Goal: Task Accomplishment & Management: Use online tool/utility

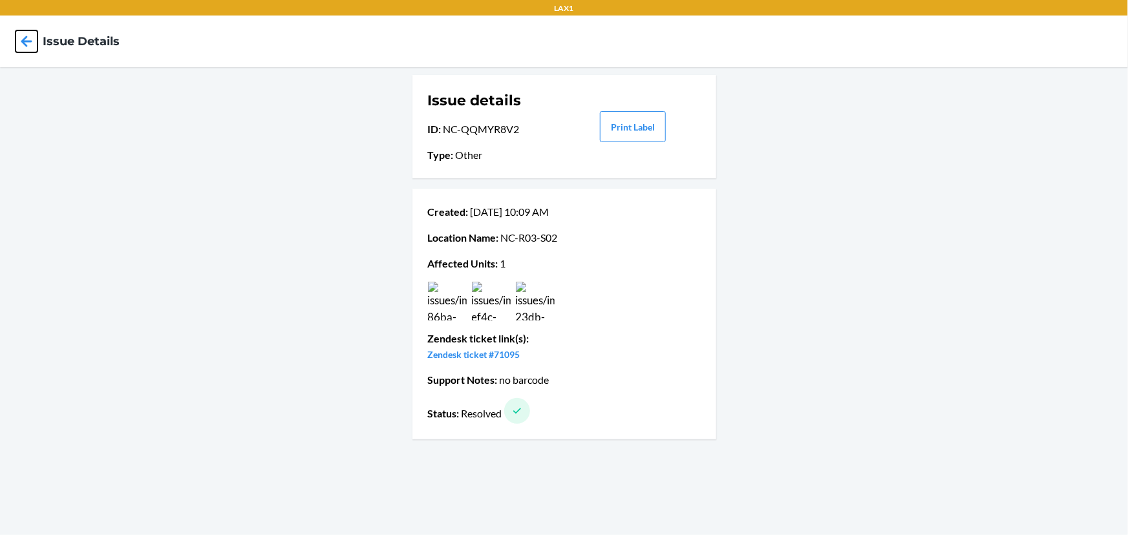
click at [26, 47] on icon at bounding box center [27, 41] width 22 height 22
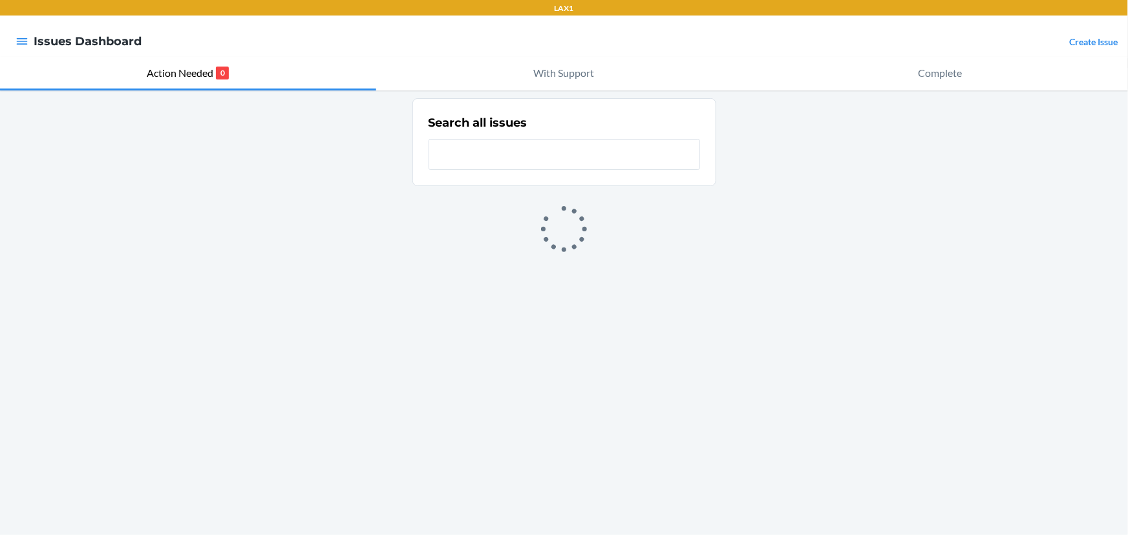
click at [513, 147] on input "text" at bounding box center [563, 154] width 271 height 31
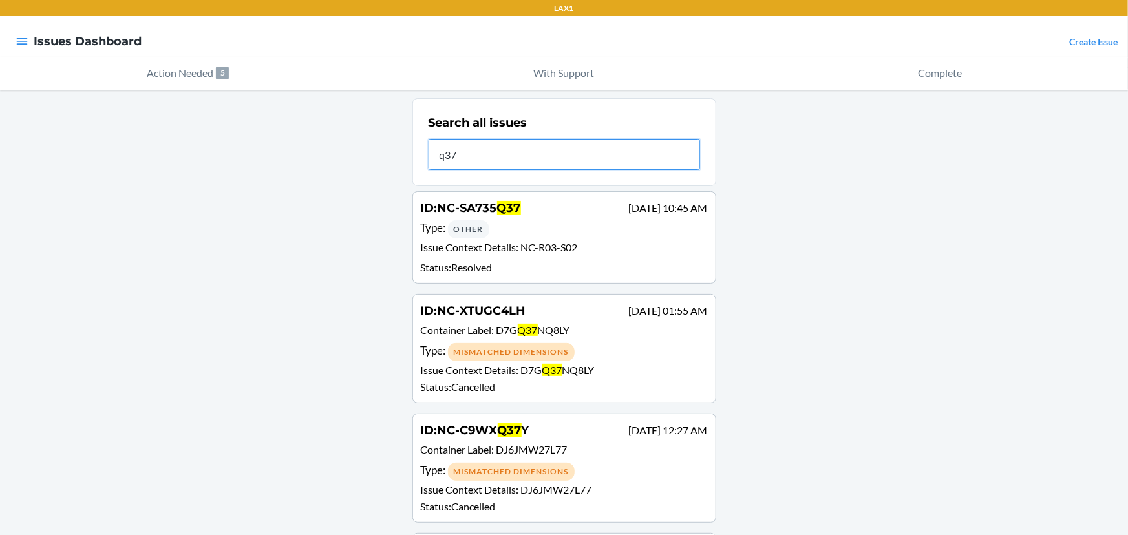
click at [501, 165] on input "q37" at bounding box center [563, 154] width 271 height 31
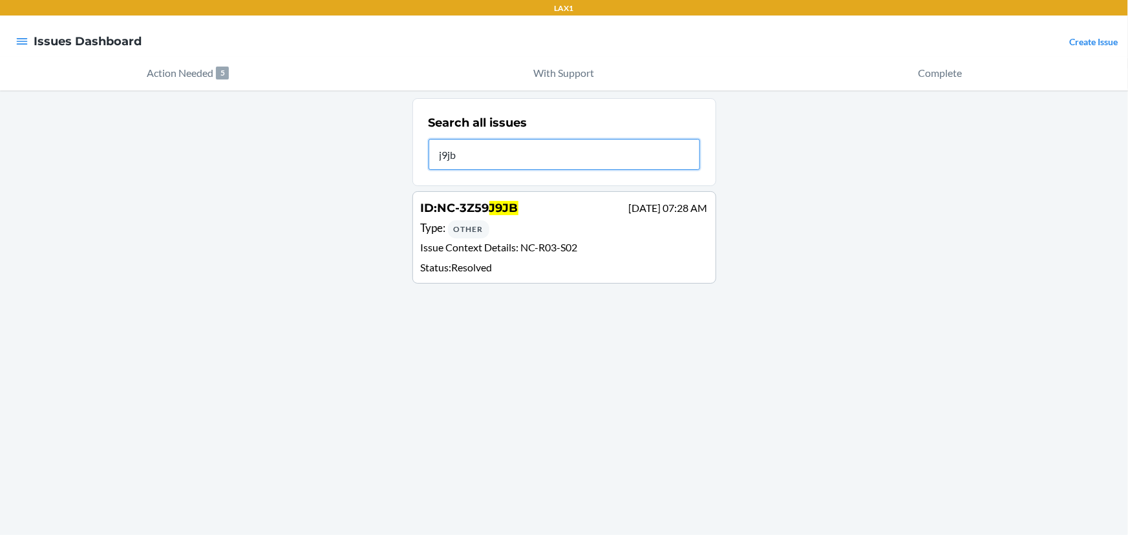
click at [509, 154] on input "j9jb" at bounding box center [563, 154] width 271 height 31
click at [510, 156] on input "j9jb" at bounding box center [563, 154] width 271 height 31
click at [509, 161] on input "3mu3" at bounding box center [563, 154] width 271 height 31
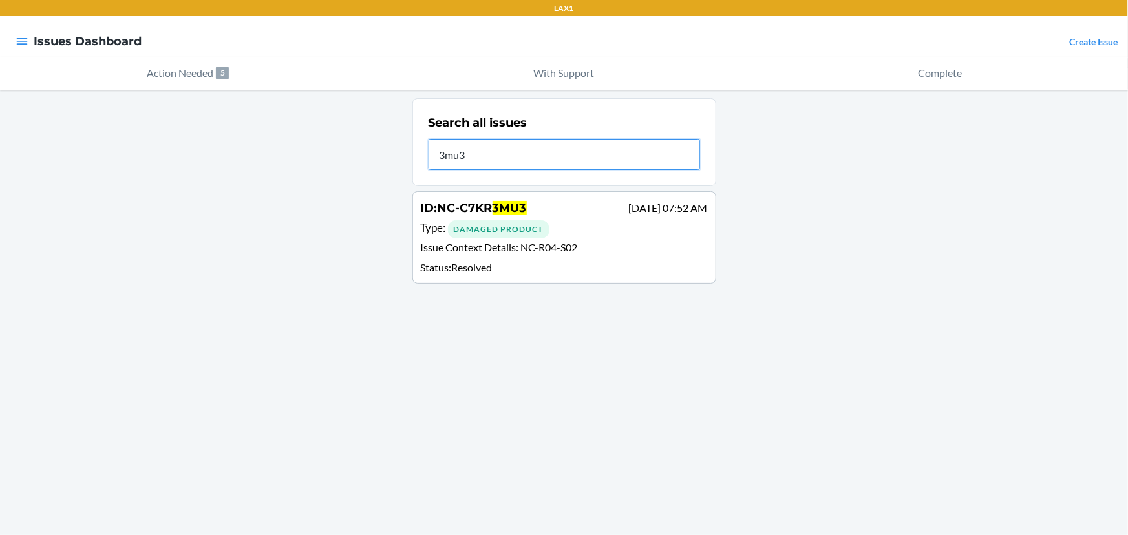
click at [509, 161] on input "3mu3" at bounding box center [563, 154] width 271 height 31
click at [533, 161] on input "fxvrl" at bounding box center [563, 154] width 271 height 31
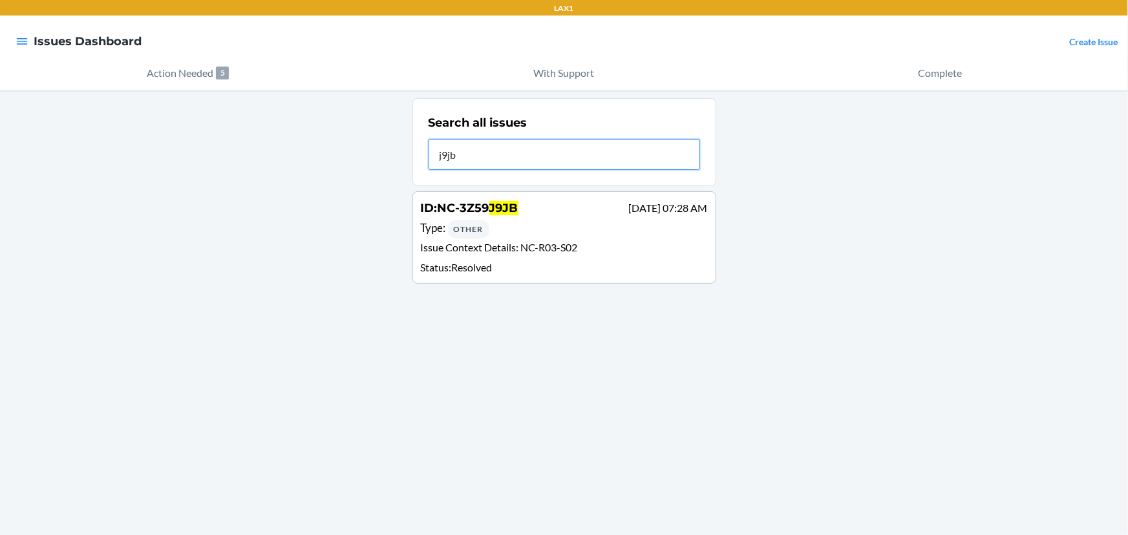
type input "j9jb"
click at [523, 206] on div "ID : NC-3Z59 J9JB Jul 25 07:28 AM" at bounding box center [564, 209] width 287 height 19
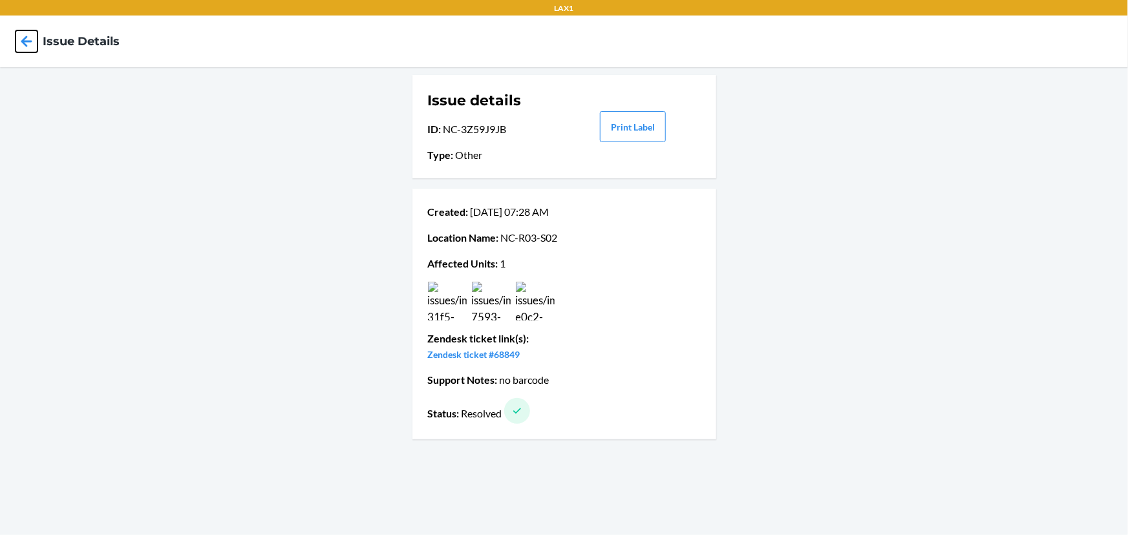
click at [24, 41] on icon at bounding box center [26, 41] width 11 height 11
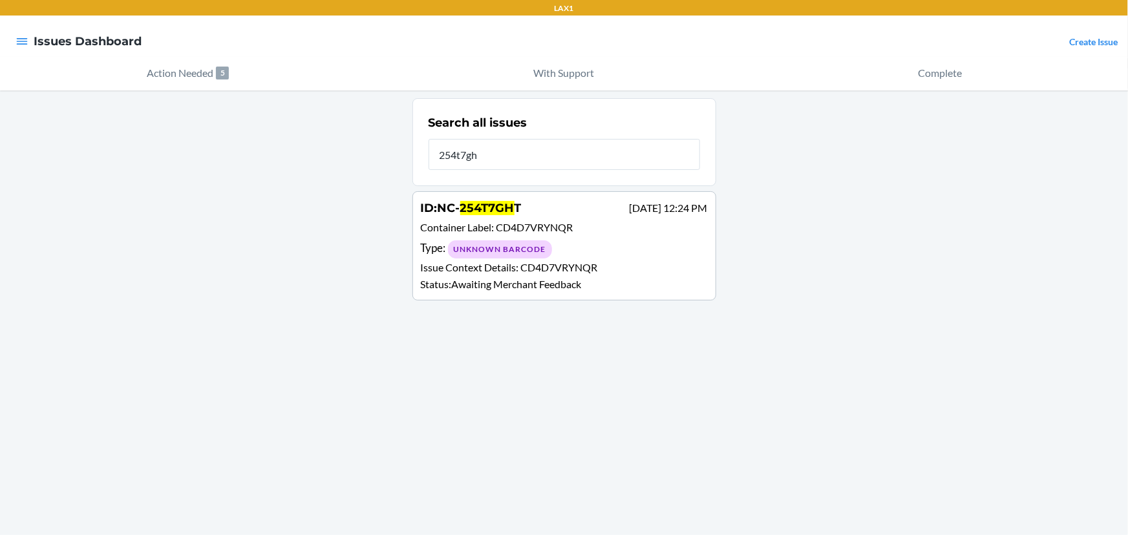
type input "254t7gh"
click at [510, 235] on p "Container Label : CD4D7VRYNQR" at bounding box center [564, 229] width 287 height 19
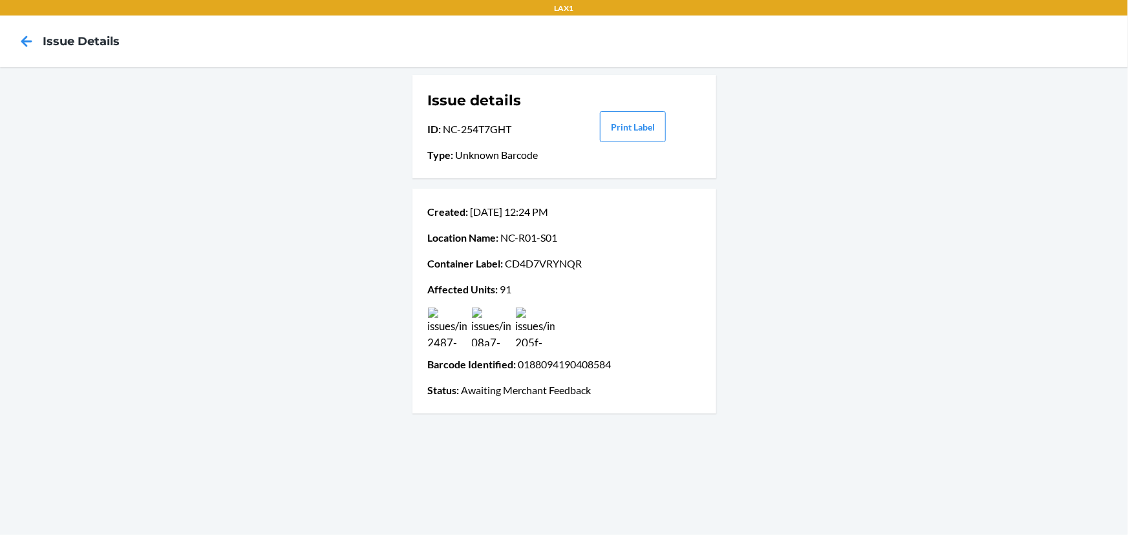
click at [540, 329] on img at bounding box center [535, 327] width 39 height 39
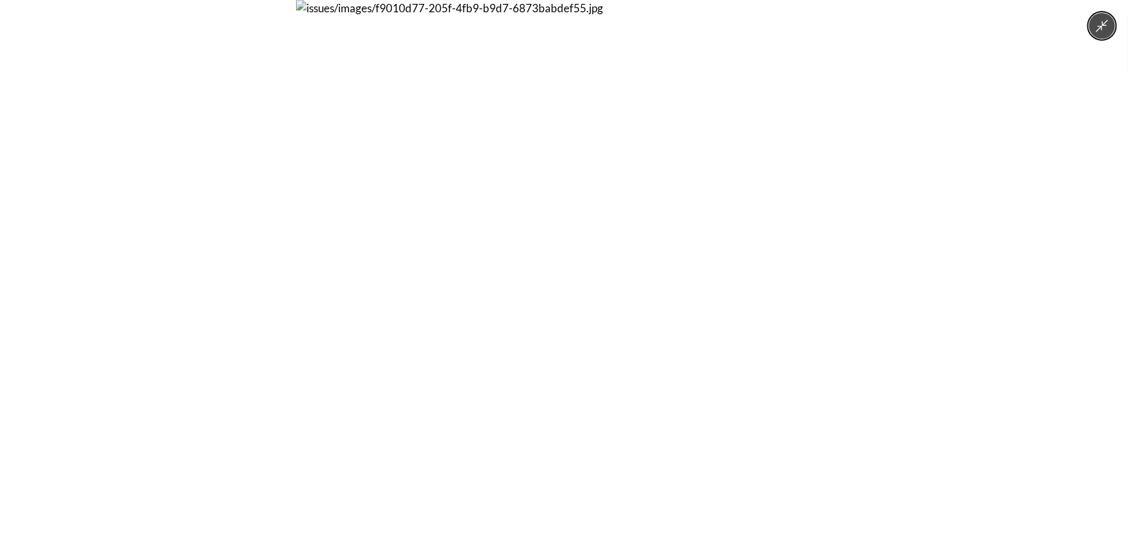
click at [257, 284] on div at bounding box center [564, 267] width 1128 height 535
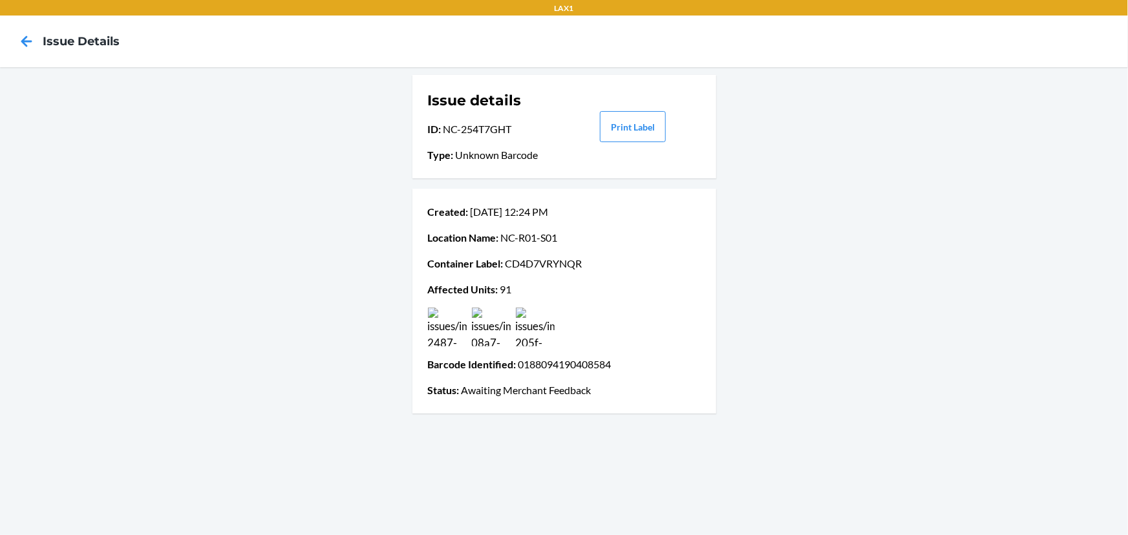
click at [498, 331] on img at bounding box center [491, 327] width 39 height 39
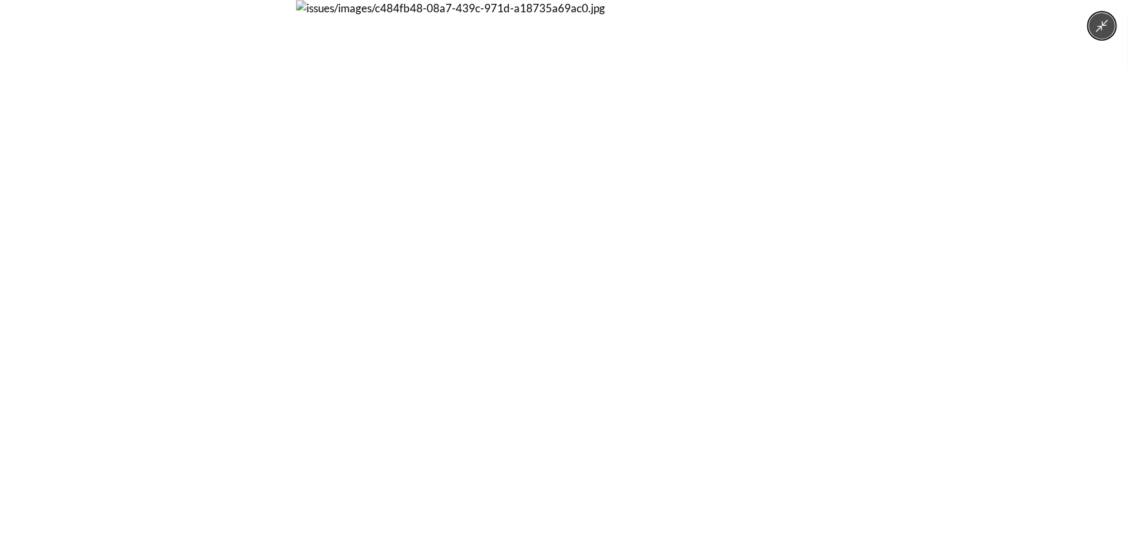
click at [274, 277] on div at bounding box center [564, 267] width 1128 height 535
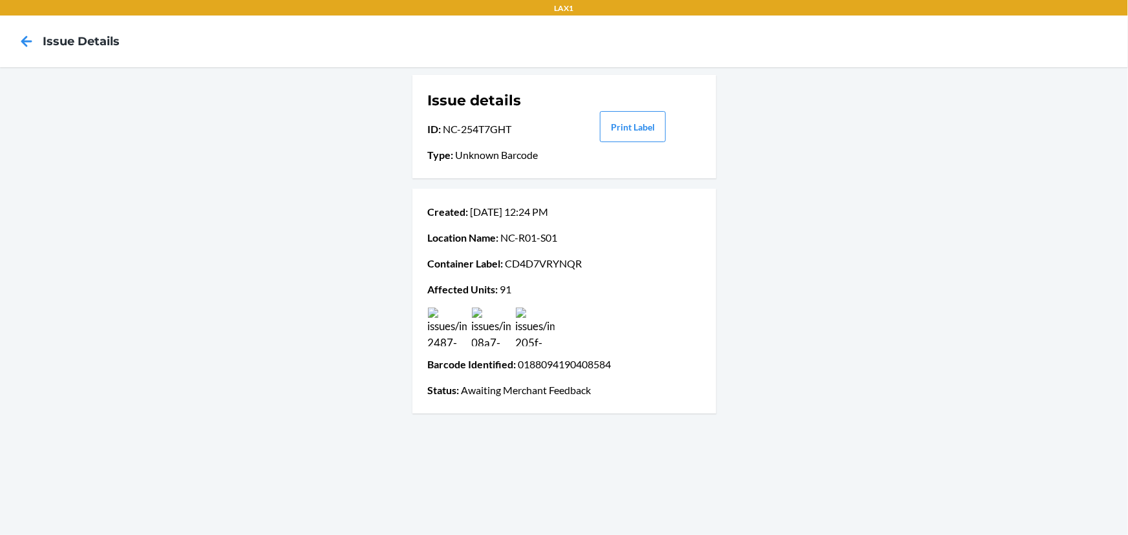
click at [456, 326] on img at bounding box center [447, 327] width 39 height 39
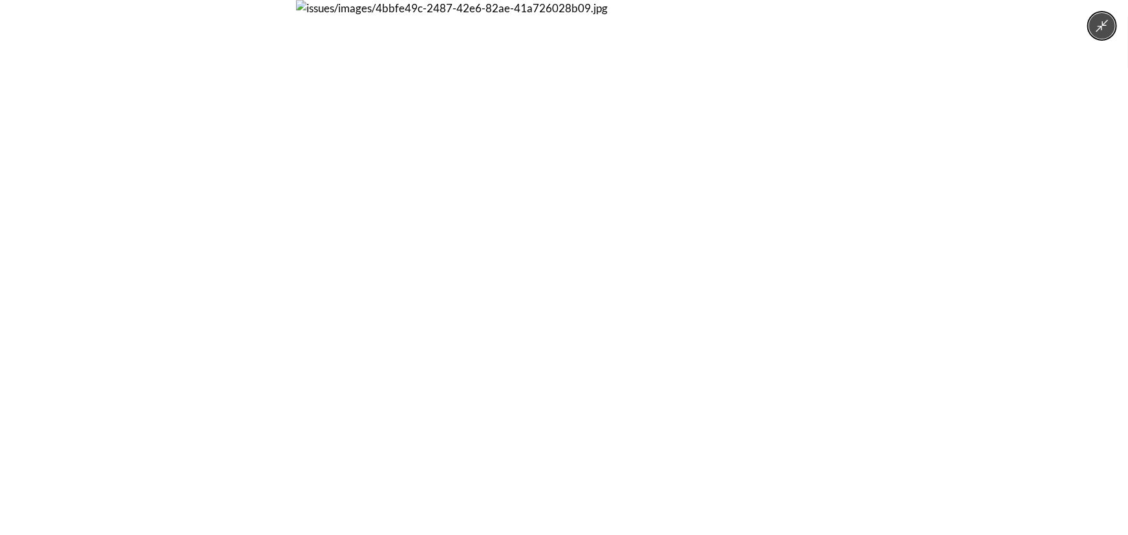
click at [248, 273] on div at bounding box center [564, 267] width 1128 height 535
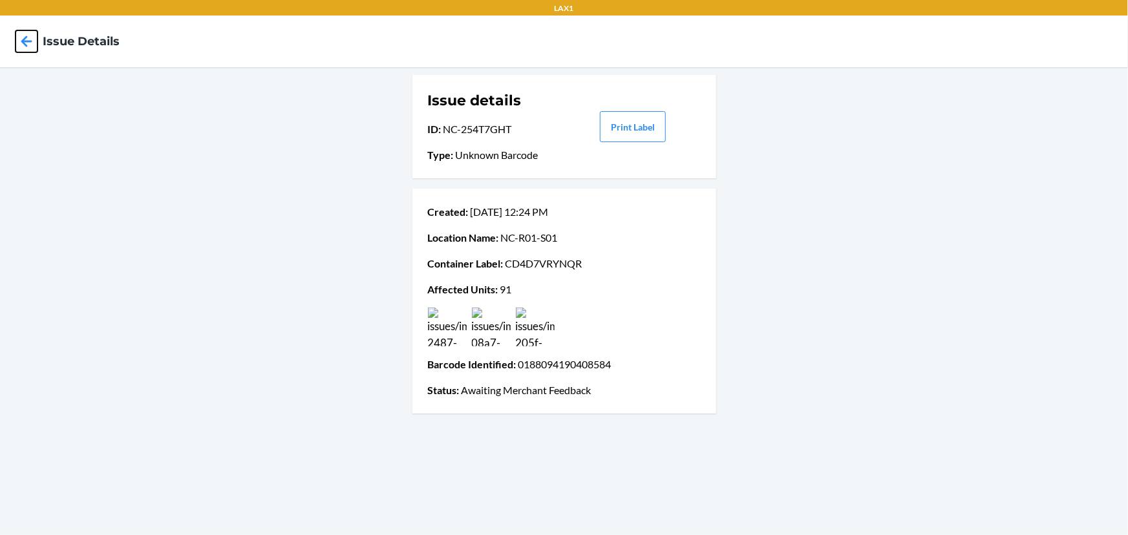
click at [32, 47] on icon at bounding box center [27, 41] width 22 height 22
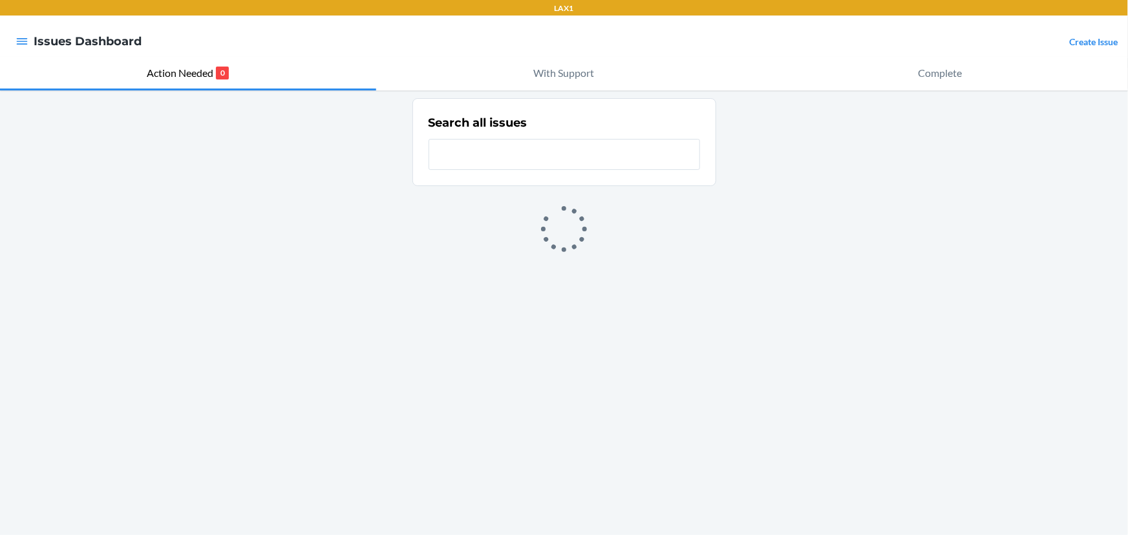
click at [485, 151] on input "text" at bounding box center [563, 154] width 271 height 31
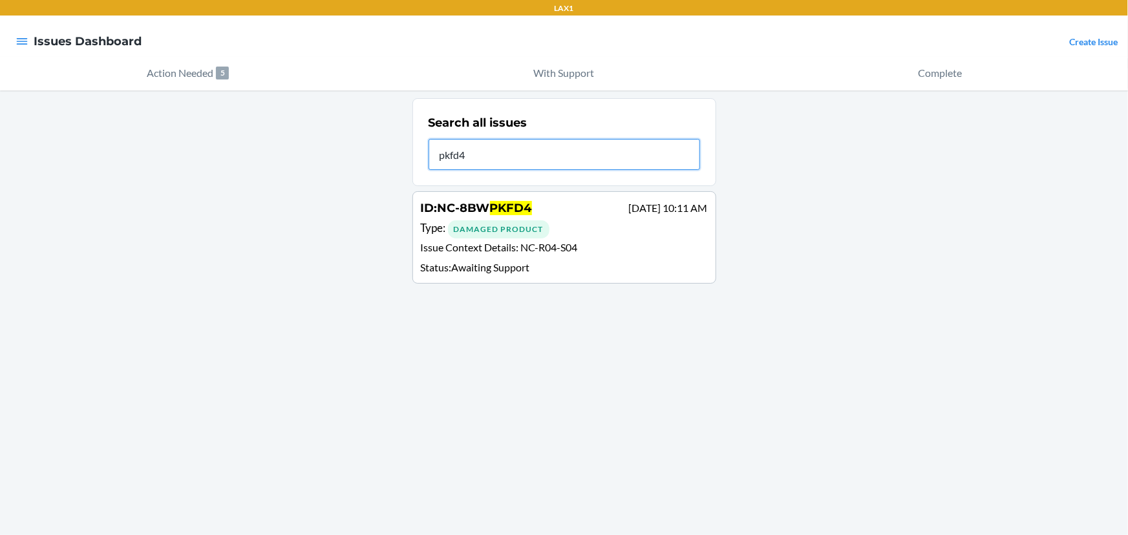
click at [532, 154] on input "pkfd4" at bounding box center [563, 154] width 271 height 31
click at [574, 151] on input "pkfd4" at bounding box center [563, 154] width 271 height 31
click at [491, 158] on input "4e8a" at bounding box center [563, 154] width 271 height 31
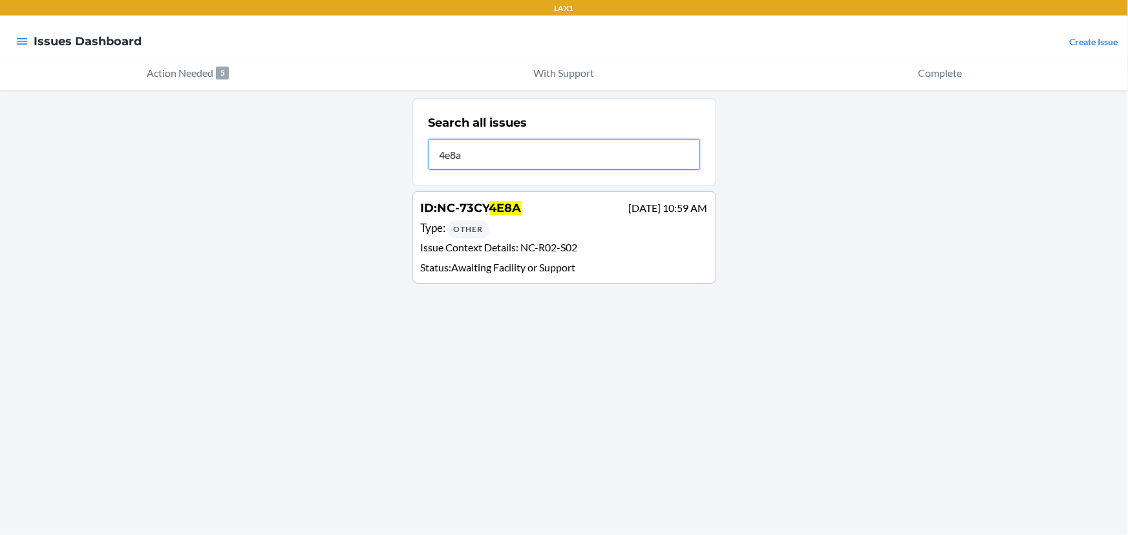
click at [491, 158] on input "4e8a" at bounding box center [563, 154] width 271 height 31
click at [559, 154] on input "3y5y" at bounding box center [563, 154] width 271 height 31
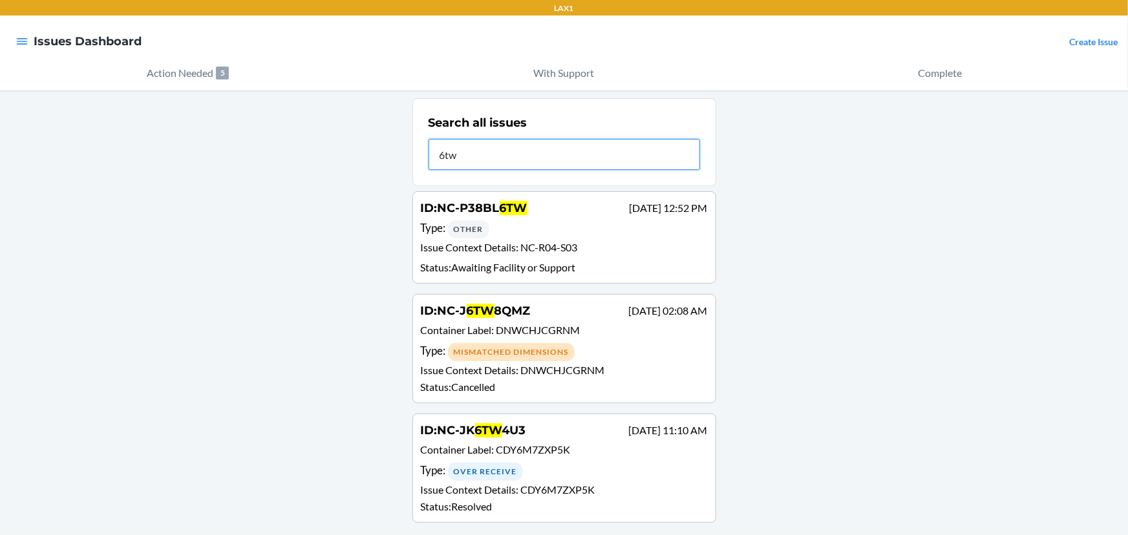
click at [542, 148] on input "6tw" at bounding box center [563, 154] width 271 height 31
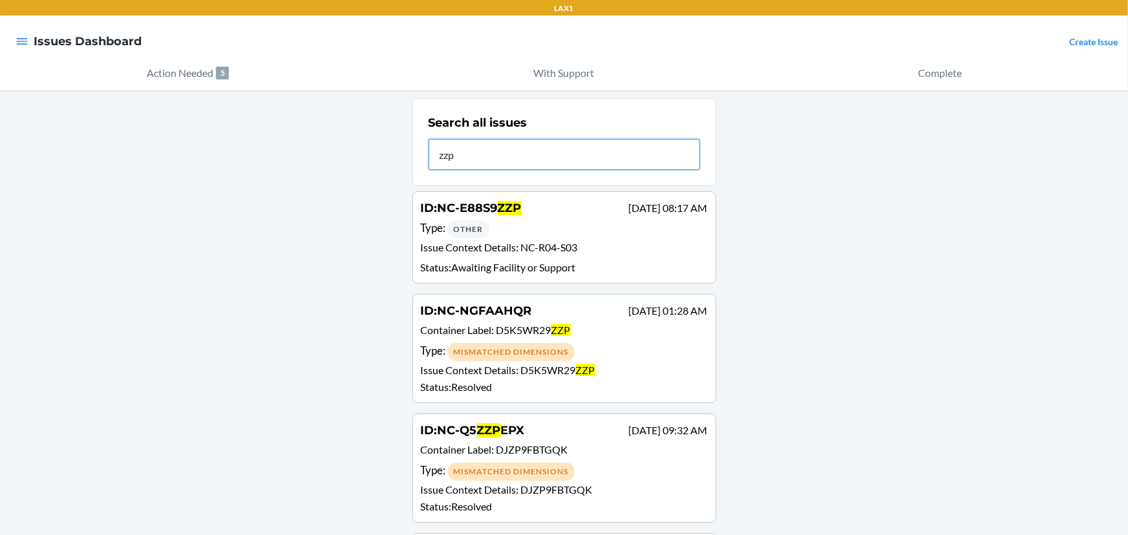
type input "zzp"
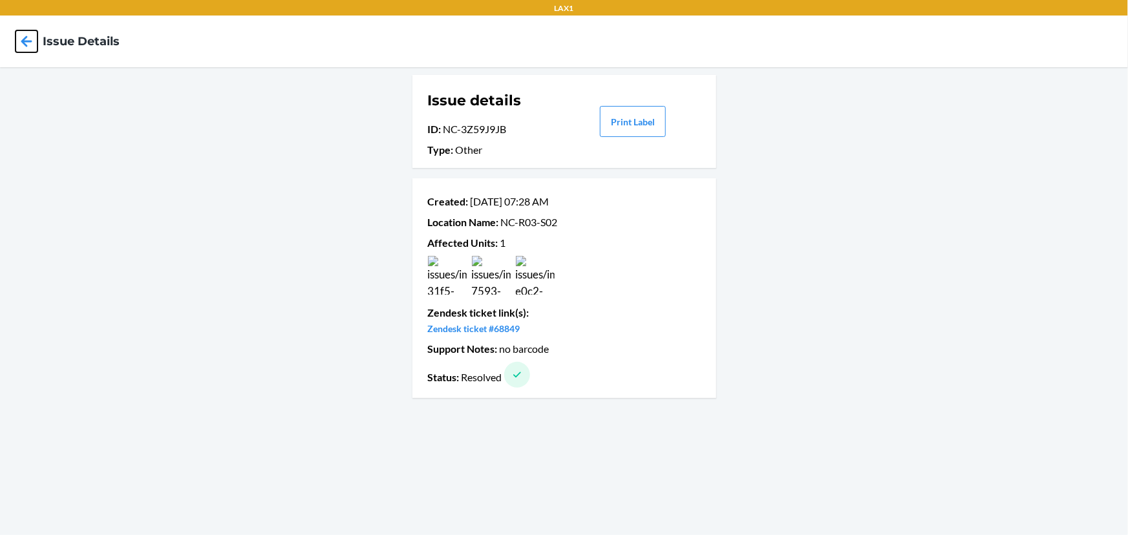
click at [33, 38] on icon at bounding box center [27, 41] width 22 height 22
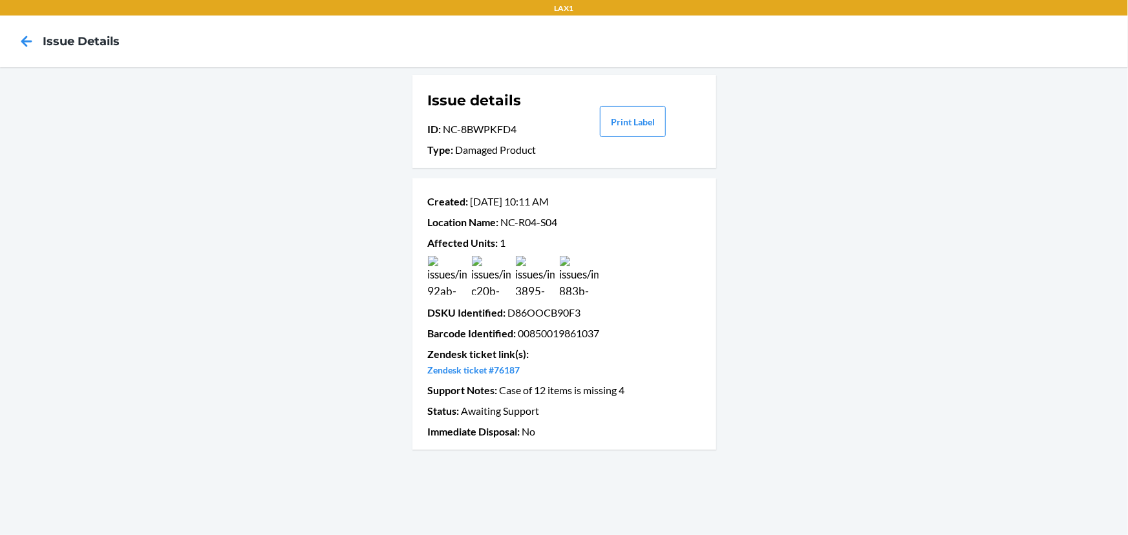
click at [489, 279] on img at bounding box center [491, 275] width 39 height 39
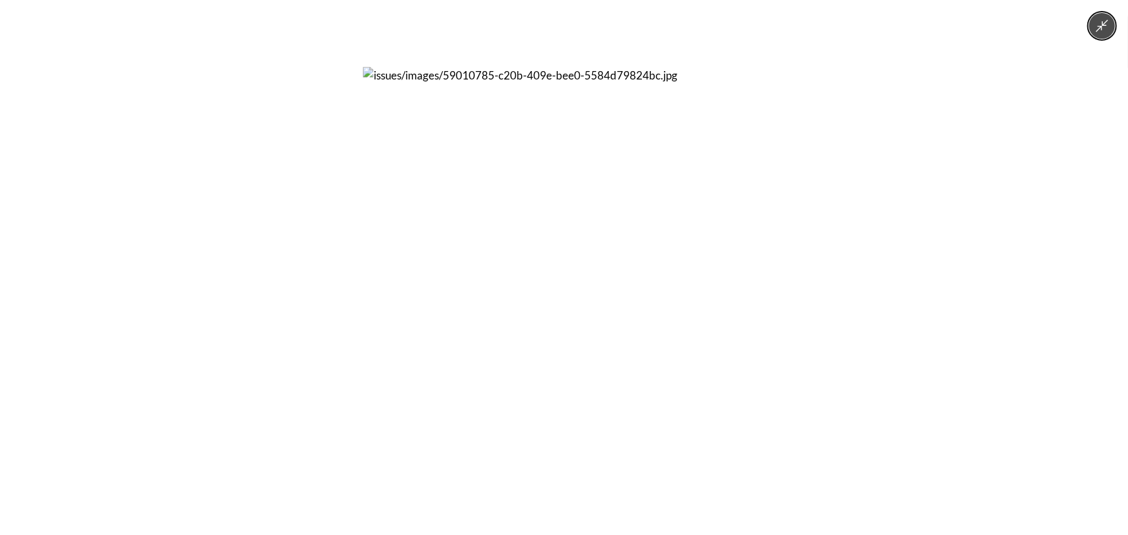
drag, startPoint x: 355, startPoint y: 289, endPoint x: 459, endPoint y: 289, distance: 104.0
click at [355, 289] on div at bounding box center [564, 267] width 1128 height 535
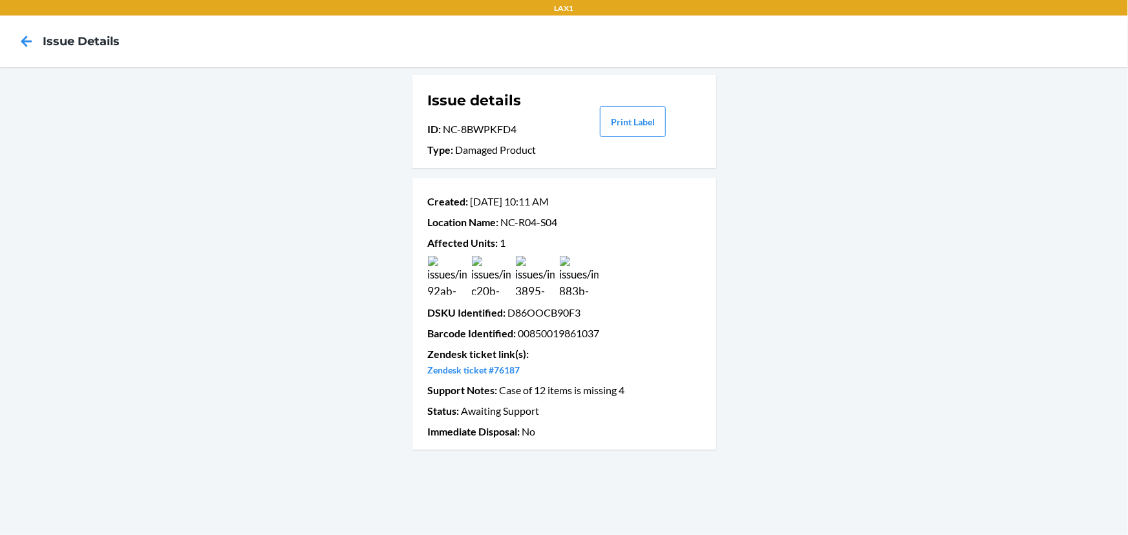
click at [536, 280] on img at bounding box center [535, 275] width 39 height 39
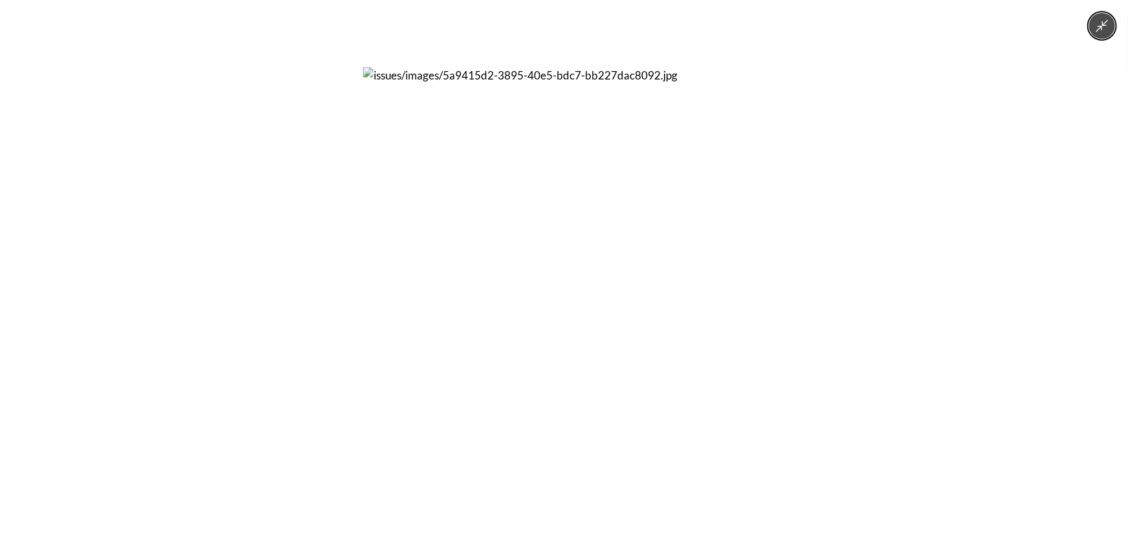
click at [896, 244] on div at bounding box center [564, 267] width 1128 height 535
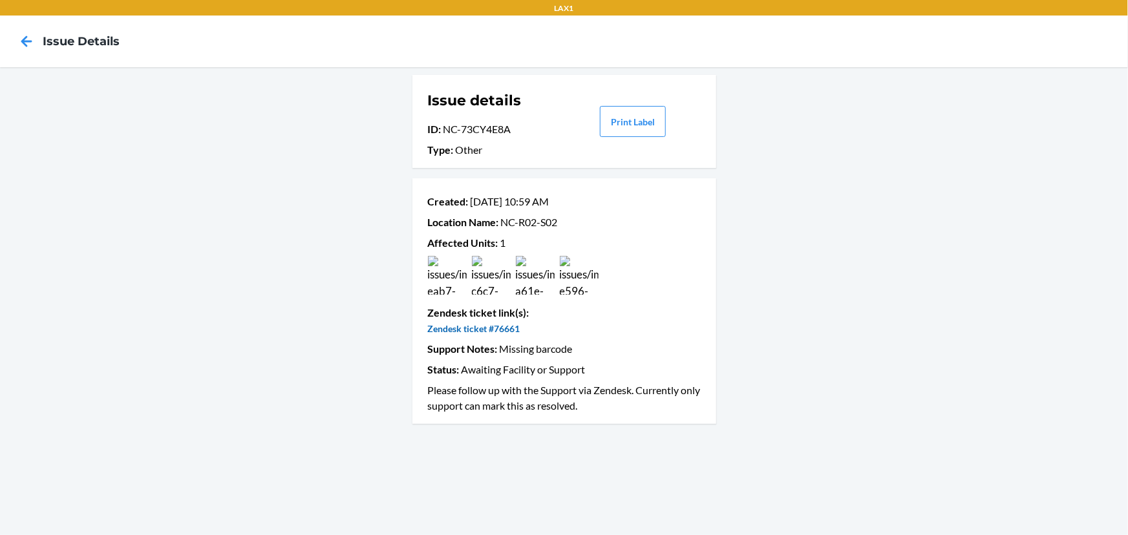
drag, startPoint x: 482, startPoint y: 322, endPoint x: 472, endPoint y: 330, distance: 13.3
click at [451, 275] on img at bounding box center [447, 275] width 39 height 39
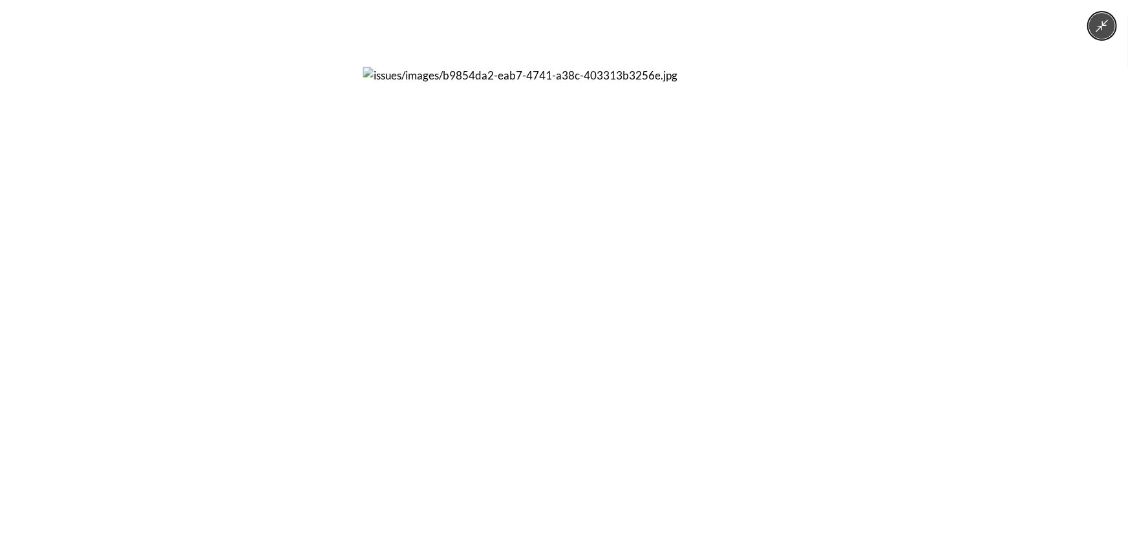
drag, startPoint x: 792, startPoint y: 279, endPoint x: 774, endPoint y: 279, distance: 18.7
click at [793, 279] on div at bounding box center [564, 267] width 1128 height 535
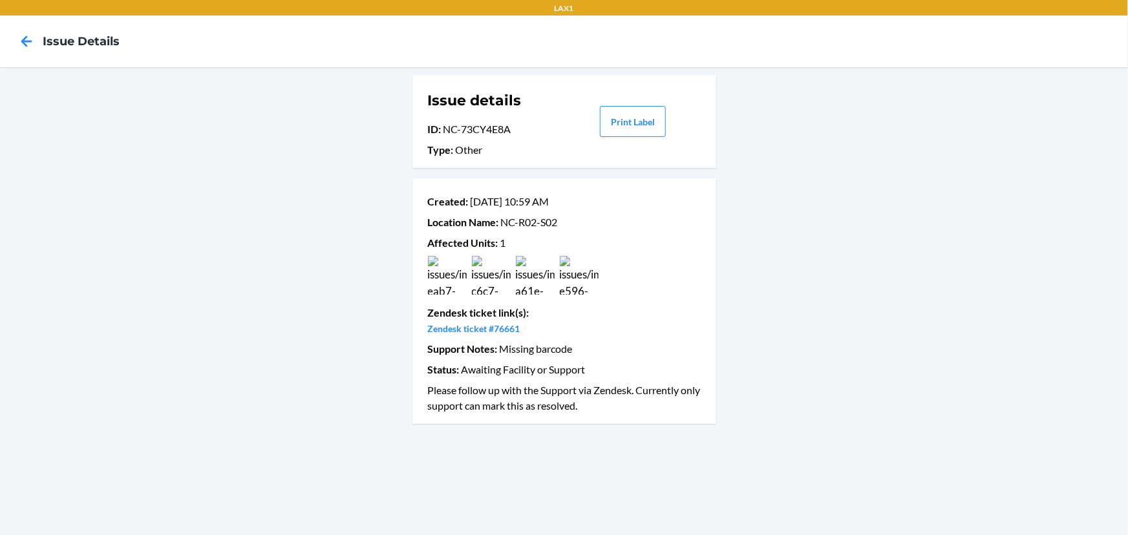
click at [479, 276] on img at bounding box center [491, 275] width 39 height 39
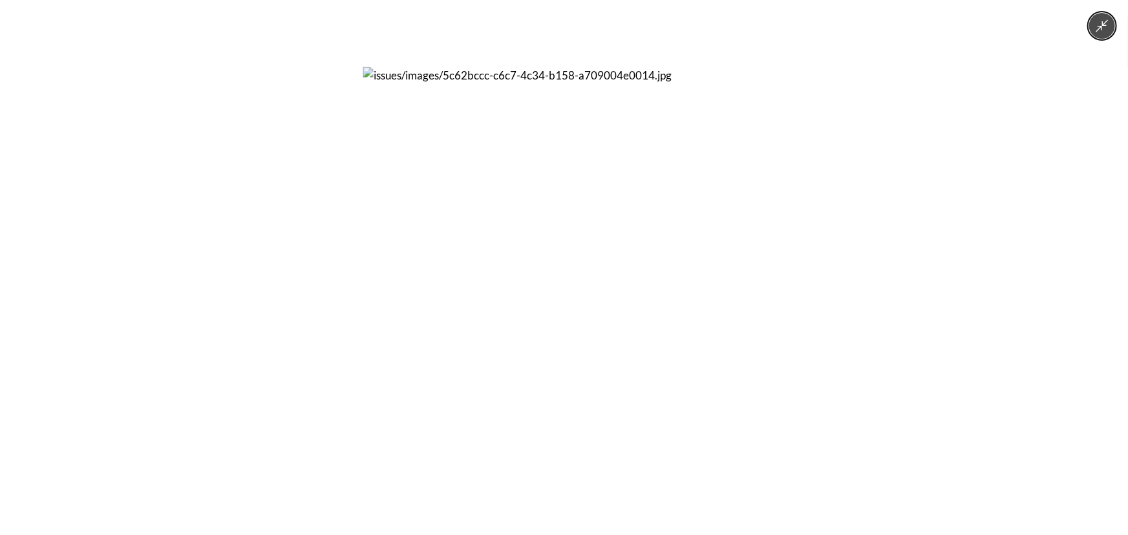
click at [761, 283] on img at bounding box center [563, 267] width 401 height 401
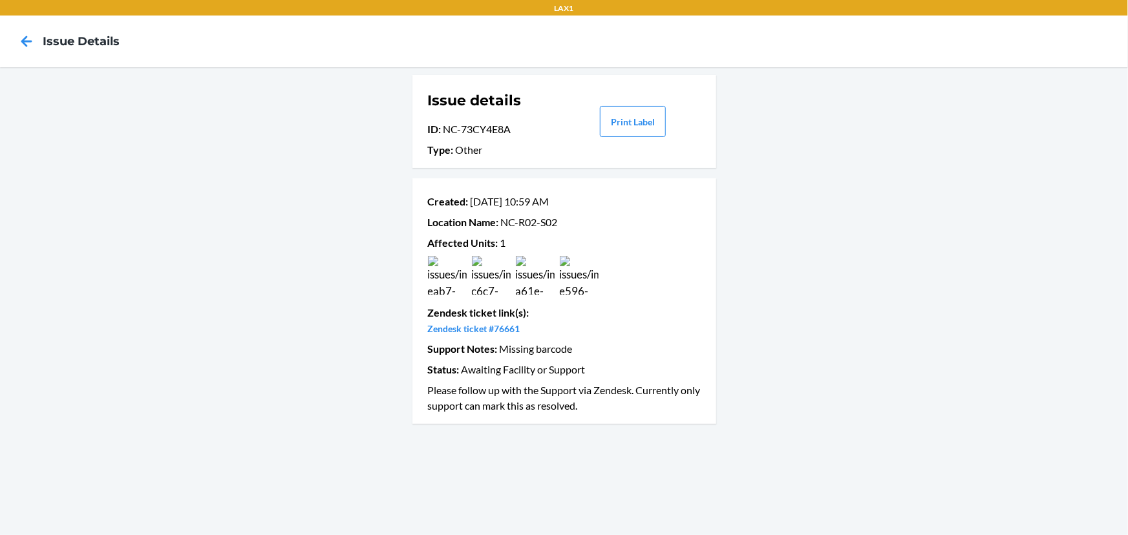
click at [538, 282] on img at bounding box center [535, 275] width 39 height 39
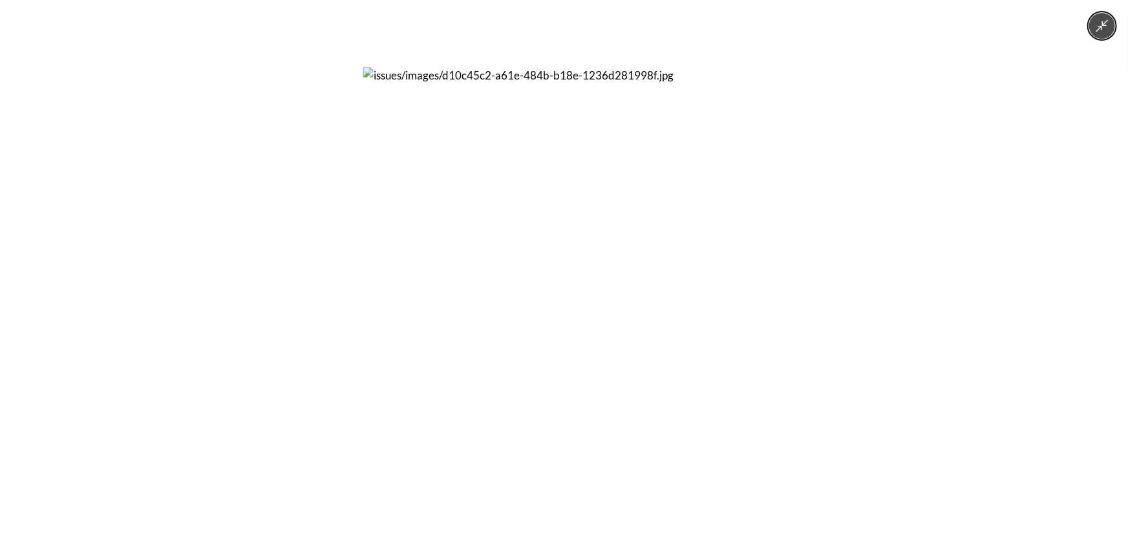
click at [795, 272] on div at bounding box center [564, 267] width 1128 height 535
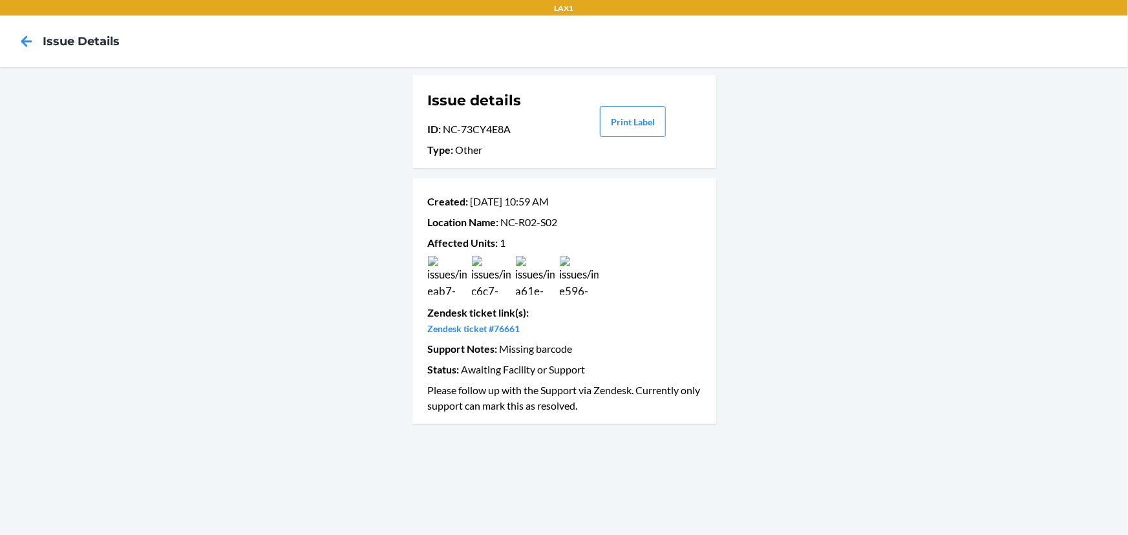
click at [591, 290] on img at bounding box center [579, 275] width 39 height 39
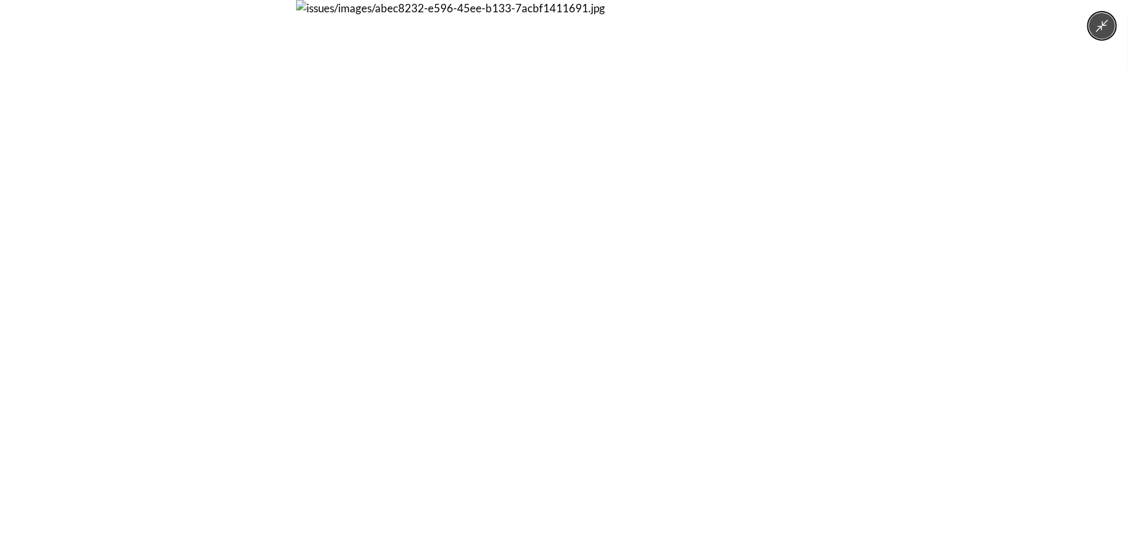
click at [828, 277] on img at bounding box center [563, 267] width 535 height 535
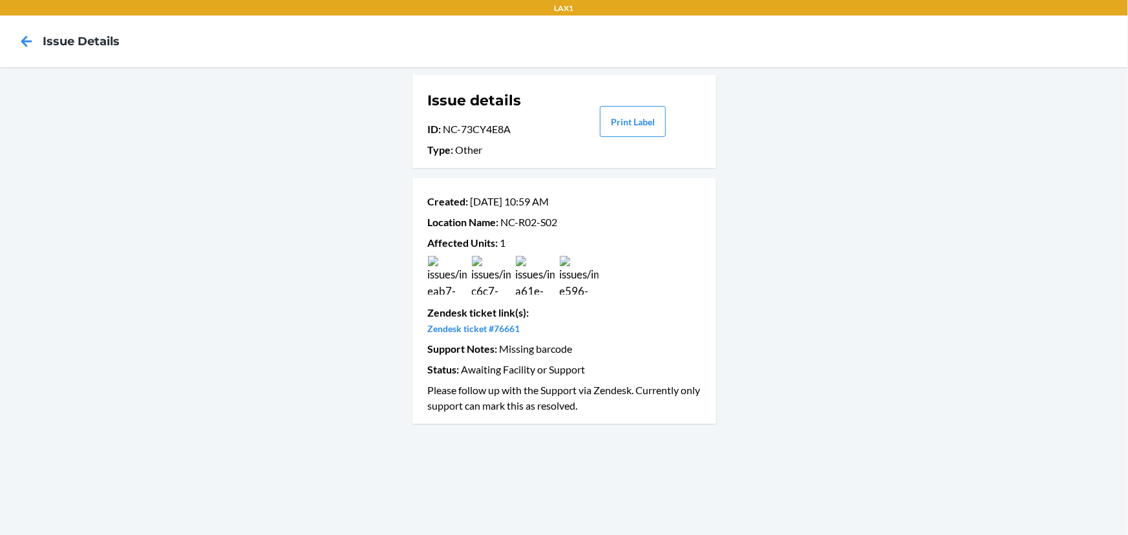
click at [445, 270] on img at bounding box center [447, 275] width 39 height 39
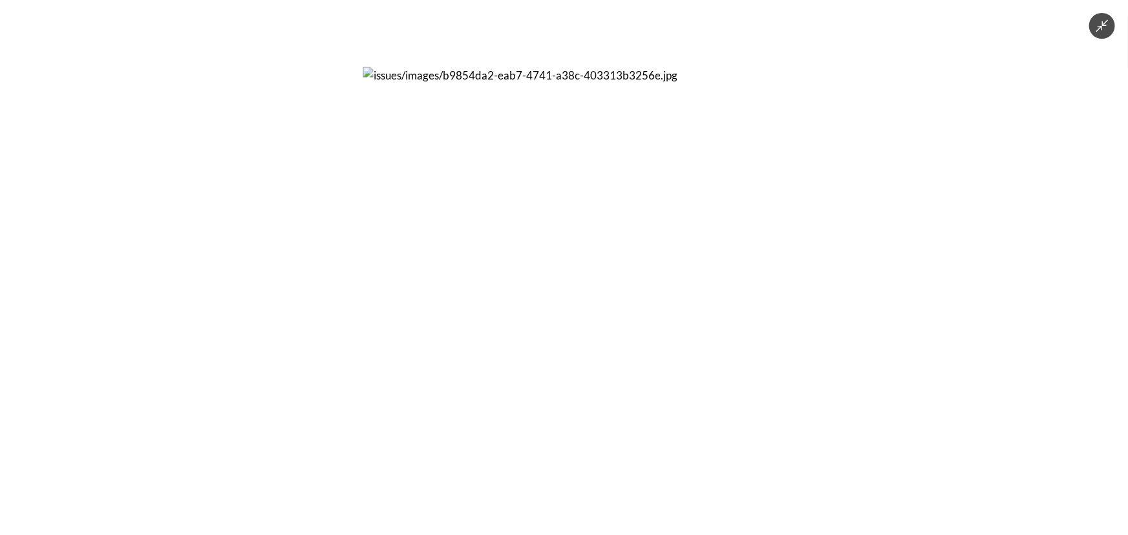
click at [835, 301] on div at bounding box center [564, 267] width 1128 height 535
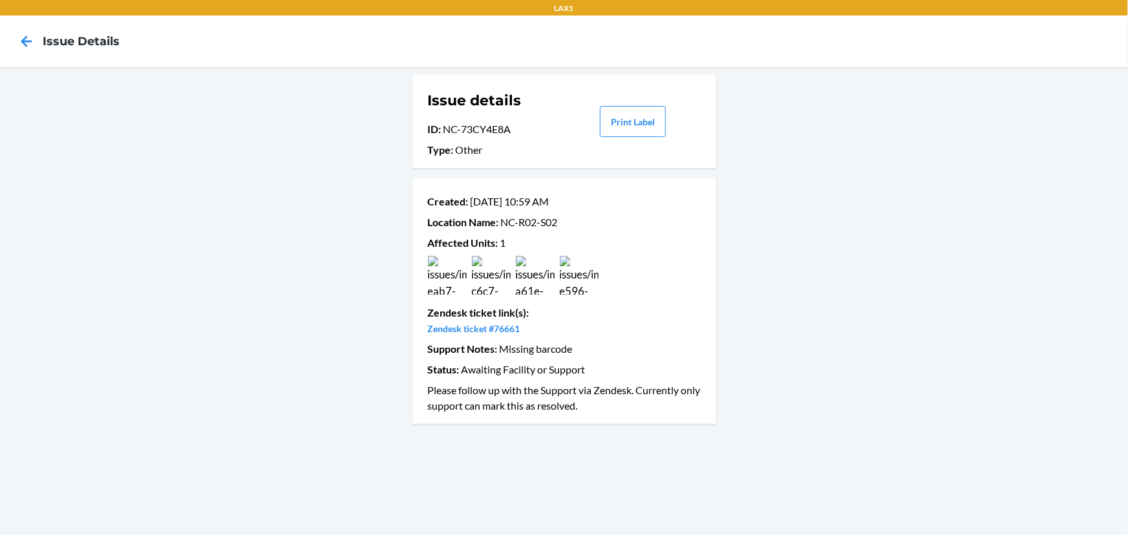
click at [591, 277] on img at bounding box center [579, 275] width 39 height 39
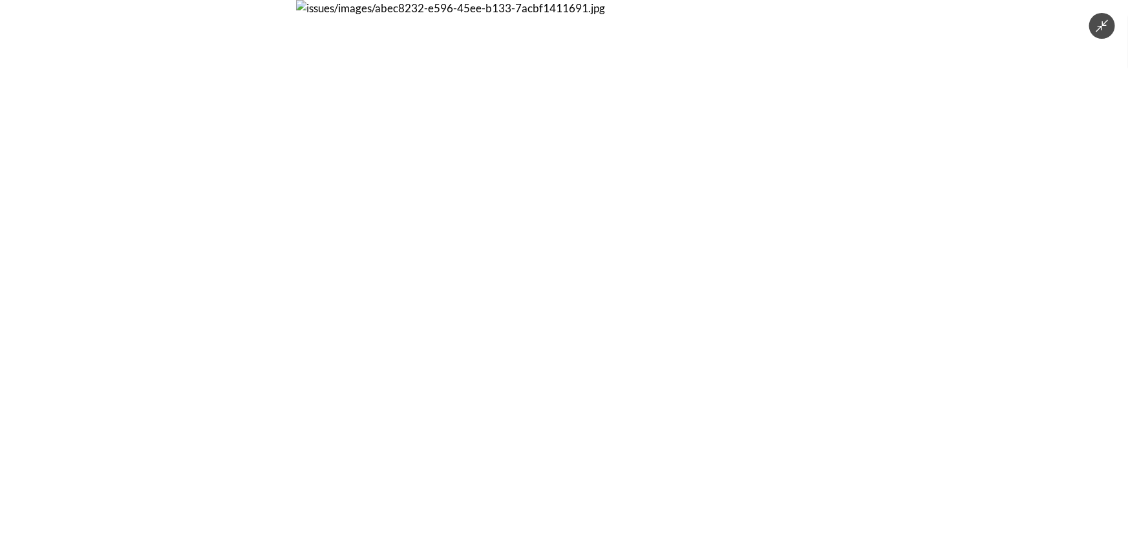
click at [898, 297] on div at bounding box center [564, 267] width 1128 height 535
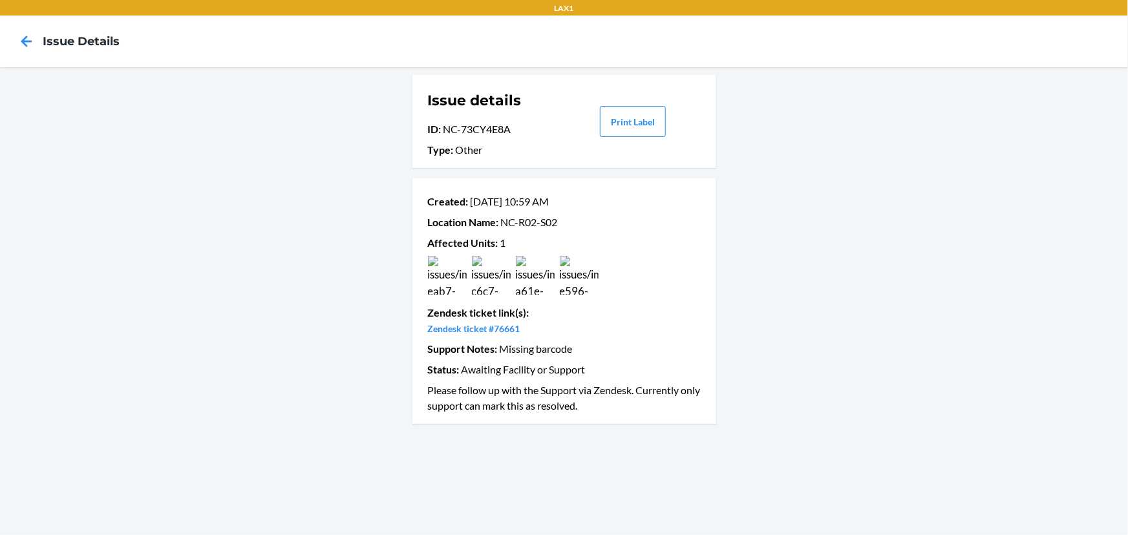
click at [462, 284] on img at bounding box center [447, 275] width 39 height 39
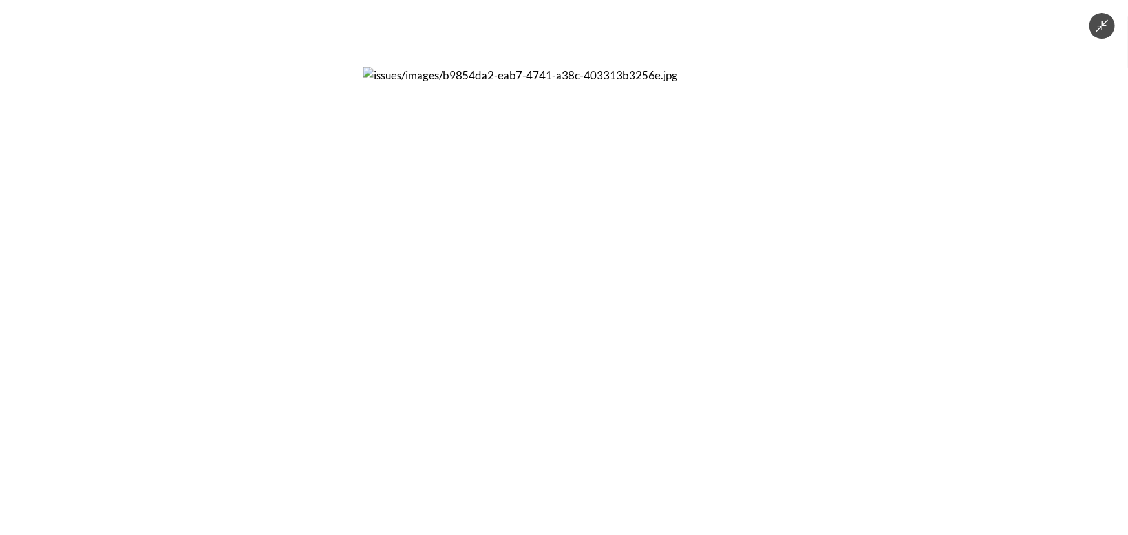
click at [1077, 243] on div at bounding box center [564, 267] width 1128 height 535
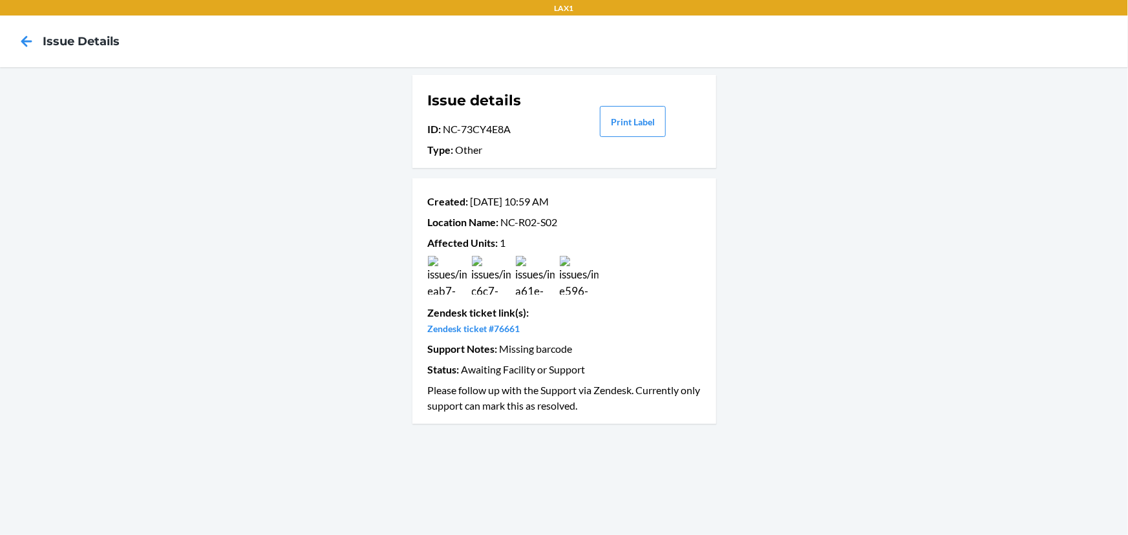
click at [540, 273] on img at bounding box center [535, 275] width 39 height 39
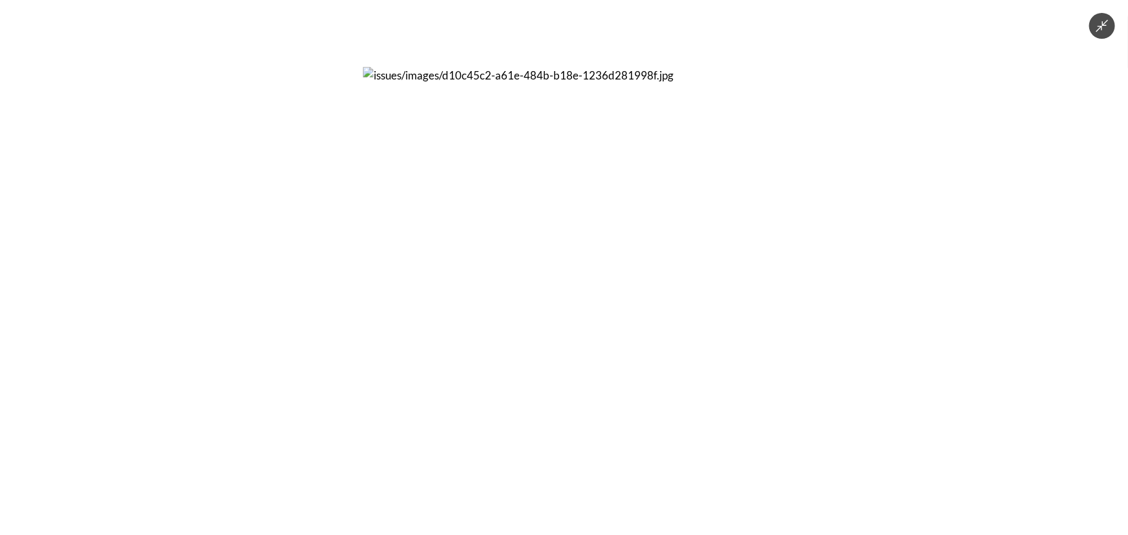
click at [884, 256] on div at bounding box center [564, 267] width 1128 height 535
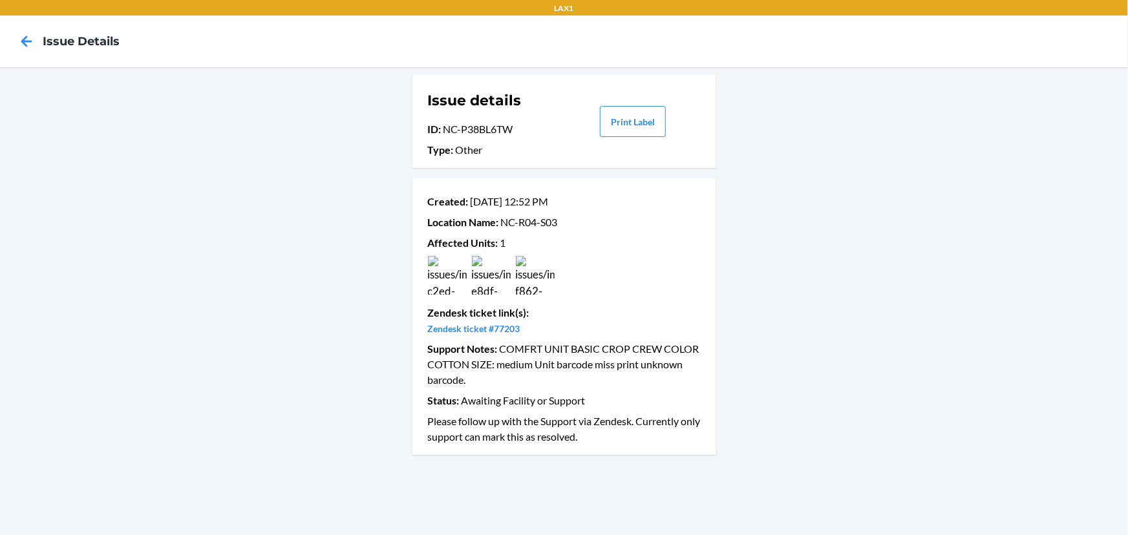
click at [490, 292] on img at bounding box center [491, 275] width 39 height 39
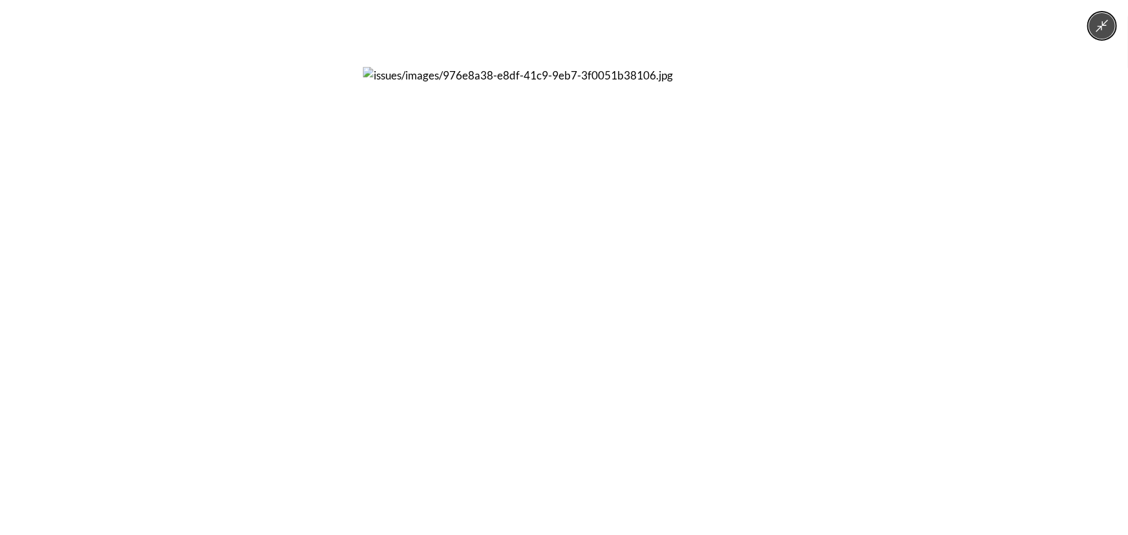
click at [775, 270] on div at bounding box center [564, 267] width 1128 height 535
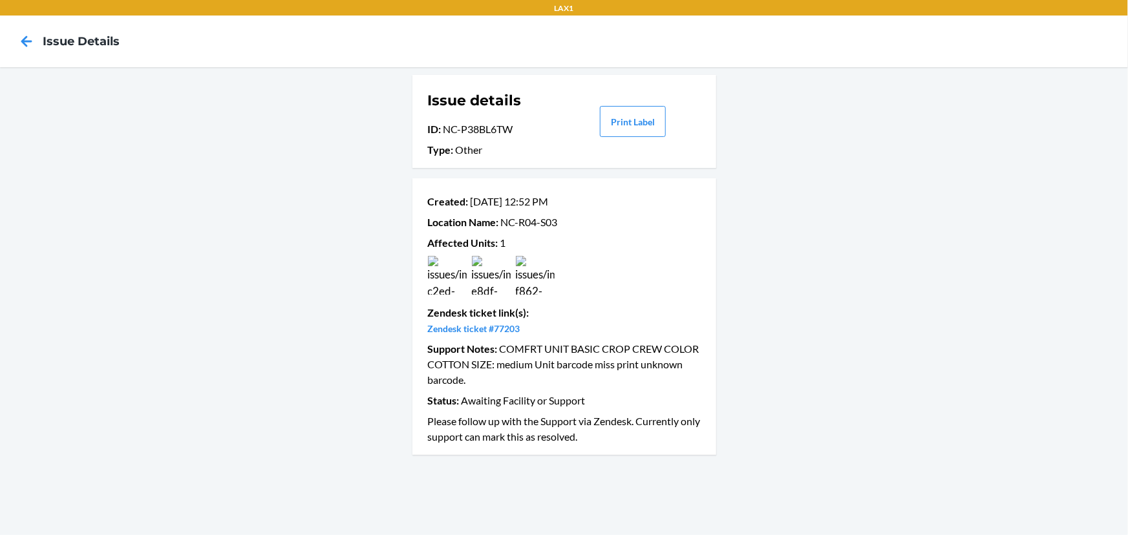
click at [442, 283] on img at bounding box center [447, 275] width 39 height 39
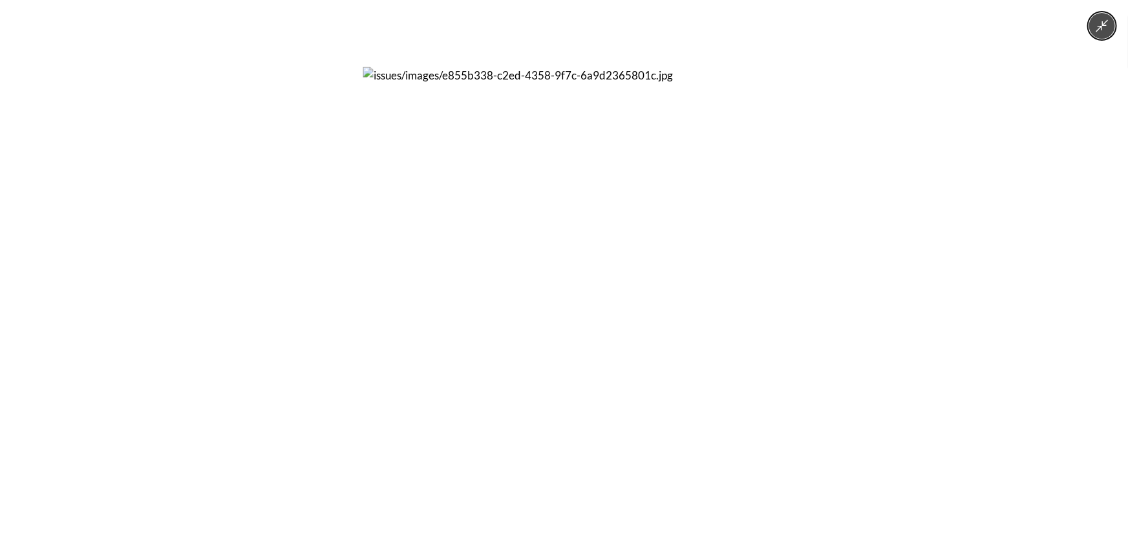
click at [823, 256] on div at bounding box center [564, 267] width 1128 height 535
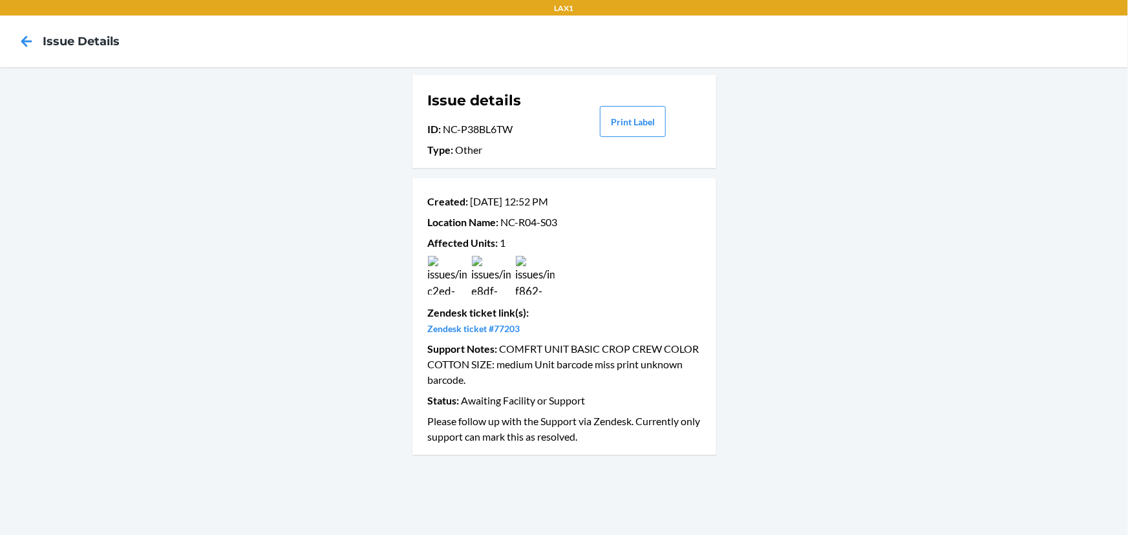
click at [553, 273] on img at bounding box center [535, 275] width 39 height 39
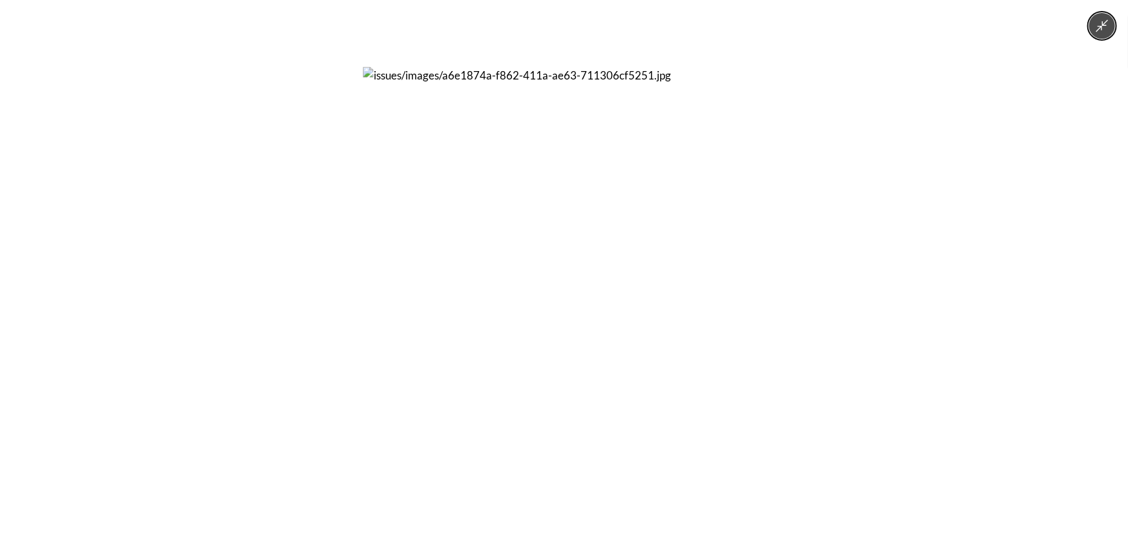
click at [801, 261] on div at bounding box center [564, 267] width 1128 height 535
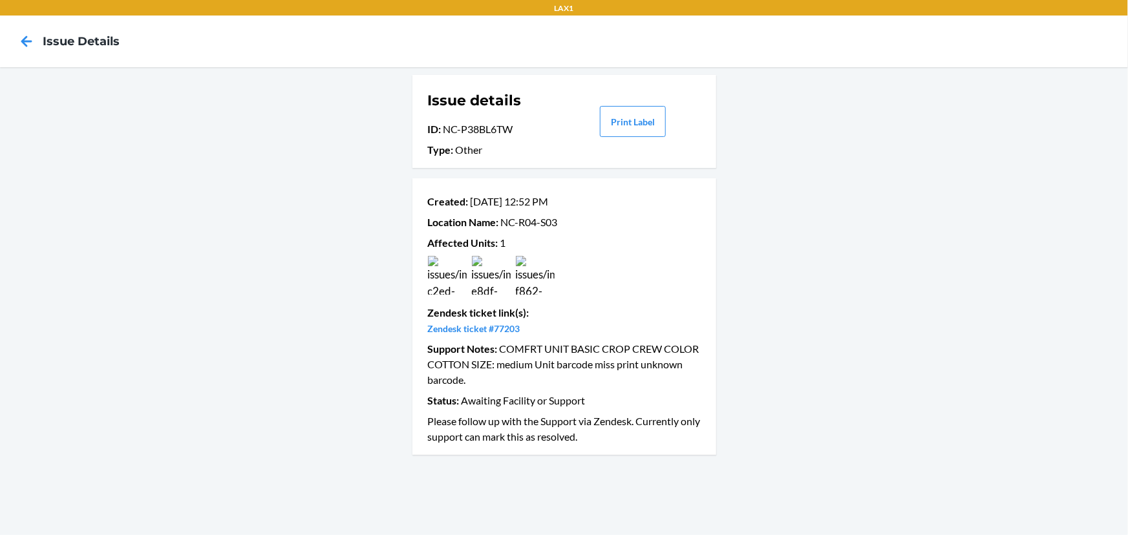
click at [530, 279] on img at bounding box center [535, 275] width 39 height 39
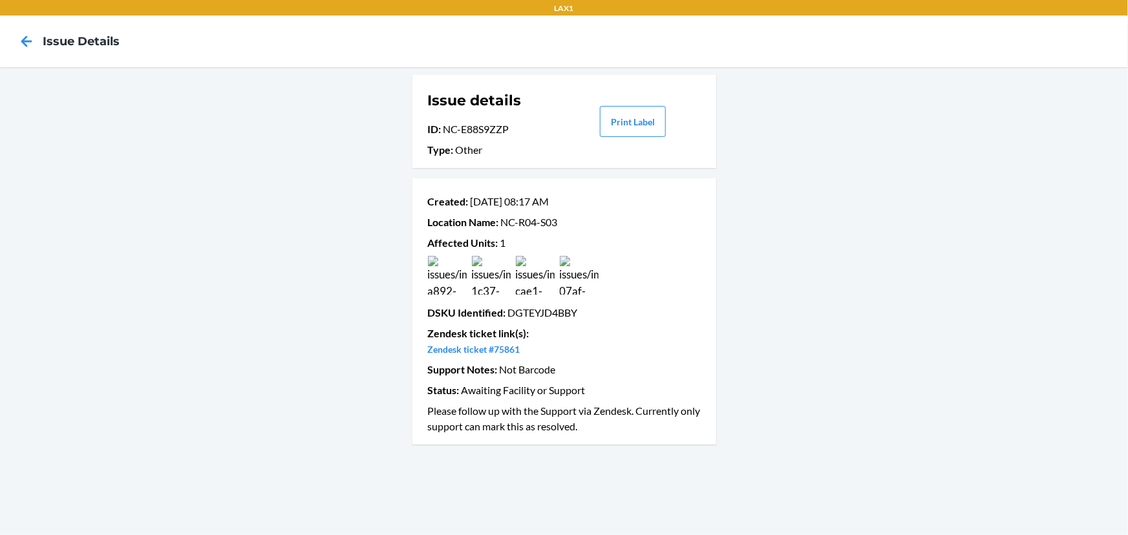
click at [455, 279] on img at bounding box center [447, 275] width 39 height 39
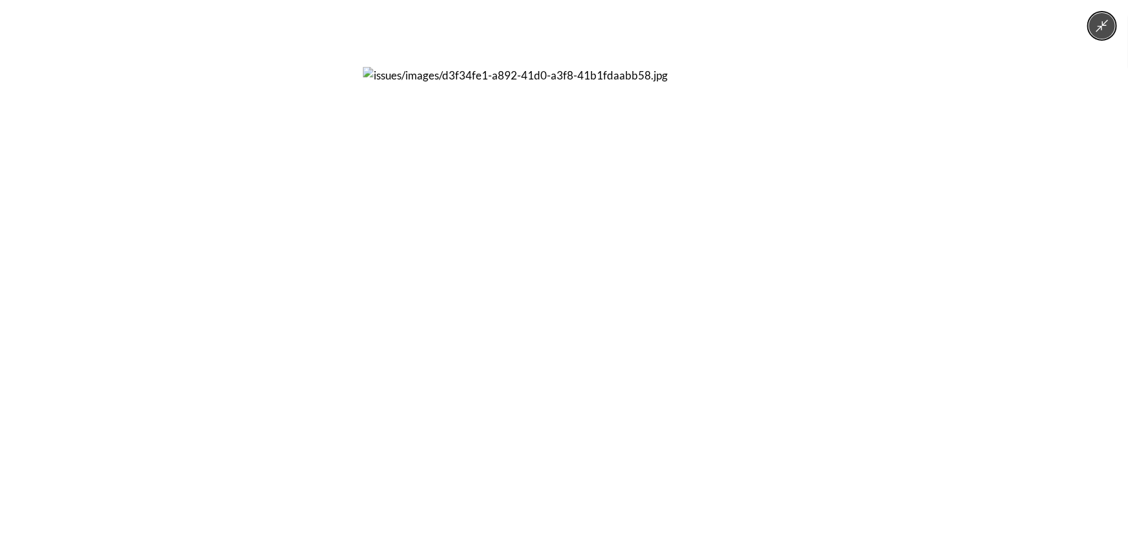
click at [343, 271] on div at bounding box center [564, 267] width 1128 height 535
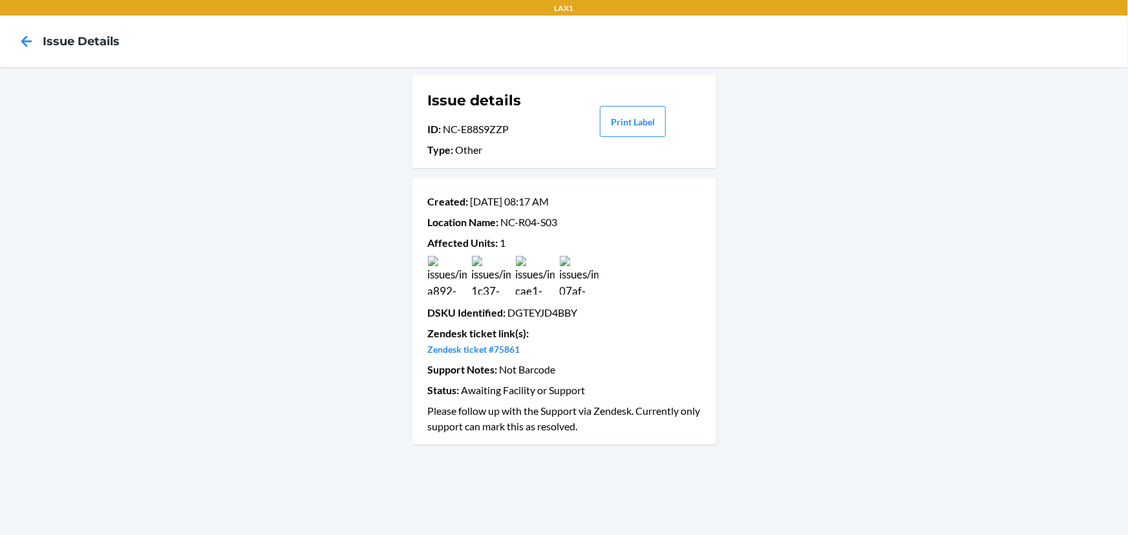
click at [523, 274] on img at bounding box center [535, 275] width 39 height 39
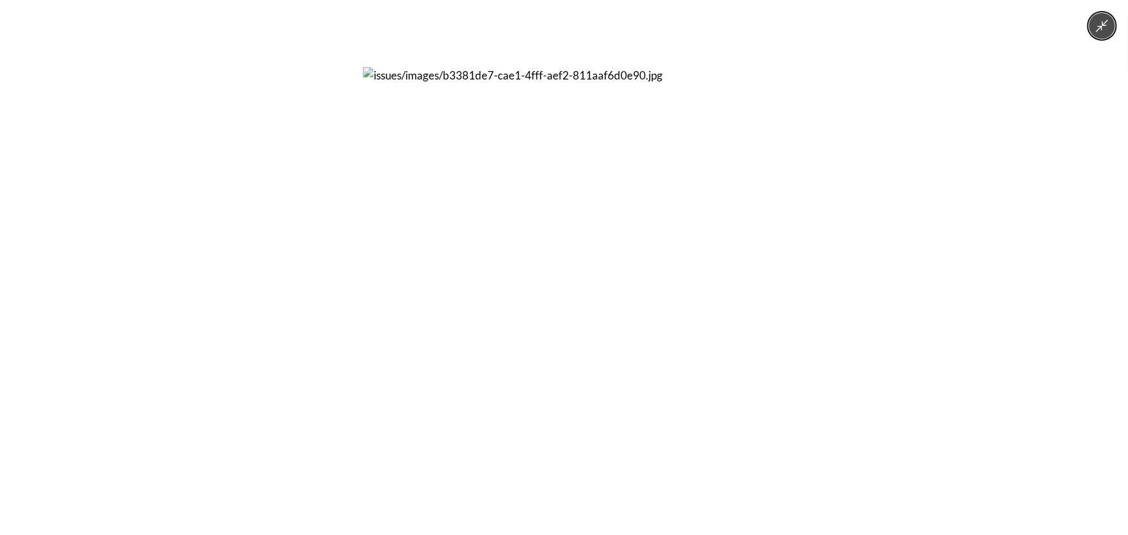
click at [298, 277] on div at bounding box center [564, 267] width 1128 height 535
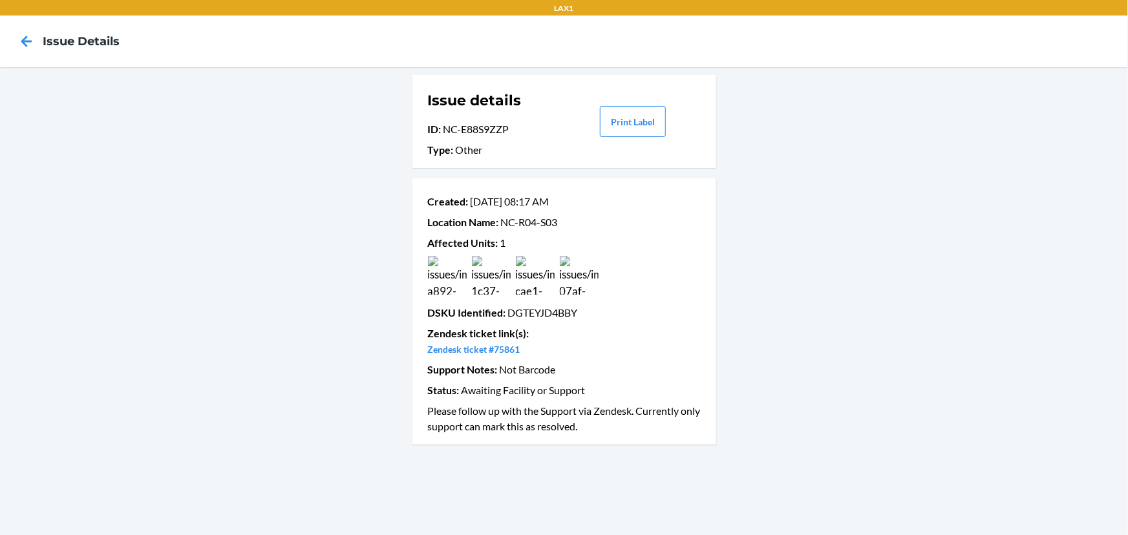
click at [491, 275] on img at bounding box center [491, 275] width 39 height 39
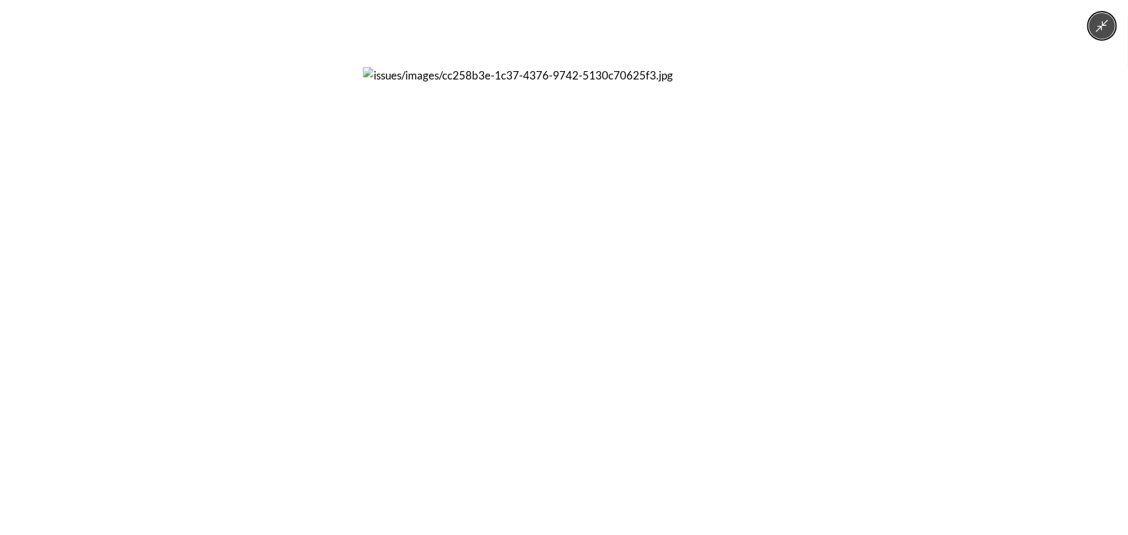
click at [350, 277] on div at bounding box center [564, 267] width 1128 height 535
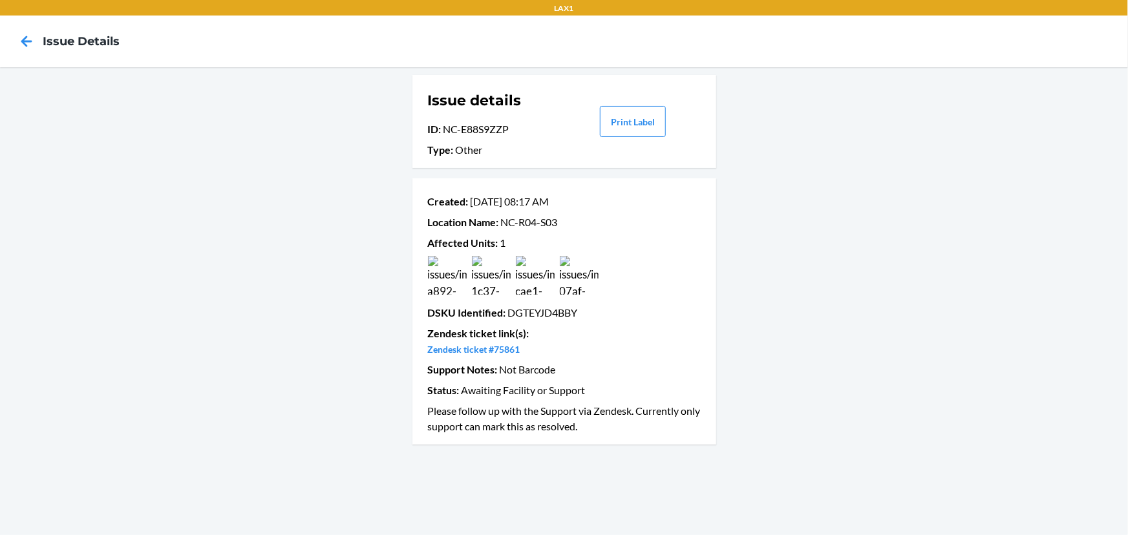
click at [576, 274] on img at bounding box center [579, 275] width 39 height 39
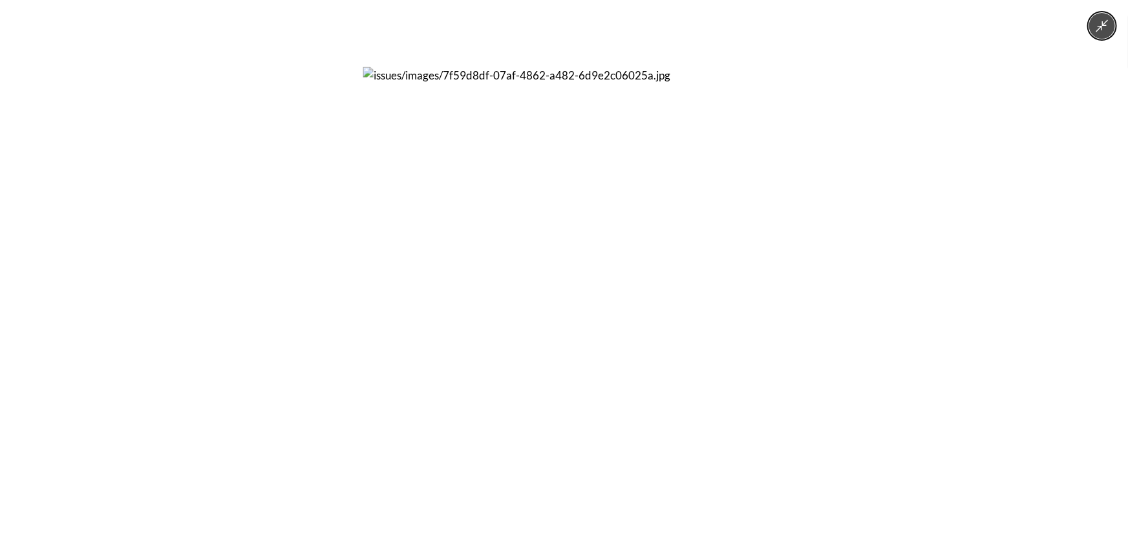
click at [303, 274] on div at bounding box center [564, 267] width 1128 height 535
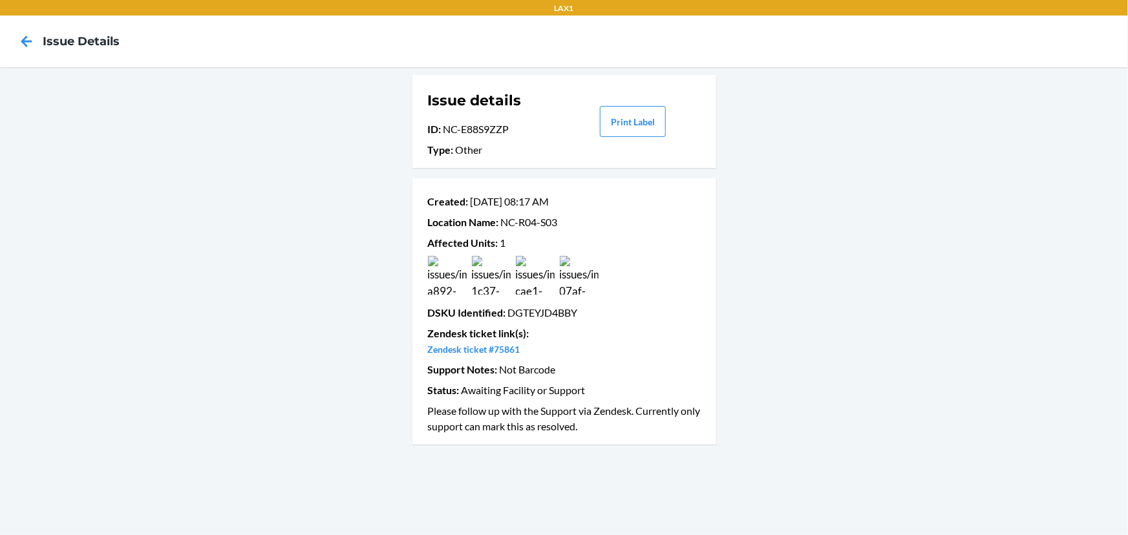
click at [452, 275] on img at bounding box center [447, 275] width 39 height 39
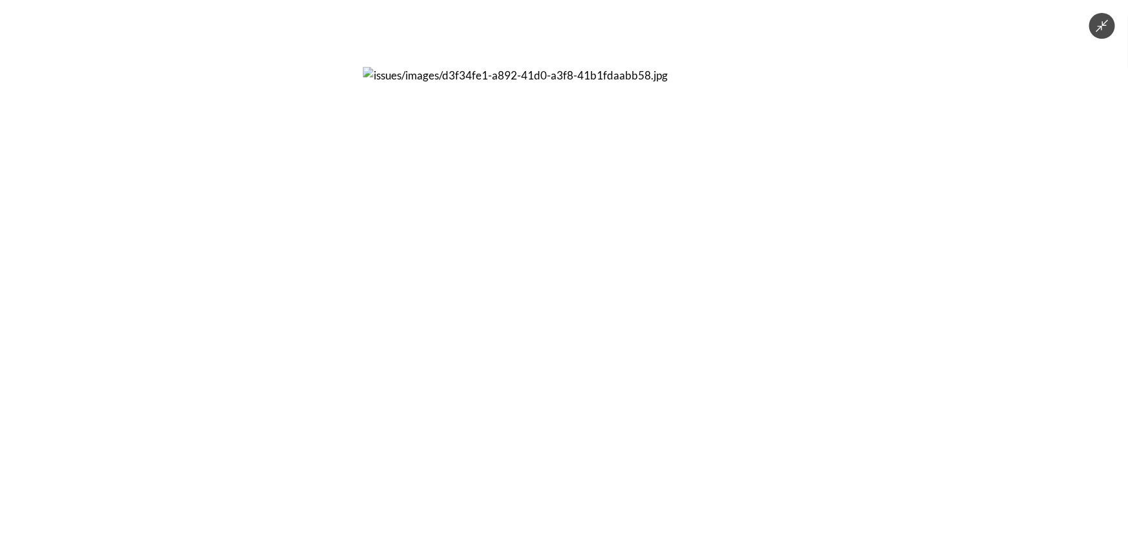
click at [198, 193] on div at bounding box center [564, 267] width 1128 height 535
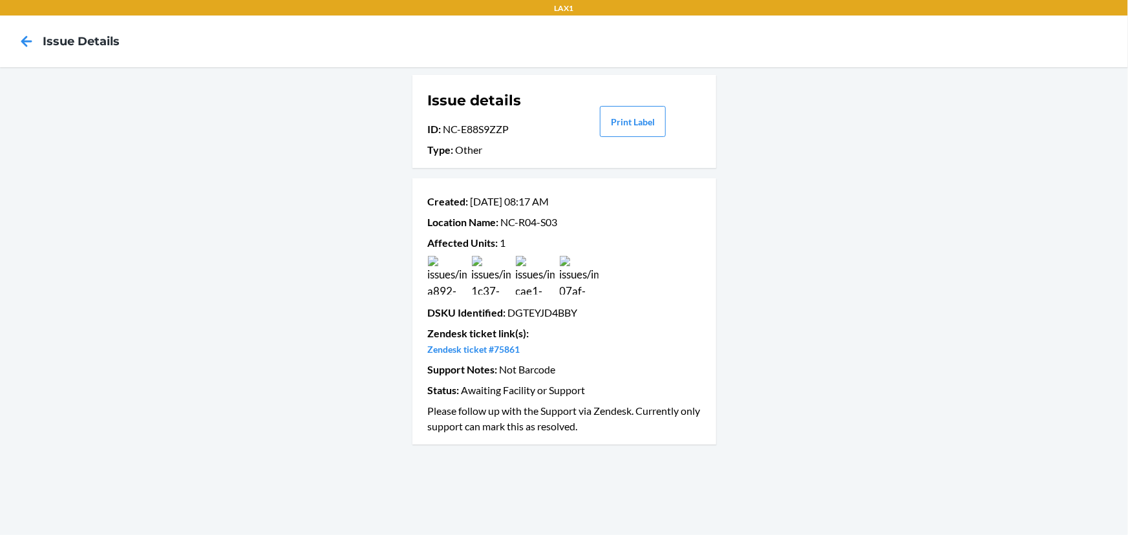
click at [584, 273] on img at bounding box center [579, 275] width 39 height 39
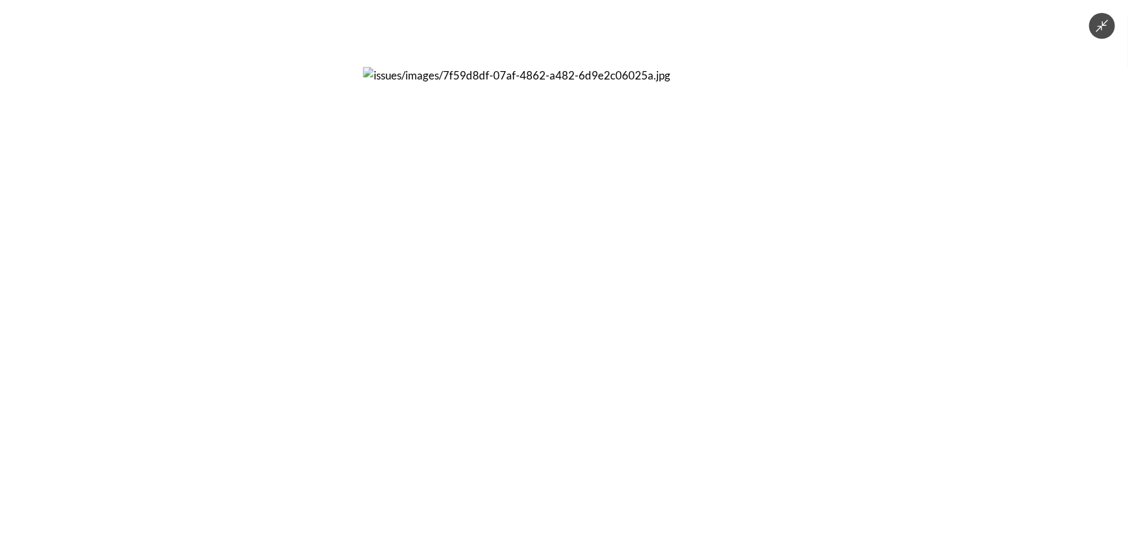
click at [825, 265] on div at bounding box center [564, 267] width 1128 height 535
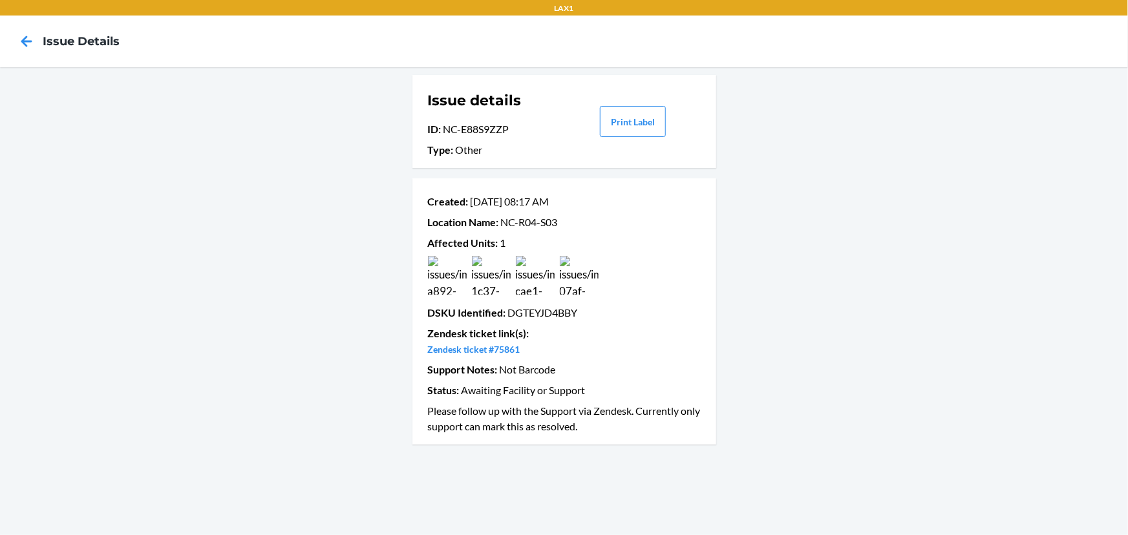
click at [528, 271] on img at bounding box center [535, 275] width 39 height 39
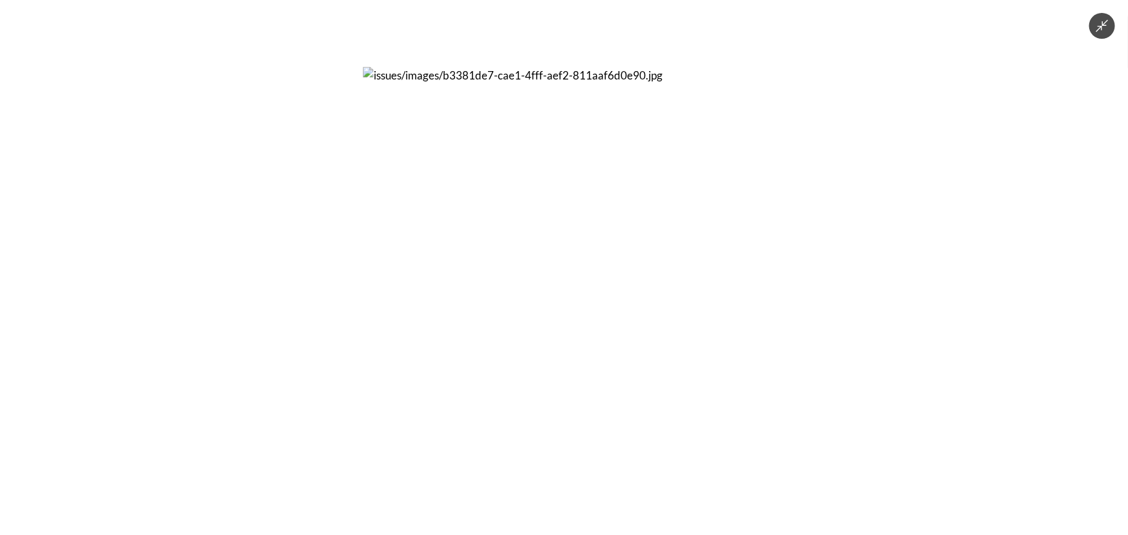
click at [800, 280] on div at bounding box center [564, 267] width 1128 height 535
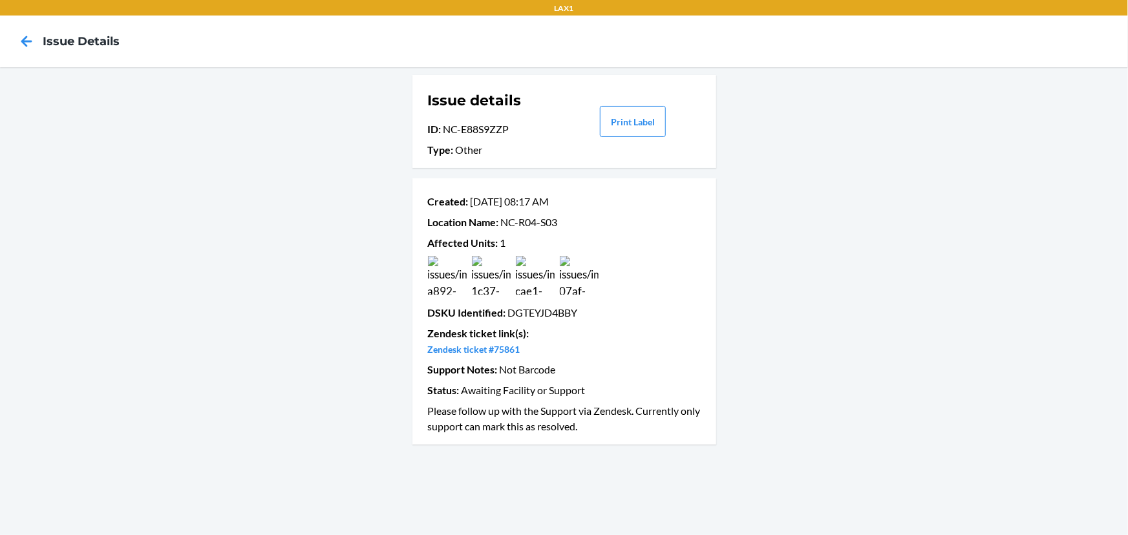
click at [473, 258] on div at bounding box center [564, 275] width 278 height 39
click at [501, 274] on img at bounding box center [491, 275] width 39 height 39
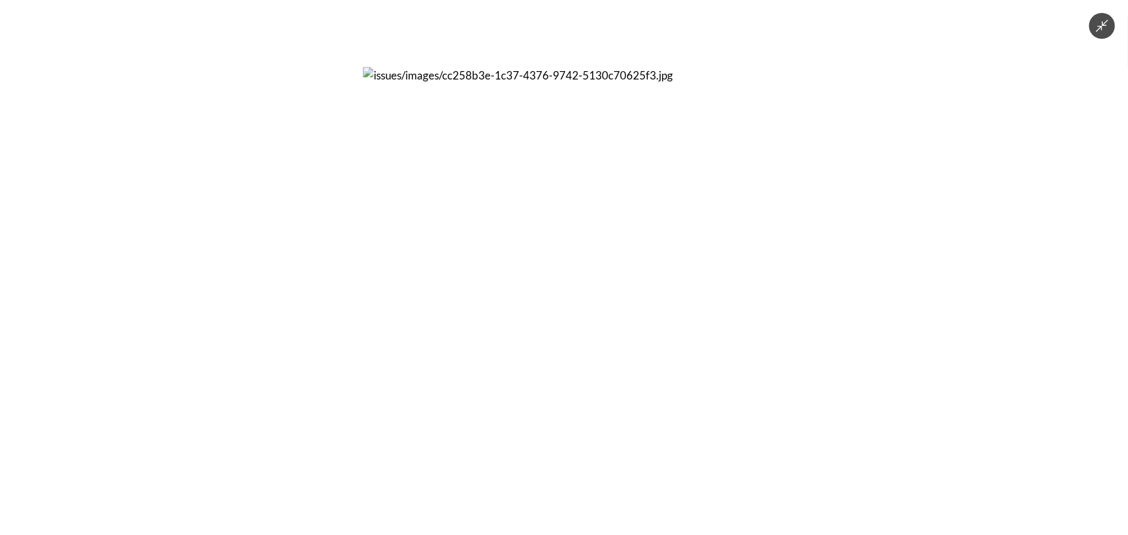
click at [820, 243] on div at bounding box center [564, 267] width 1128 height 535
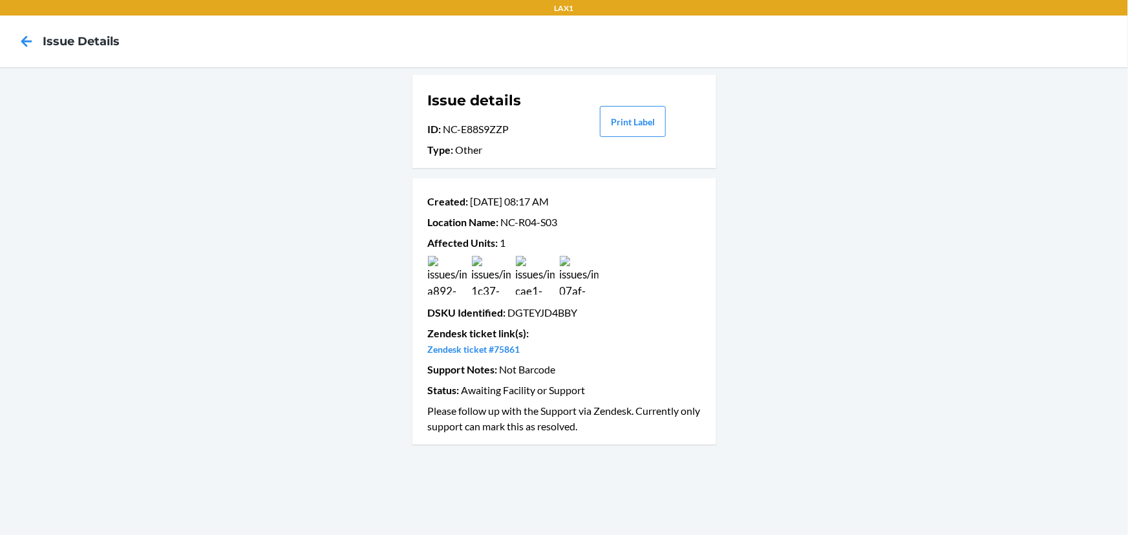
click at [439, 259] on img at bounding box center [447, 275] width 39 height 39
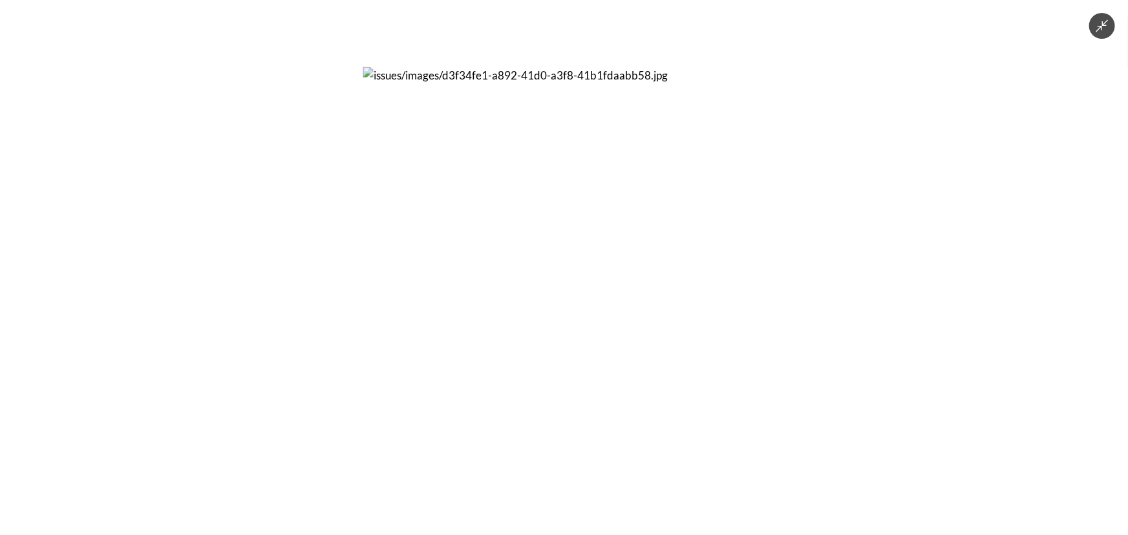
click at [783, 256] on div at bounding box center [564, 267] width 1128 height 535
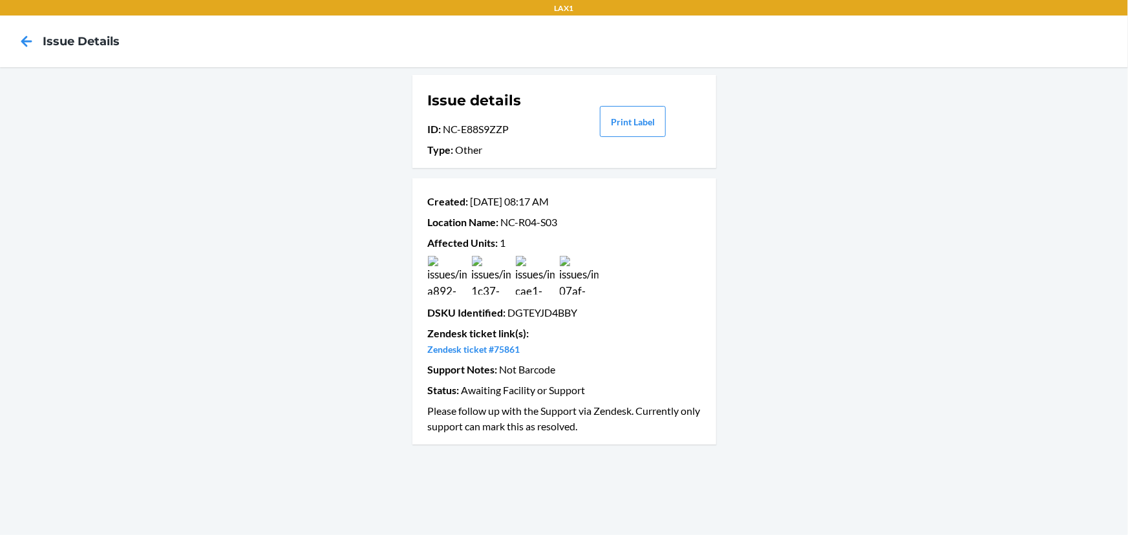
click at [540, 279] on img at bounding box center [535, 275] width 39 height 39
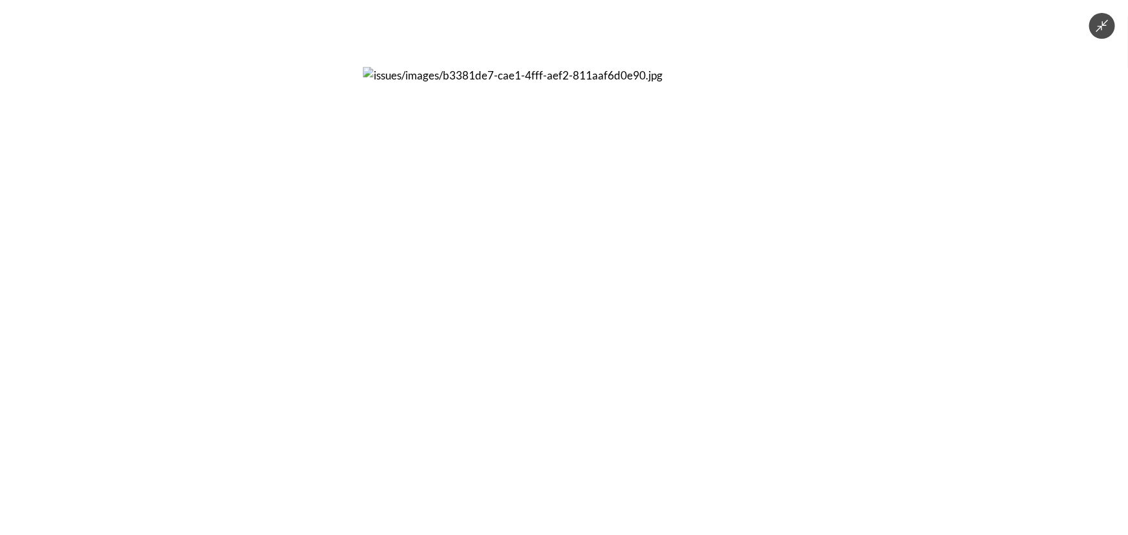
click at [311, 218] on div at bounding box center [564, 267] width 1128 height 535
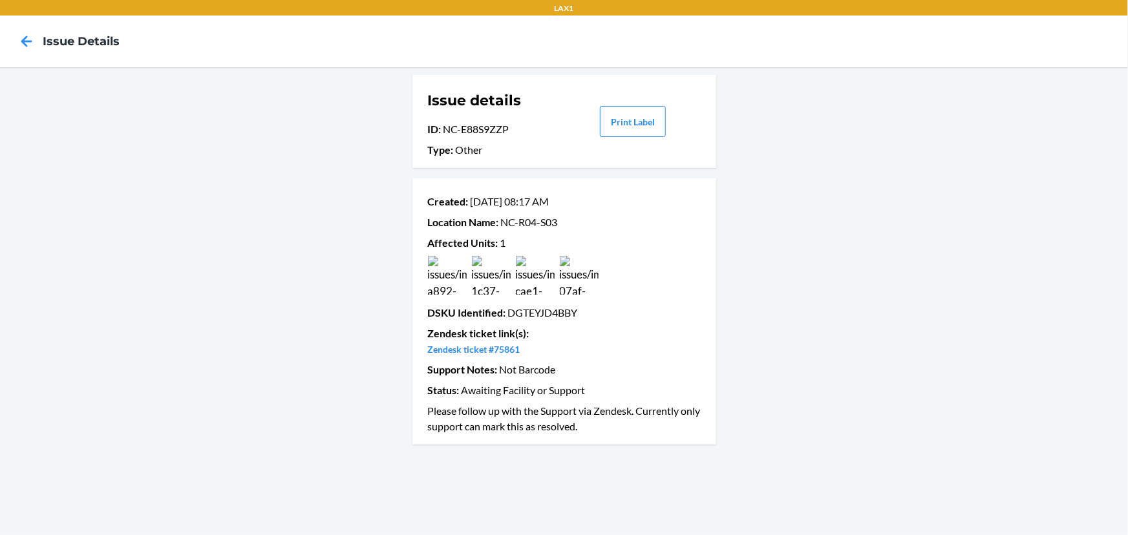
click at [507, 279] on img at bounding box center [491, 275] width 39 height 39
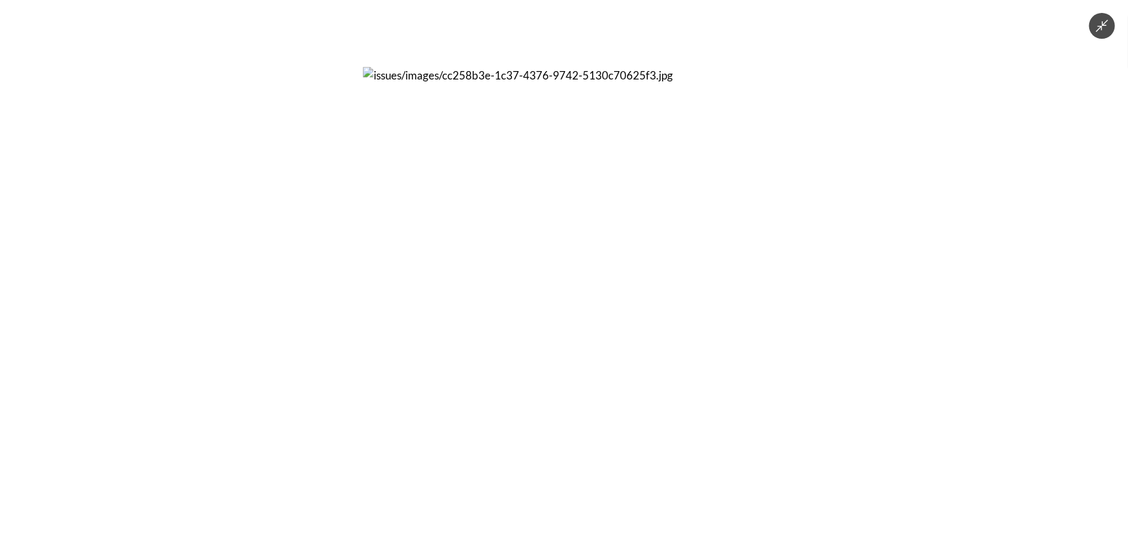
click at [245, 218] on div at bounding box center [564, 267] width 1128 height 535
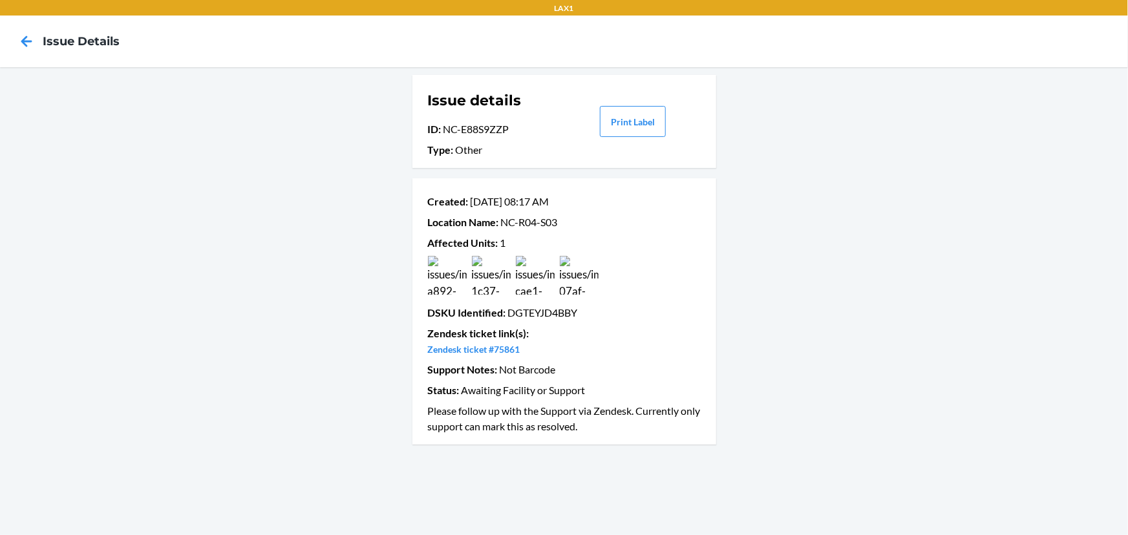
click at [457, 279] on img at bounding box center [447, 275] width 39 height 39
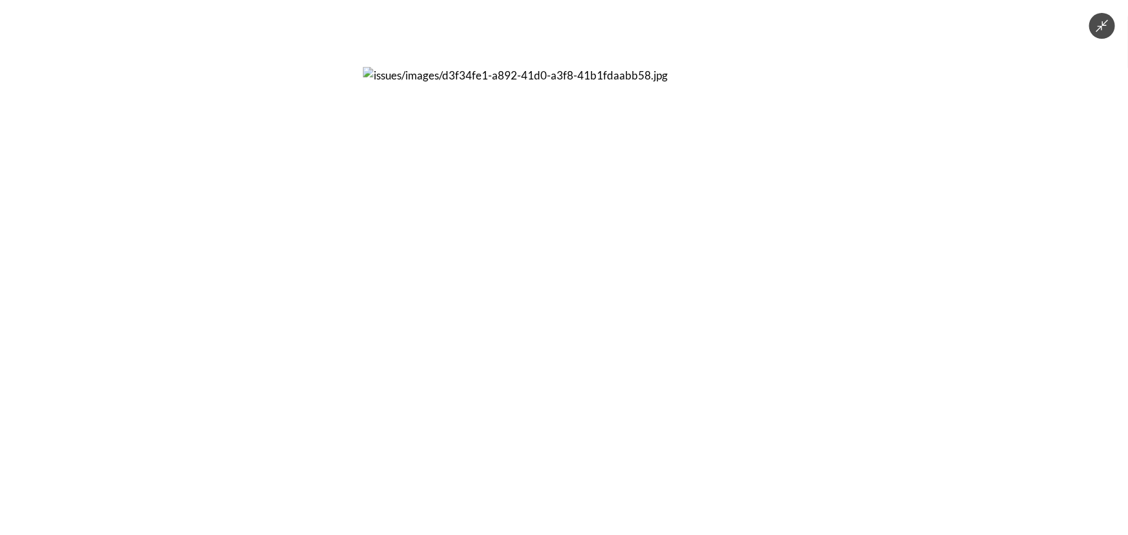
click at [836, 274] on div at bounding box center [564, 267] width 1128 height 535
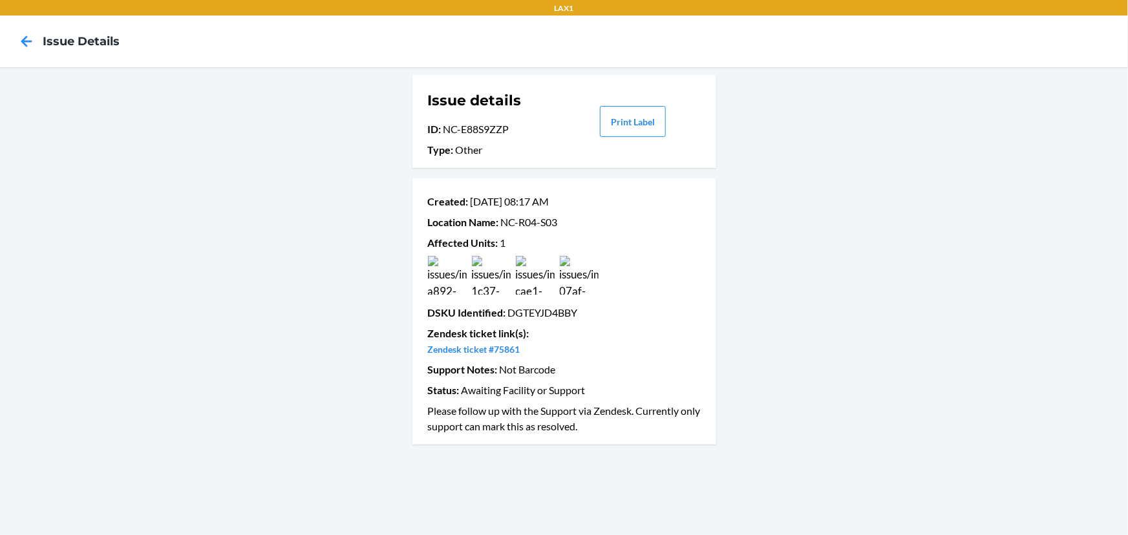
click at [461, 269] on img at bounding box center [447, 275] width 39 height 39
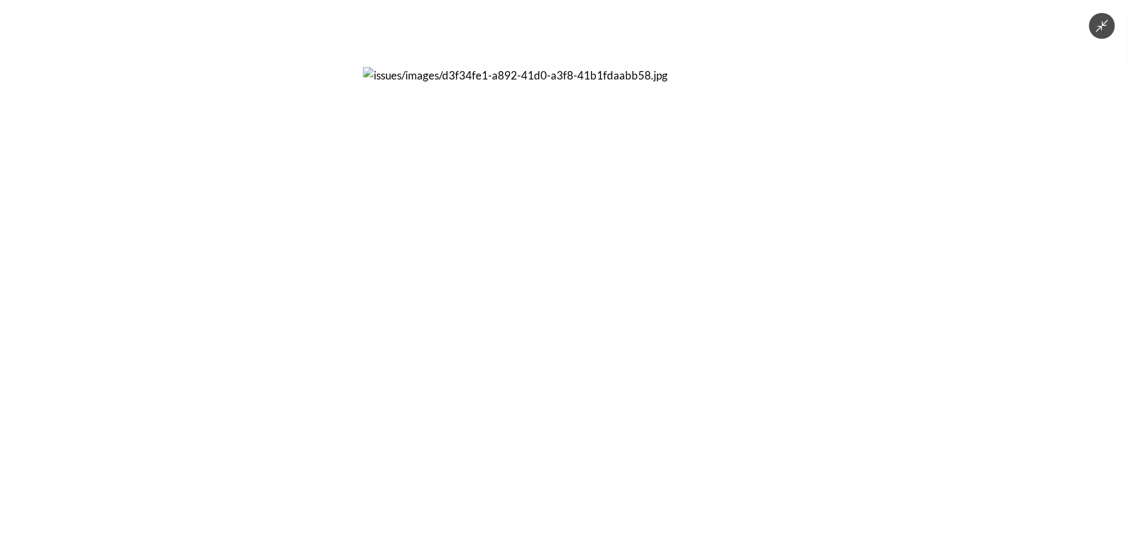
click at [194, 308] on div at bounding box center [564, 267] width 1128 height 535
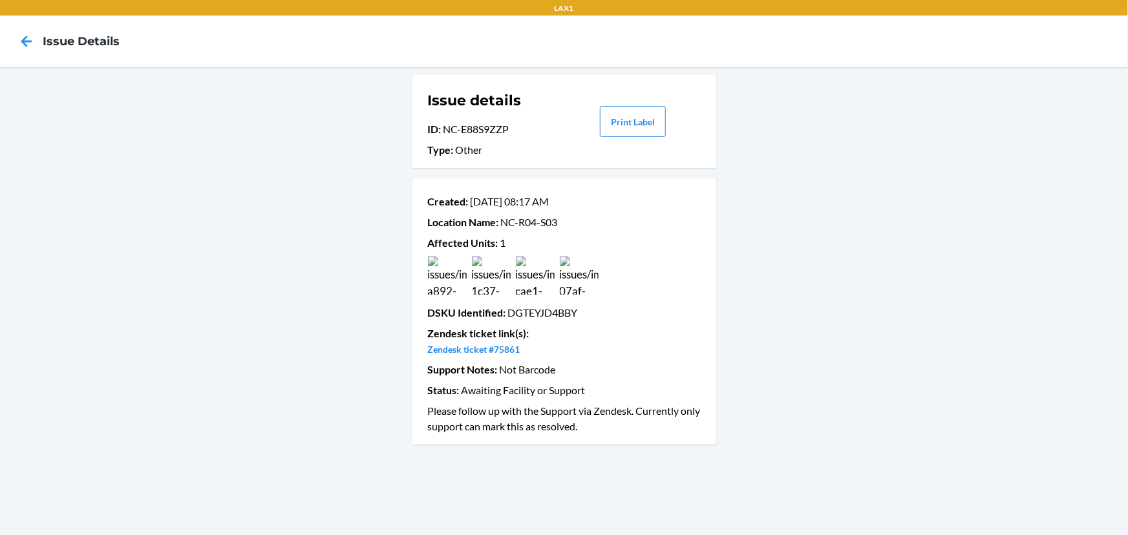
click at [586, 278] on img at bounding box center [579, 275] width 39 height 39
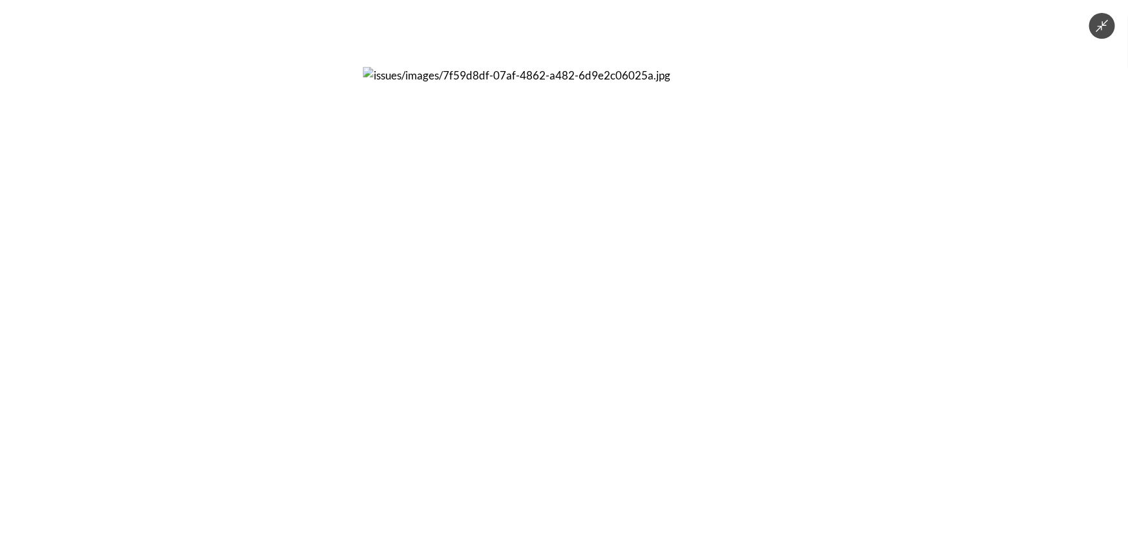
drag, startPoint x: 269, startPoint y: 290, endPoint x: 271, endPoint y: 279, distance: 11.8
click at [269, 290] on div at bounding box center [564, 267] width 1128 height 535
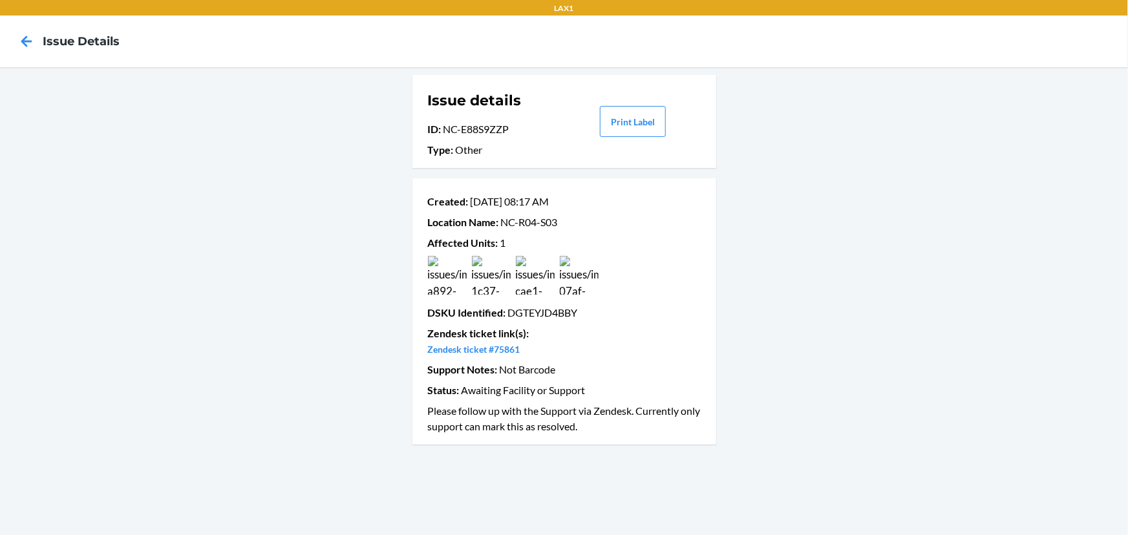
click at [580, 276] on img at bounding box center [579, 275] width 39 height 39
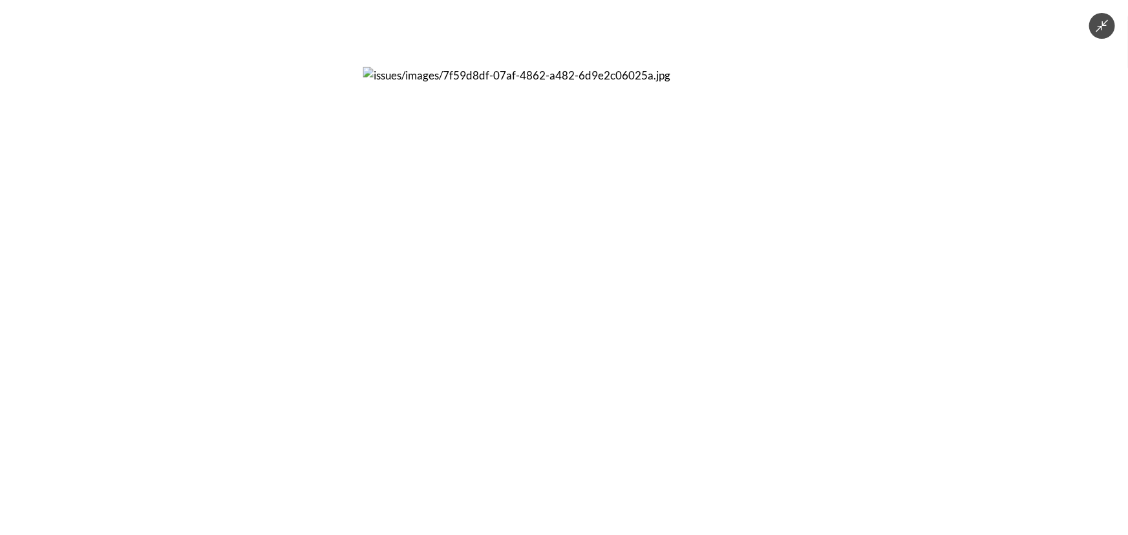
click at [288, 287] on div at bounding box center [564, 267] width 1128 height 535
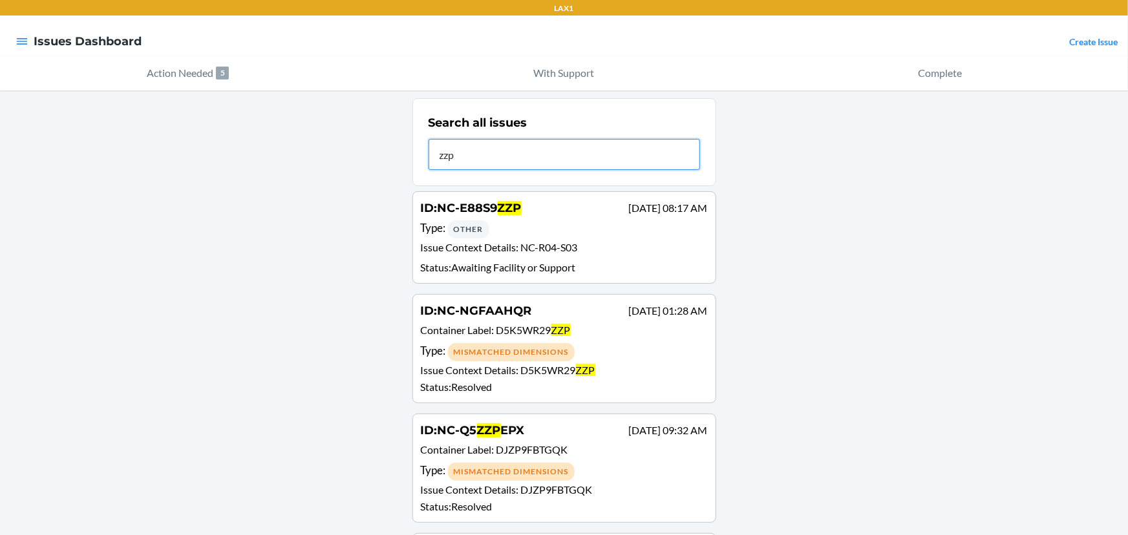
click at [561, 147] on input "zzp" at bounding box center [563, 154] width 271 height 31
type input "j8cq"
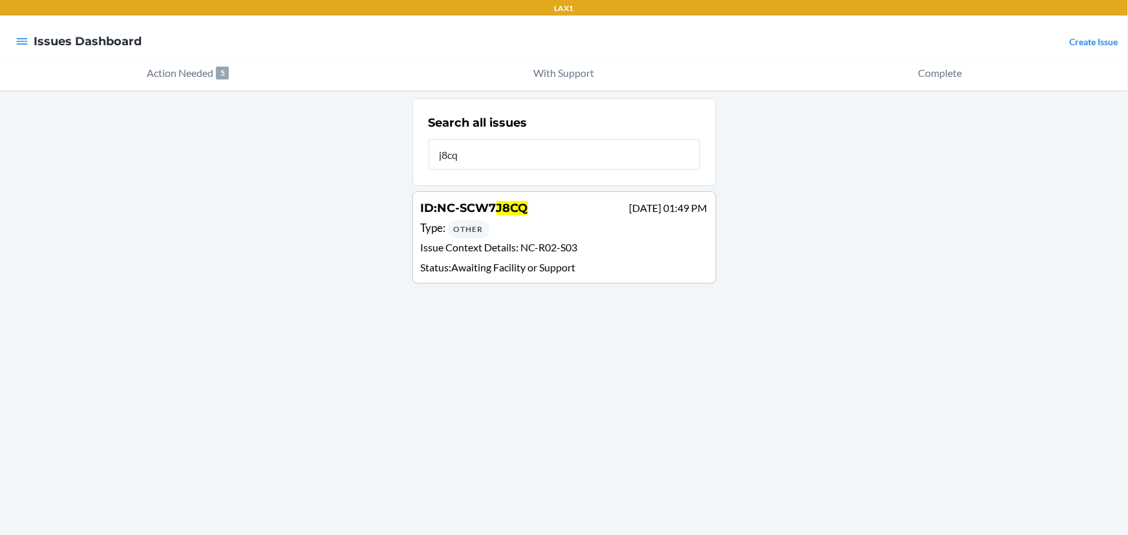
click at [525, 227] on div "Type : Other" at bounding box center [564, 229] width 287 height 19
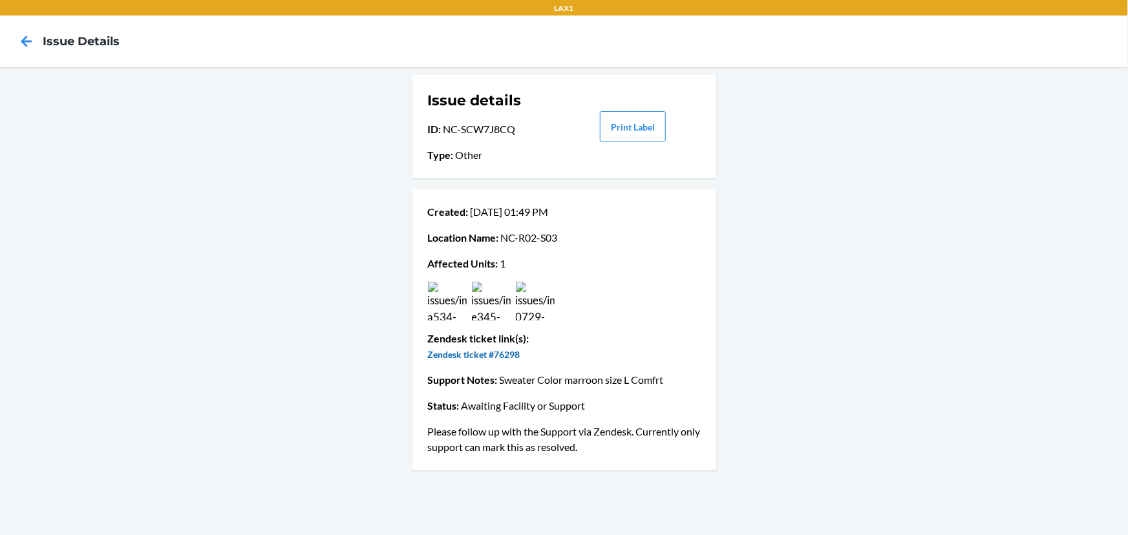
click at [500, 352] on link "Zendesk ticket #76298" at bounding box center [474, 354] width 92 height 11
click at [459, 299] on img at bounding box center [447, 301] width 39 height 39
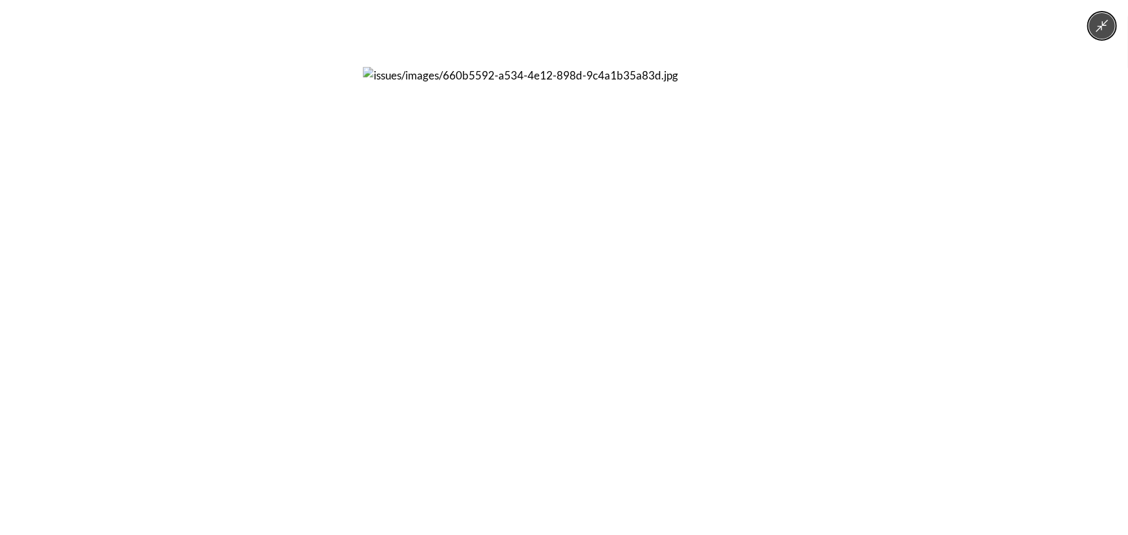
click at [291, 301] on div at bounding box center [564, 267] width 1128 height 535
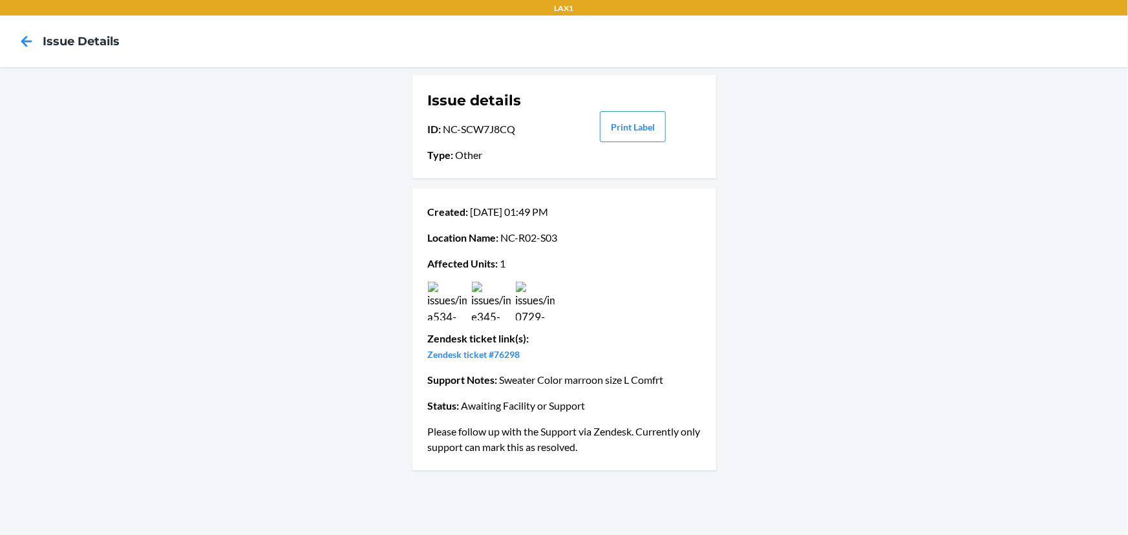
click at [490, 303] on img at bounding box center [491, 301] width 39 height 39
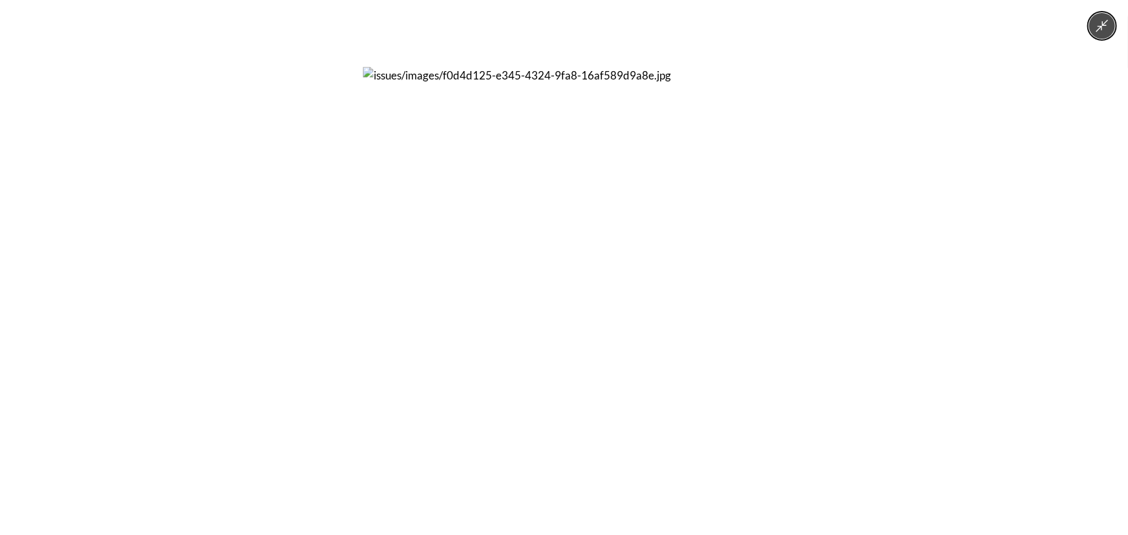
click at [317, 304] on div at bounding box center [564, 267] width 1128 height 535
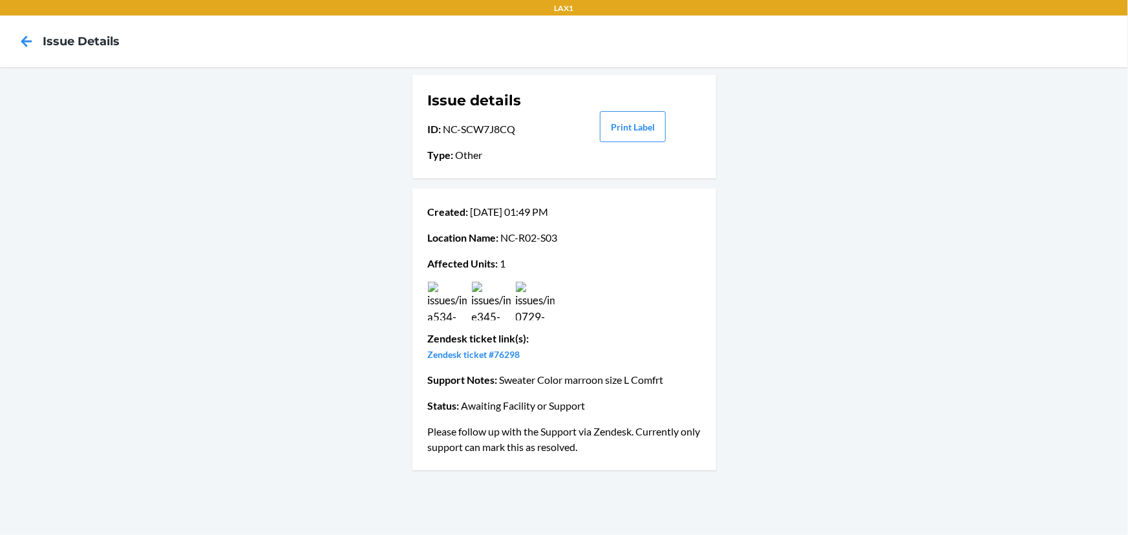
click at [555, 306] on div at bounding box center [564, 301] width 278 height 39
click at [536, 306] on img at bounding box center [535, 301] width 39 height 39
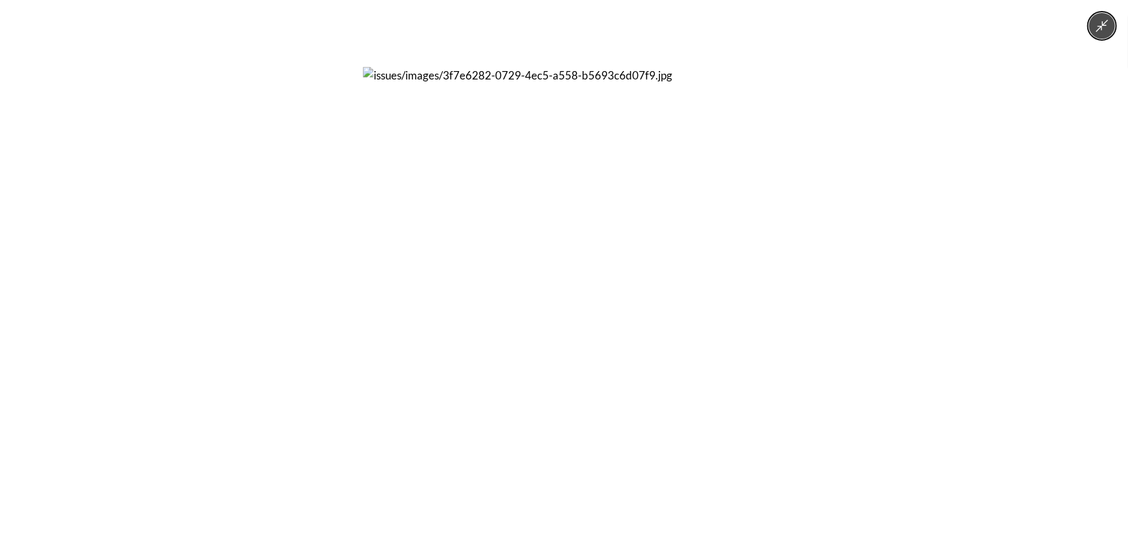
click at [267, 275] on div at bounding box center [564, 267] width 1128 height 535
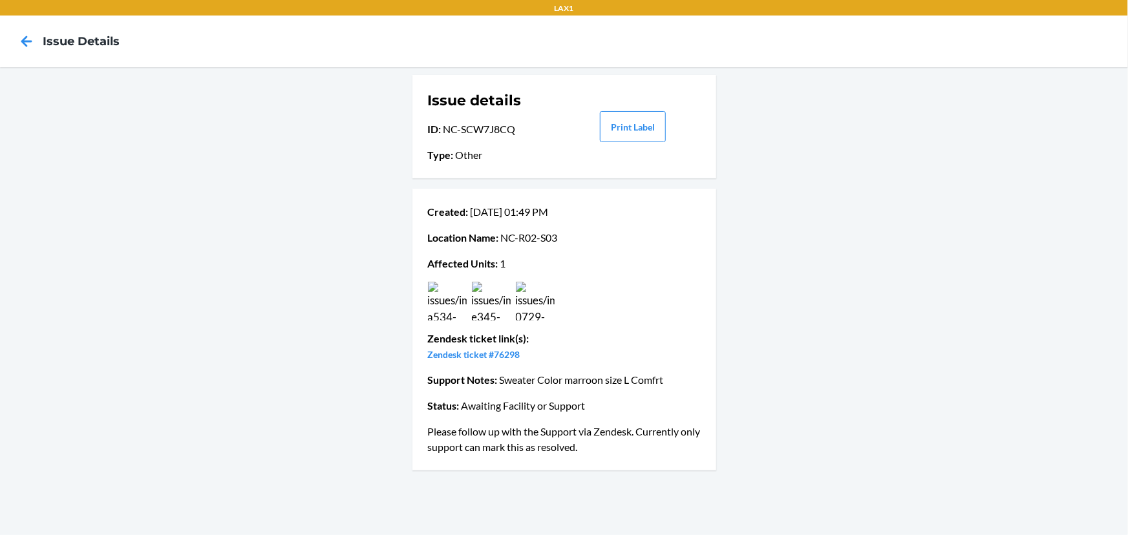
click at [453, 284] on img at bounding box center [447, 301] width 39 height 39
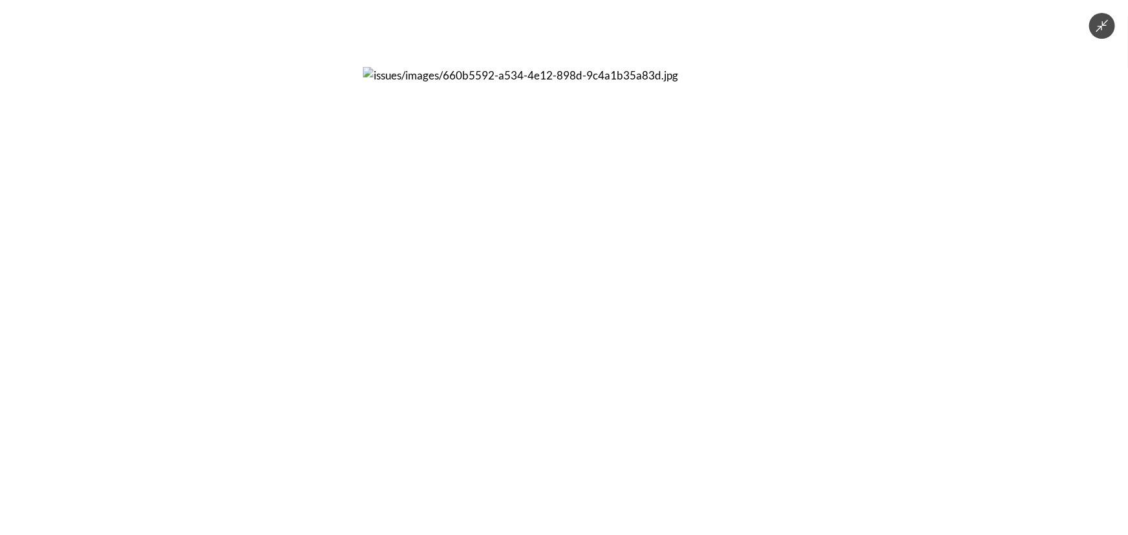
click at [353, 279] on div at bounding box center [564, 267] width 1128 height 535
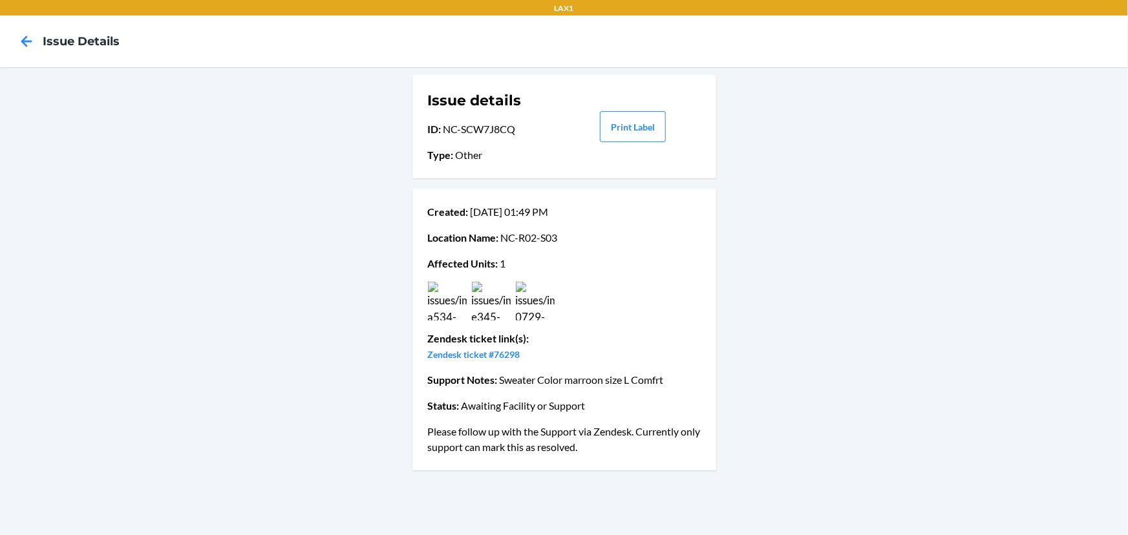
click at [494, 311] on img at bounding box center [491, 301] width 39 height 39
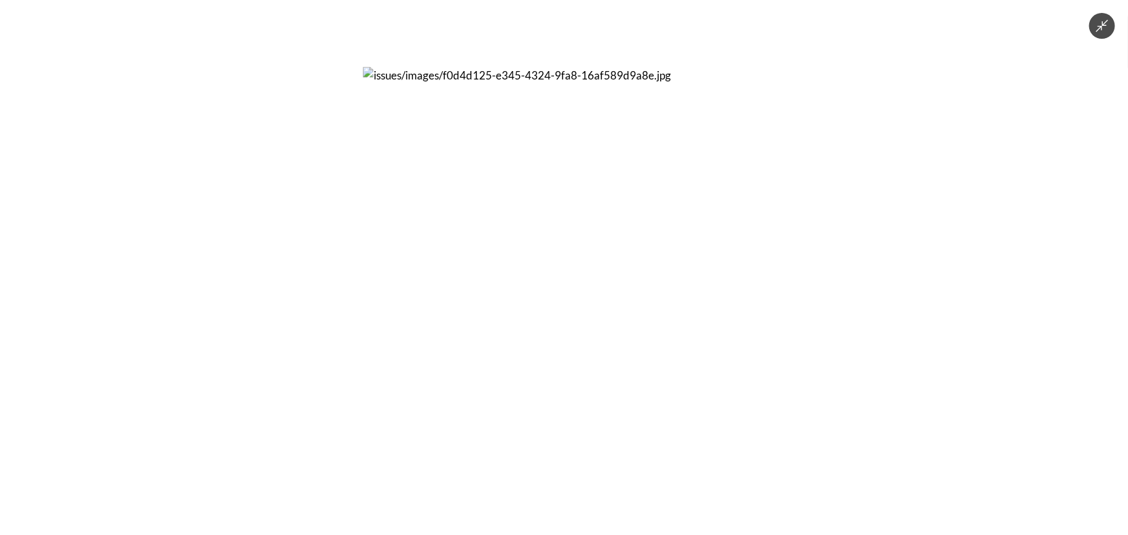
click at [271, 308] on div at bounding box center [564, 267] width 1128 height 535
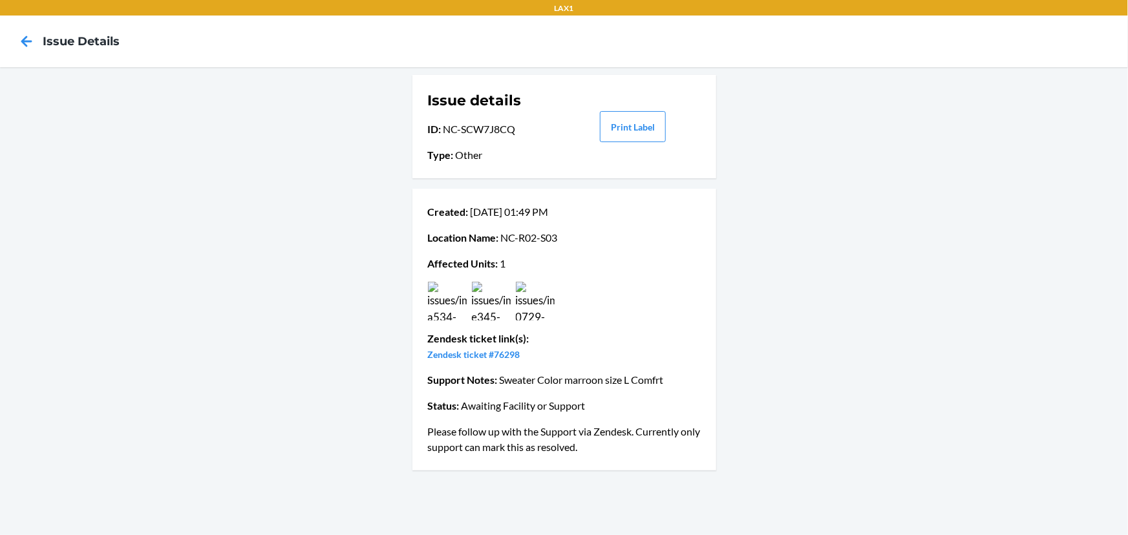
click at [449, 313] on img at bounding box center [447, 301] width 39 height 39
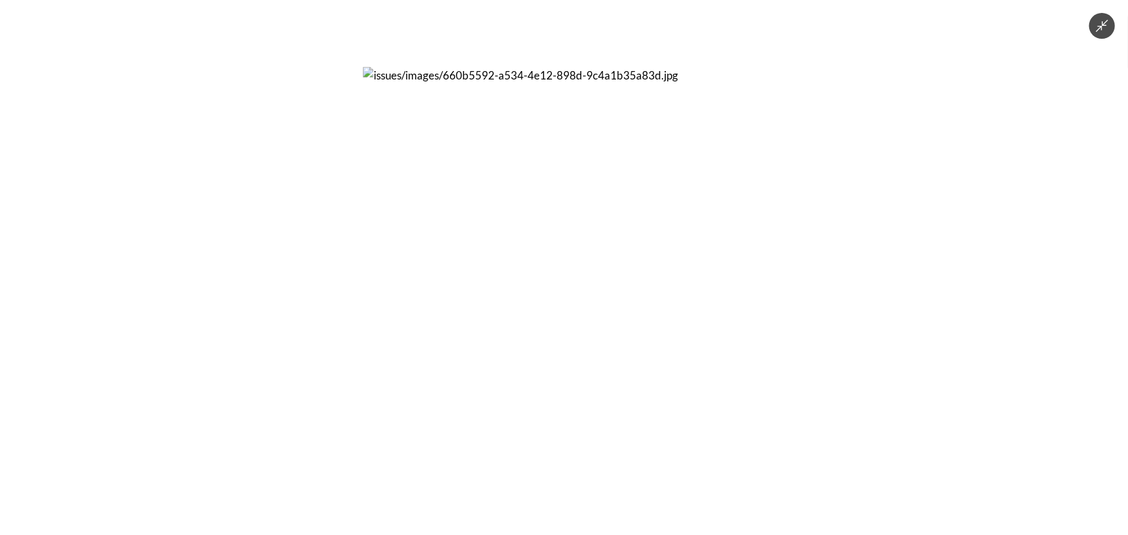
click at [308, 273] on div at bounding box center [564, 267] width 1128 height 535
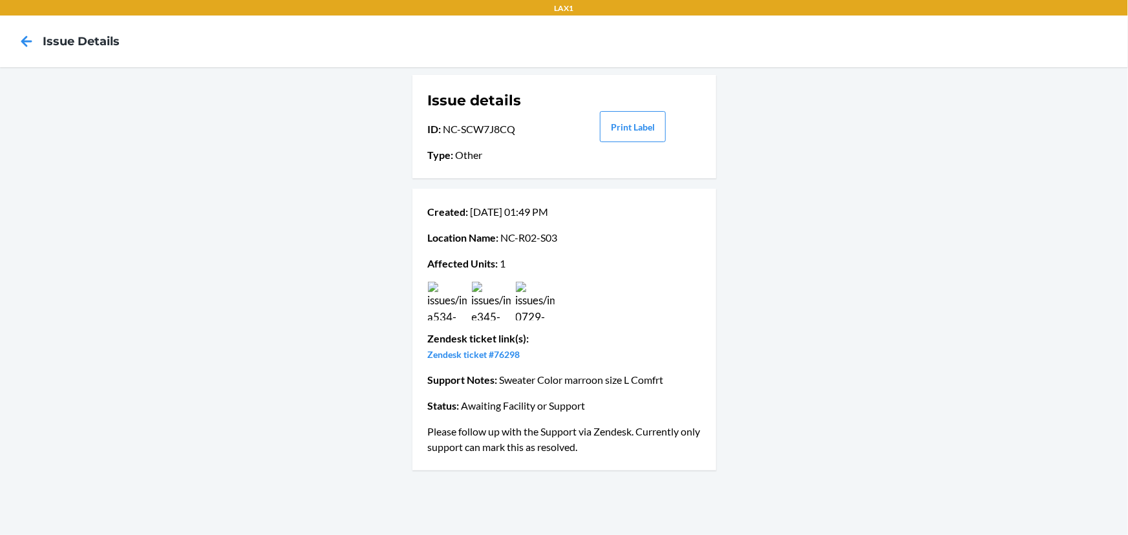
drag, startPoint x: 558, startPoint y: 307, endPoint x: 544, endPoint y: 308, distance: 14.2
click at [558, 308] on div at bounding box center [564, 301] width 278 height 39
click at [541, 308] on img at bounding box center [535, 301] width 39 height 39
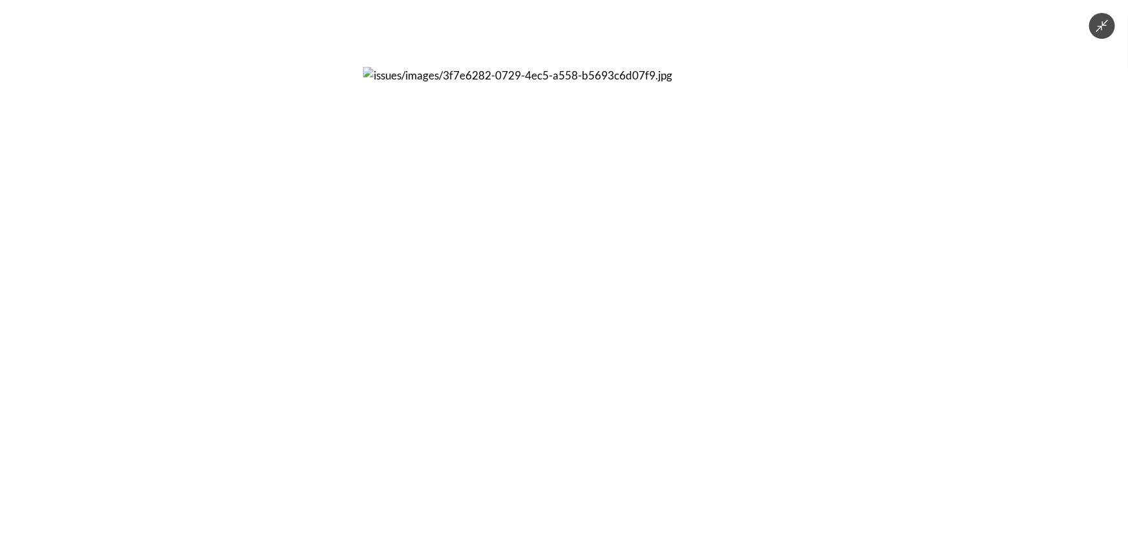
drag, startPoint x: 271, startPoint y: 277, endPoint x: 341, endPoint y: 280, distance: 69.8
click at [275, 277] on div at bounding box center [564, 267] width 1128 height 535
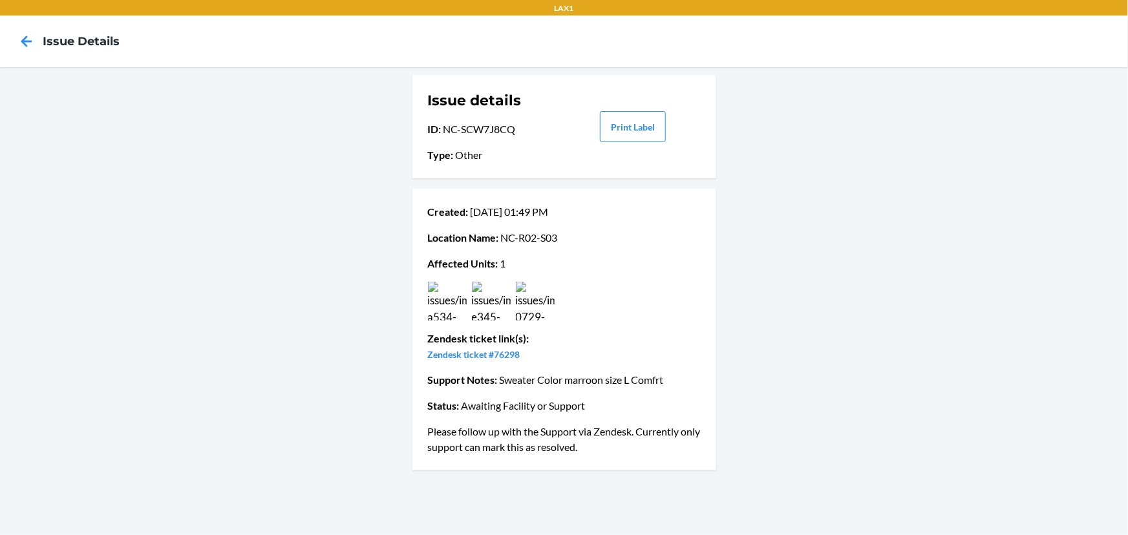
click at [526, 293] on img at bounding box center [535, 301] width 39 height 39
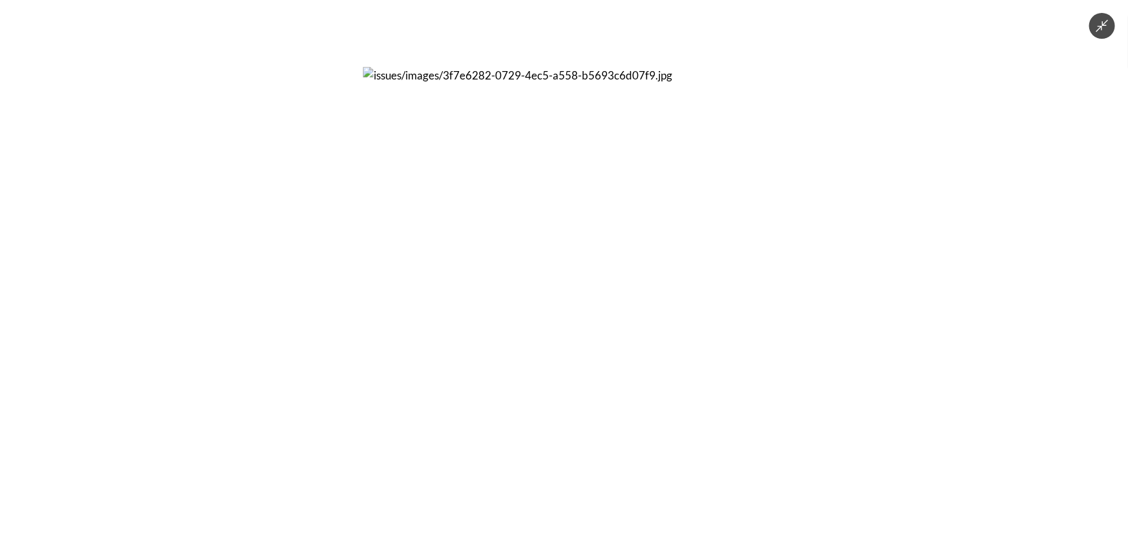
drag, startPoint x: 1014, startPoint y: 315, endPoint x: 944, endPoint y: 180, distance: 152.6
click at [1014, 314] on div at bounding box center [564, 267] width 1128 height 535
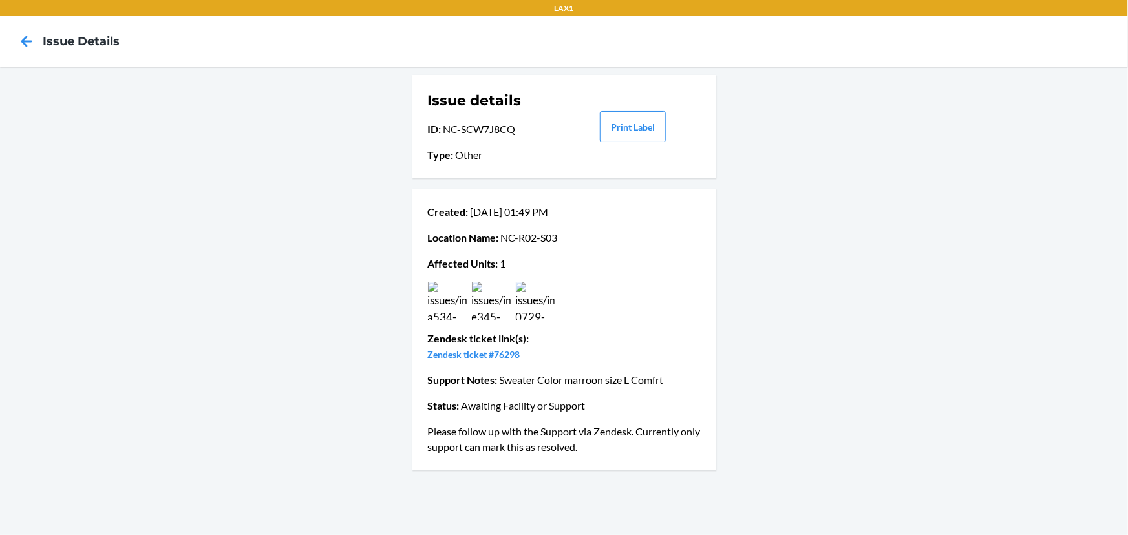
drag, startPoint x: 1019, startPoint y: 154, endPoint x: 971, endPoint y: 125, distance: 56.3
click at [1019, 154] on div "Issue details ID : NC-SCW7J8CQ Type : Other Print Label Created : Aug 19 01:49 …" at bounding box center [564, 301] width 1128 height 468
click at [33, 39] on icon at bounding box center [27, 41] width 22 height 22
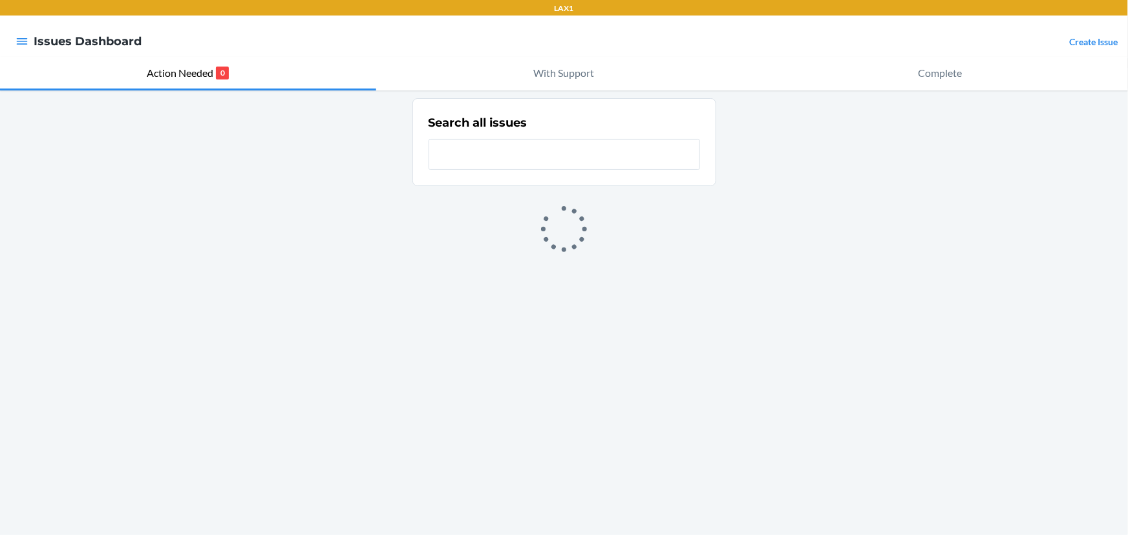
click at [560, 156] on input "text" at bounding box center [563, 154] width 271 height 31
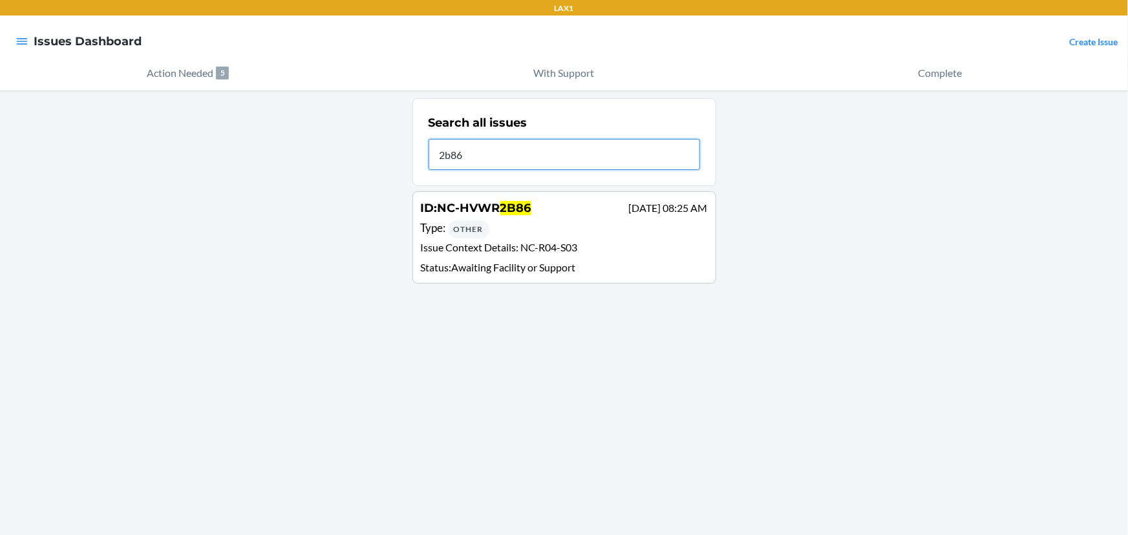
click at [555, 149] on input "2b86" at bounding box center [563, 154] width 271 height 31
click at [536, 154] on input "3fda" at bounding box center [563, 154] width 271 height 31
click at [536, 155] on input "3fda" at bounding box center [563, 154] width 271 height 31
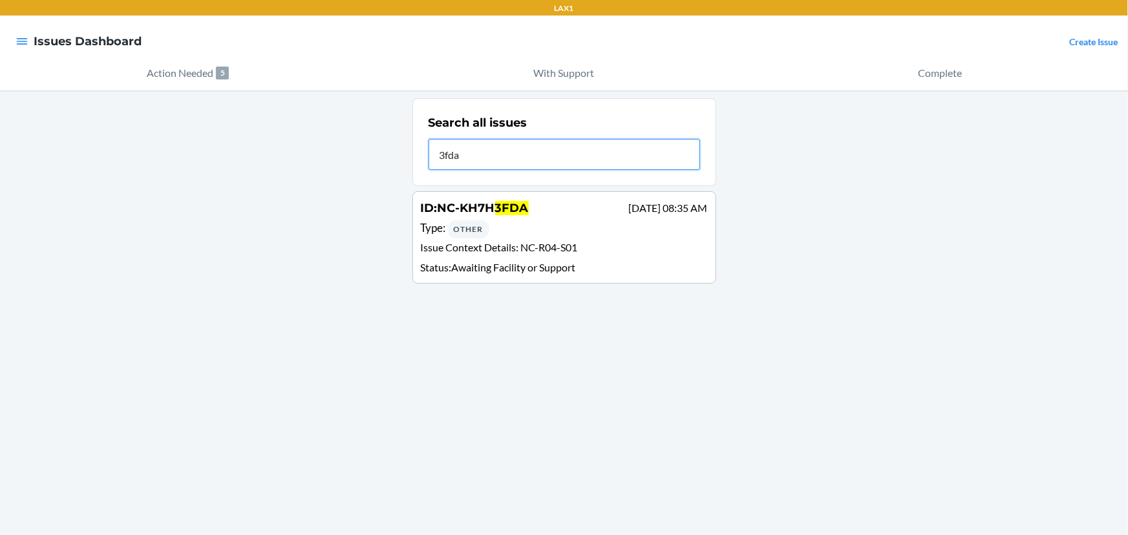
click at [536, 158] on input "3fda" at bounding box center [563, 154] width 271 height 31
click at [538, 143] on input "2cly" at bounding box center [563, 154] width 271 height 31
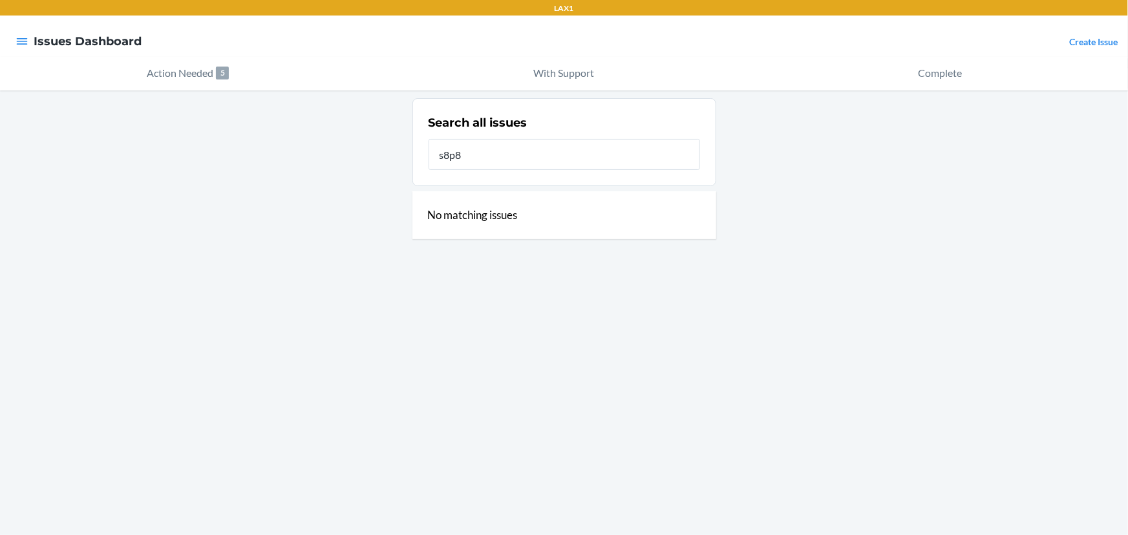
click at [498, 197] on div "No matching issues" at bounding box center [564, 215] width 304 height 48
click at [499, 154] on input "s8p8" at bounding box center [563, 154] width 271 height 31
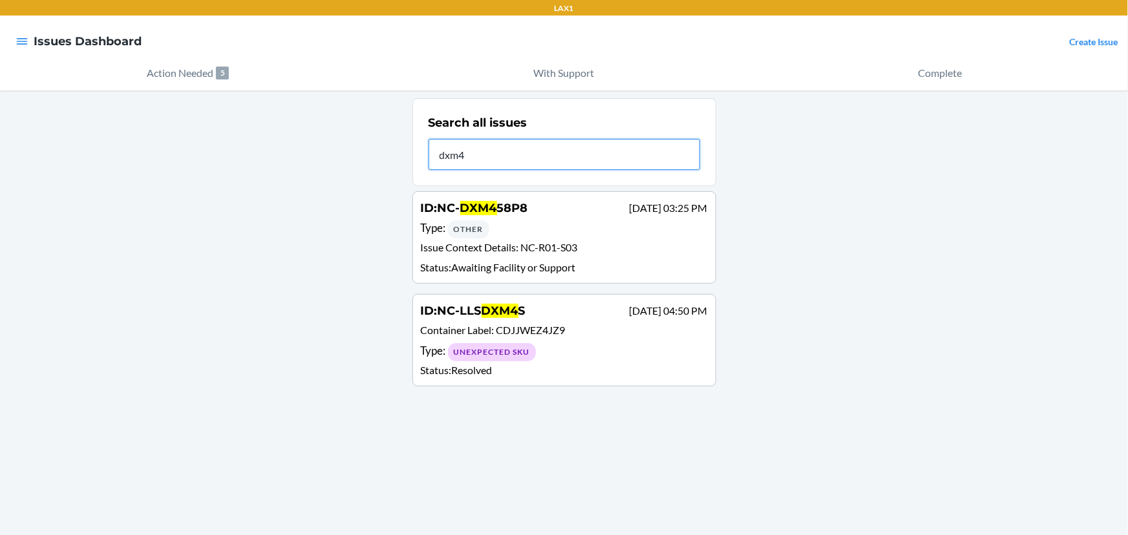
click at [576, 154] on input "dxm4" at bounding box center [563, 154] width 271 height 31
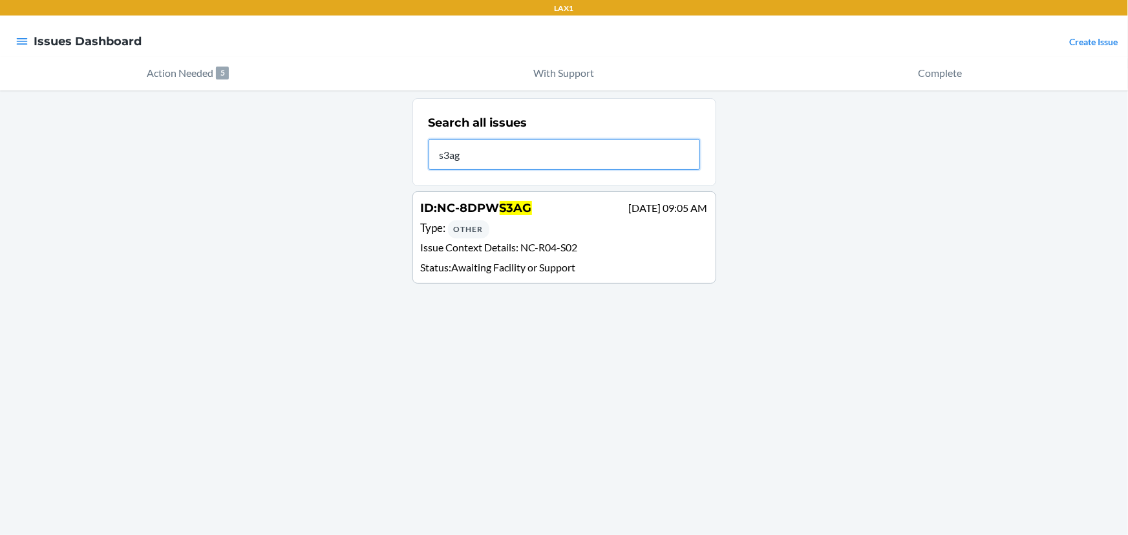
type input "s3ag"
click at [472, 209] on span "NC-8DPW" at bounding box center [468, 208] width 62 height 14
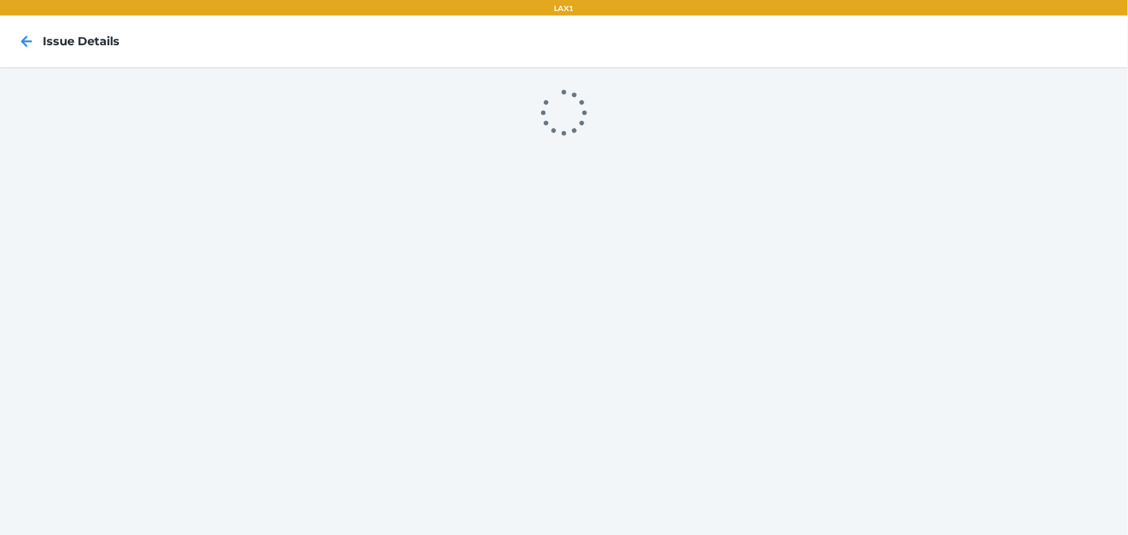
click at [472, 209] on div at bounding box center [564, 301] width 1128 height 468
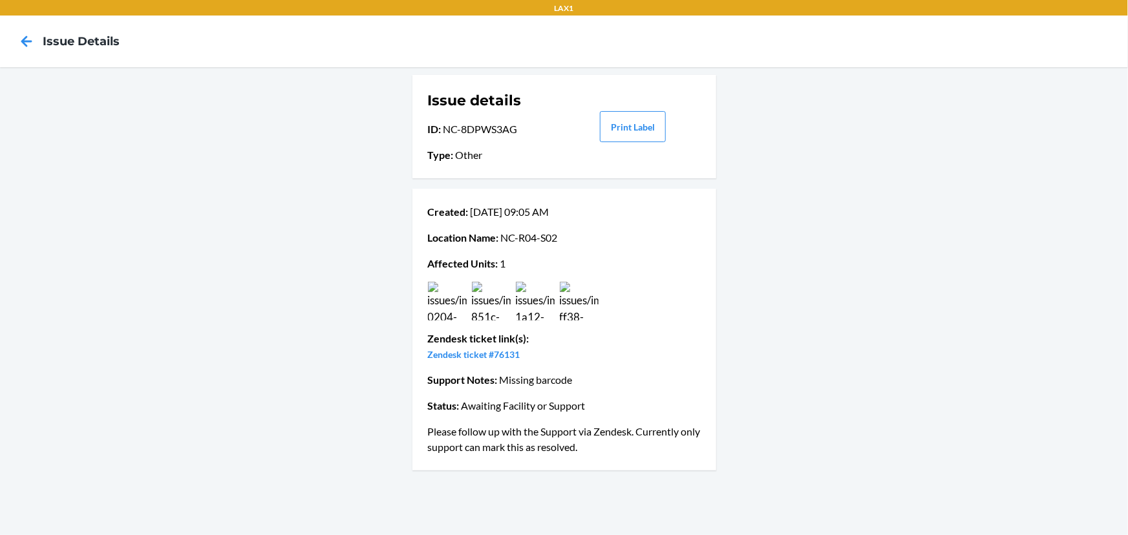
click at [478, 131] on p "ID : NC-8DPWS3AG" at bounding box center [495, 129] width 135 height 16
click at [445, 129] on p "ID : NC-8DPWS3AG" at bounding box center [495, 129] width 135 height 16
drag, startPoint x: 443, startPoint y: 125, endPoint x: 516, endPoint y: 133, distance: 72.8
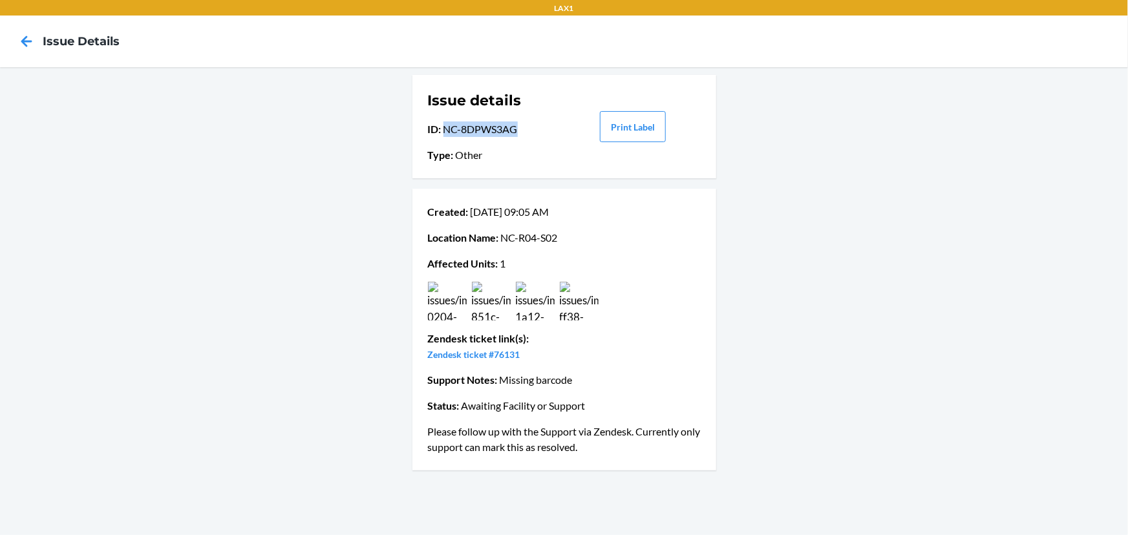
click at [516, 133] on p "ID : NC-8DPWS3AG" at bounding box center [495, 129] width 135 height 16
copy p "NC-8DPWS3AG"
click at [29, 45] on icon at bounding box center [27, 41] width 22 height 22
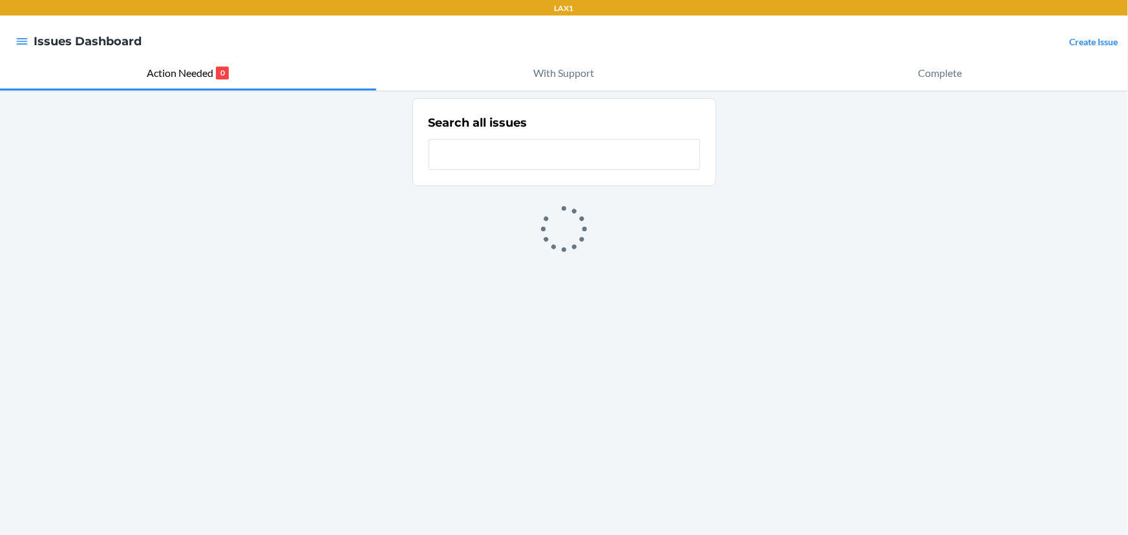
click at [476, 148] on input "text" at bounding box center [563, 154] width 271 height 31
type input "58p8"
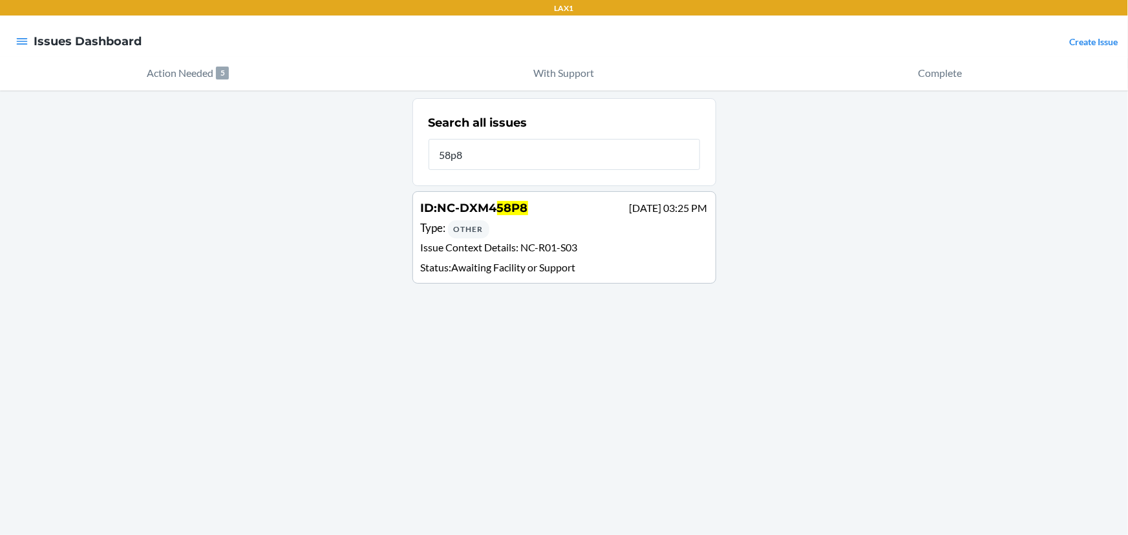
click at [511, 214] on span "58P8" at bounding box center [512, 208] width 31 height 14
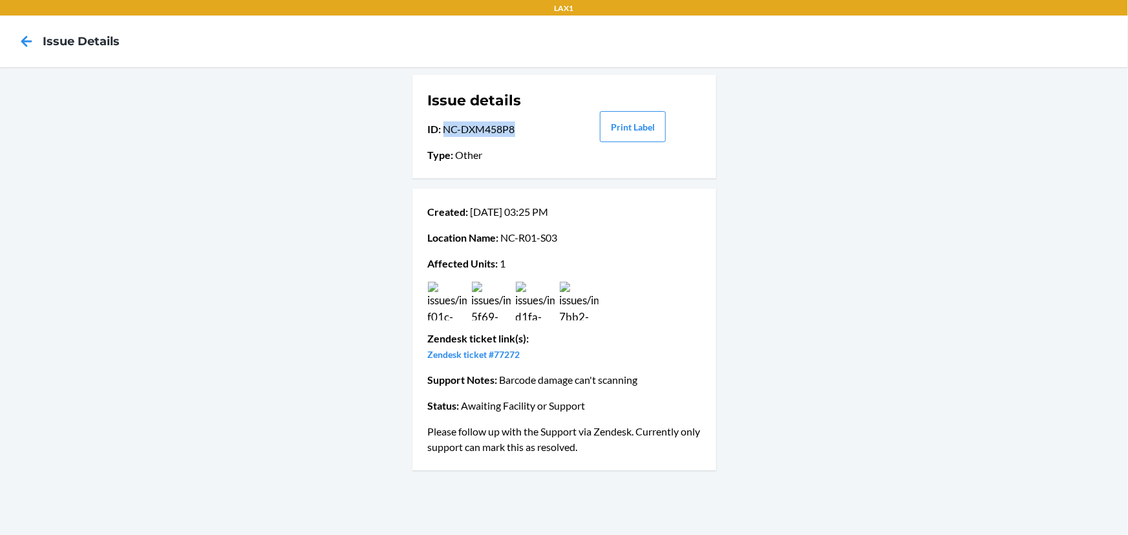
drag, startPoint x: 517, startPoint y: 132, endPoint x: 446, endPoint y: 136, distance: 71.2
click at [446, 136] on p "ID : NC-DXM458P8" at bounding box center [495, 129] width 135 height 16
copy p "NC-DXM458P8"
click at [20, 38] on icon at bounding box center [27, 41] width 22 height 22
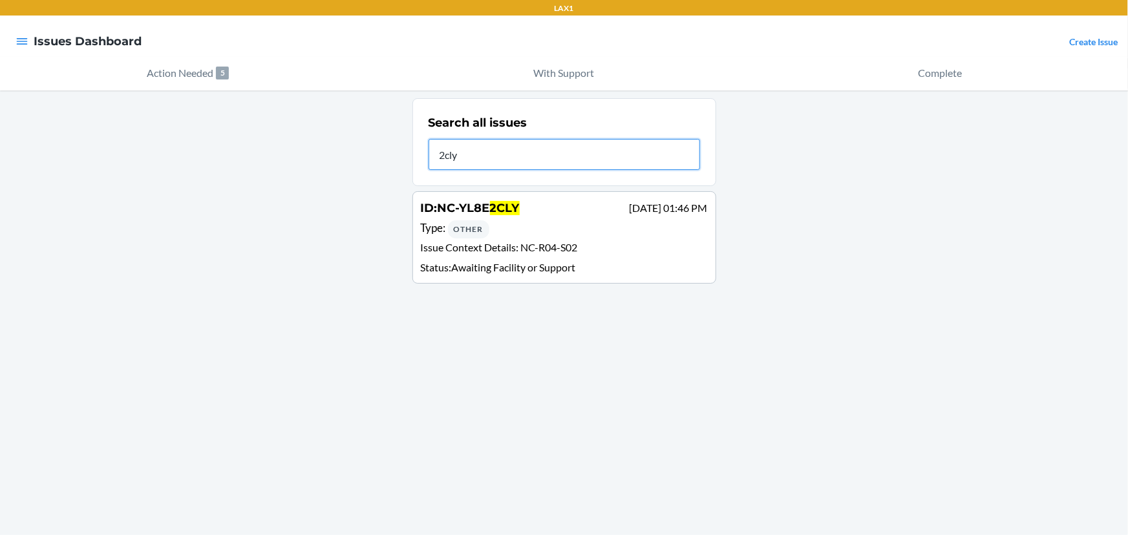
type input "2cly"
click at [503, 214] on span "2CLY" at bounding box center [505, 208] width 30 height 14
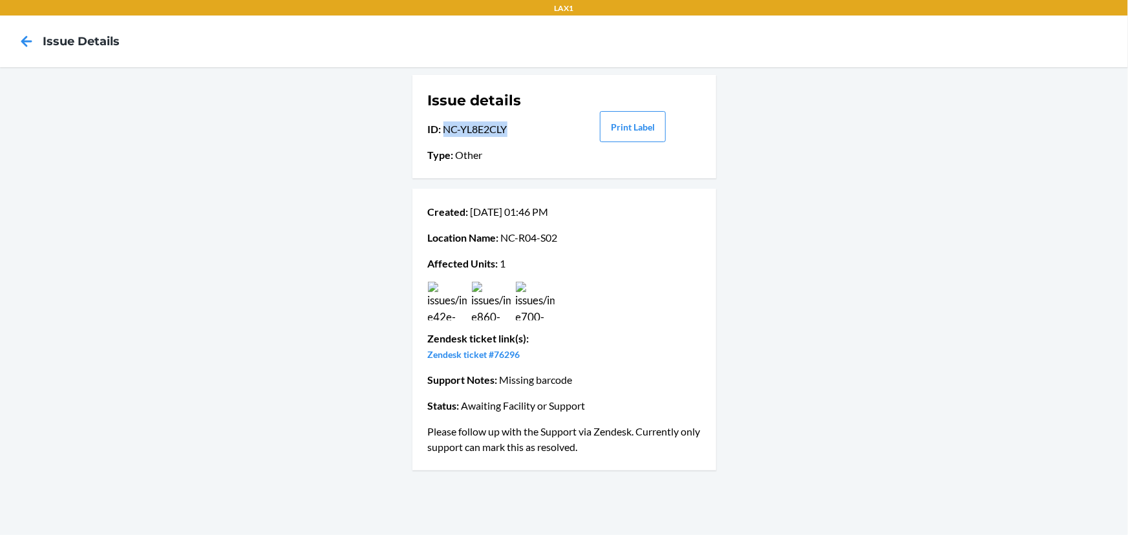
drag, startPoint x: 507, startPoint y: 129, endPoint x: 447, endPoint y: 136, distance: 60.5
click at [447, 136] on p "ID : NC-YL8E2CLY" at bounding box center [495, 129] width 135 height 16
copy p "NC-YL8E2CLY"
click at [18, 41] on icon at bounding box center [27, 41] width 22 height 22
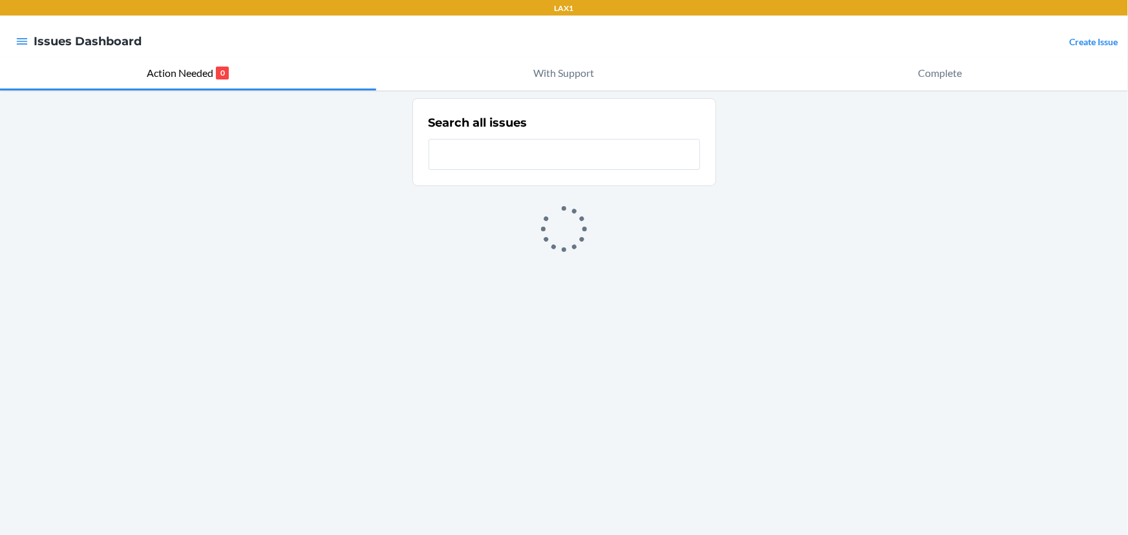
click at [530, 154] on input "text" at bounding box center [563, 154] width 271 height 31
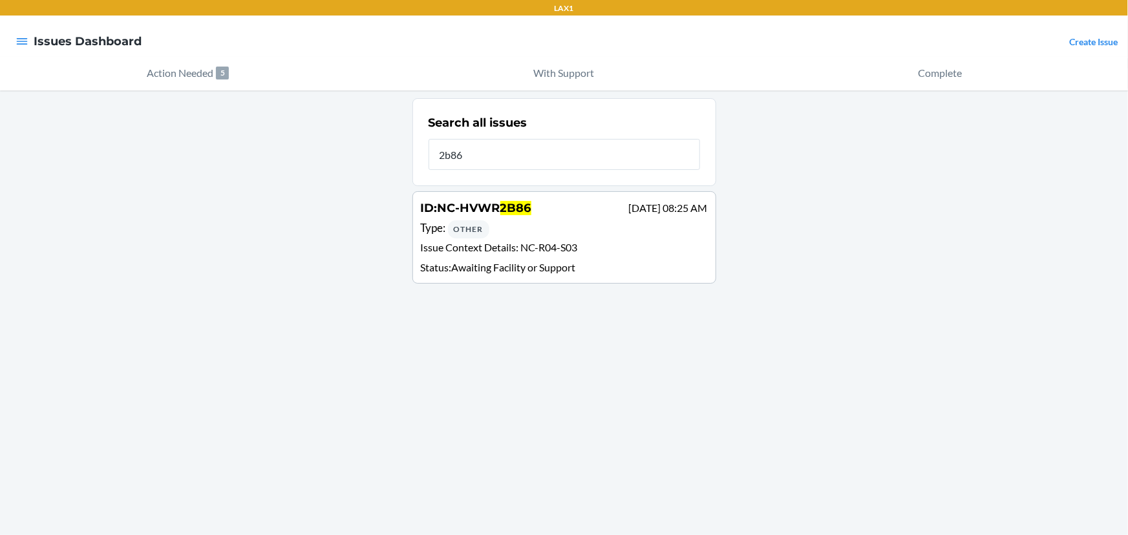
type input "2b86"
click at [533, 217] on div "ID : NC-HVWR 2B86 Aug 18 08:25 AM" at bounding box center [564, 209] width 287 height 19
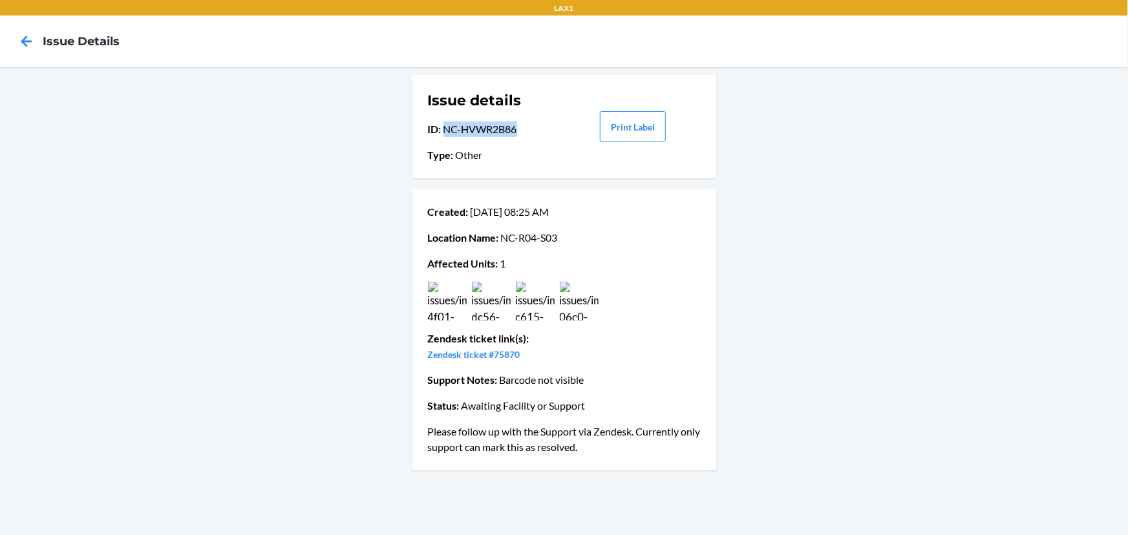
drag, startPoint x: 525, startPoint y: 131, endPoint x: 445, endPoint y: 131, distance: 80.1
click at [445, 131] on p "ID : NC-HVWR2B86" at bounding box center [495, 129] width 135 height 16
copy p "NC-HVWR2B86"
click at [18, 41] on icon at bounding box center [27, 41] width 22 height 22
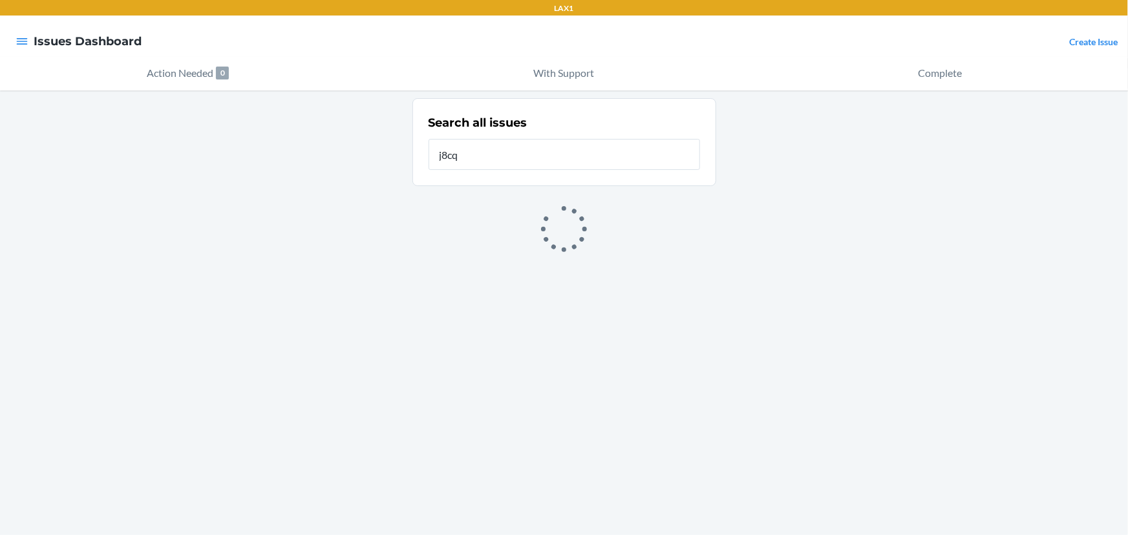
type input "j8cq"
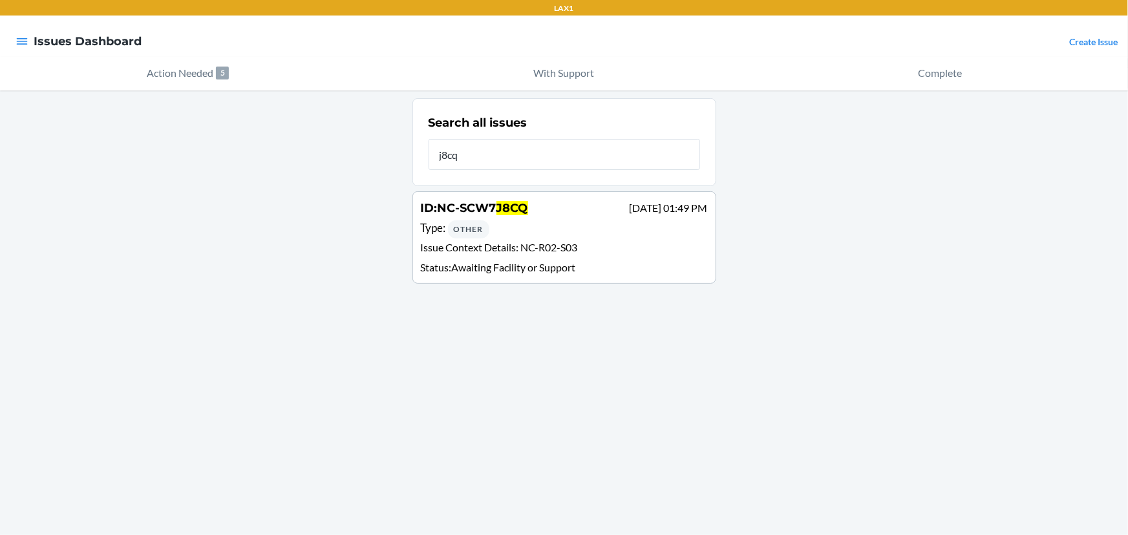
click at [516, 218] on div "ID : NC-SCW7 J8CQ Aug 19 01:49 PM" at bounding box center [564, 209] width 287 height 19
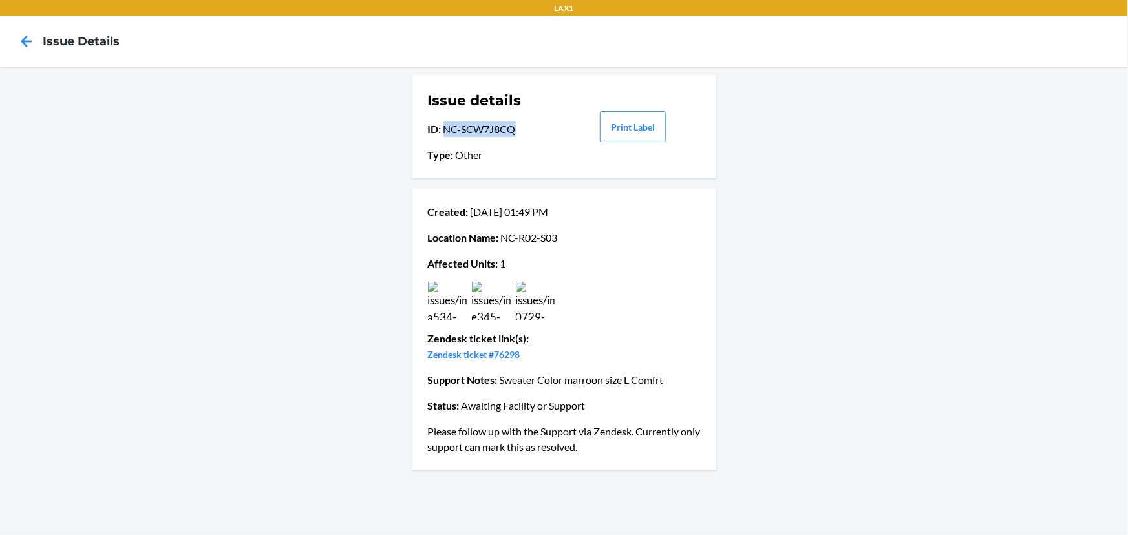
drag, startPoint x: 445, startPoint y: 129, endPoint x: 514, endPoint y: 135, distance: 70.1
click at [514, 135] on p "ID : NC-SCW7J8CQ" at bounding box center [495, 129] width 135 height 16
copy p "NC-SCW7J8CQ"
click at [18, 41] on icon at bounding box center [27, 41] width 22 height 22
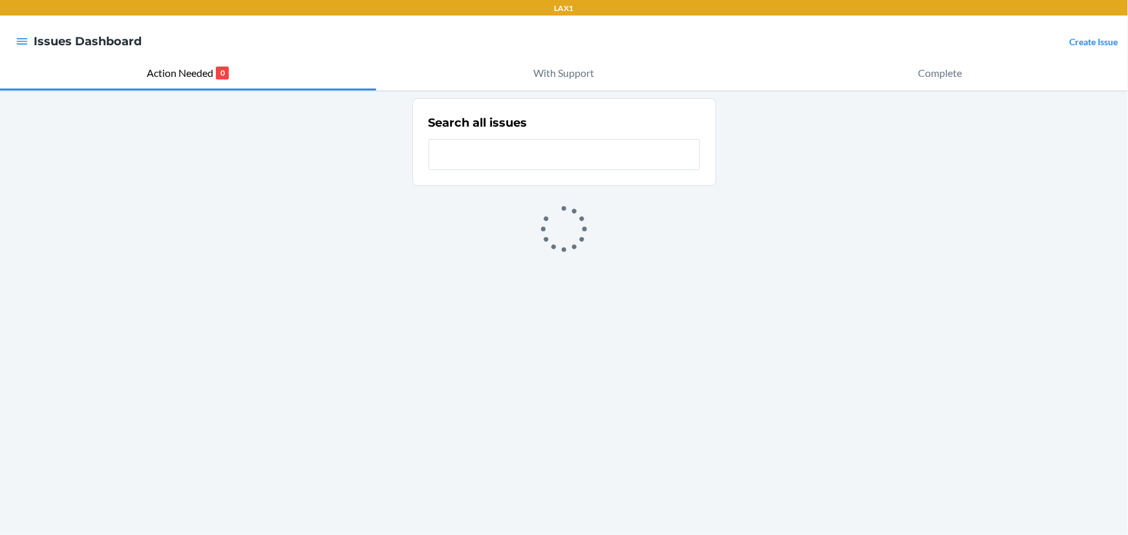
click at [452, 158] on input "text" at bounding box center [563, 154] width 271 height 31
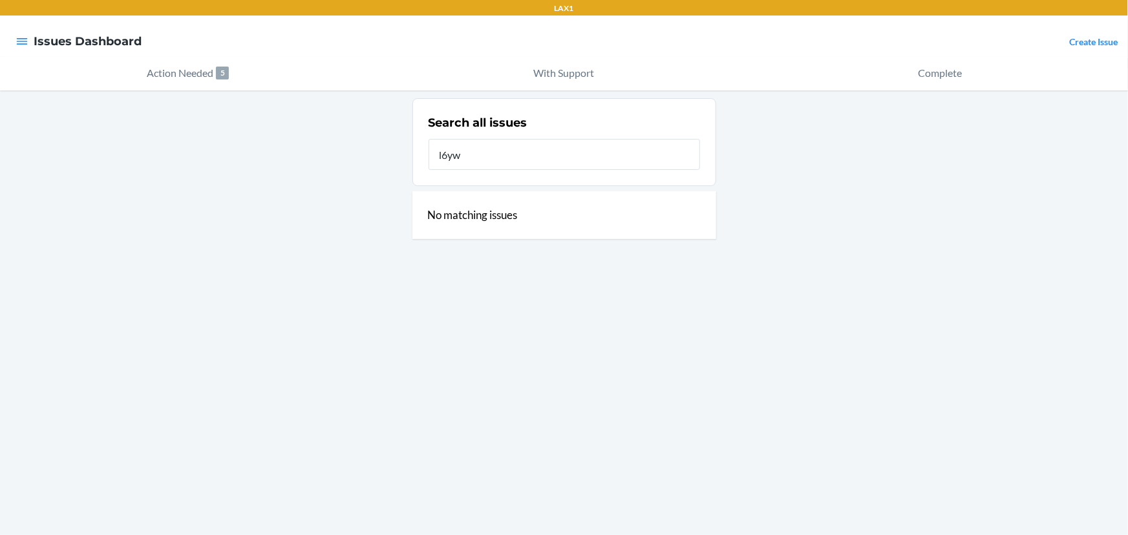
click at [452, 158] on input "l6yw" at bounding box center [563, 154] width 271 height 31
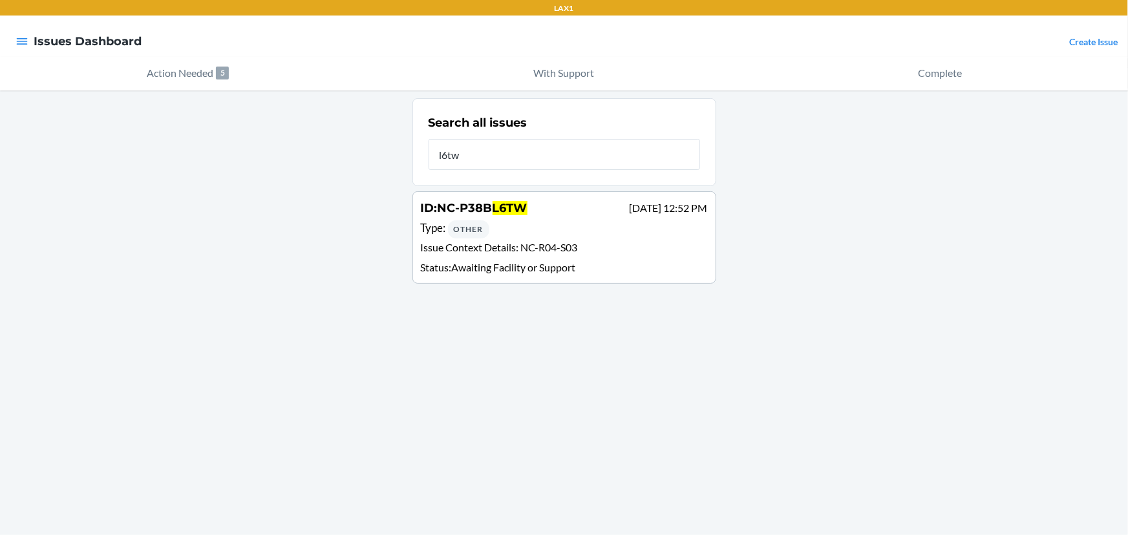
type input "l6tw"
click at [529, 226] on div "Type : Other" at bounding box center [564, 229] width 287 height 19
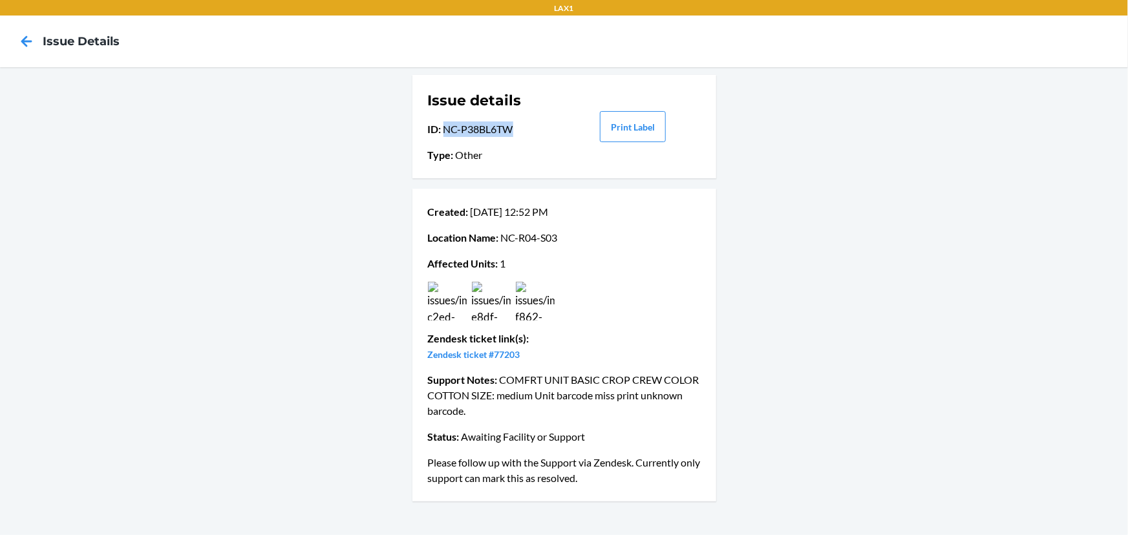
drag, startPoint x: 515, startPoint y: 129, endPoint x: 447, endPoint y: 127, distance: 68.5
click at [447, 127] on p "ID : NC-P38BL6TW" at bounding box center [495, 129] width 135 height 16
copy p "NC-P38BL6TW"
click at [20, 42] on icon at bounding box center [27, 41] width 22 height 22
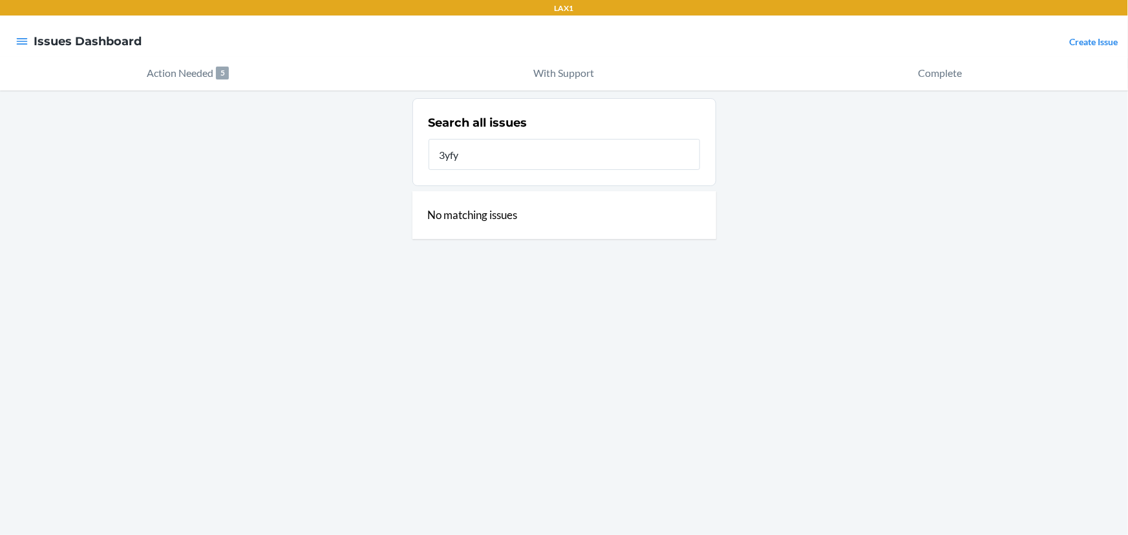
click at [454, 153] on input "3yfy" at bounding box center [563, 154] width 271 height 31
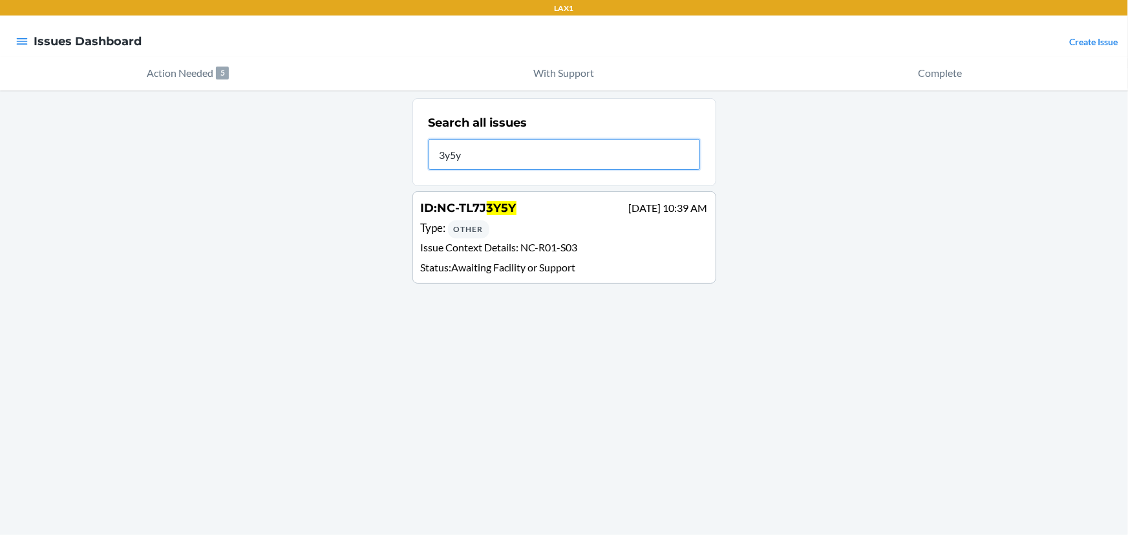
click at [478, 157] on input "3y5y" at bounding box center [563, 154] width 271 height 31
click at [520, 160] on input "4e8a" at bounding box center [563, 154] width 271 height 31
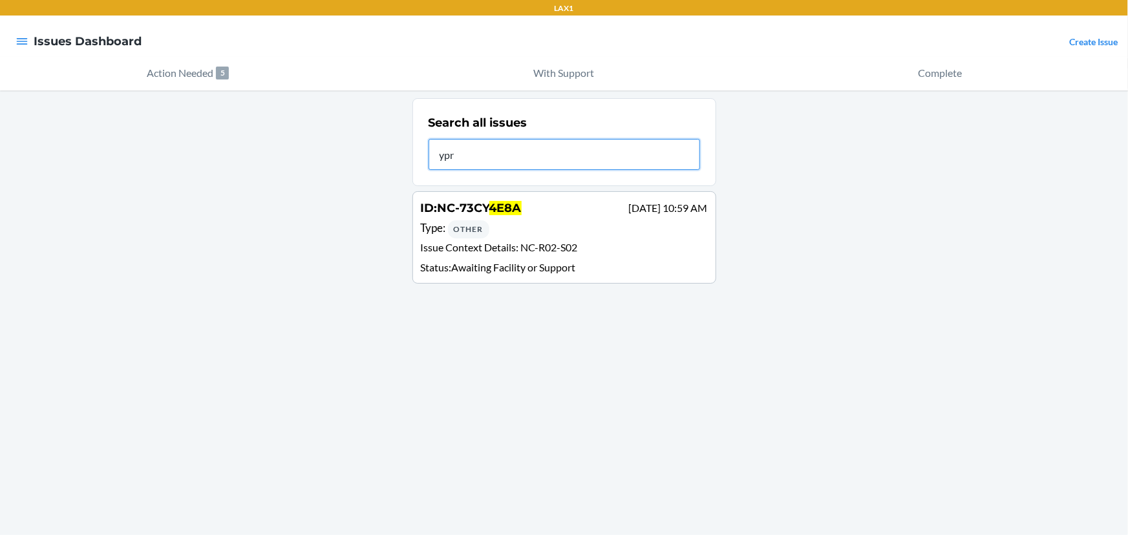
type input "ypre"
click at [509, 213] on span "YPRE" at bounding box center [509, 208] width 32 height 14
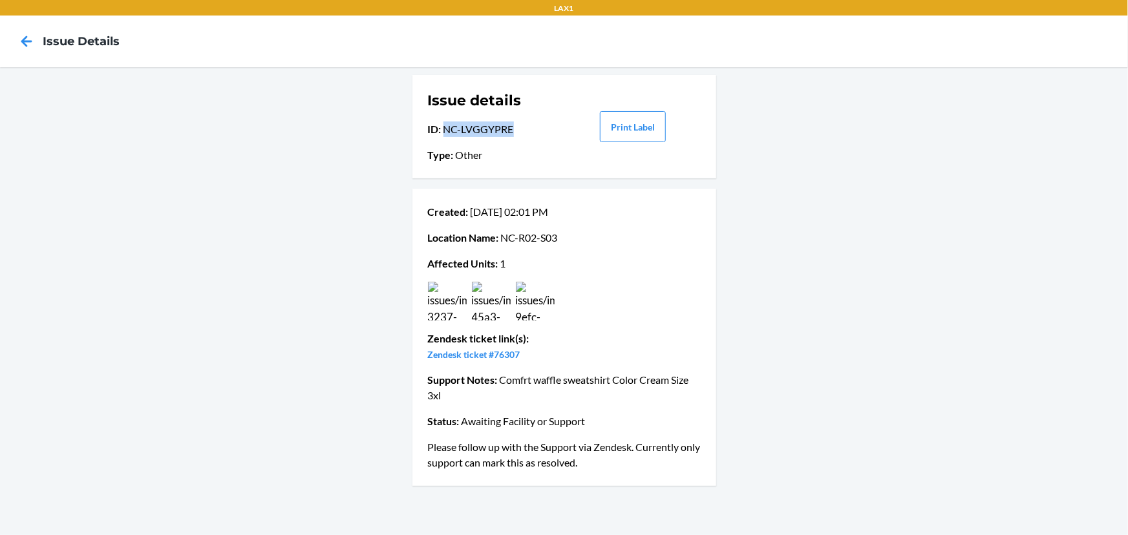
drag, startPoint x: 515, startPoint y: 129, endPoint x: 445, endPoint y: 129, distance: 70.4
click at [445, 129] on p "ID : NC-LVGGYPRE" at bounding box center [495, 129] width 135 height 16
copy p "NC-LVGGYPRE"
click at [542, 303] on img at bounding box center [535, 301] width 39 height 39
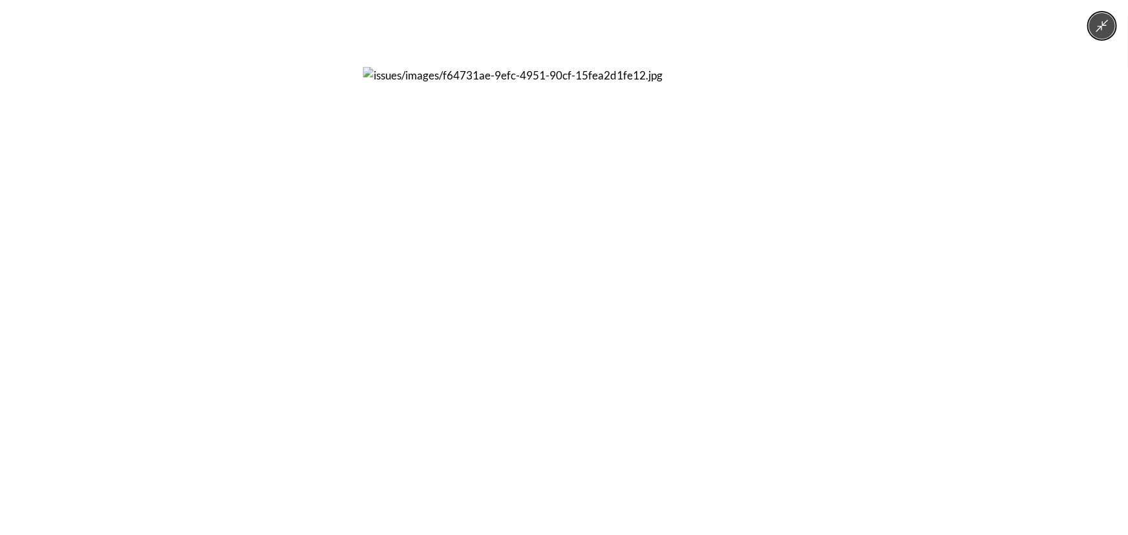
click at [566, 286] on img at bounding box center [563, 267] width 401 height 401
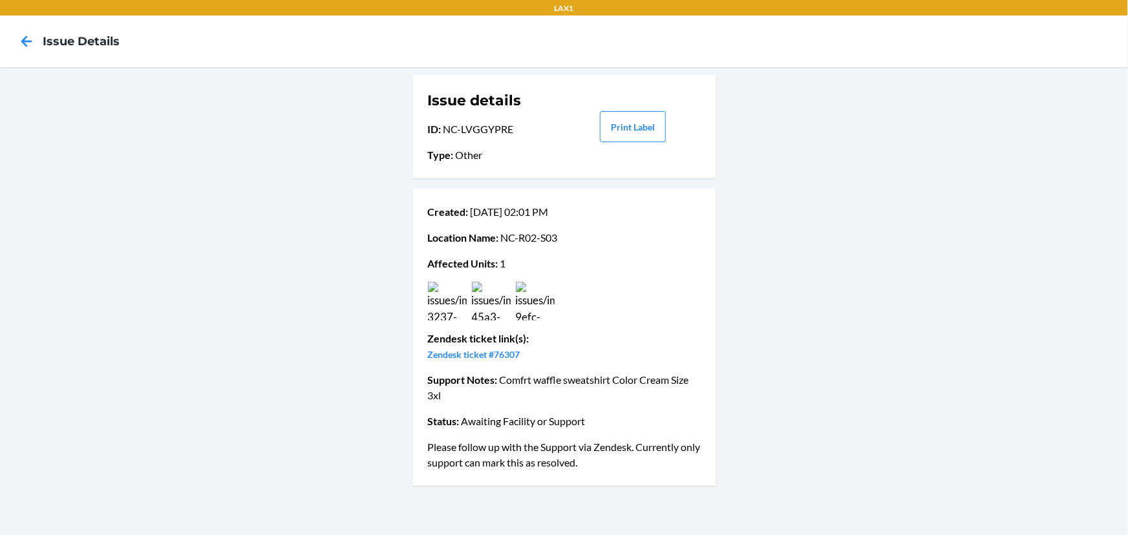
click at [498, 302] on img at bounding box center [491, 301] width 39 height 39
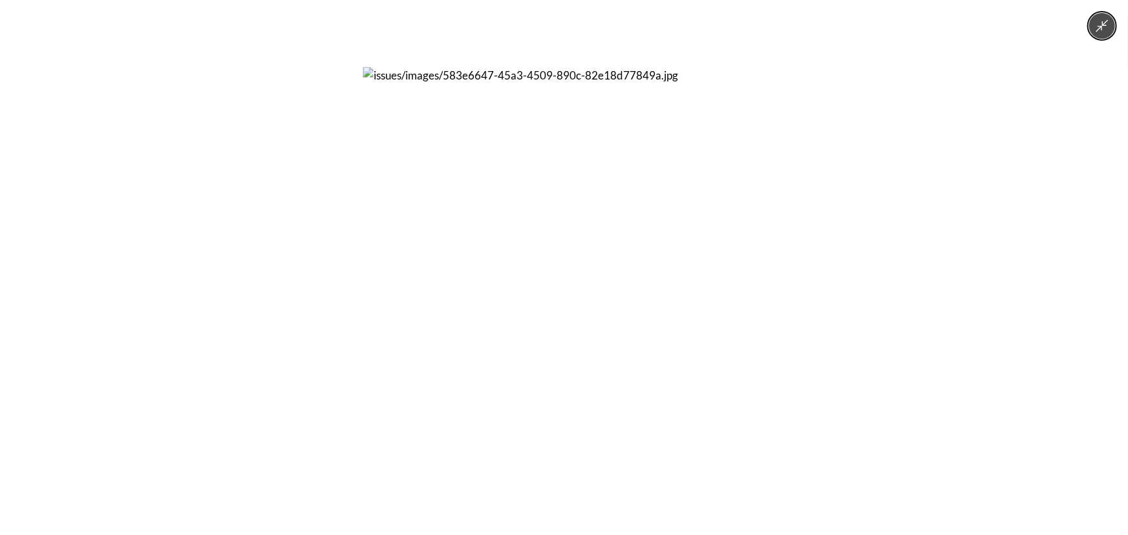
click at [284, 249] on div at bounding box center [564, 267] width 1128 height 535
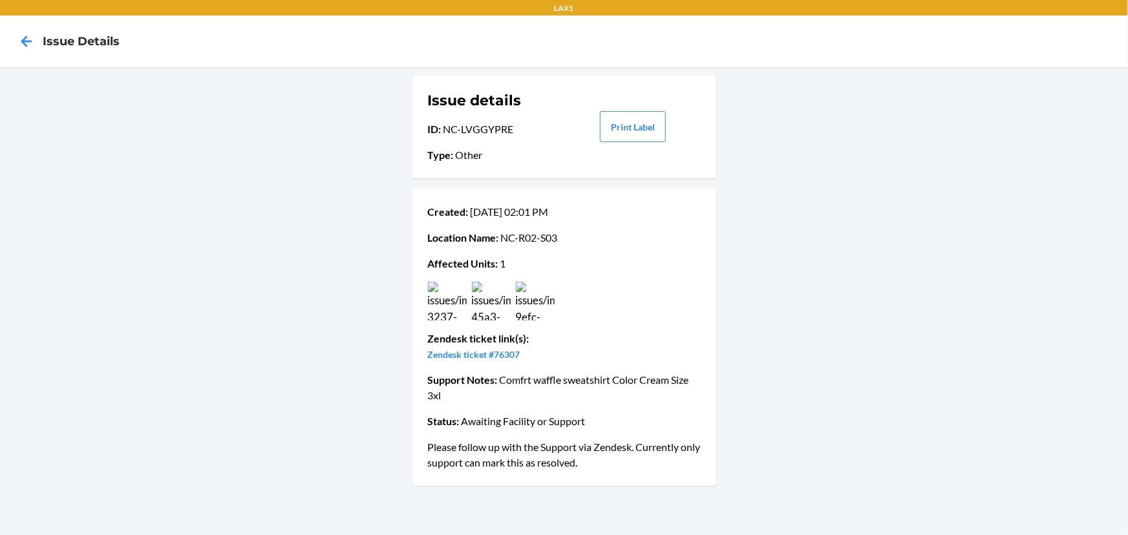
drag, startPoint x: 457, startPoint y: 310, endPoint x: 439, endPoint y: 310, distance: 17.4
click at [457, 310] on img at bounding box center [447, 301] width 39 height 39
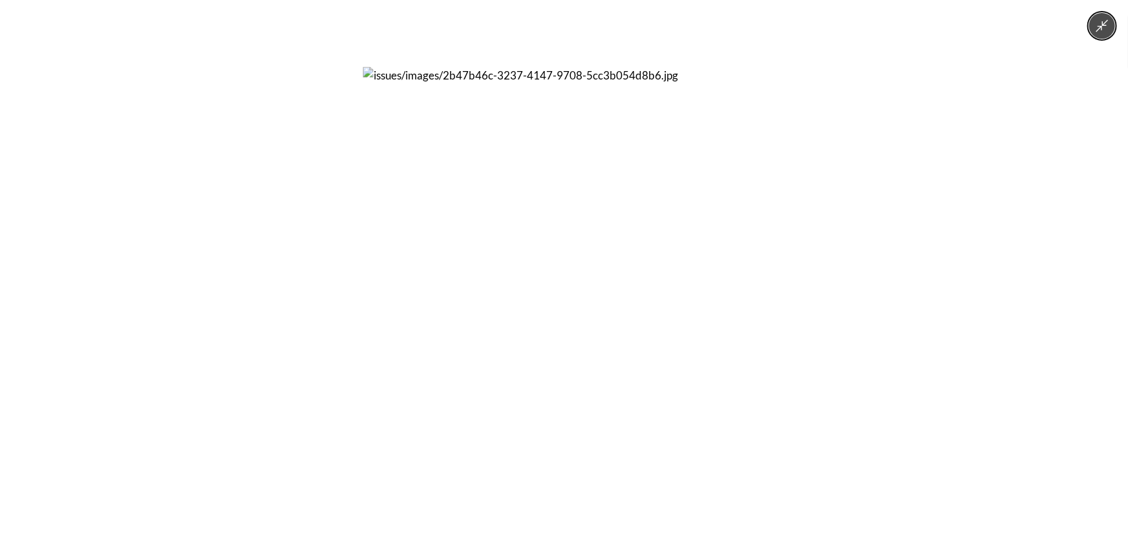
click at [287, 277] on div at bounding box center [564, 267] width 1128 height 535
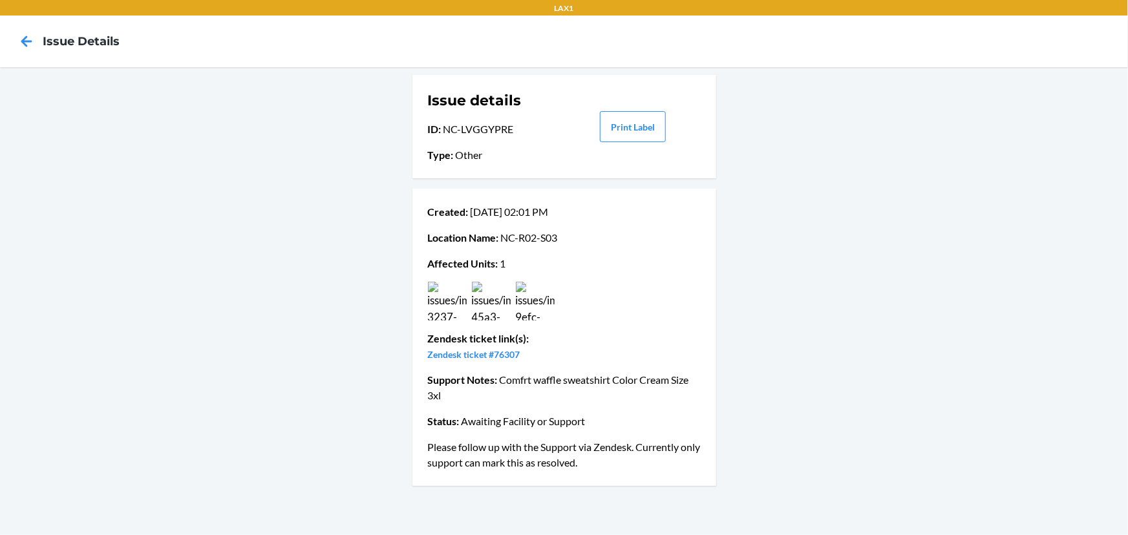
click at [452, 294] on img at bounding box center [447, 301] width 39 height 39
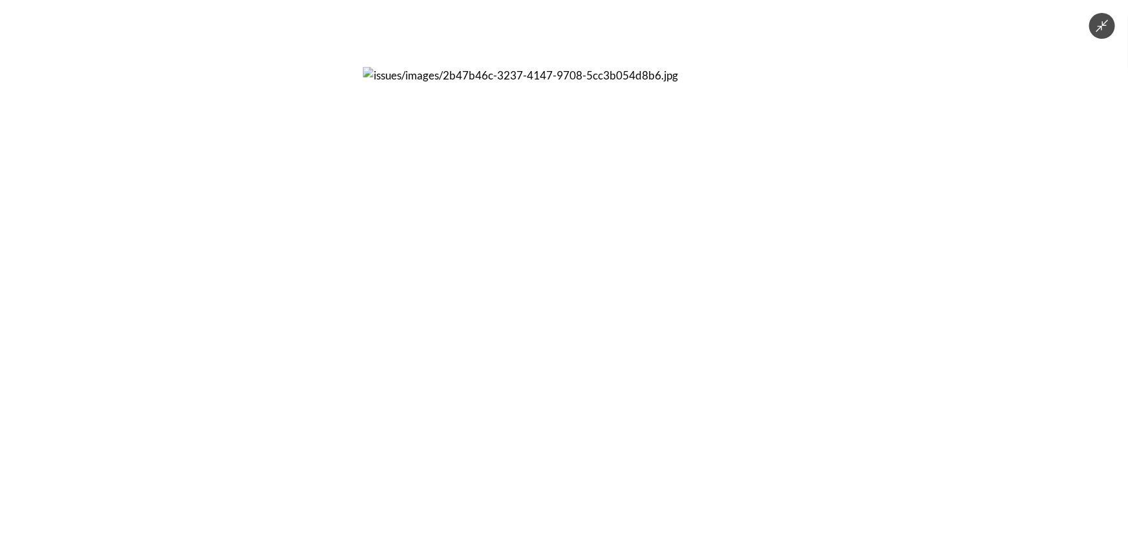
click at [894, 279] on div at bounding box center [564, 267] width 1128 height 535
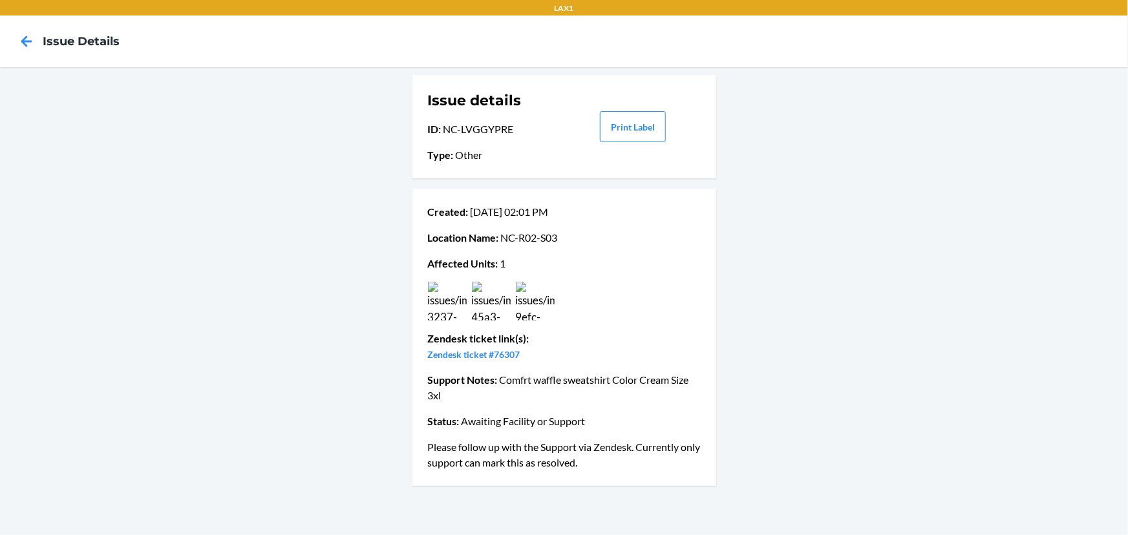
click at [485, 313] on img at bounding box center [491, 301] width 39 height 39
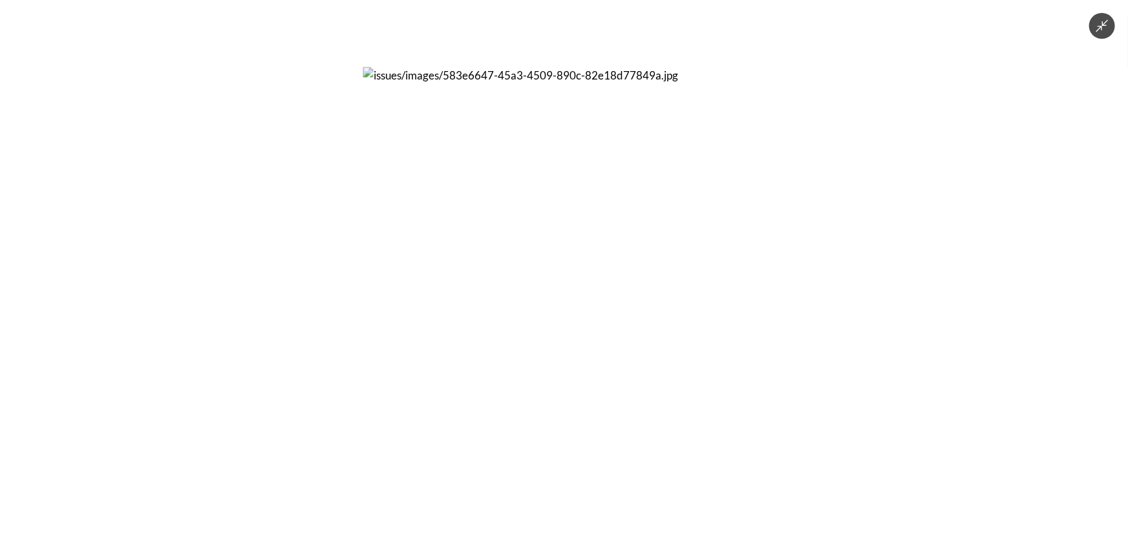
click at [794, 265] on div at bounding box center [564, 267] width 1128 height 535
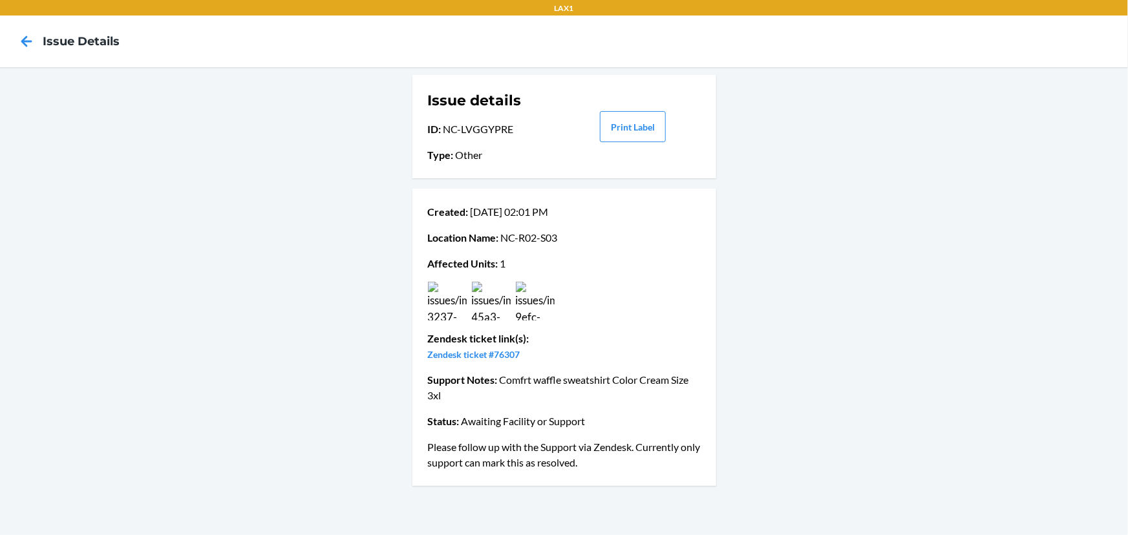
click at [553, 297] on img at bounding box center [535, 301] width 39 height 39
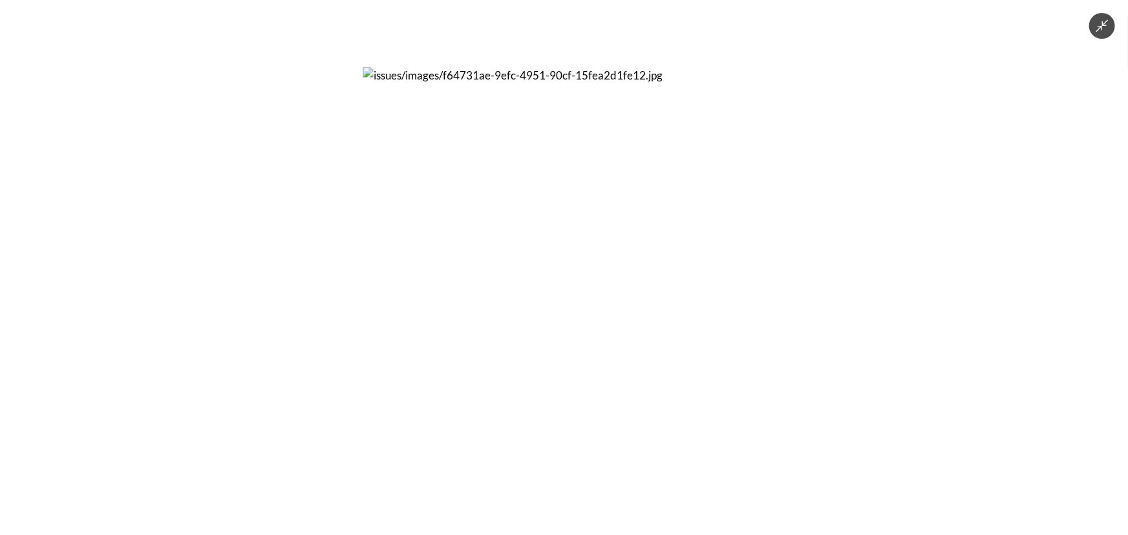
click at [284, 257] on div at bounding box center [564, 267] width 1128 height 535
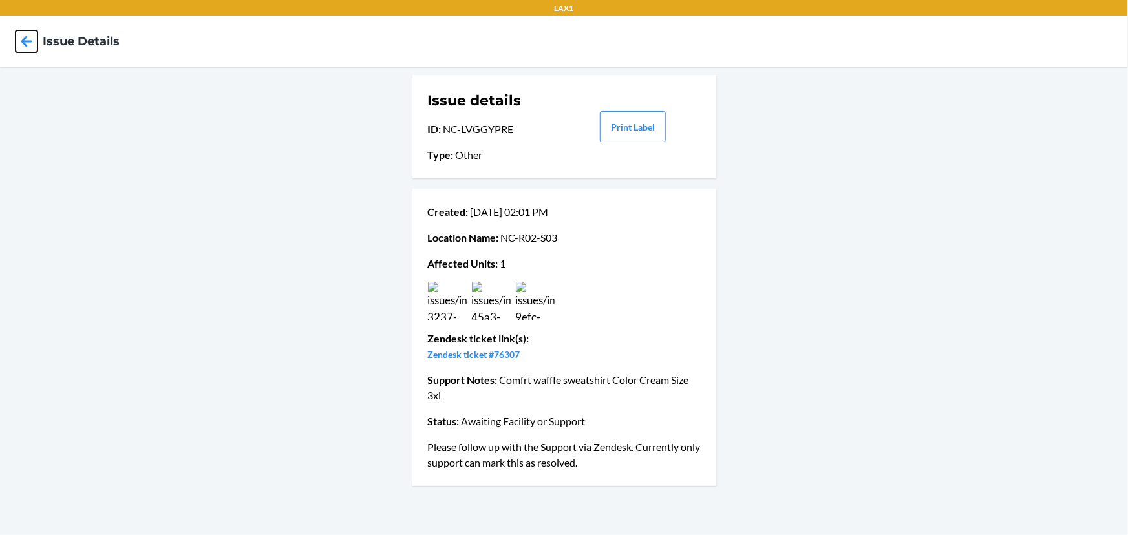
click at [24, 41] on icon at bounding box center [26, 41] width 11 height 11
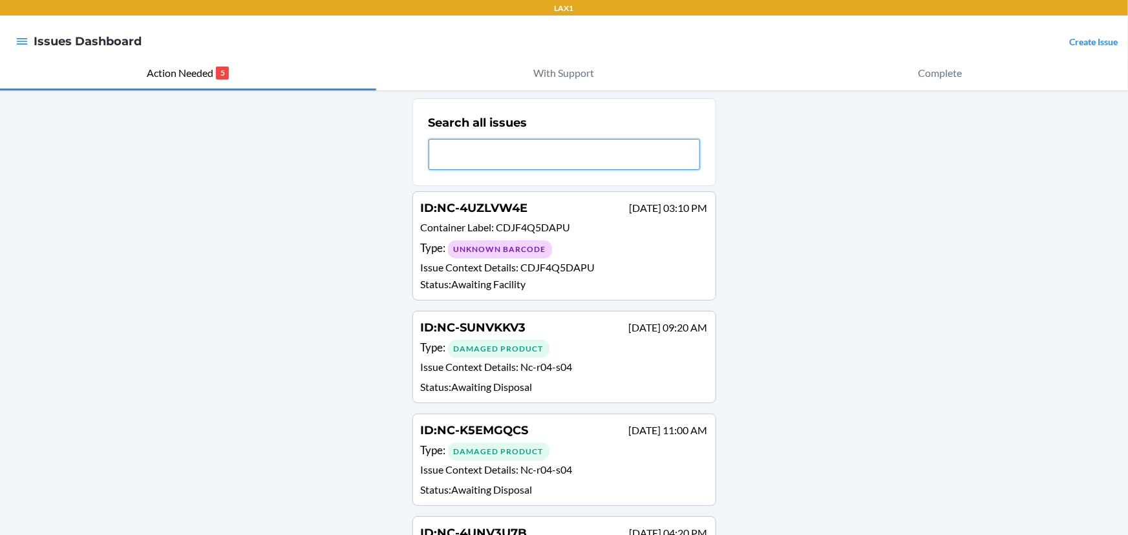
click at [521, 153] on input "text" at bounding box center [563, 154] width 271 height 31
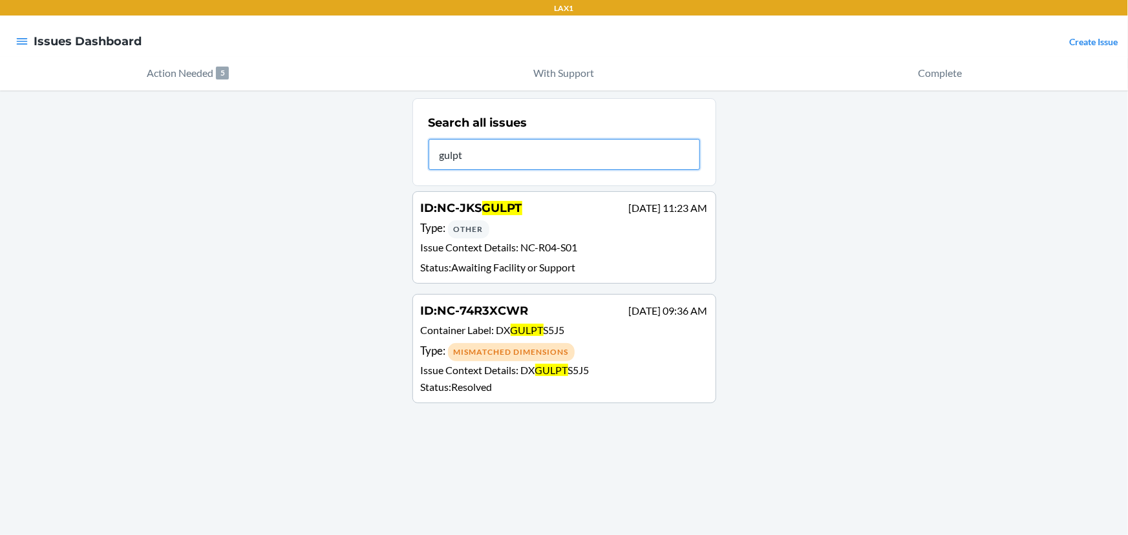
click at [563, 160] on input "gulpt" at bounding box center [563, 154] width 271 height 31
type input "4txc"
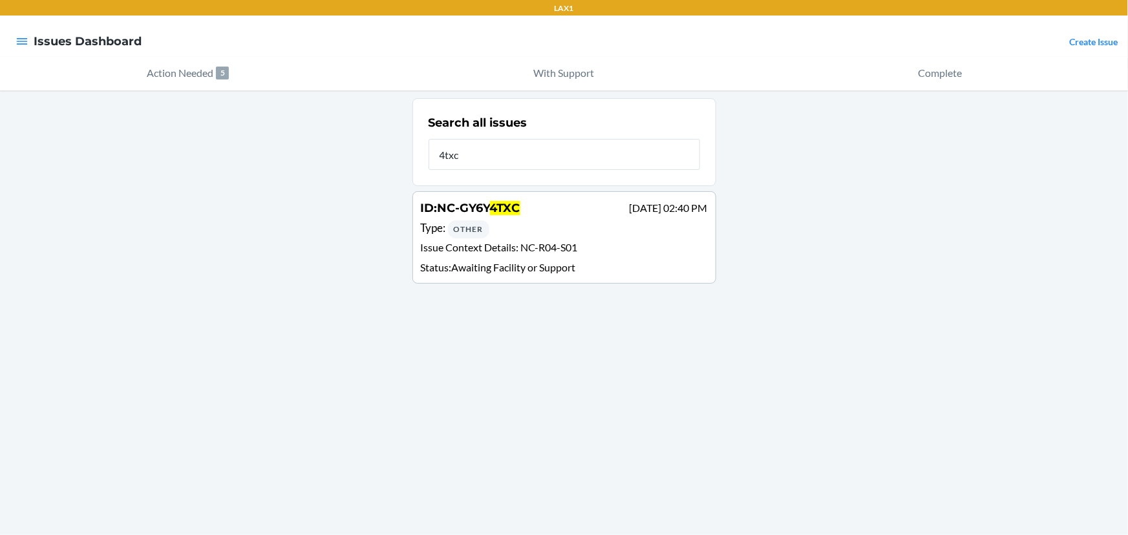
click at [509, 220] on div "Type : Other" at bounding box center [564, 229] width 287 height 19
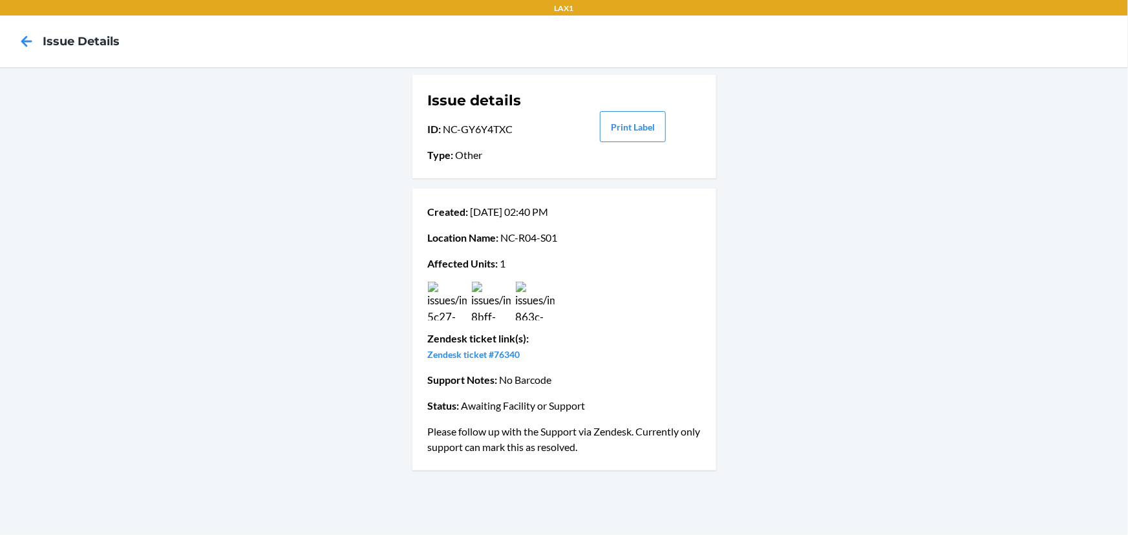
click at [439, 304] on img at bounding box center [447, 301] width 39 height 39
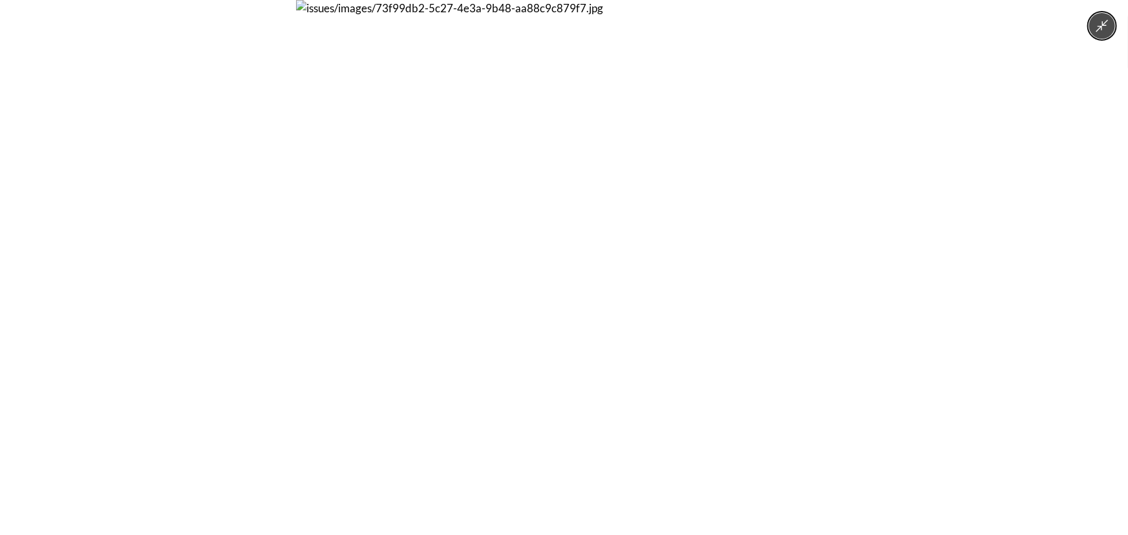
click at [859, 289] on div at bounding box center [564, 267] width 1128 height 535
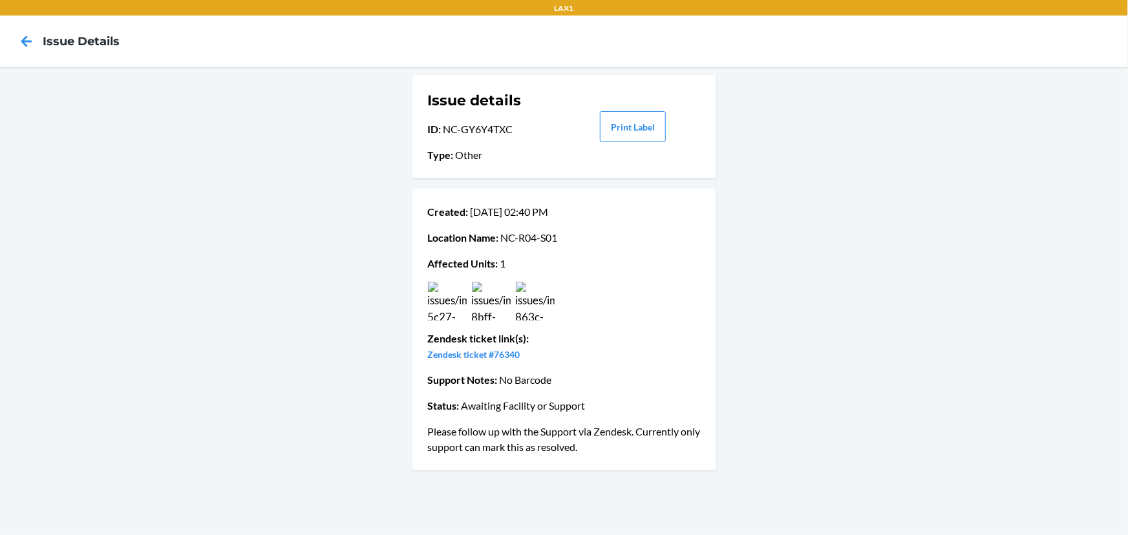
click at [503, 297] on img at bounding box center [491, 301] width 39 height 39
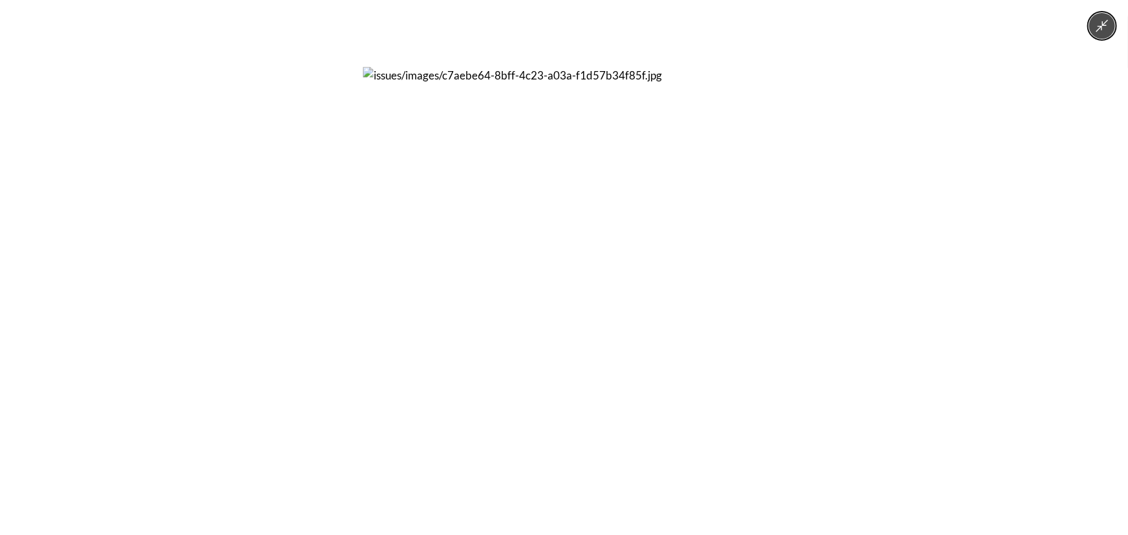
click at [801, 284] on div at bounding box center [564, 267] width 1128 height 535
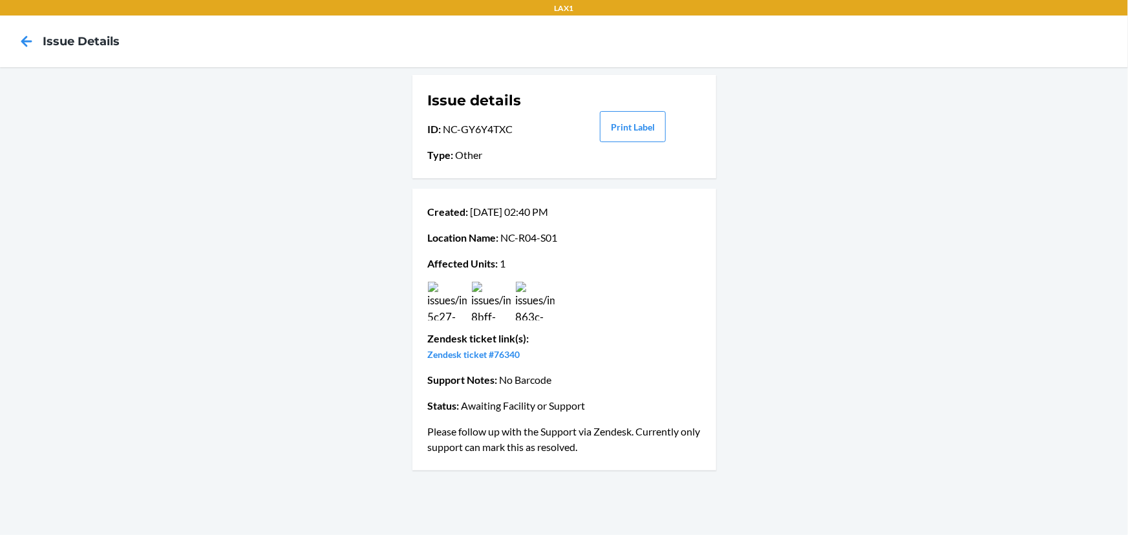
click at [538, 308] on img at bounding box center [535, 301] width 39 height 39
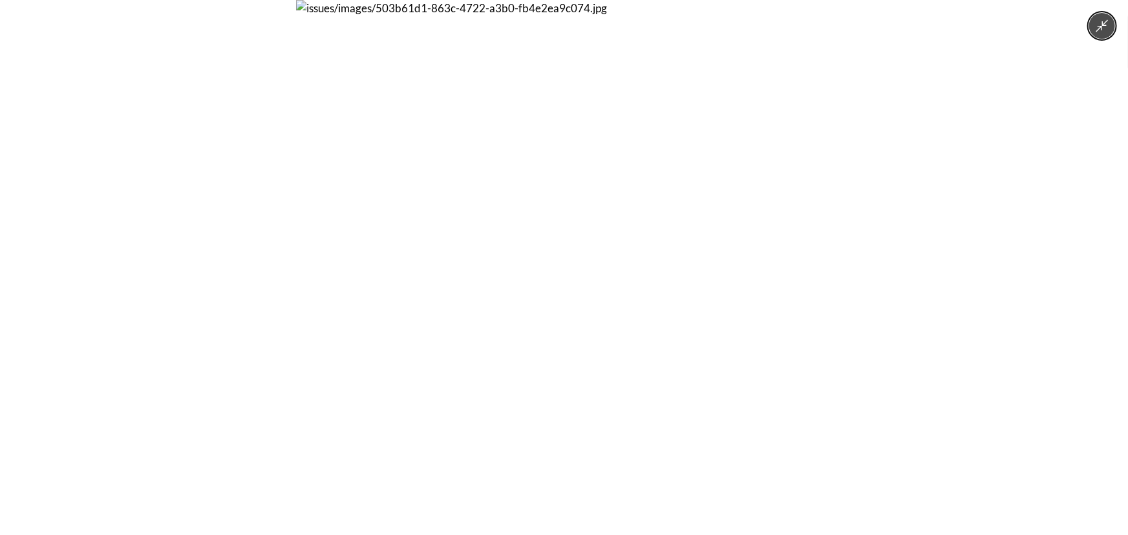
click at [149, 181] on div at bounding box center [564, 267] width 1128 height 535
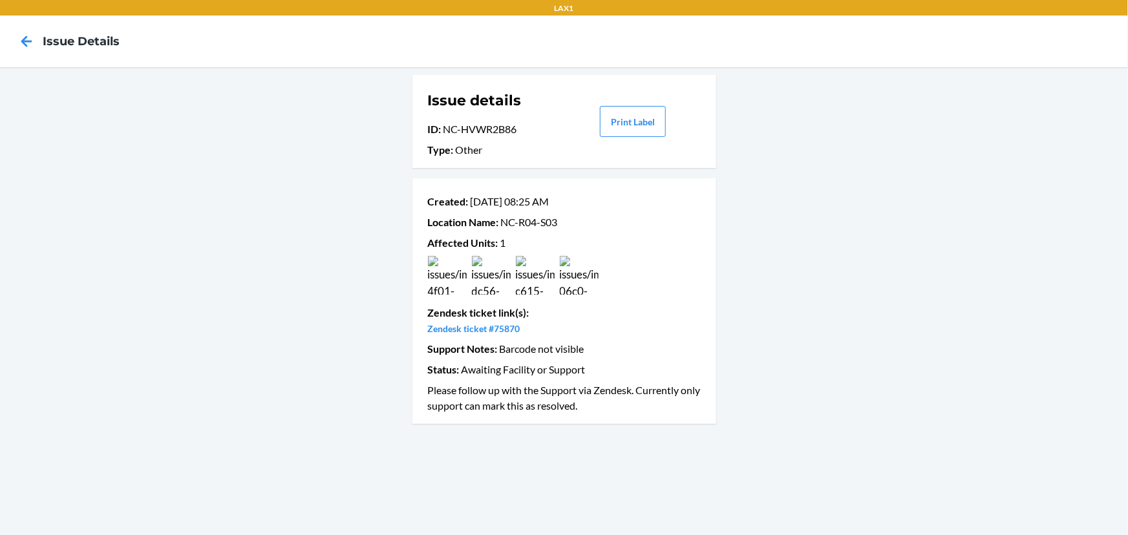
click at [595, 277] on img at bounding box center [579, 275] width 39 height 39
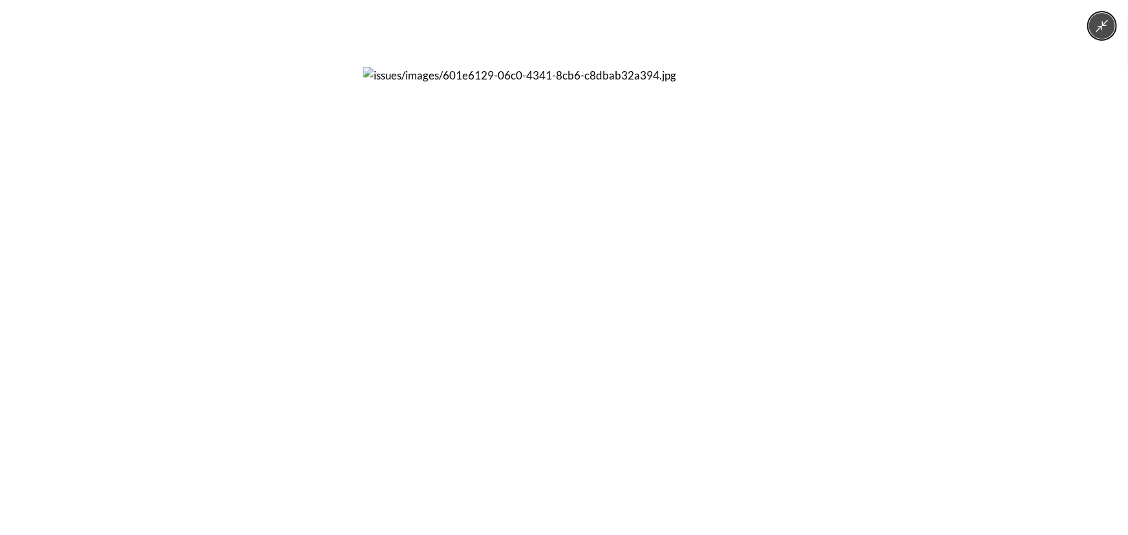
drag, startPoint x: 281, startPoint y: 280, endPoint x: 385, endPoint y: 276, distance: 103.5
click at [283, 279] on div at bounding box center [564, 267] width 1128 height 535
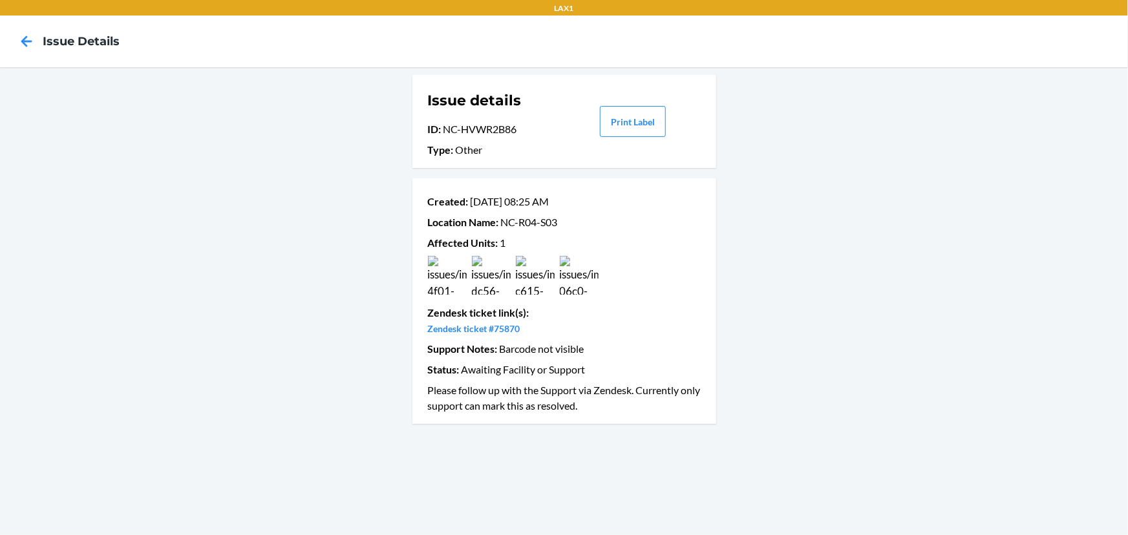
click at [529, 284] on img at bounding box center [535, 275] width 39 height 39
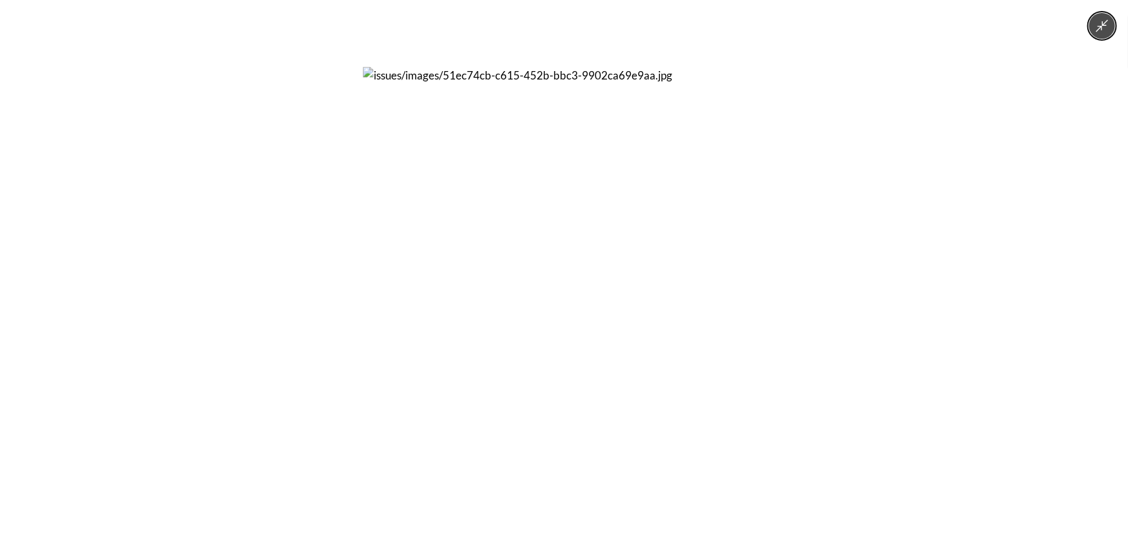
click at [321, 277] on div at bounding box center [564, 267] width 1128 height 535
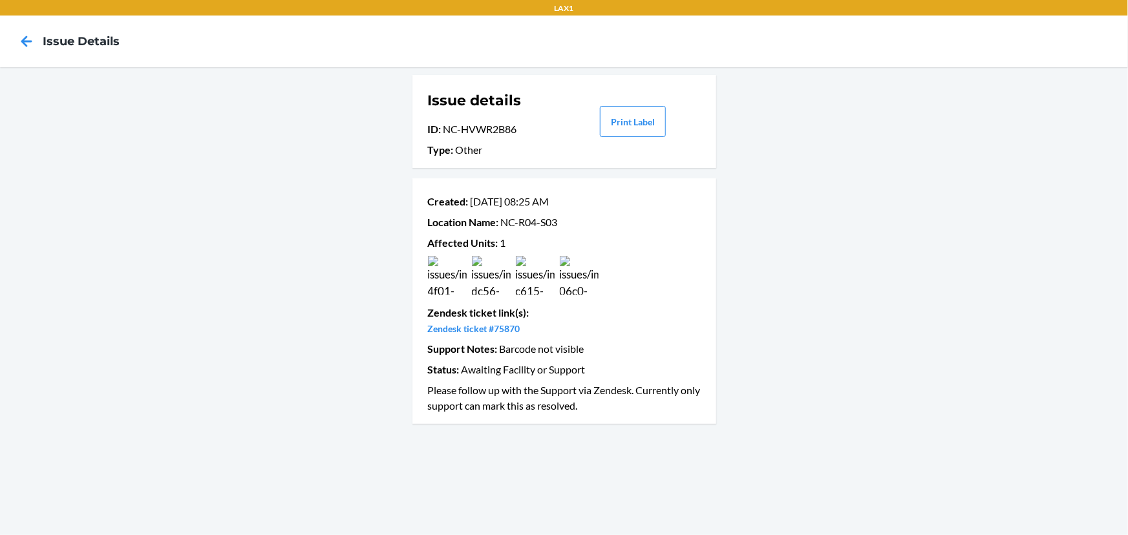
click at [528, 279] on img at bounding box center [535, 275] width 39 height 39
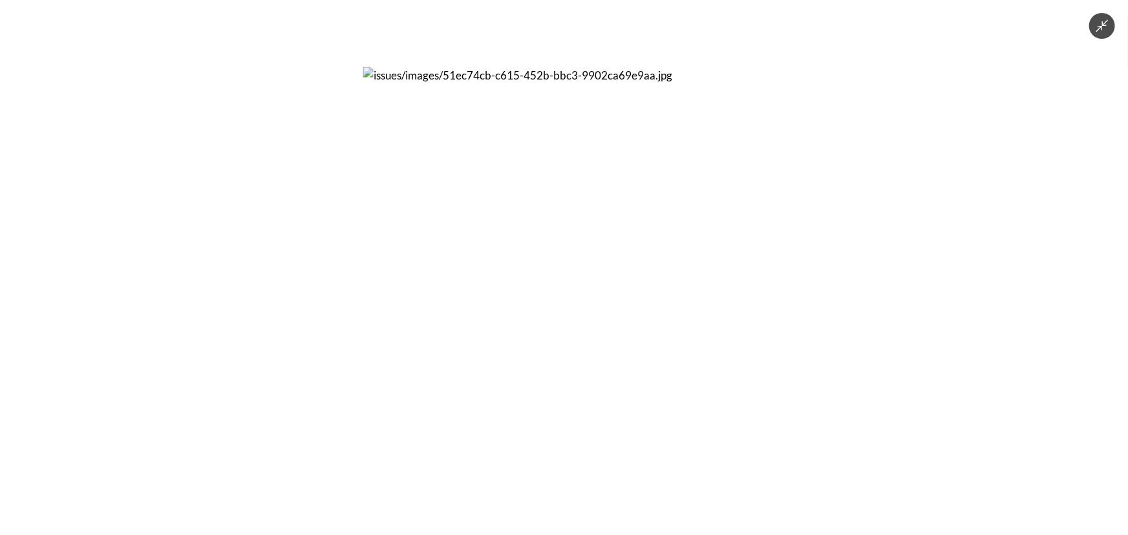
click at [366, 302] on img at bounding box center [563, 267] width 401 height 401
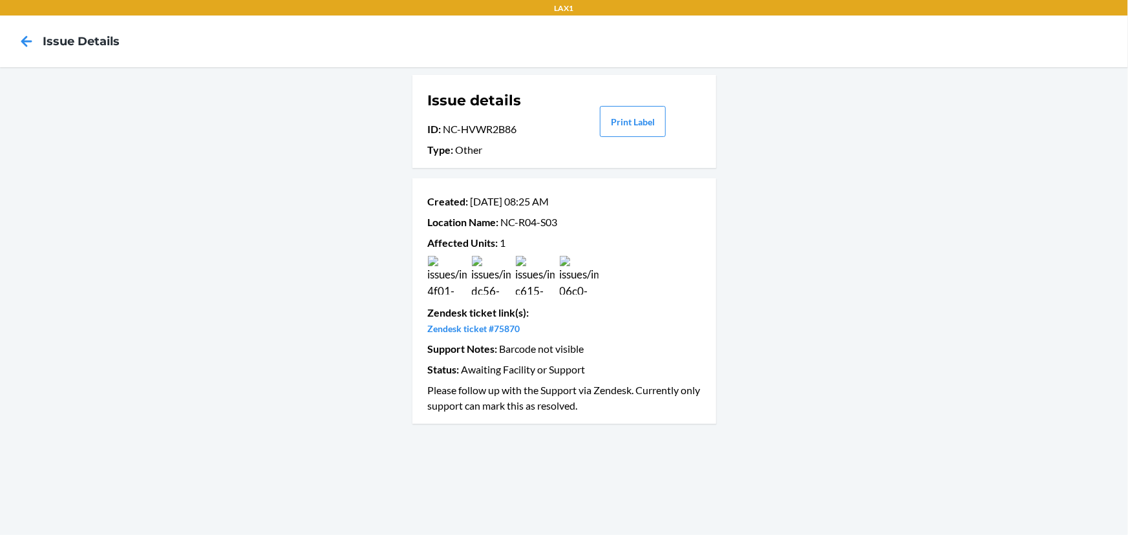
click at [496, 285] on img at bounding box center [491, 275] width 39 height 39
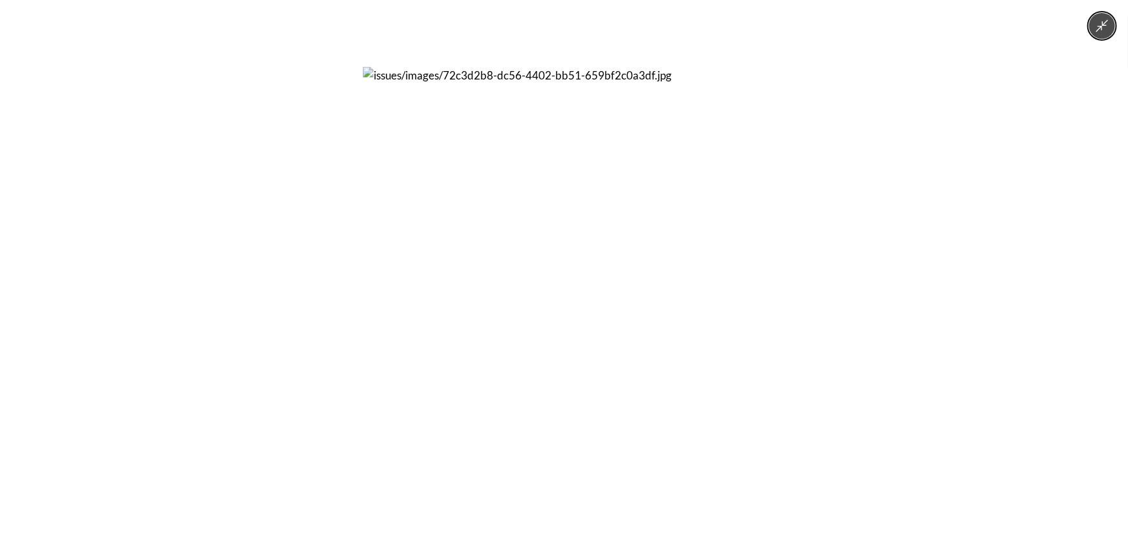
click at [343, 277] on div at bounding box center [564, 267] width 1128 height 535
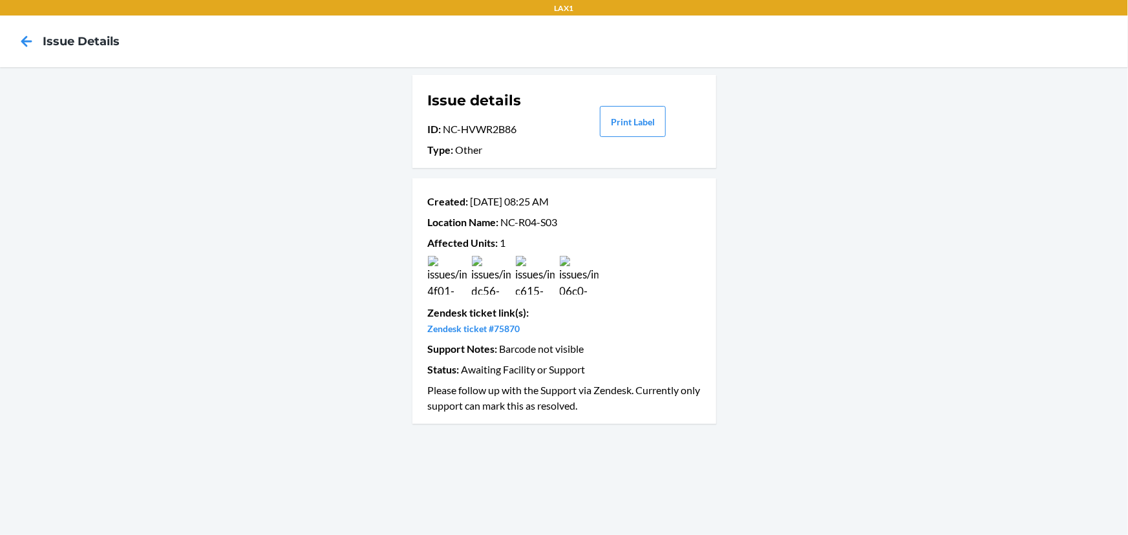
click at [447, 284] on img at bounding box center [447, 275] width 39 height 39
click at [444, 275] on img at bounding box center [447, 275] width 39 height 39
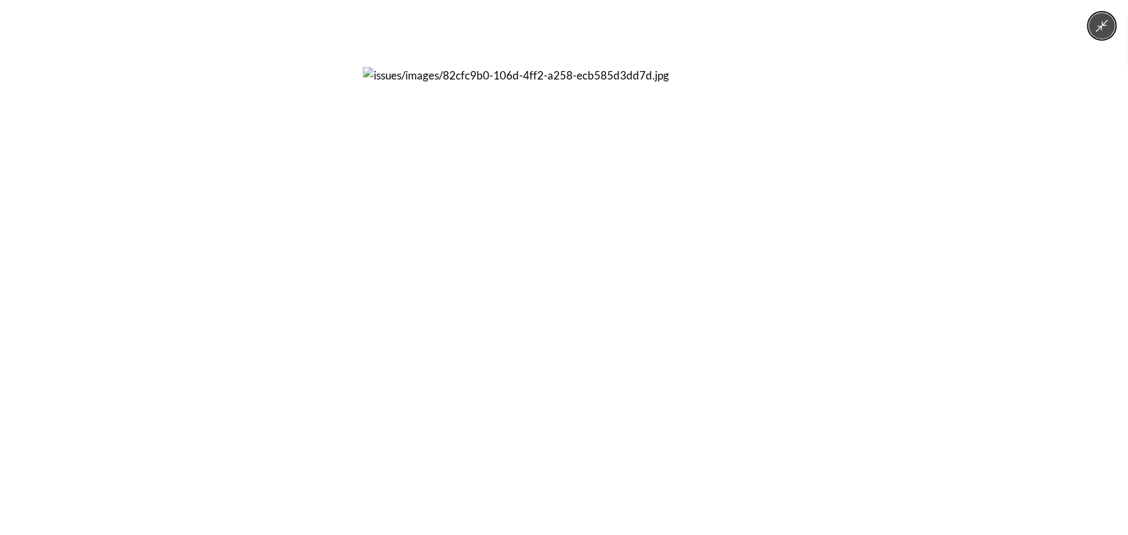
click at [792, 271] on div at bounding box center [564, 267] width 1128 height 535
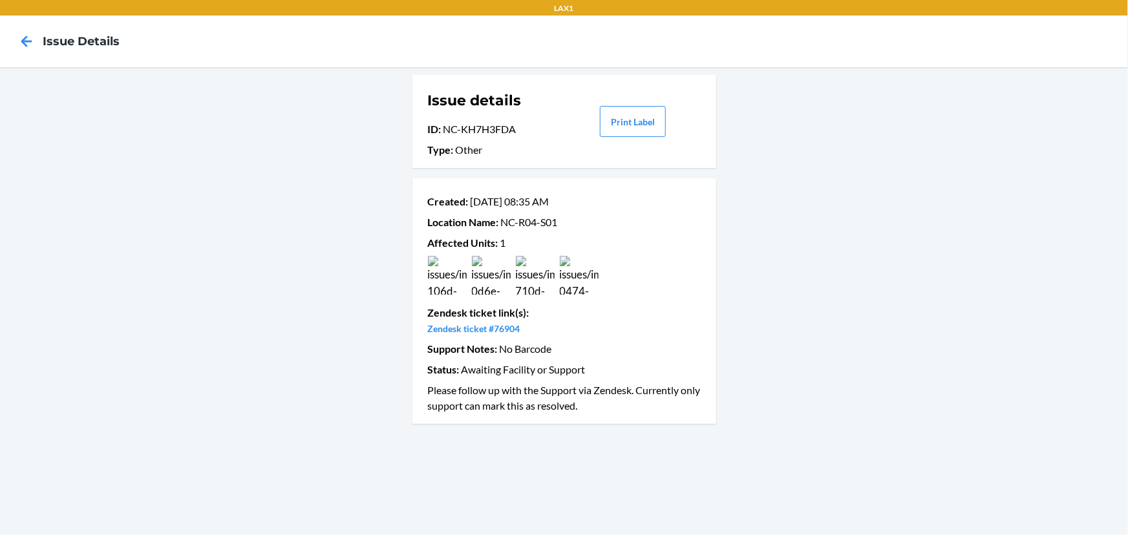
click at [499, 274] on img at bounding box center [491, 275] width 39 height 39
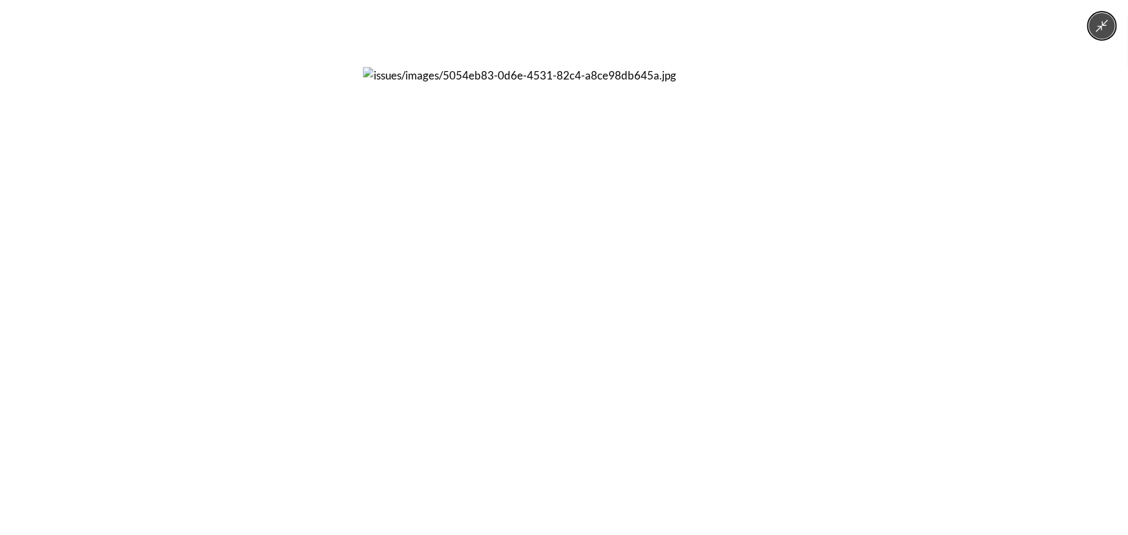
click at [803, 269] on div at bounding box center [564, 267] width 1128 height 535
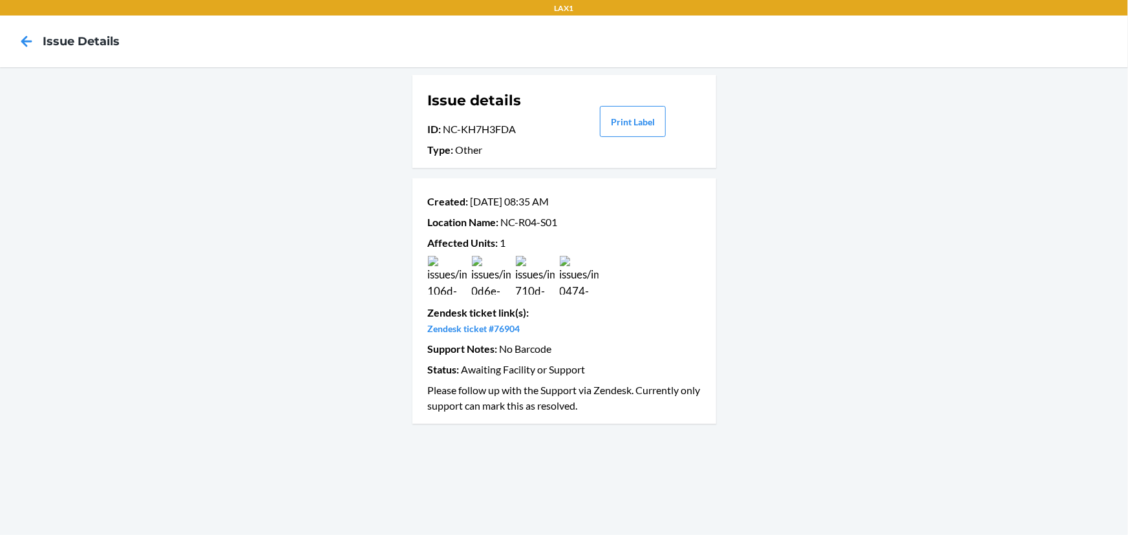
click at [542, 280] on img at bounding box center [535, 275] width 39 height 39
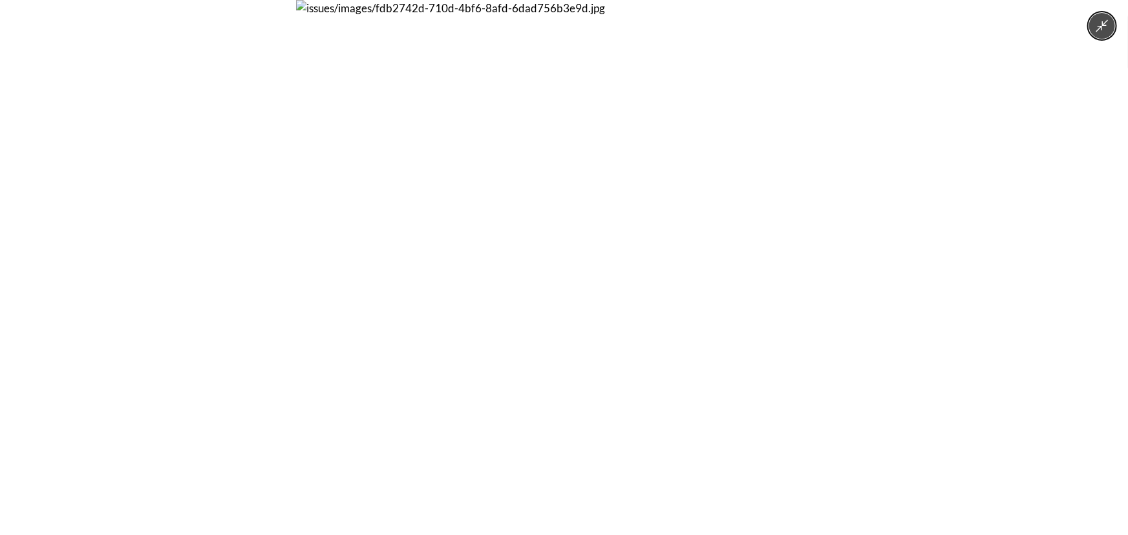
click at [867, 248] on div at bounding box center [564, 267] width 1128 height 535
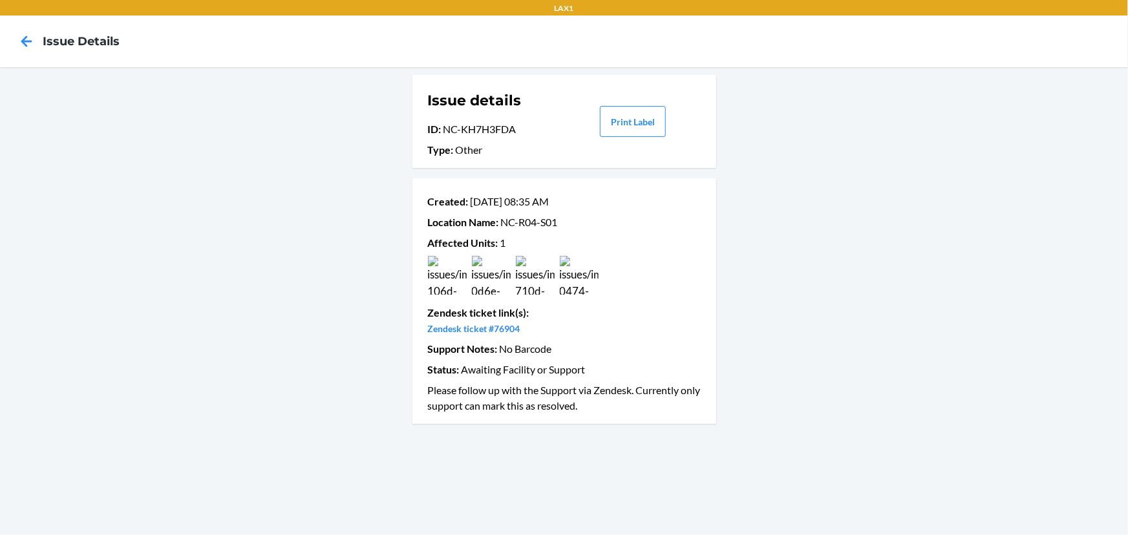
click at [578, 279] on img at bounding box center [579, 275] width 39 height 39
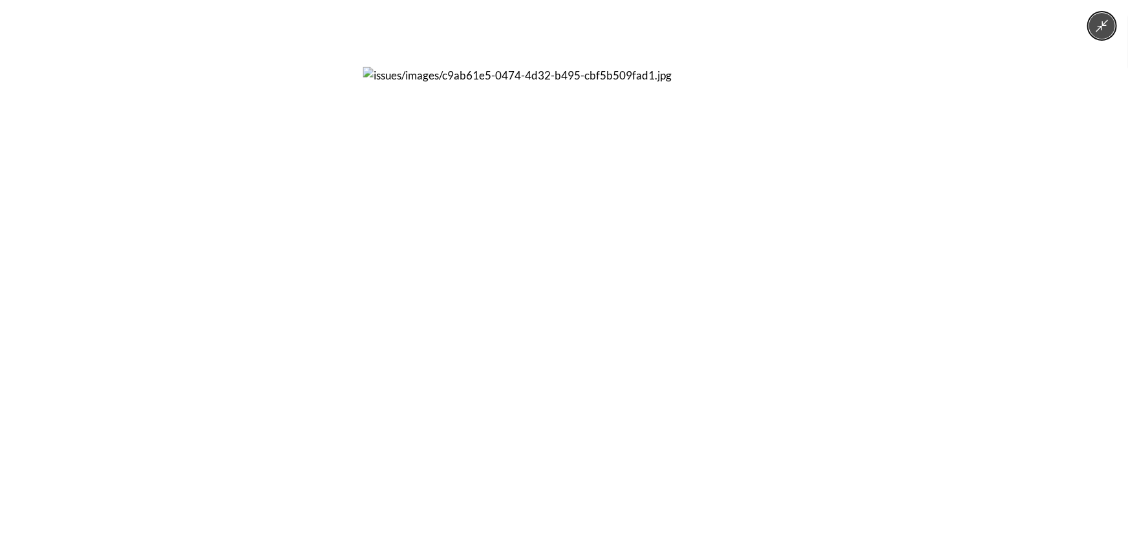
click at [806, 268] on div at bounding box center [564, 267] width 1128 height 535
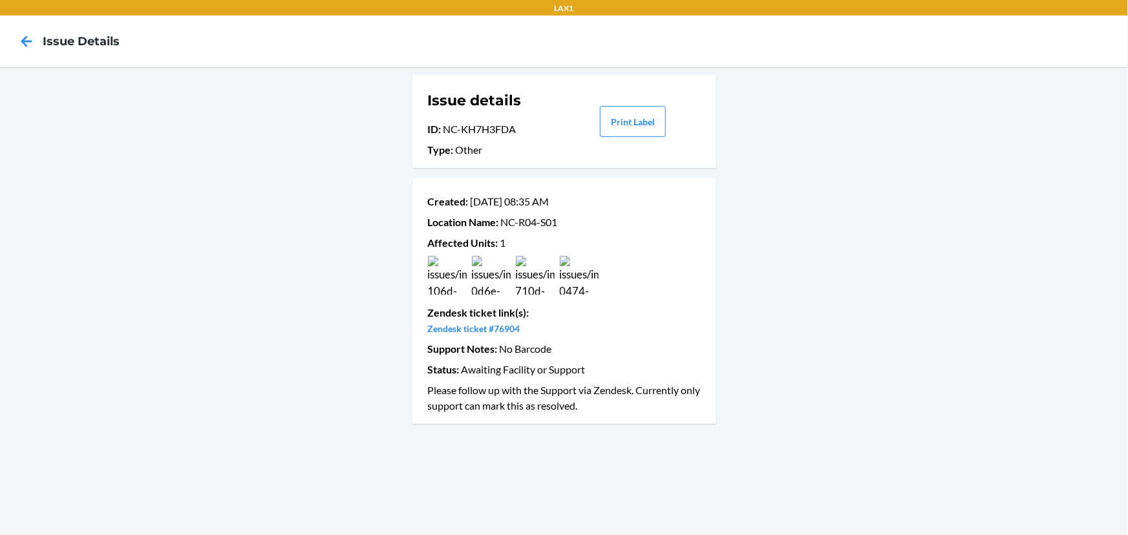
click at [523, 269] on img at bounding box center [535, 275] width 39 height 39
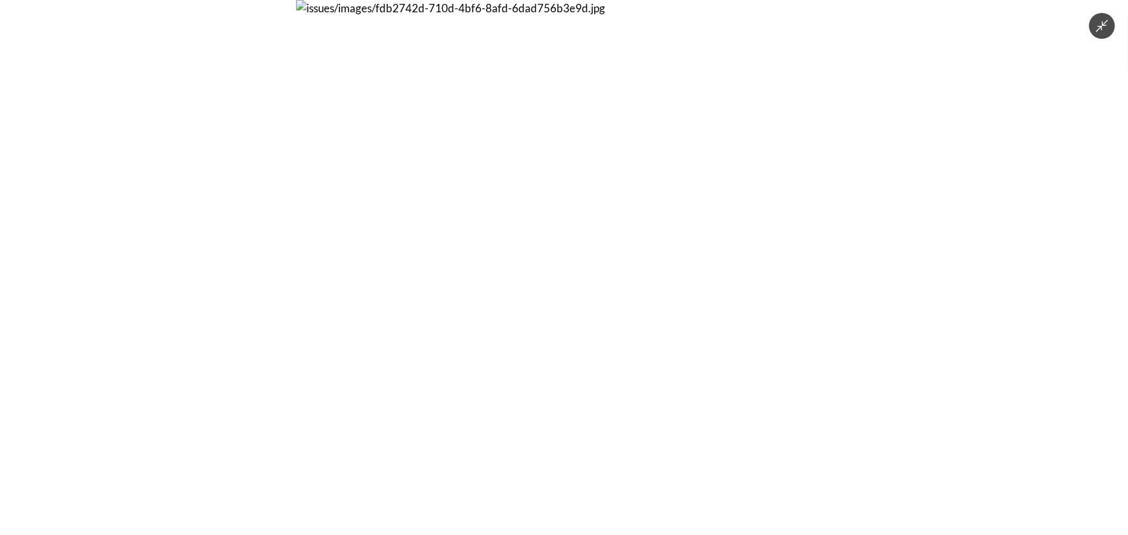
click at [846, 264] on div at bounding box center [564, 267] width 1128 height 535
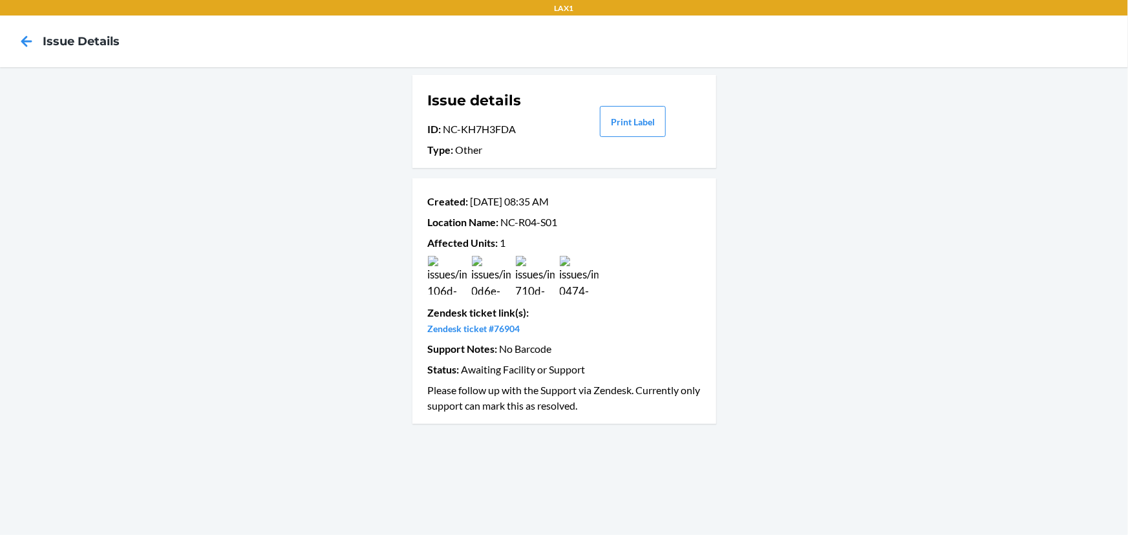
click at [474, 278] on img at bounding box center [491, 275] width 39 height 39
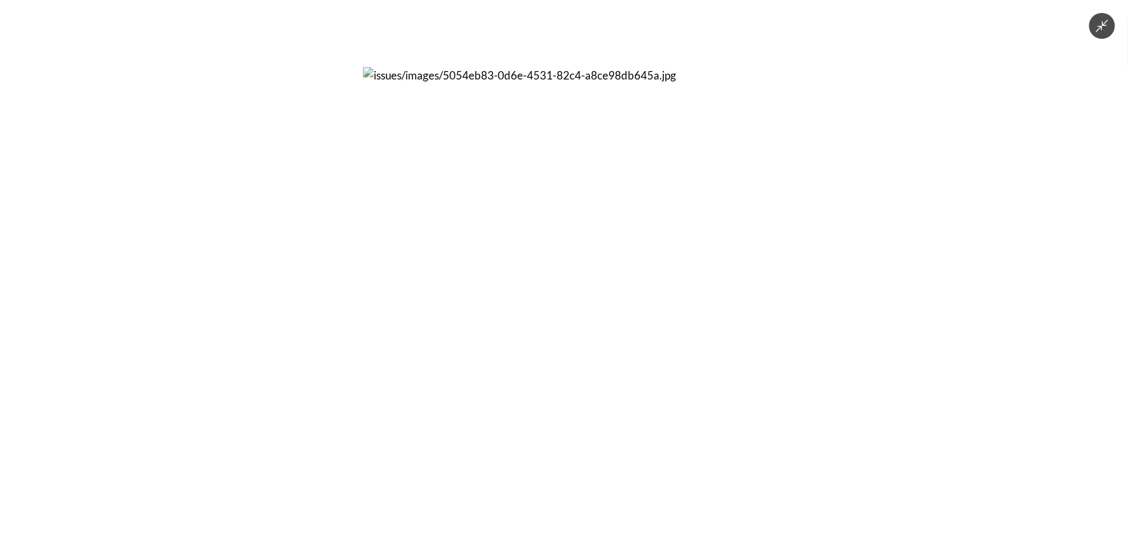
click at [342, 266] on div at bounding box center [564, 267] width 1128 height 535
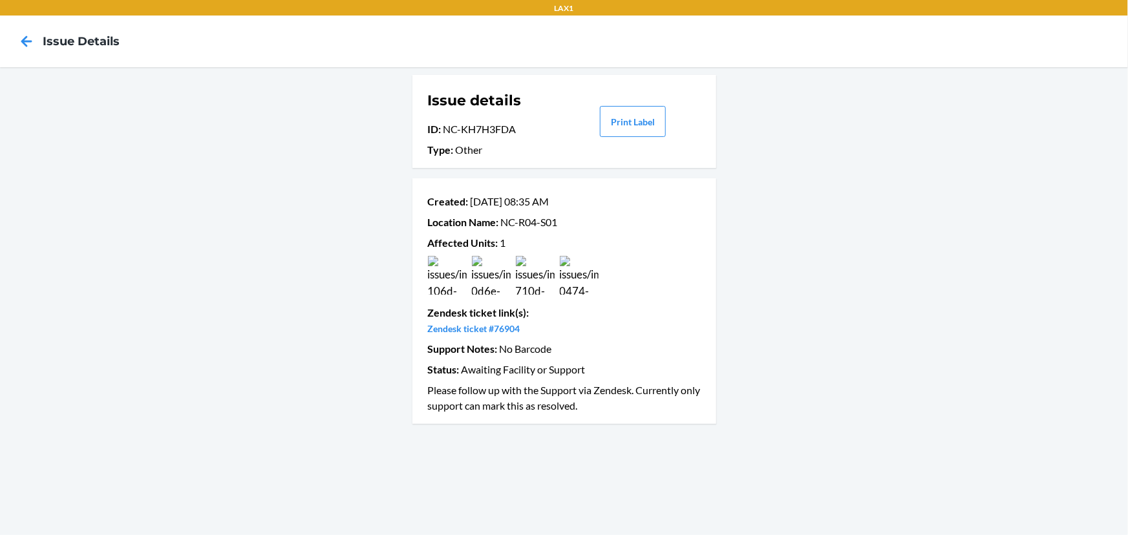
click at [452, 287] on img at bounding box center [447, 275] width 39 height 39
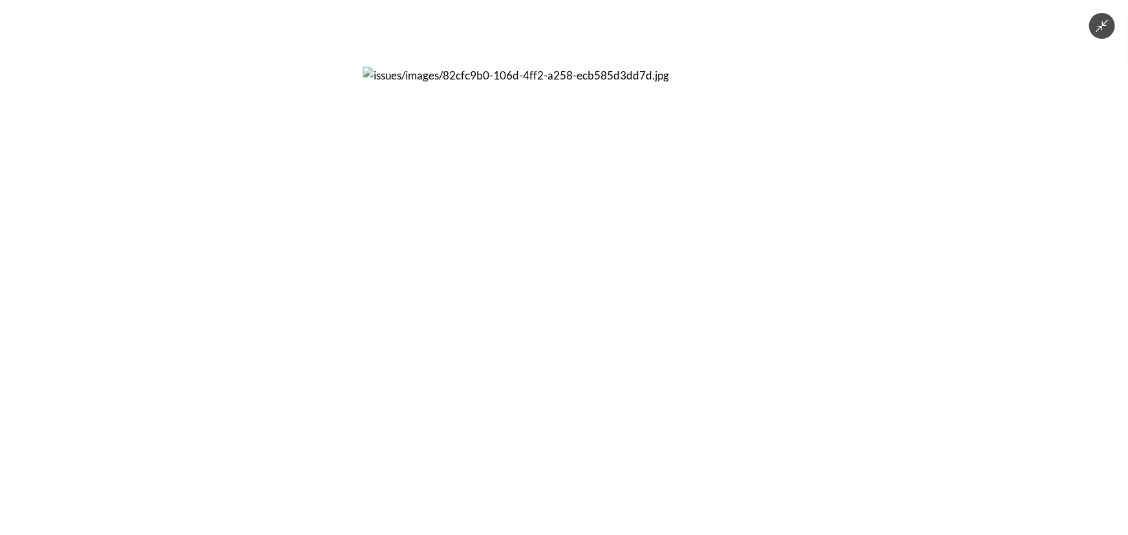
click at [363, 290] on img at bounding box center [563, 267] width 401 height 401
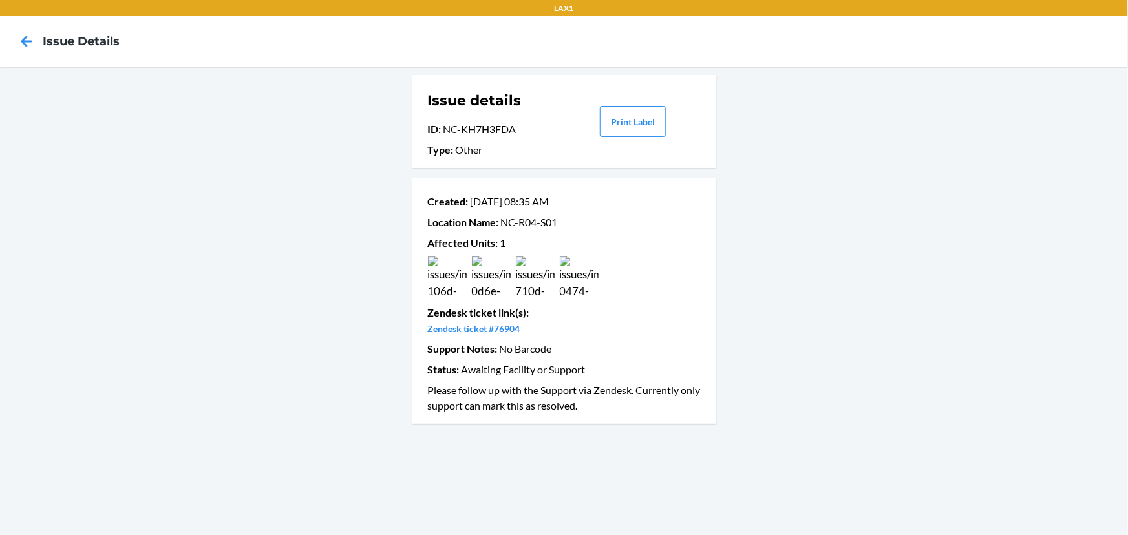
click at [460, 285] on img at bounding box center [447, 275] width 39 height 39
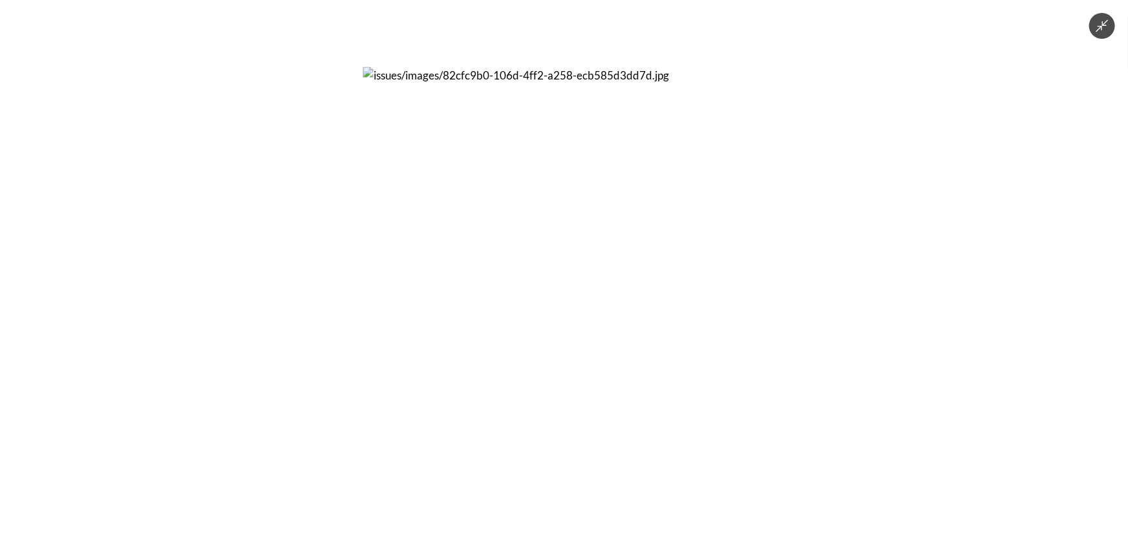
click at [302, 292] on div at bounding box center [564, 267] width 1128 height 535
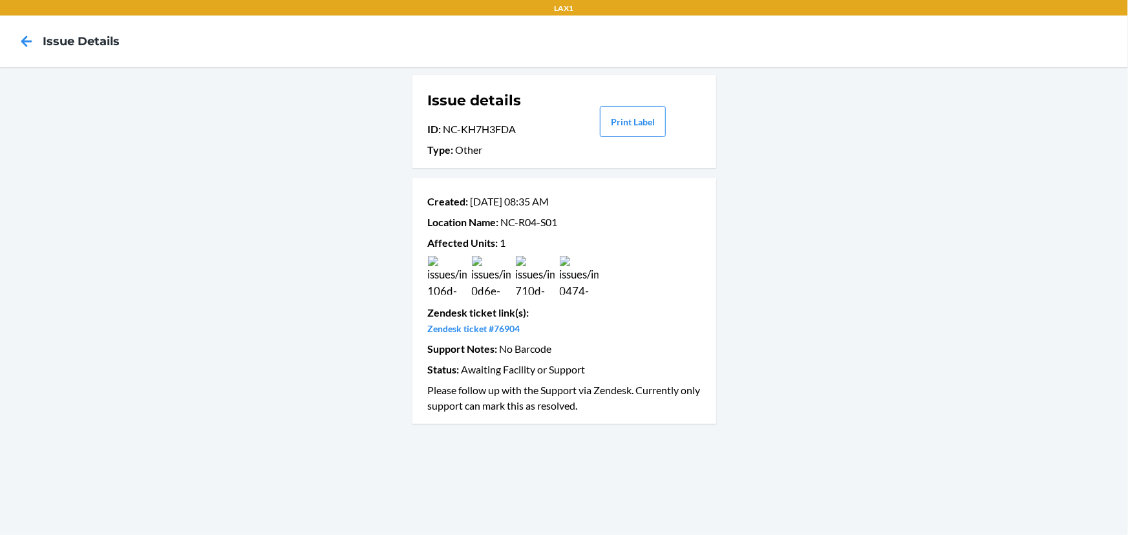
click at [580, 266] on img at bounding box center [579, 275] width 39 height 39
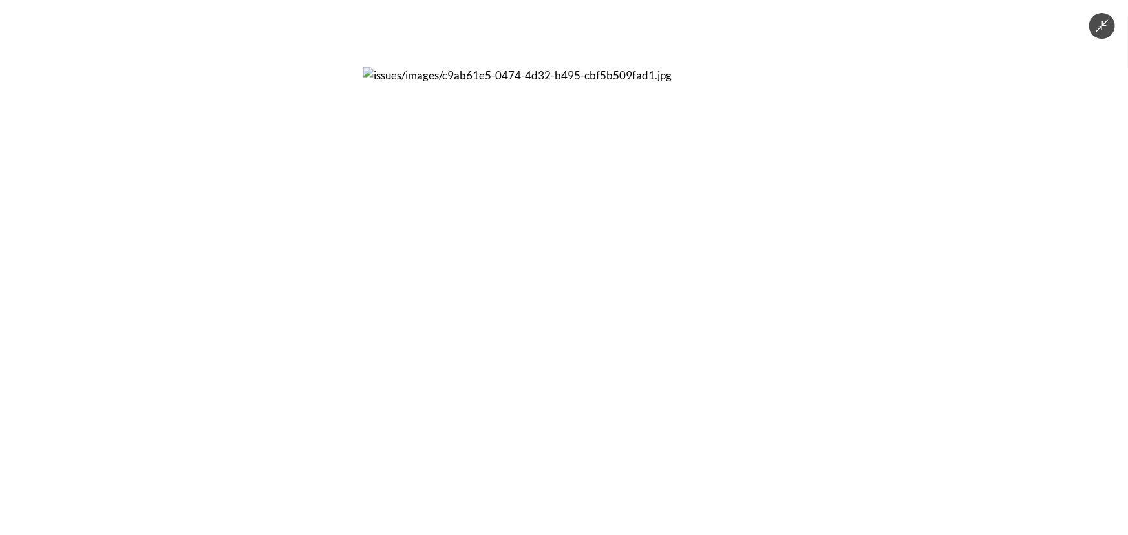
drag, startPoint x: 828, startPoint y: 243, endPoint x: 636, endPoint y: 248, distance: 192.0
click at [827, 243] on div at bounding box center [564, 267] width 1128 height 535
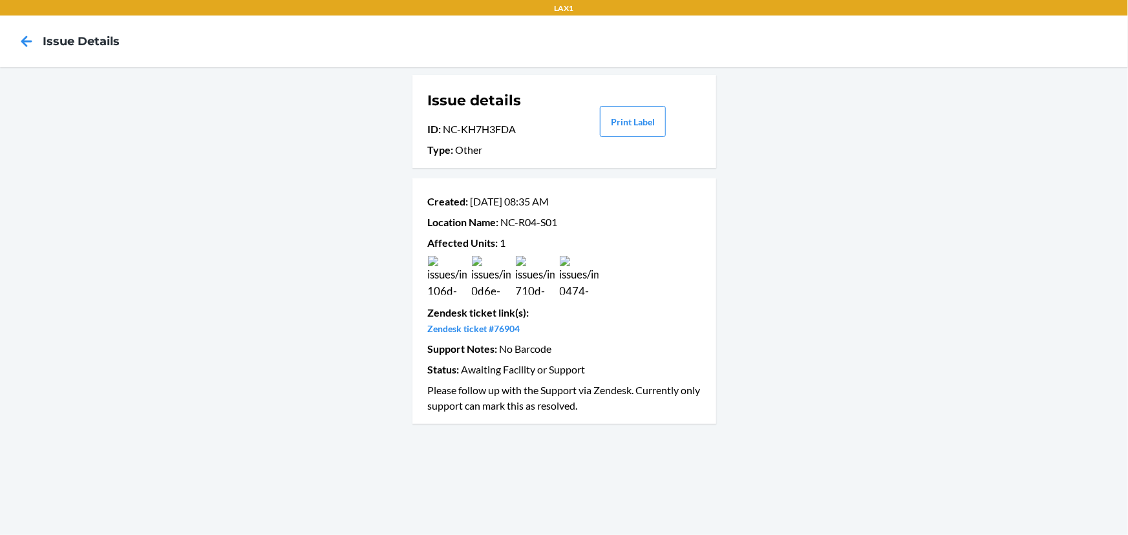
click at [532, 272] on img at bounding box center [535, 275] width 39 height 39
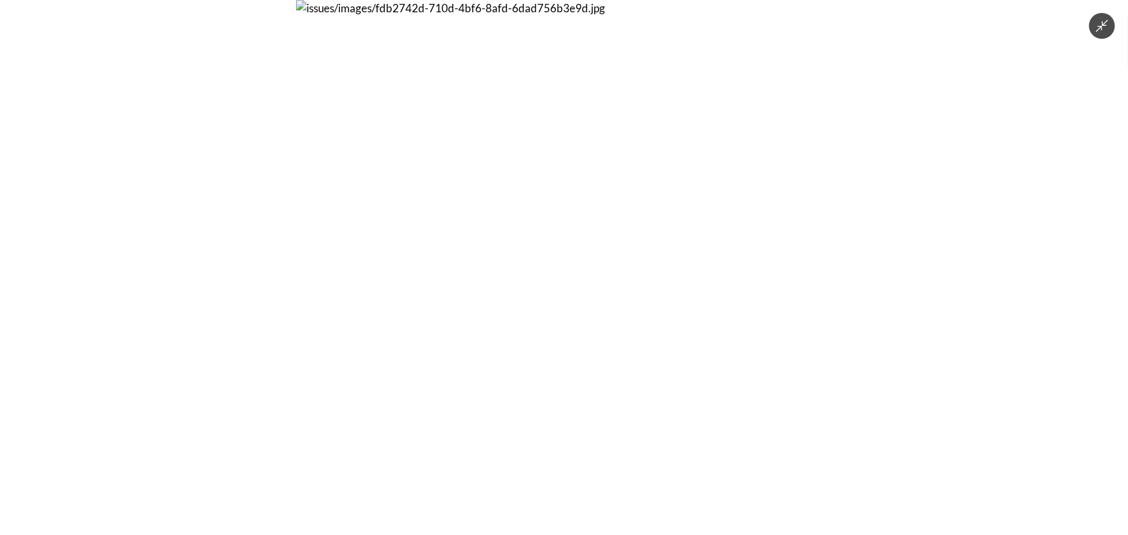
click at [859, 263] on div at bounding box center [564, 267] width 1128 height 535
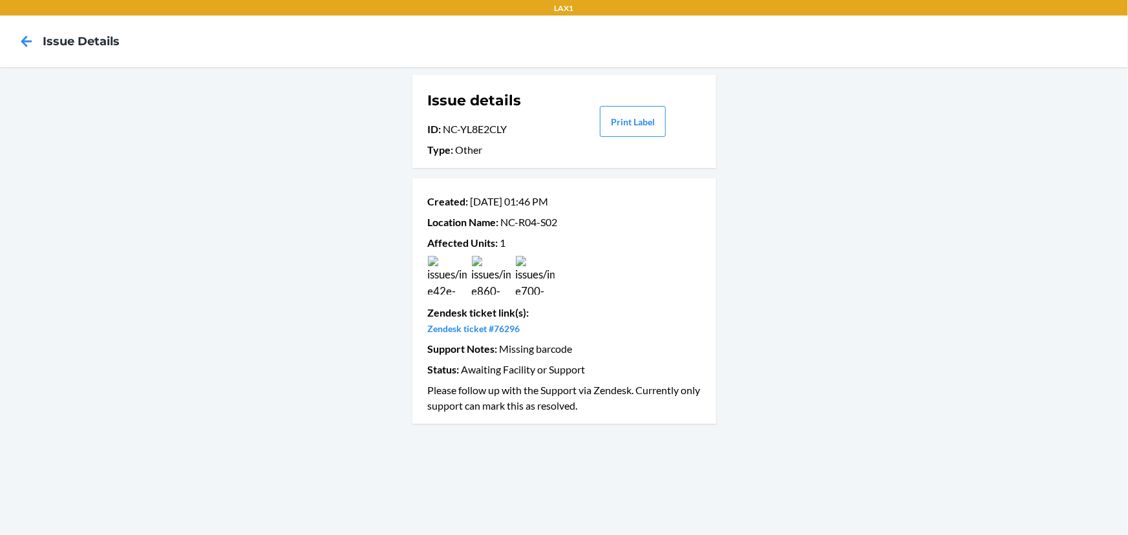
drag, startPoint x: 501, startPoint y: 329, endPoint x: 547, endPoint y: 335, distance: 47.0
click at [547, 335] on p "Zendesk ticket #76296" at bounding box center [564, 329] width 273 height 16
click at [473, 279] on img at bounding box center [491, 275] width 39 height 39
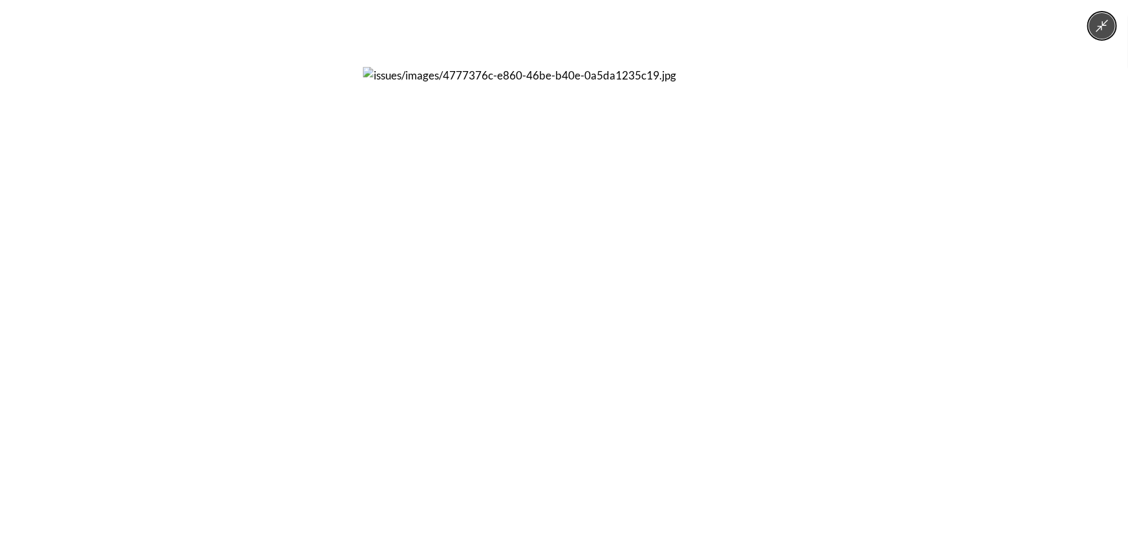
click at [366, 283] on img at bounding box center [563, 267] width 401 height 401
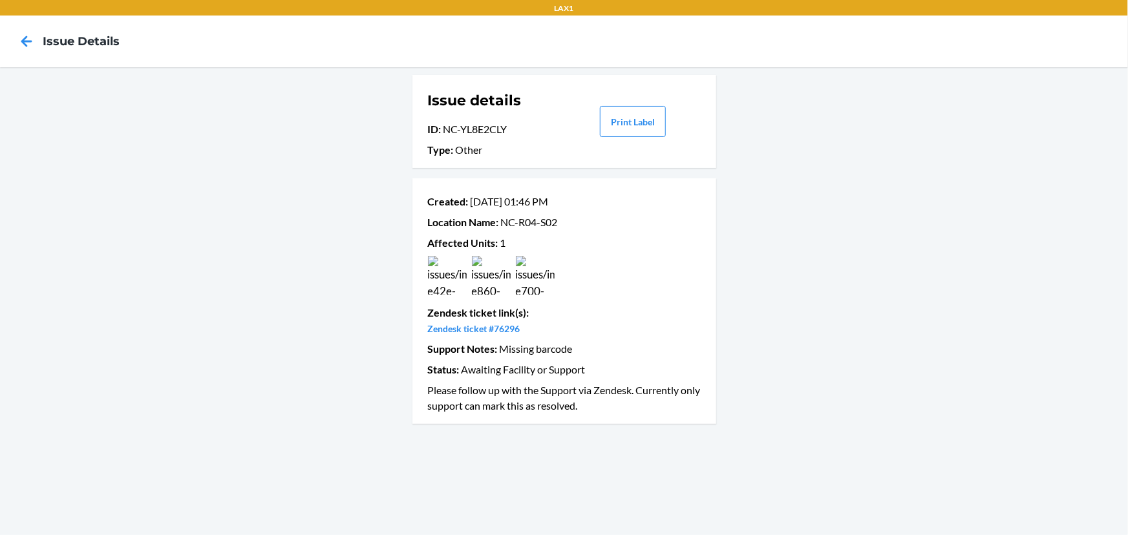
click at [441, 277] on img at bounding box center [447, 275] width 39 height 39
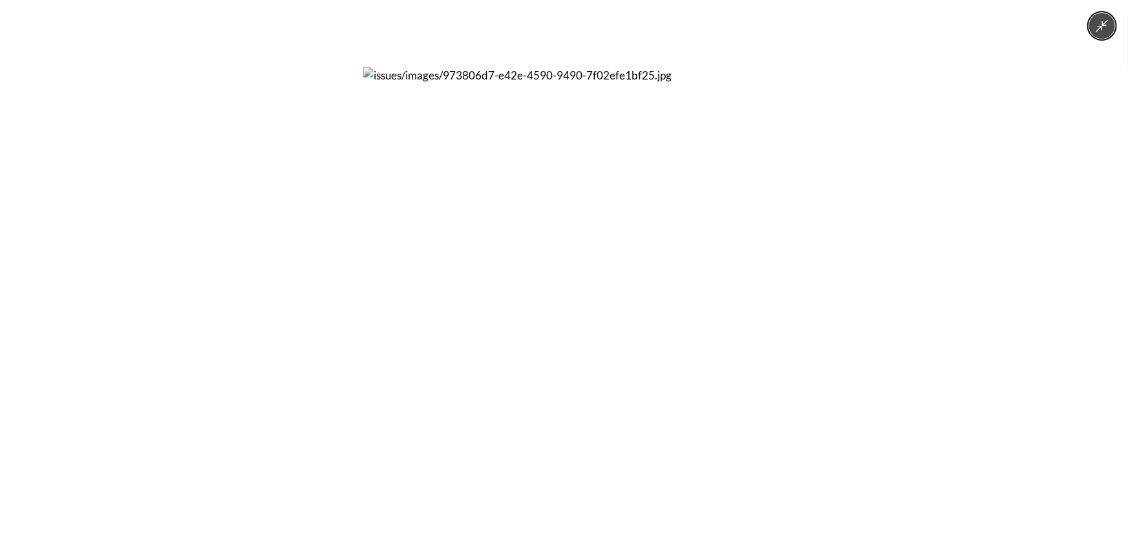
click at [807, 280] on div at bounding box center [564, 267] width 1128 height 535
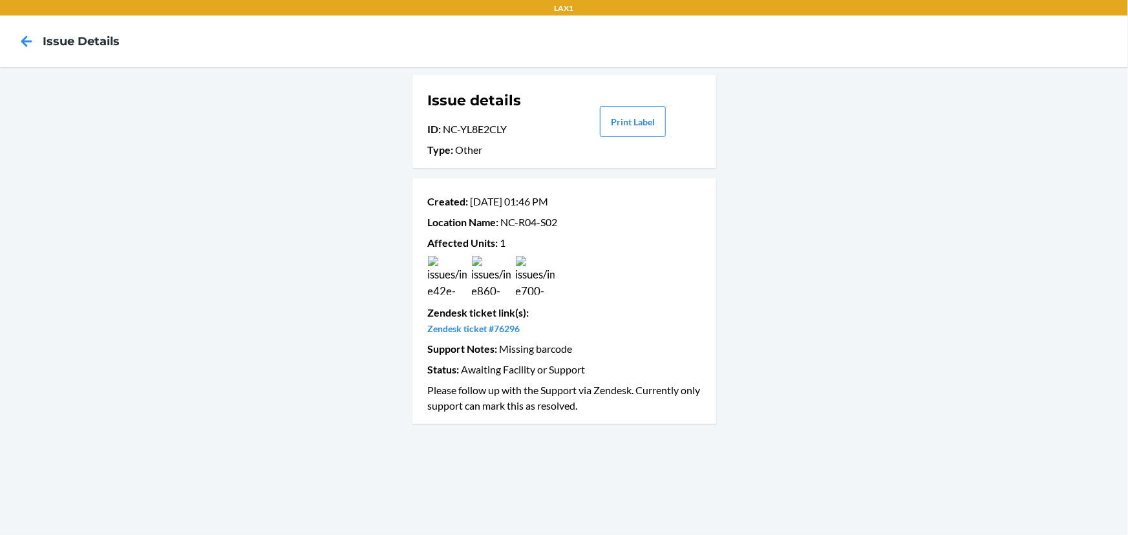
click at [508, 277] on img at bounding box center [491, 275] width 39 height 39
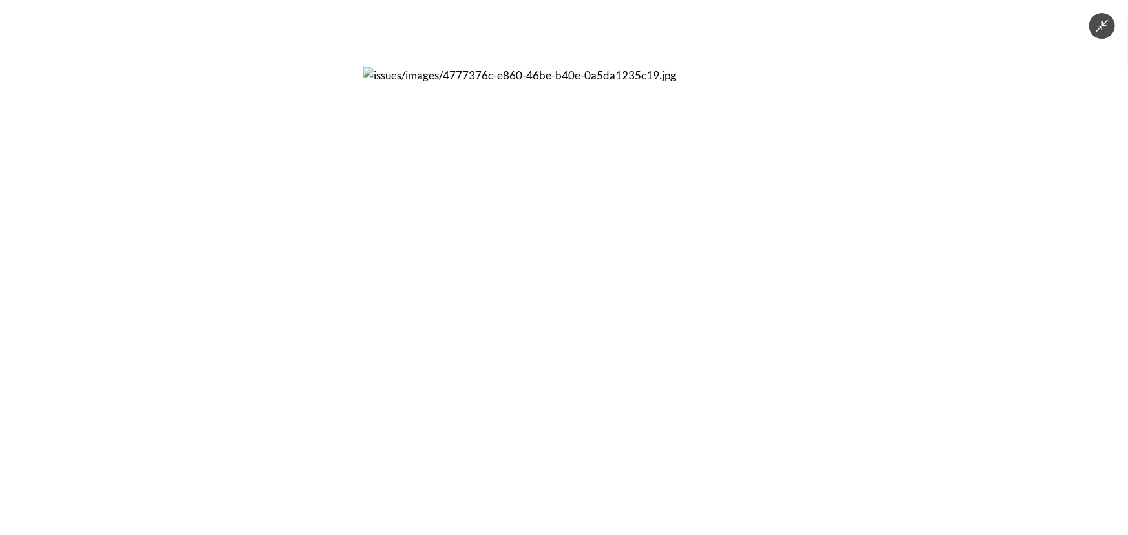
click at [799, 282] on div at bounding box center [564, 267] width 1128 height 535
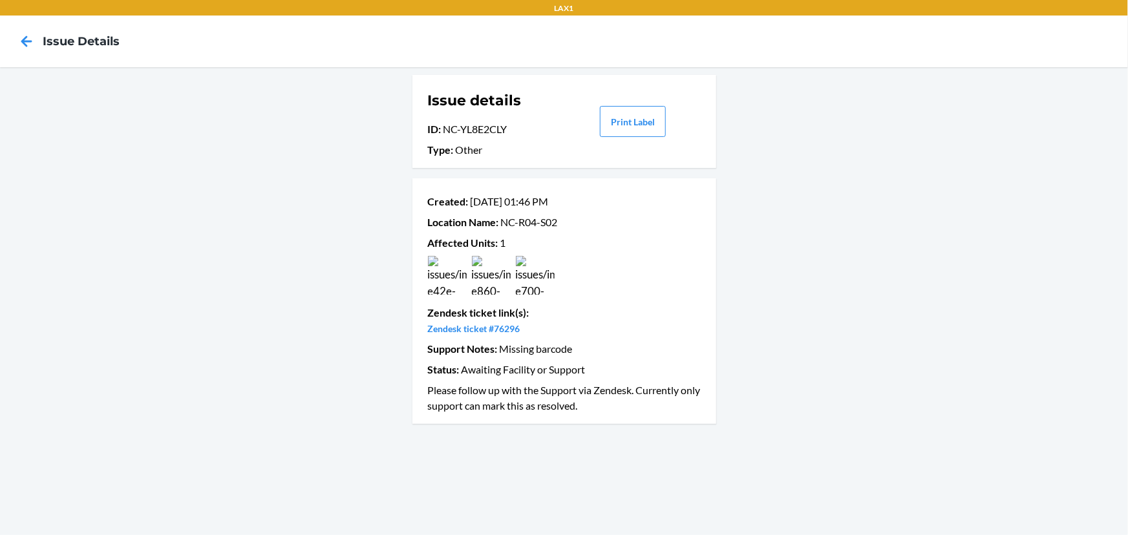
click at [538, 277] on img at bounding box center [535, 275] width 39 height 39
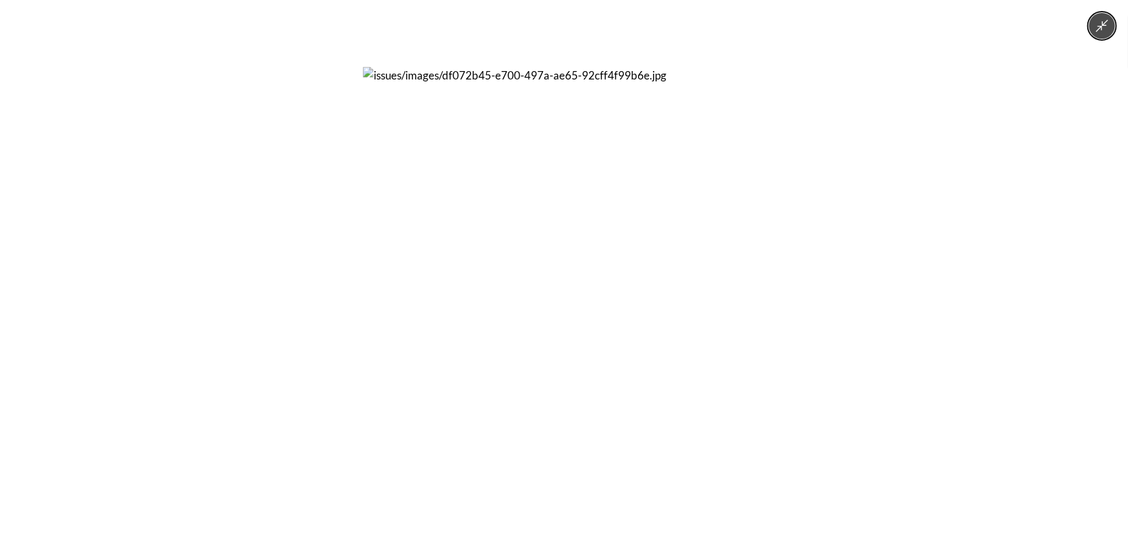
click at [803, 277] on div at bounding box center [564, 267] width 1128 height 535
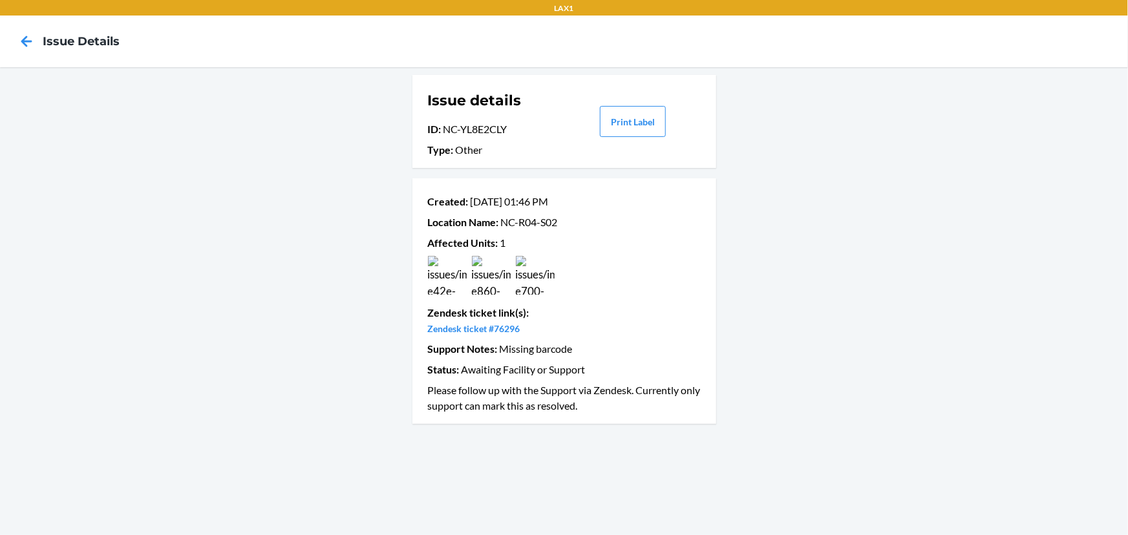
click at [503, 284] on img at bounding box center [491, 275] width 39 height 39
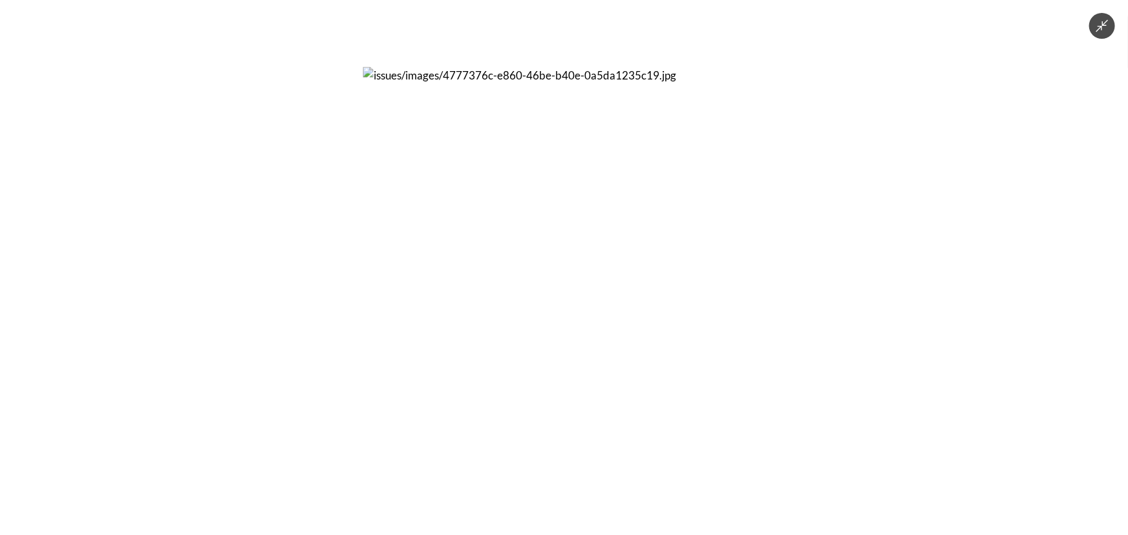
click at [963, 324] on div at bounding box center [564, 267] width 1128 height 535
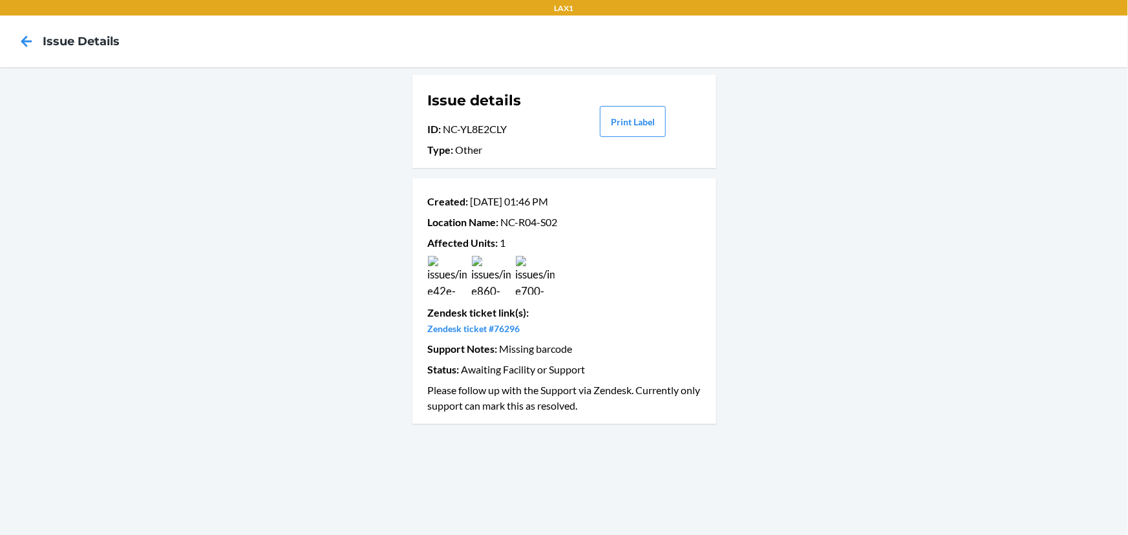
click at [466, 279] on div at bounding box center [564, 275] width 278 height 39
click at [452, 273] on img at bounding box center [447, 275] width 39 height 39
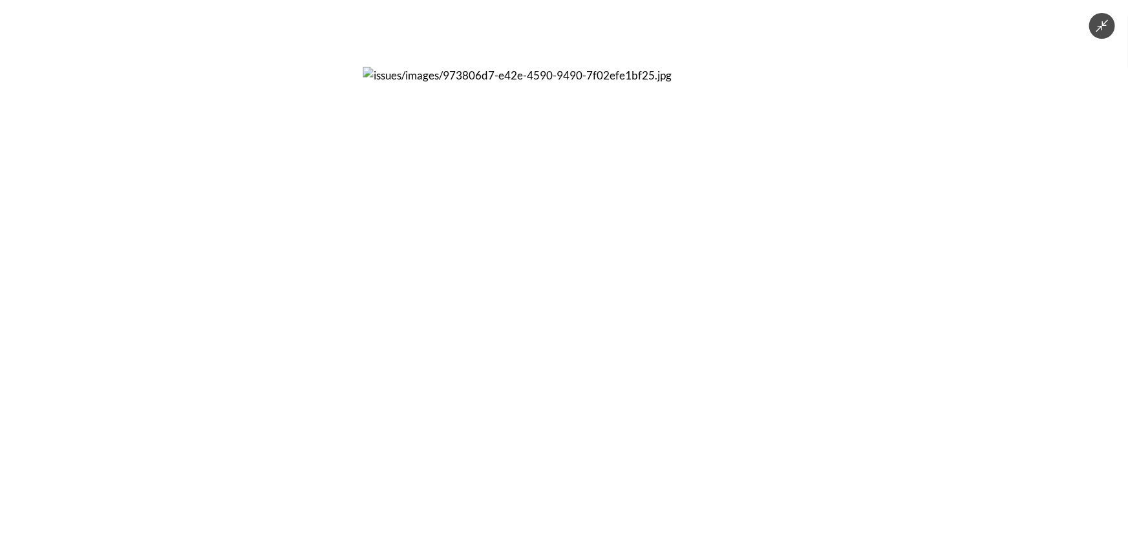
click at [867, 258] on div at bounding box center [564, 267] width 1128 height 535
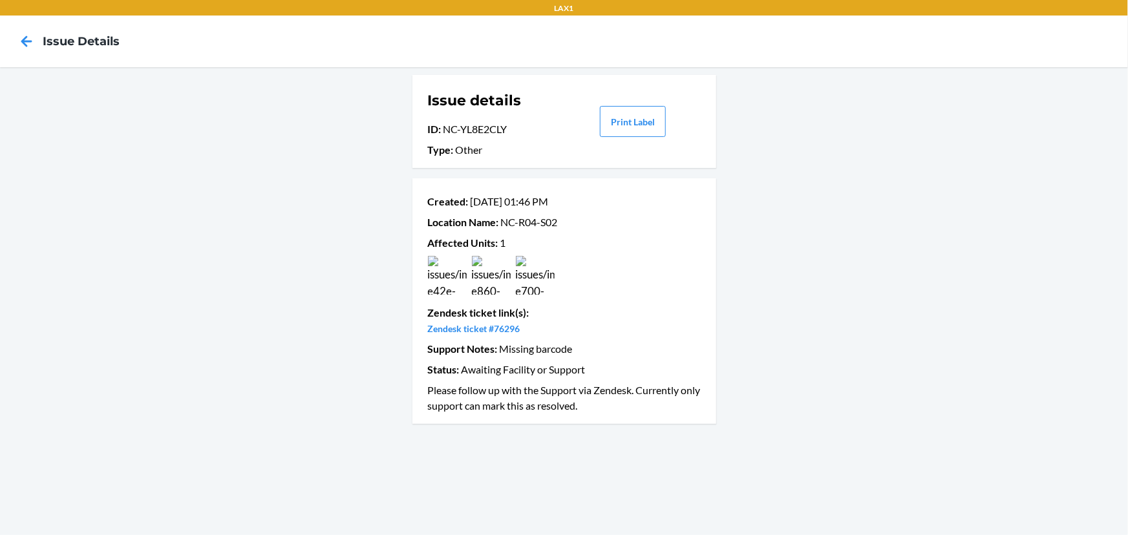
click at [506, 276] on img at bounding box center [491, 275] width 39 height 39
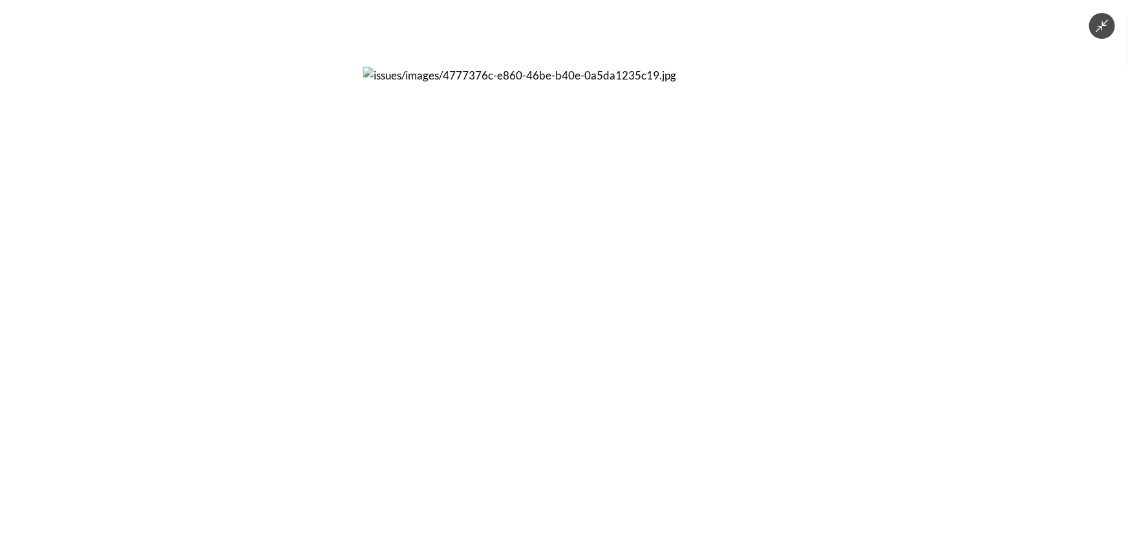
click at [817, 242] on div at bounding box center [564, 267] width 1128 height 535
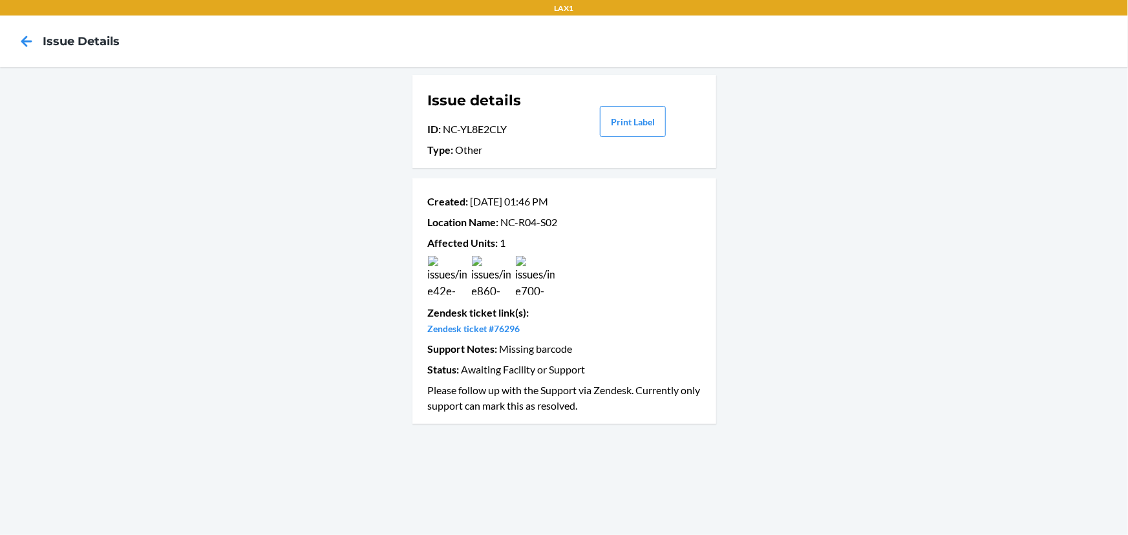
click at [445, 283] on img at bounding box center [447, 275] width 39 height 39
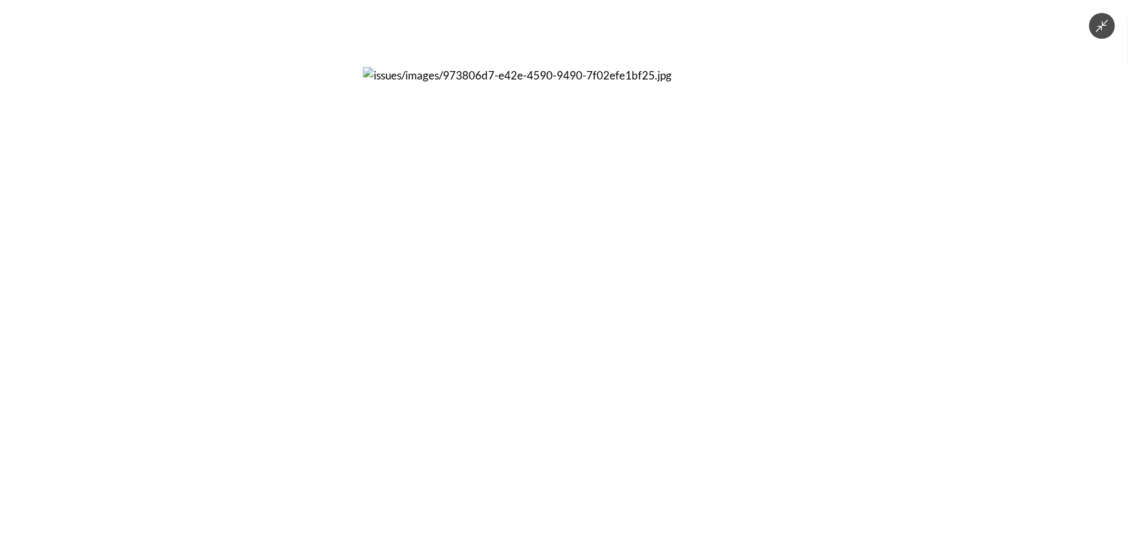
click at [810, 273] on div at bounding box center [564, 267] width 1128 height 535
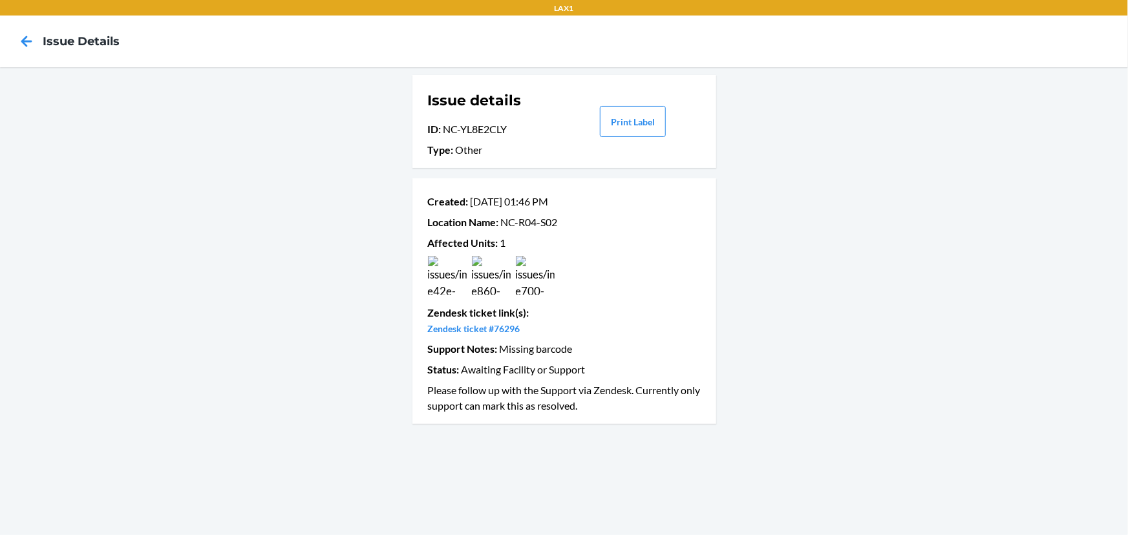
click at [539, 276] on img at bounding box center [535, 275] width 39 height 39
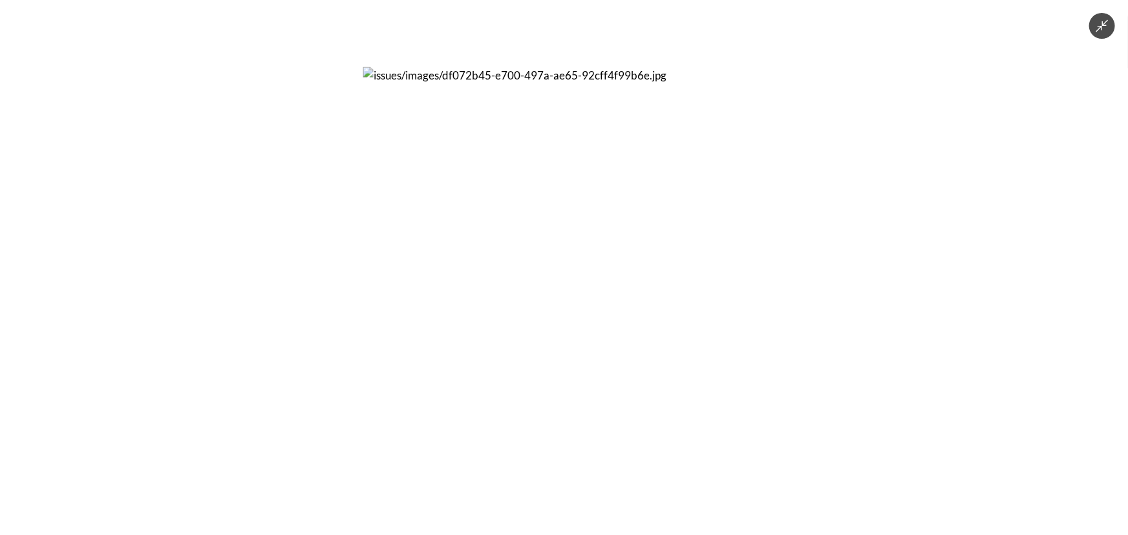
click at [849, 254] on div at bounding box center [564, 267] width 1128 height 535
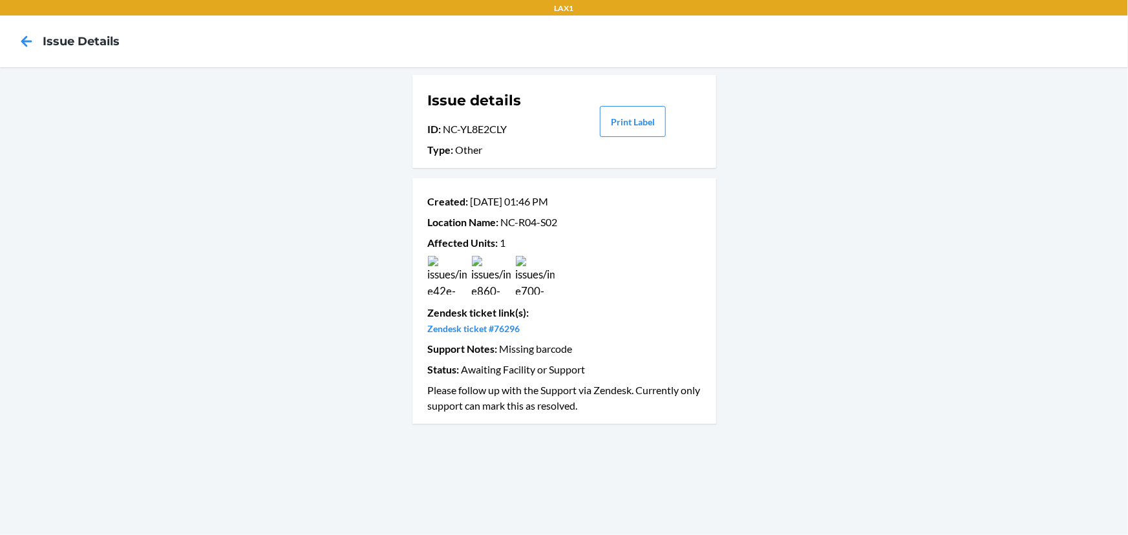
click at [549, 286] on img at bounding box center [535, 275] width 39 height 39
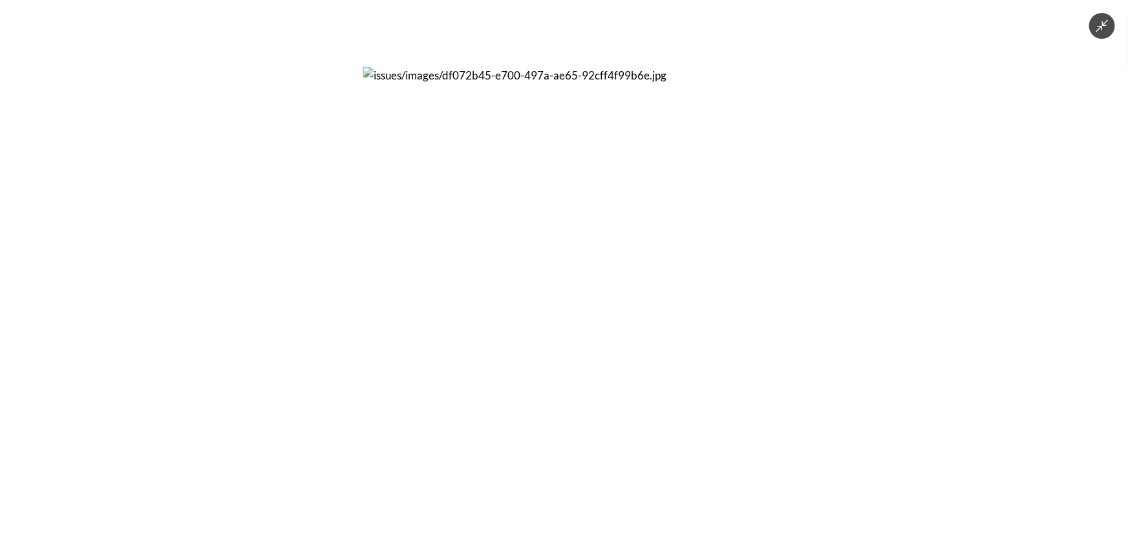
click at [883, 310] on div at bounding box center [564, 267] width 1128 height 535
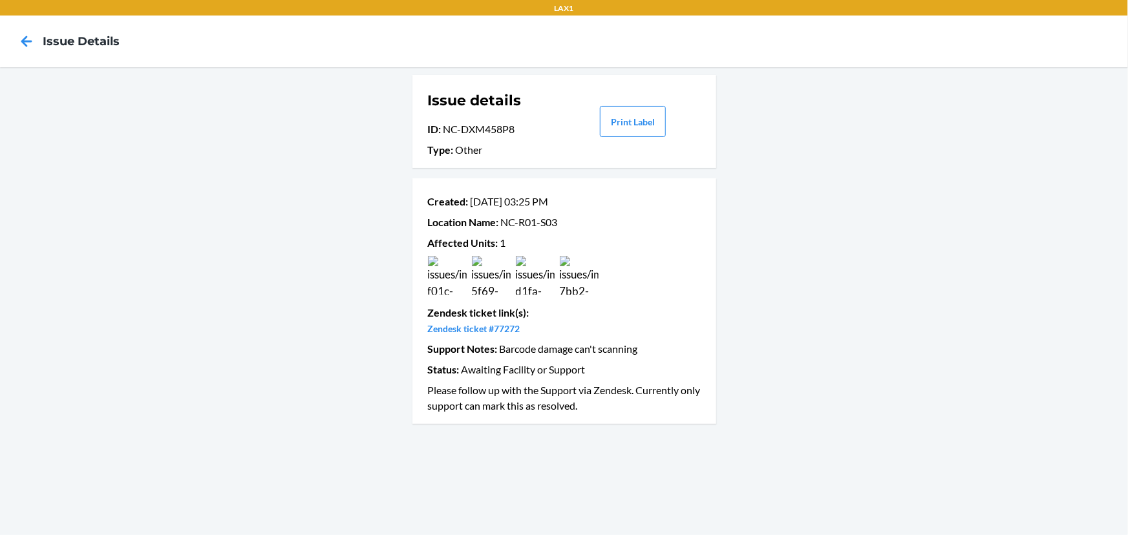
click at [587, 282] on img at bounding box center [579, 275] width 39 height 39
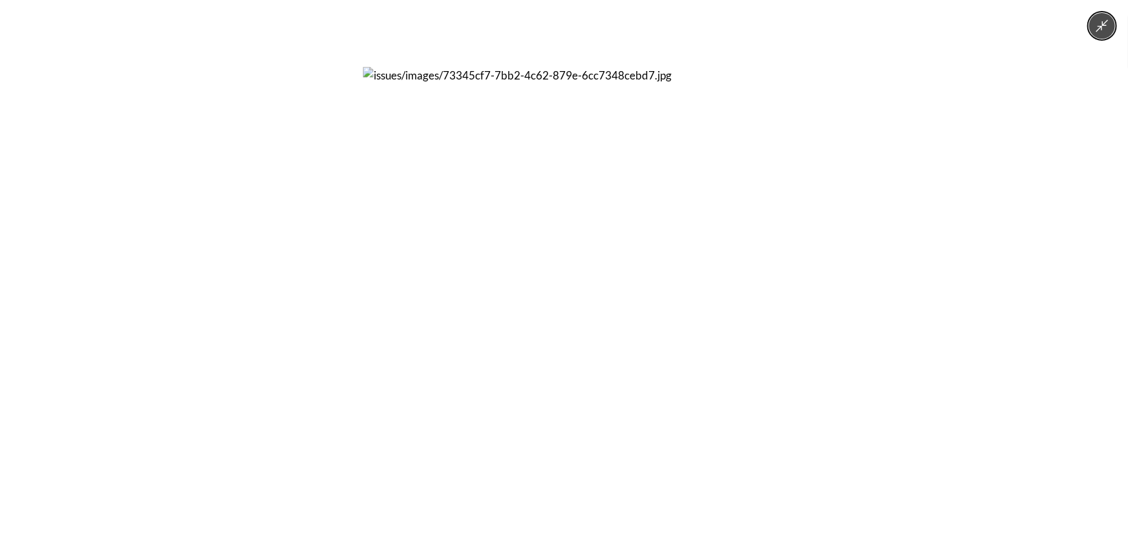
click at [318, 299] on div at bounding box center [564, 267] width 1128 height 535
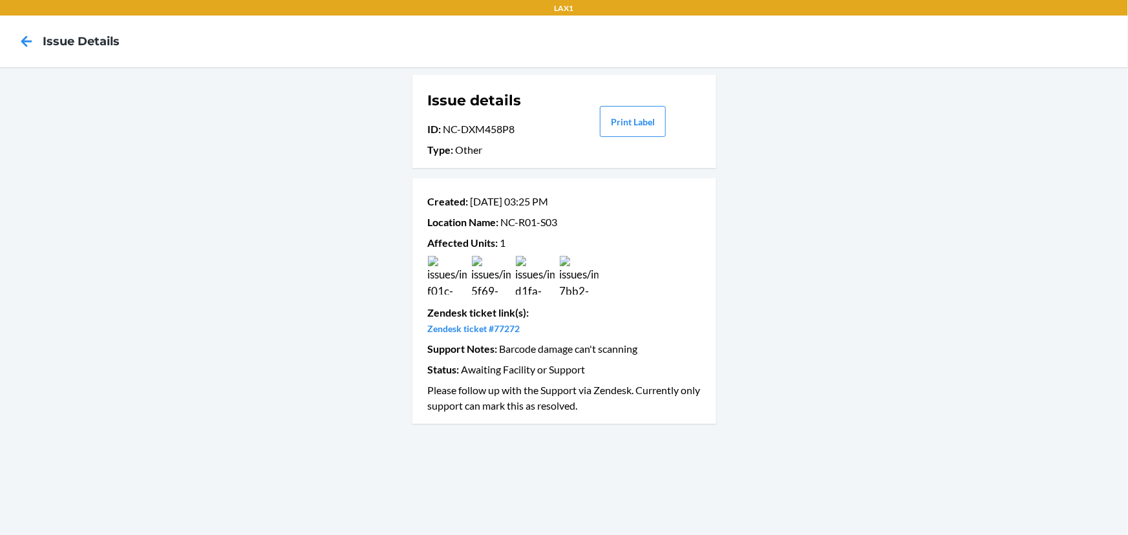
click at [545, 290] on img at bounding box center [535, 275] width 39 height 39
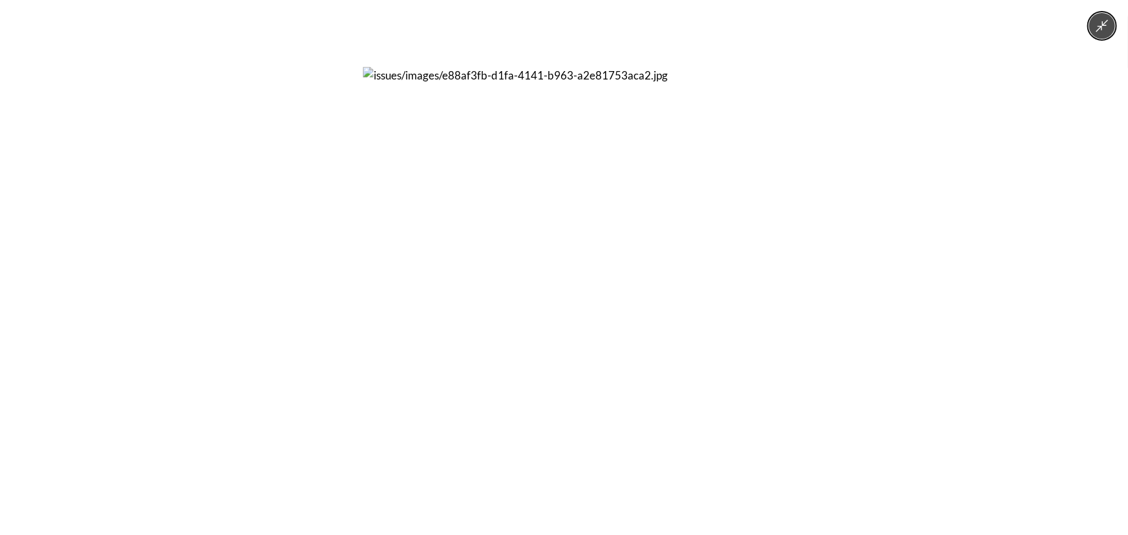
click at [304, 296] on div at bounding box center [564, 267] width 1128 height 535
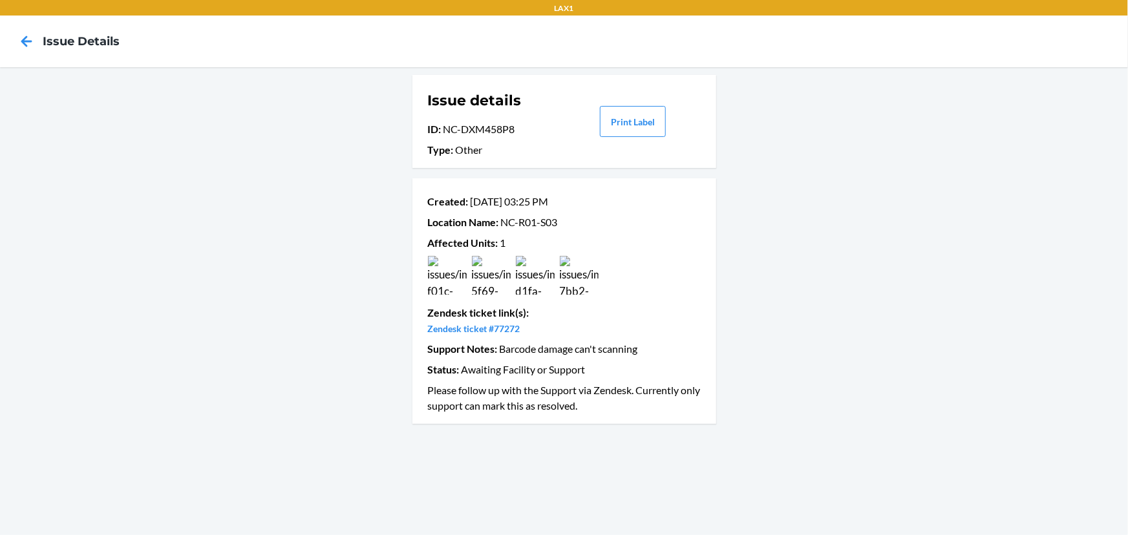
click at [596, 279] on img at bounding box center [579, 275] width 39 height 39
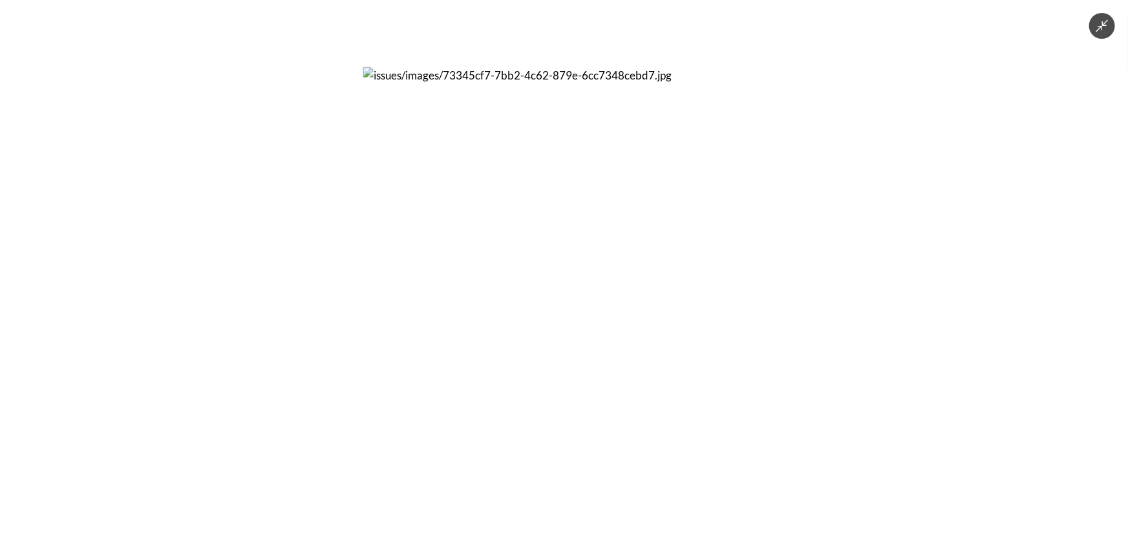
click at [311, 289] on div at bounding box center [564, 267] width 1128 height 535
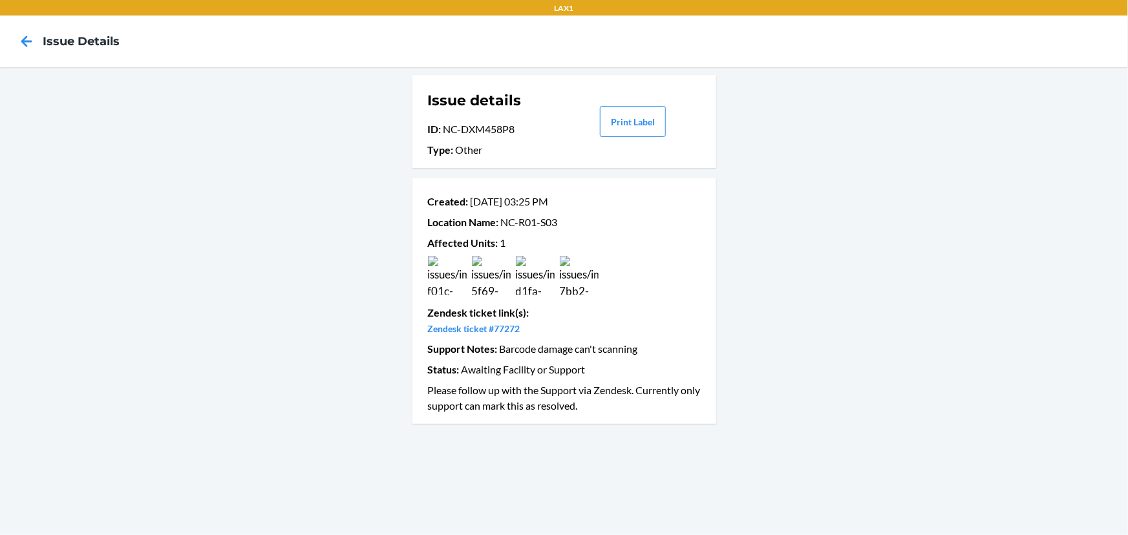
click at [494, 282] on img at bounding box center [491, 275] width 39 height 39
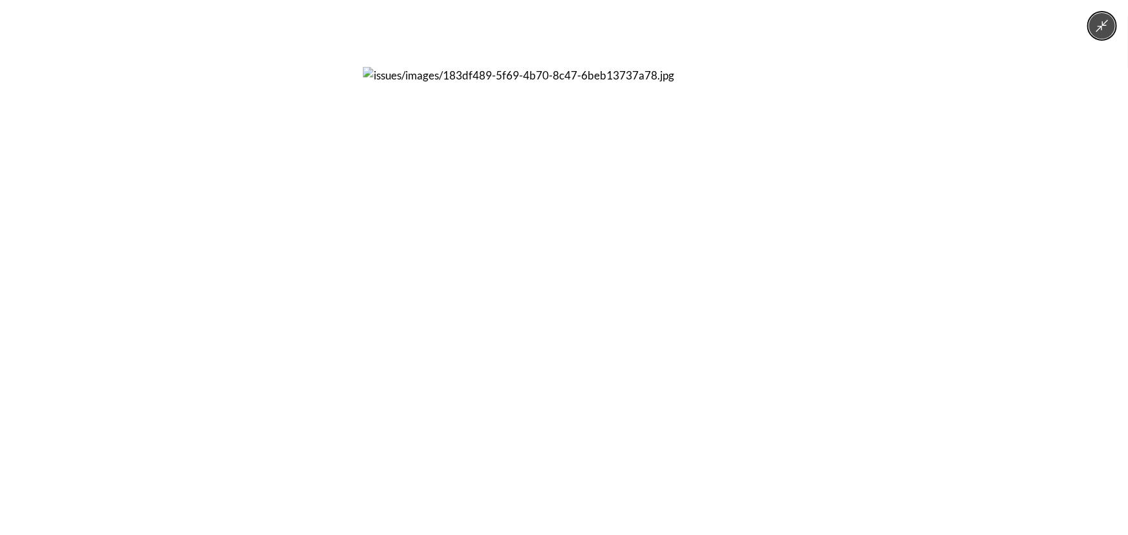
click at [817, 217] on div at bounding box center [564, 267] width 1128 height 535
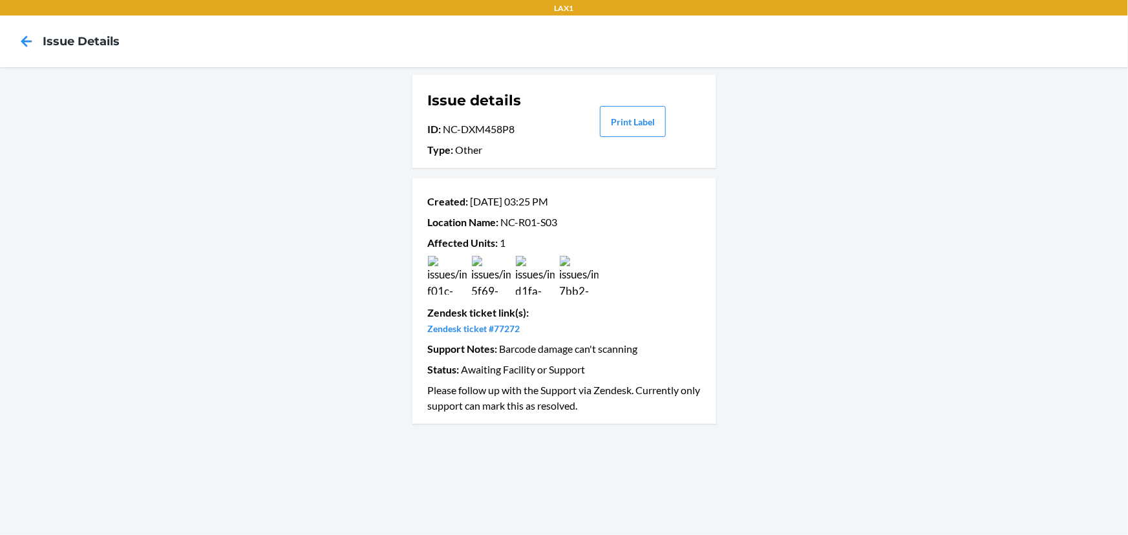
click at [445, 271] on img at bounding box center [447, 275] width 39 height 39
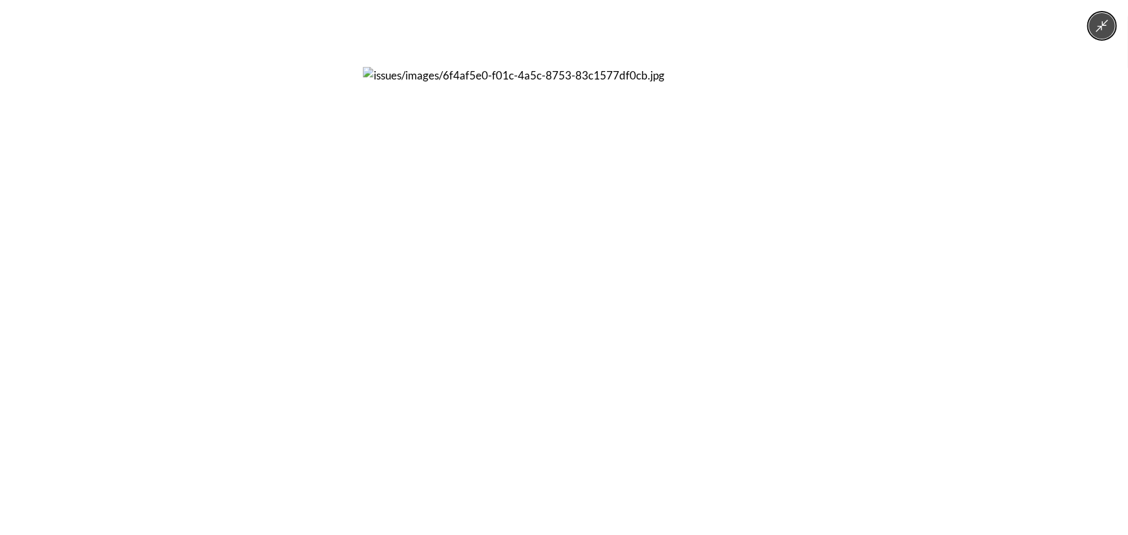
click at [778, 305] on div at bounding box center [564, 267] width 1128 height 535
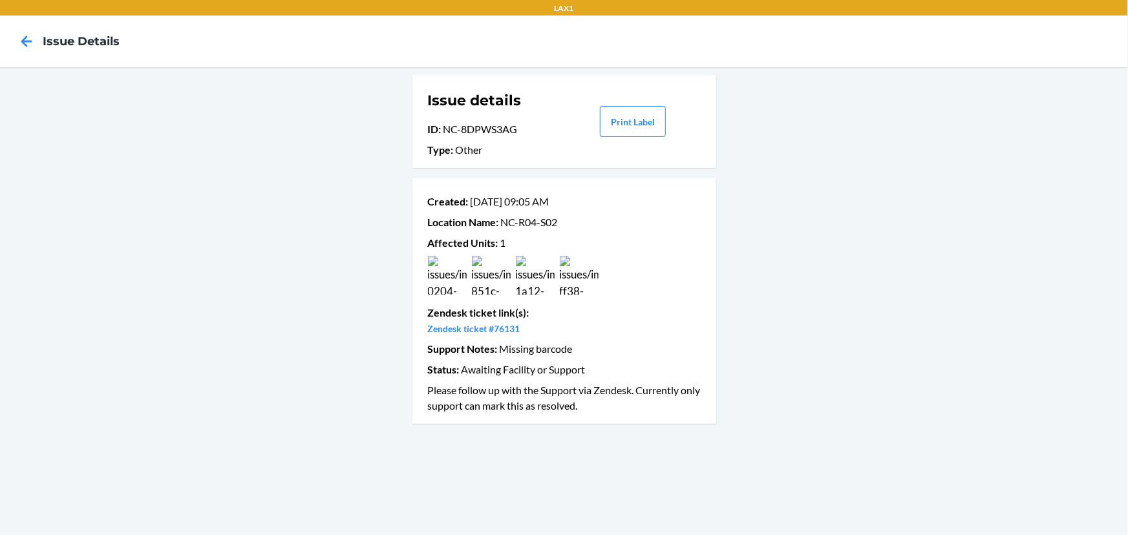
click at [574, 269] on img at bounding box center [579, 275] width 39 height 39
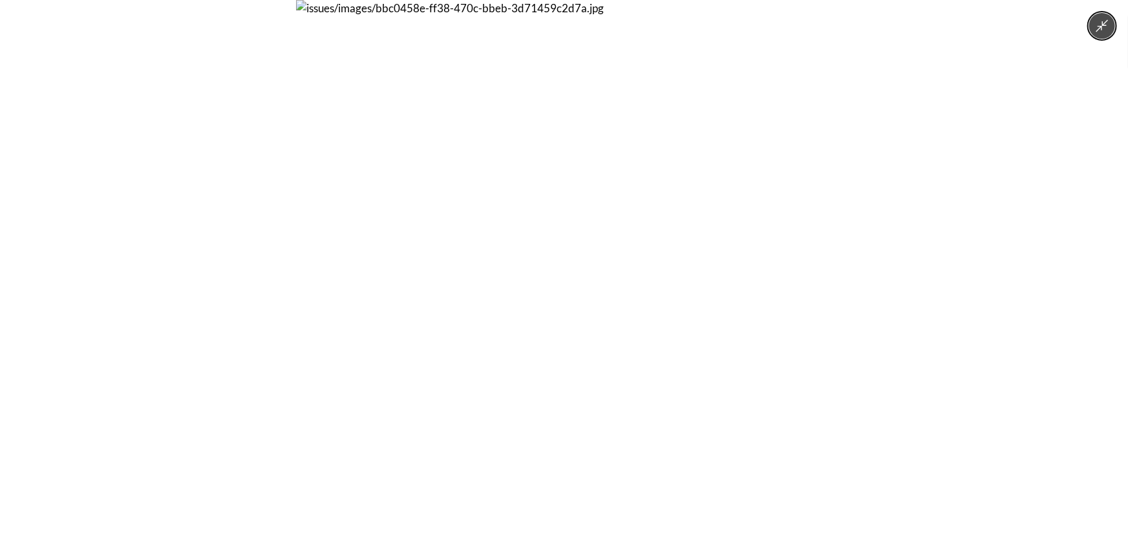
drag, startPoint x: 168, startPoint y: 236, endPoint x: 263, endPoint y: 249, distance: 95.9
click at [169, 236] on div at bounding box center [564, 267] width 1128 height 535
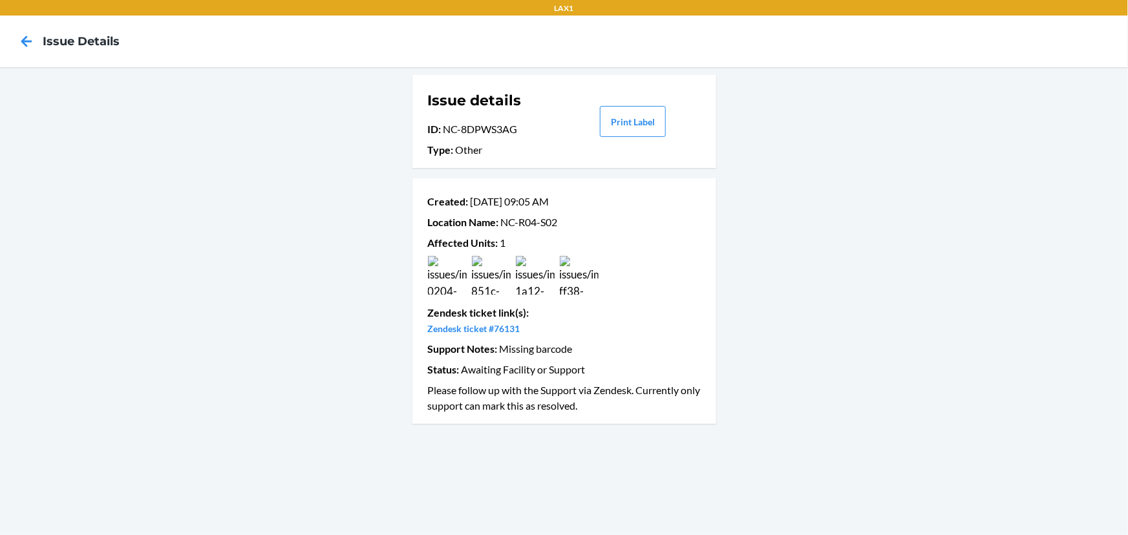
click at [543, 289] on img at bounding box center [535, 275] width 39 height 39
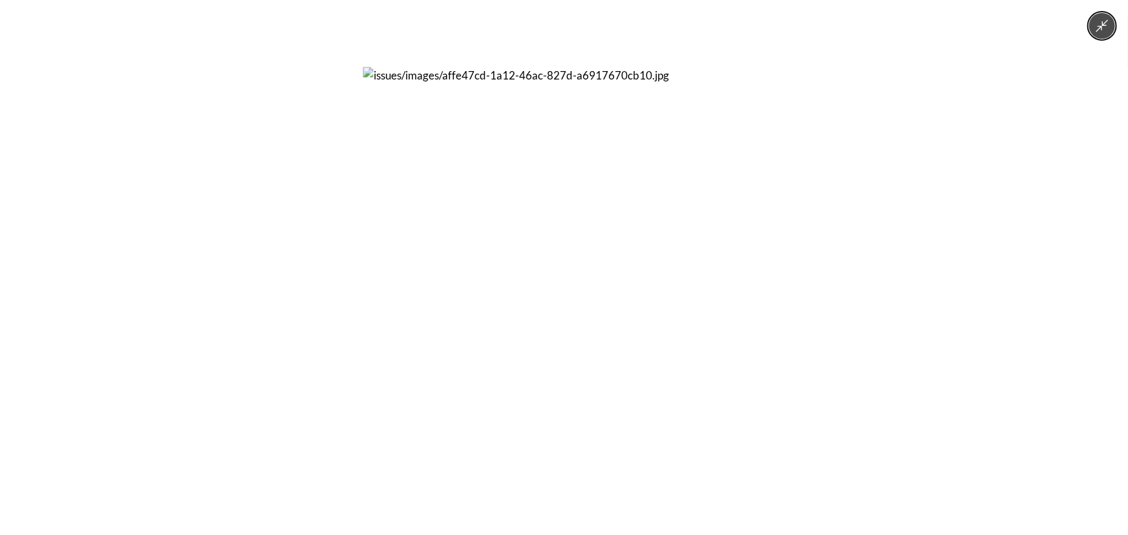
click at [220, 229] on div at bounding box center [564, 267] width 1128 height 535
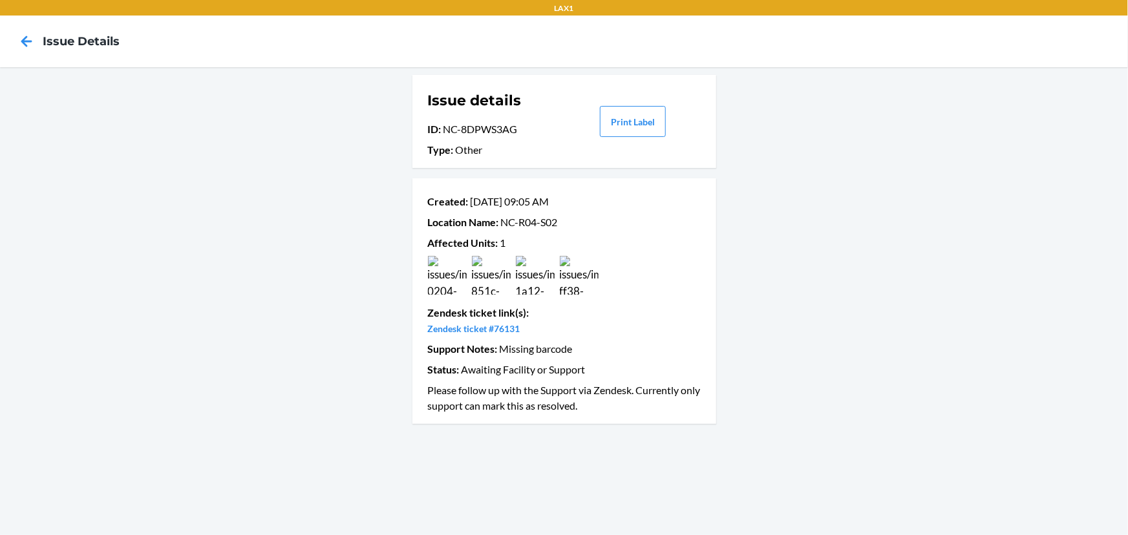
click at [495, 274] on img at bounding box center [491, 275] width 39 height 39
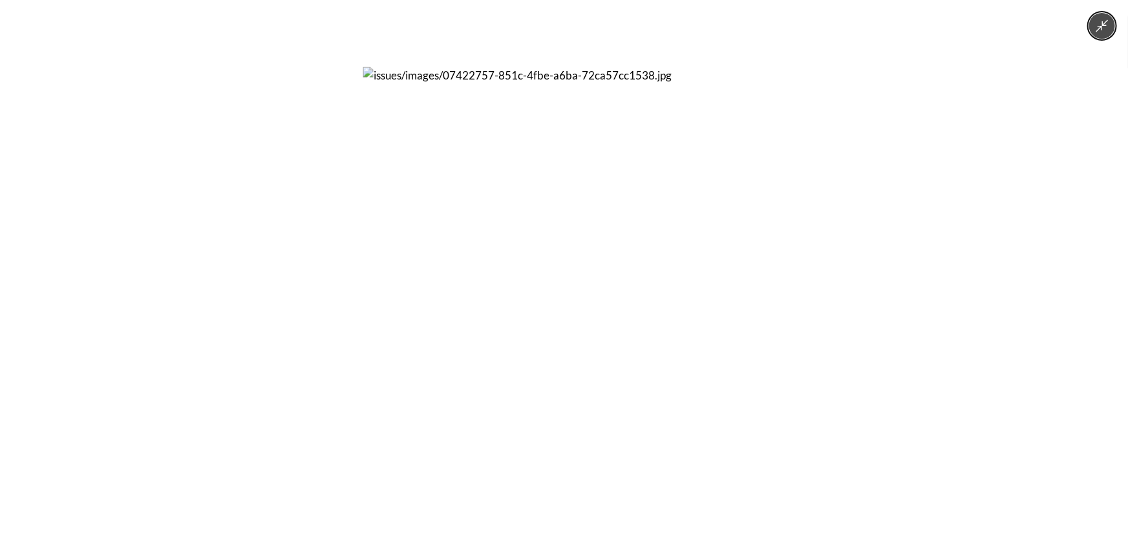
click at [343, 258] on div at bounding box center [564, 267] width 1128 height 535
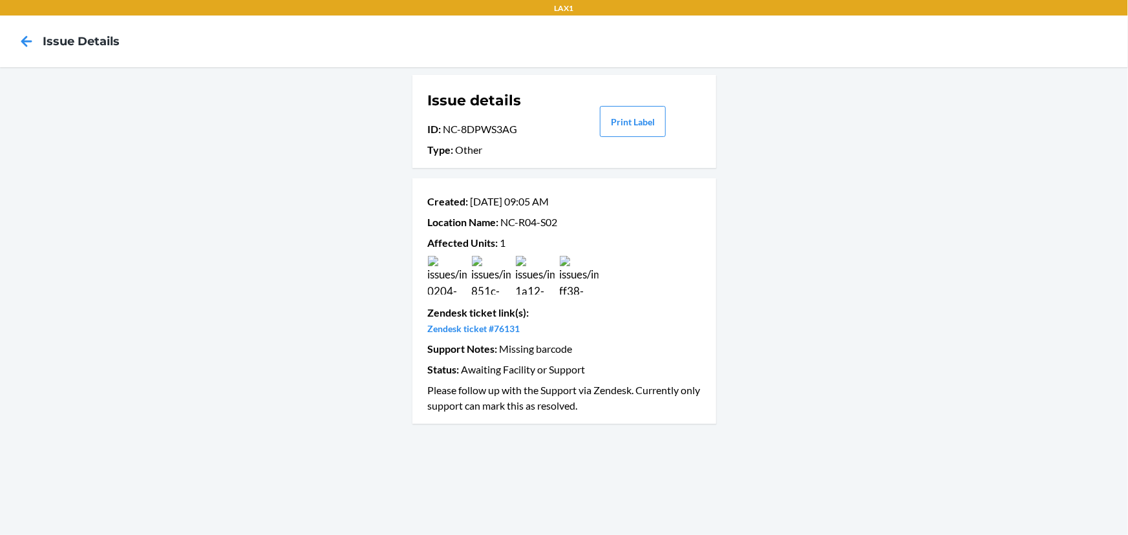
click at [455, 269] on img at bounding box center [447, 275] width 39 height 39
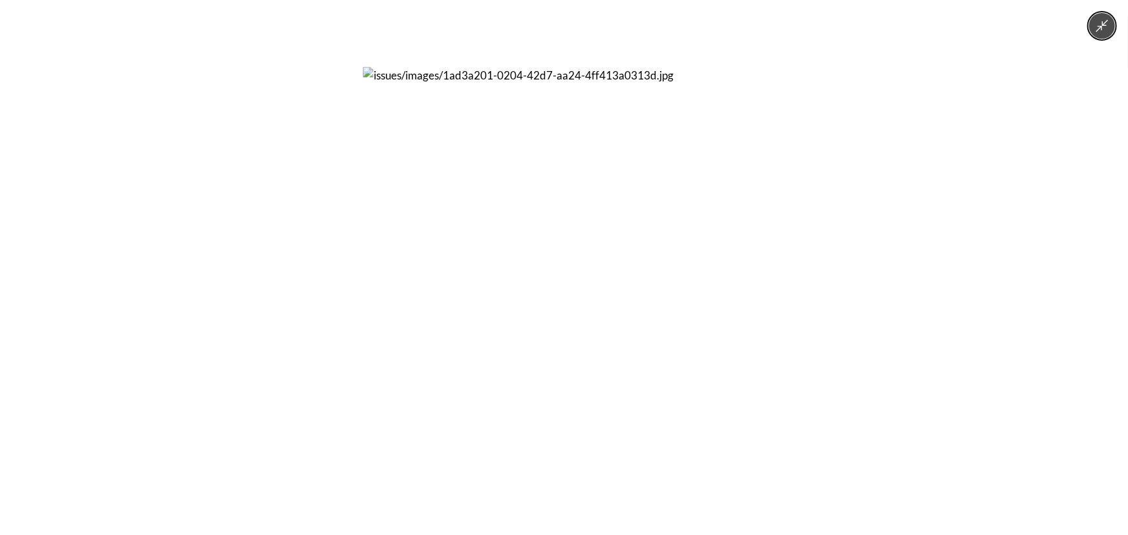
click at [262, 269] on div at bounding box center [564, 267] width 1128 height 535
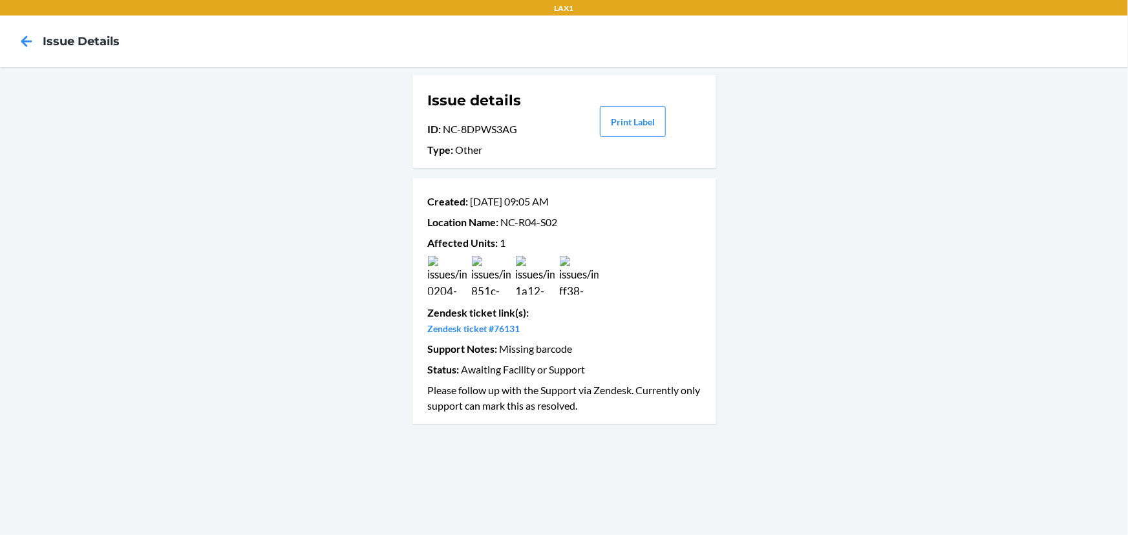
click at [511, 277] on div at bounding box center [564, 275] width 278 height 39
click at [503, 277] on img at bounding box center [491, 275] width 39 height 39
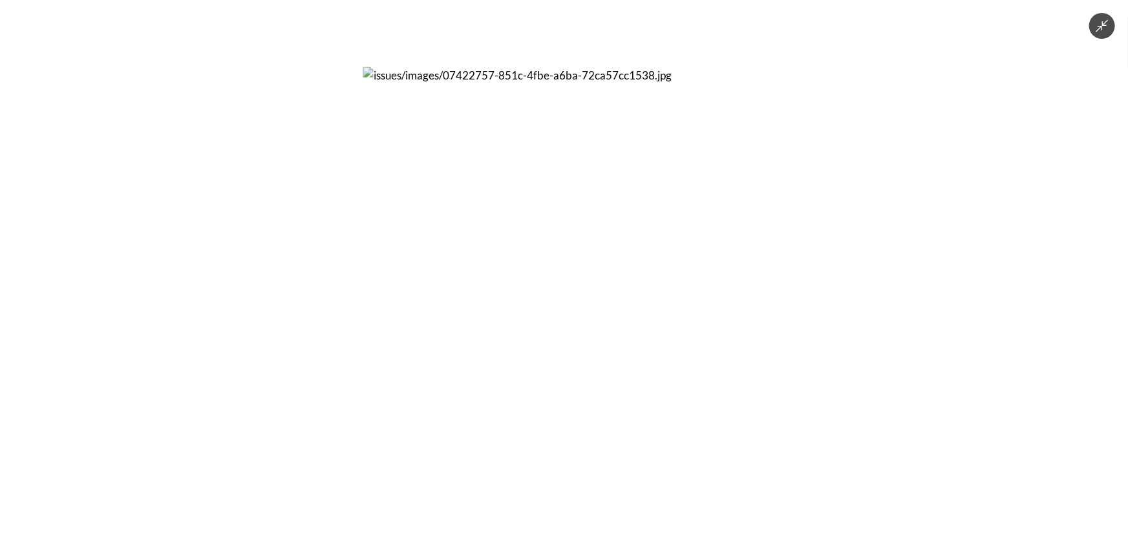
click at [272, 295] on div at bounding box center [564, 267] width 1128 height 535
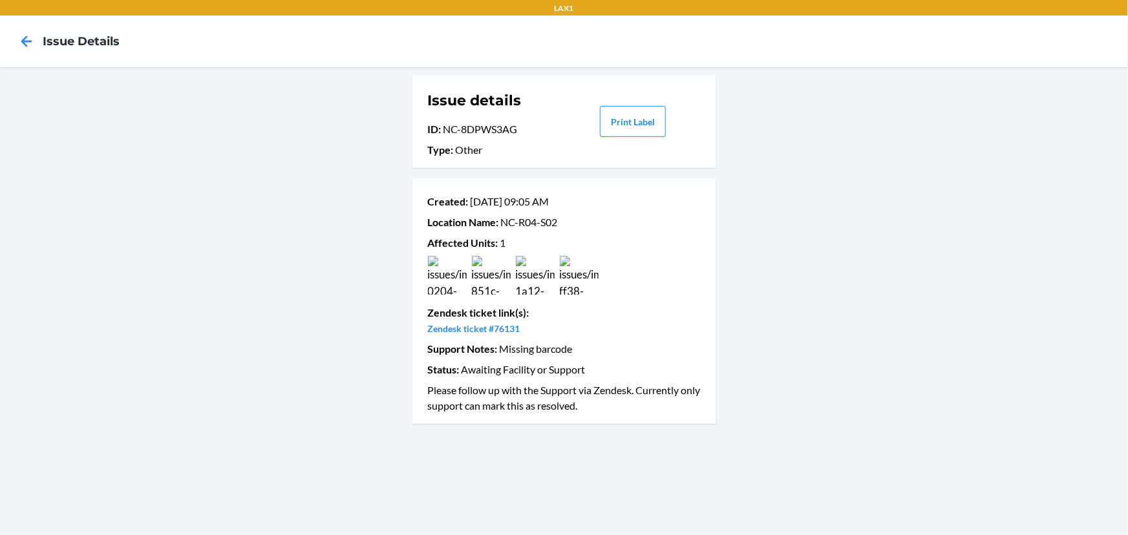
click at [456, 284] on img at bounding box center [447, 275] width 39 height 39
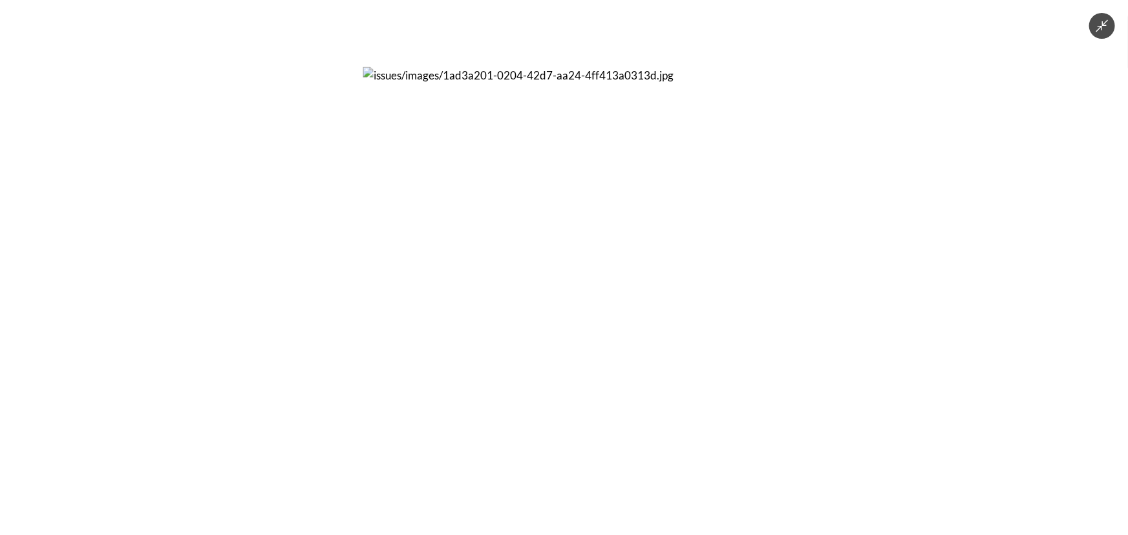
click at [189, 227] on div at bounding box center [564, 267] width 1128 height 535
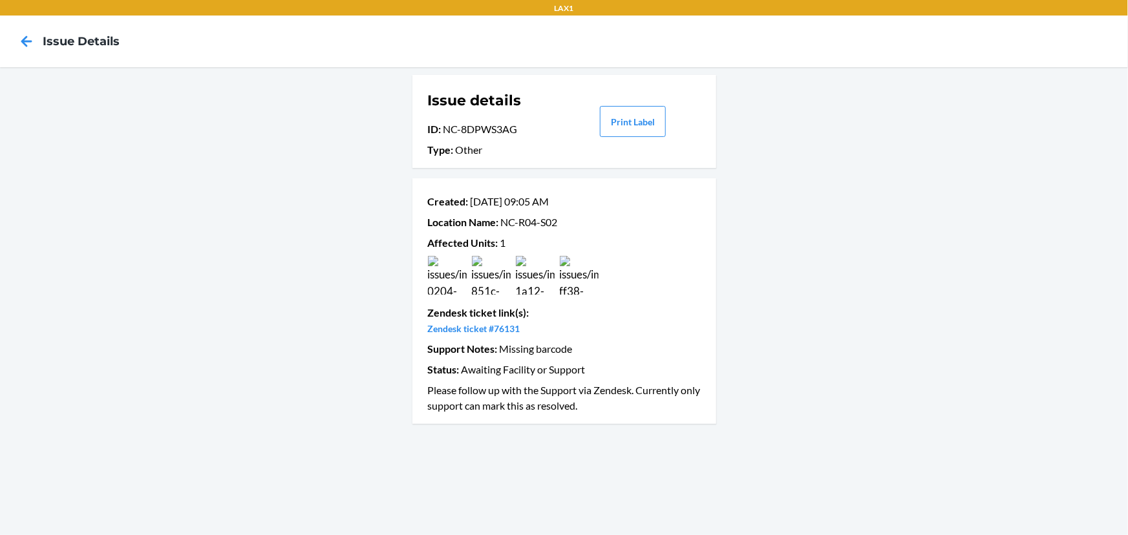
click at [549, 271] on img at bounding box center [535, 275] width 39 height 39
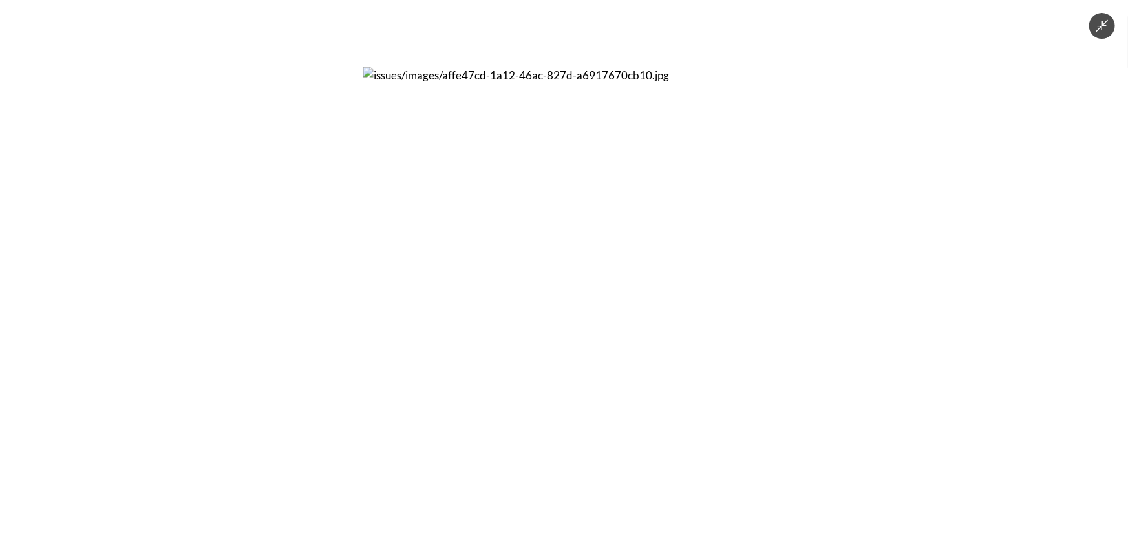
click at [582, 271] on img at bounding box center [563, 267] width 401 height 401
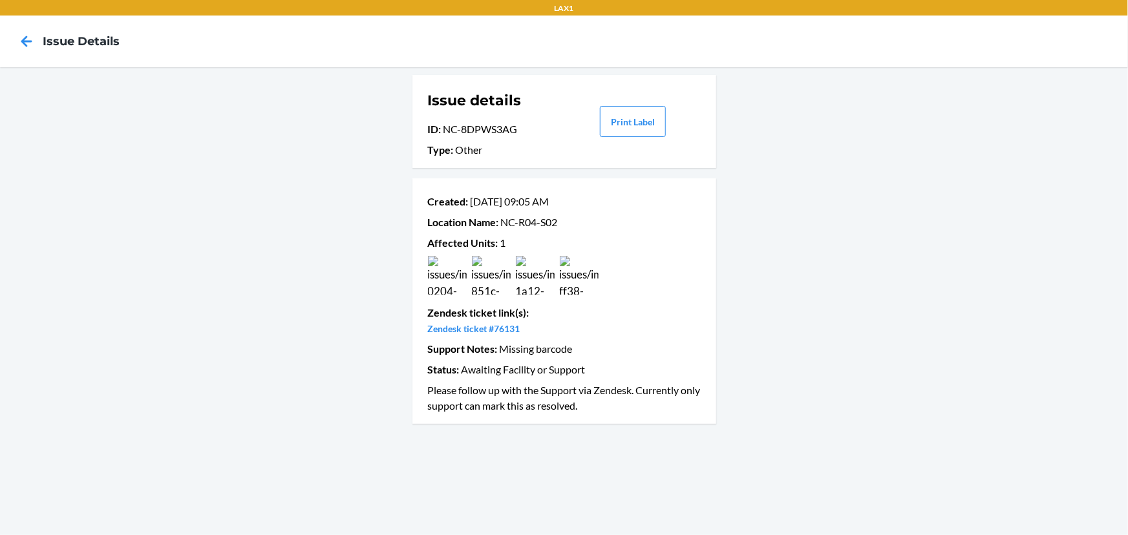
click at [565, 277] on img at bounding box center [579, 275] width 39 height 39
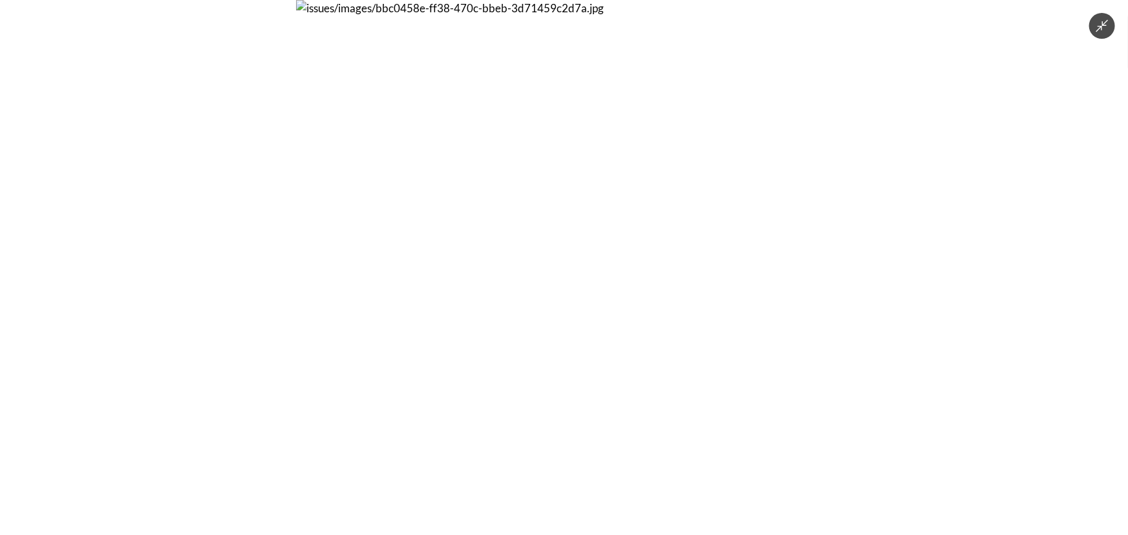
click at [892, 271] on div at bounding box center [564, 267] width 1128 height 535
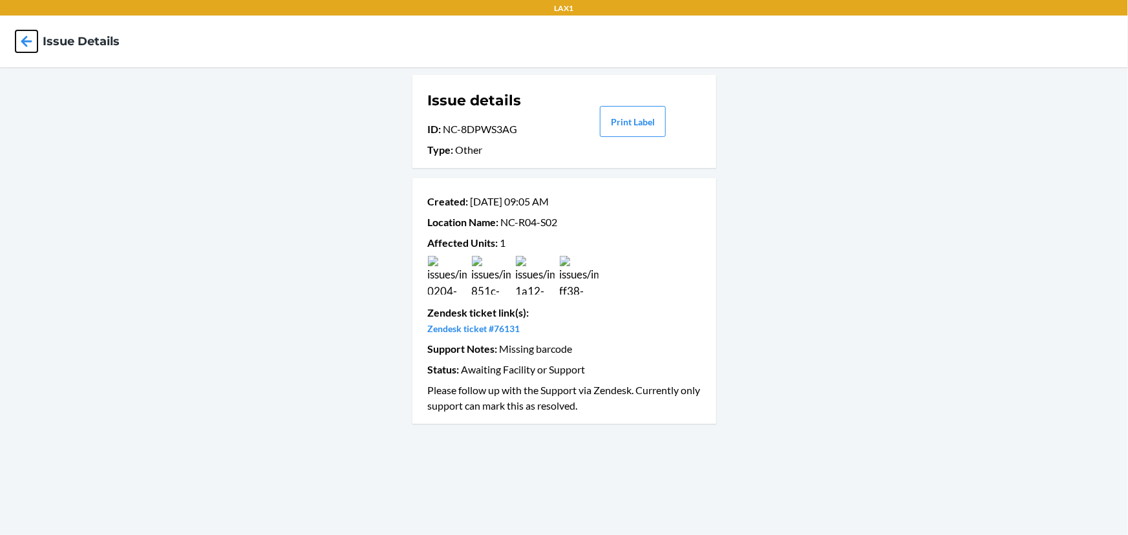
click at [32, 43] on icon at bounding box center [27, 41] width 22 height 22
click at [496, 131] on p "ID : NC-TL7J3Y5Y" at bounding box center [495, 129] width 135 height 16
drag, startPoint x: 509, startPoint y: 129, endPoint x: 445, endPoint y: 129, distance: 64.0
click at [445, 129] on p "ID : NC-TL7J3Y5Y" at bounding box center [495, 129] width 135 height 16
copy p "NC-TL7J3Y5Y"
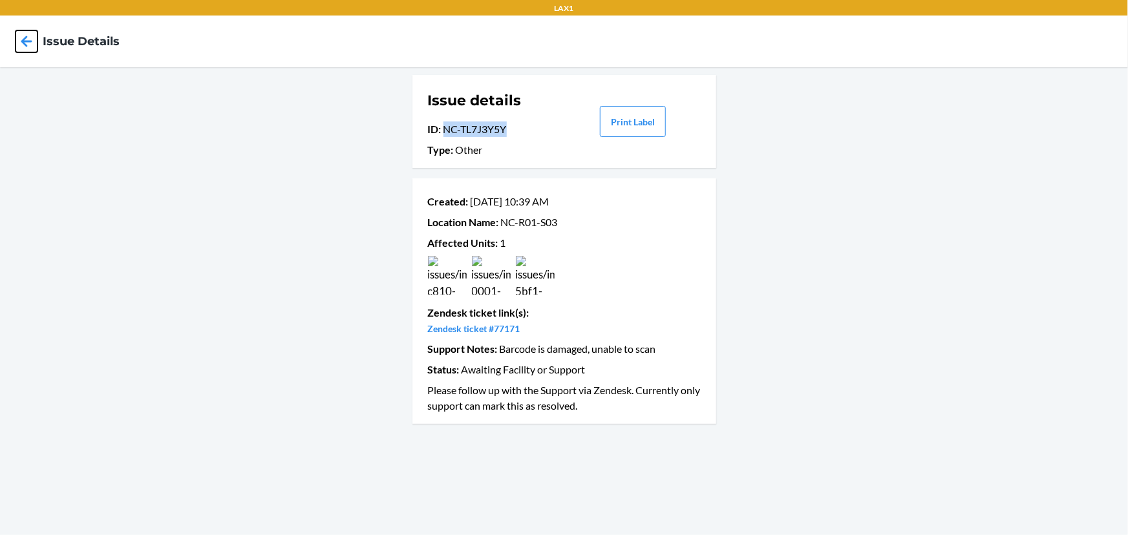
click at [25, 39] on icon at bounding box center [27, 41] width 22 height 22
click at [19, 37] on icon at bounding box center [27, 41] width 22 height 22
drag, startPoint x: 512, startPoint y: 134, endPoint x: 446, endPoint y: 134, distance: 65.9
click at [446, 134] on p "ID : NC-73CY4E8A" at bounding box center [495, 129] width 135 height 16
copy p "NC-73CY4E8A"
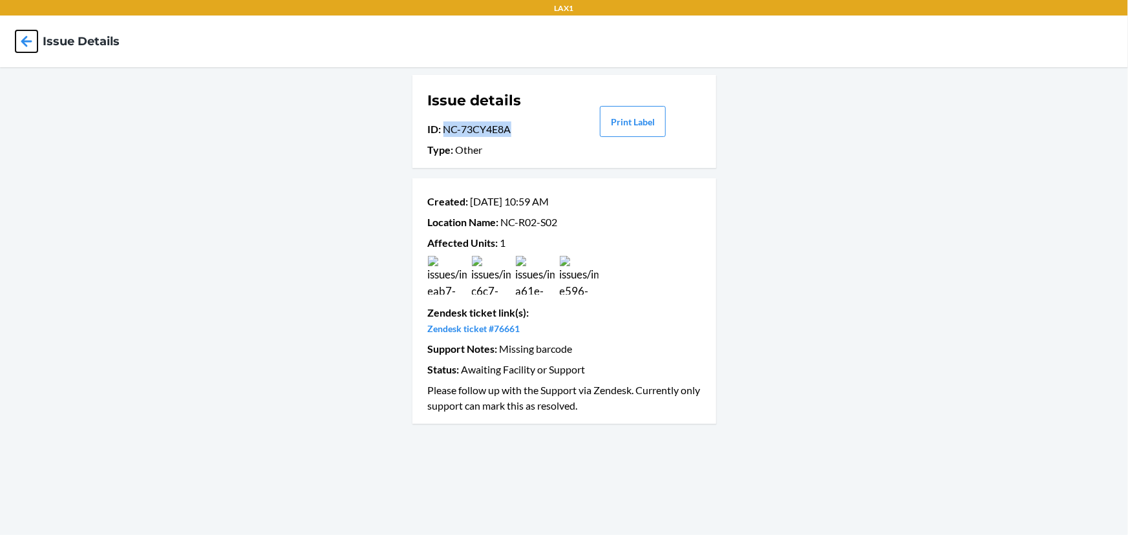
click at [22, 44] on icon at bounding box center [27, 41] width 22 height 22
click at [452, 269] on img at bounding box center [447, 275] width 39 height 39
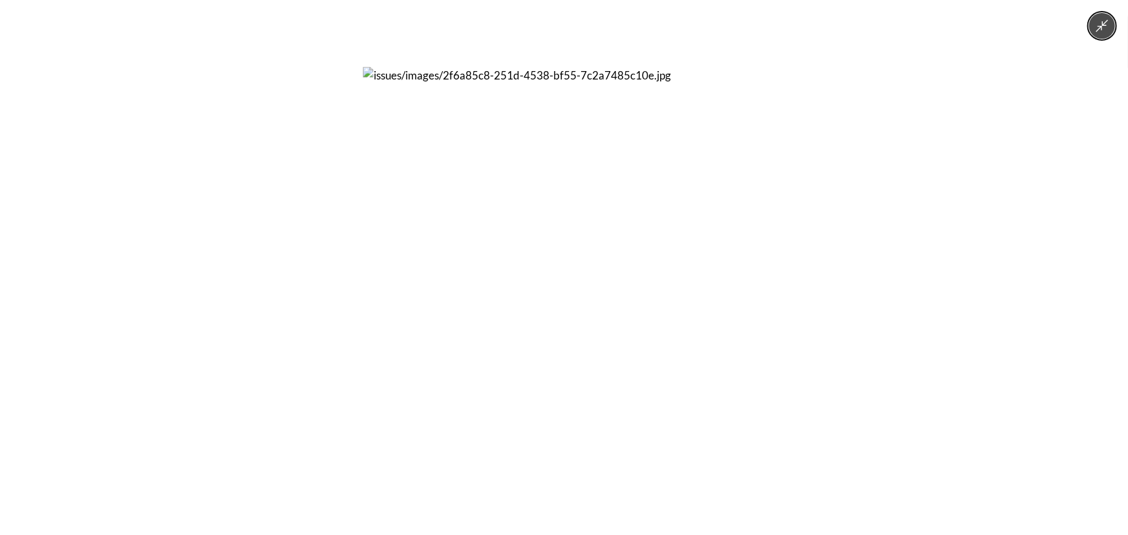
click at [289, 271] on div at bounding box center [564, 267] width 1128 height 535
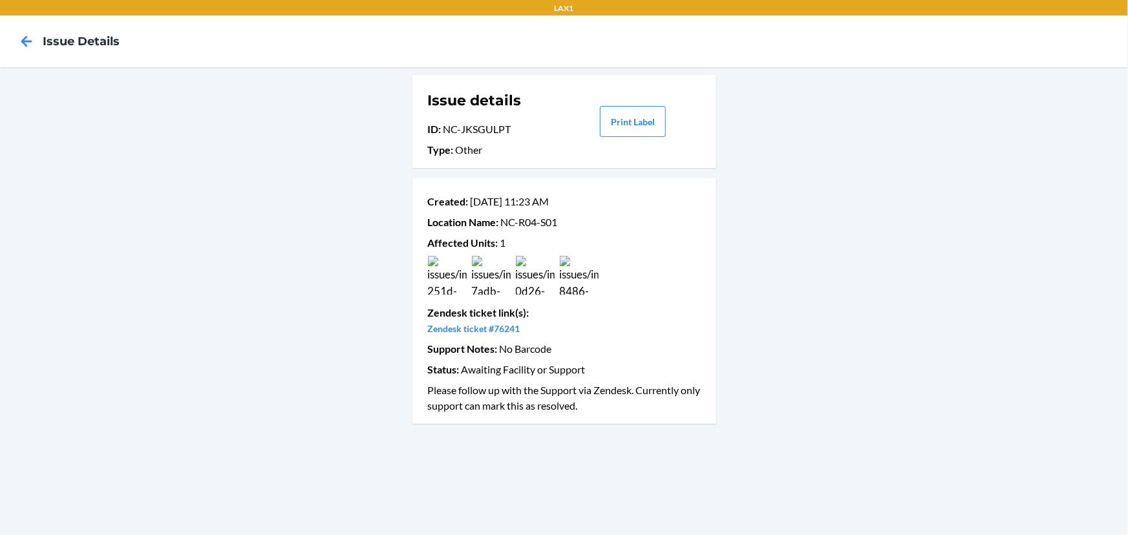
click at [534, 273] on img at bounding box center [535, 275] width 39 height 39
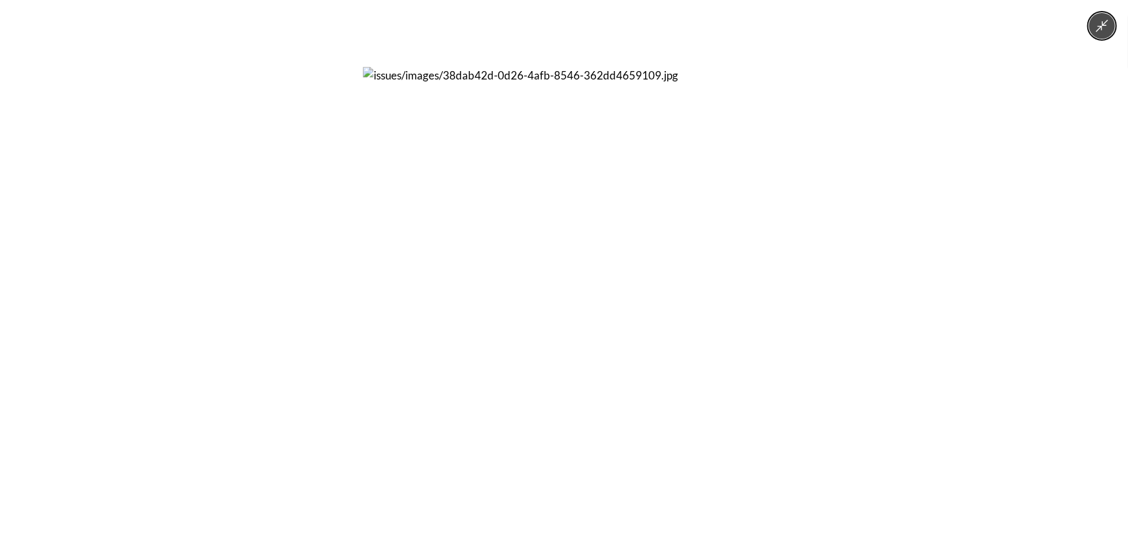
click at [805, 232] on div at bounding box center [564, 267] width 1128 height 535
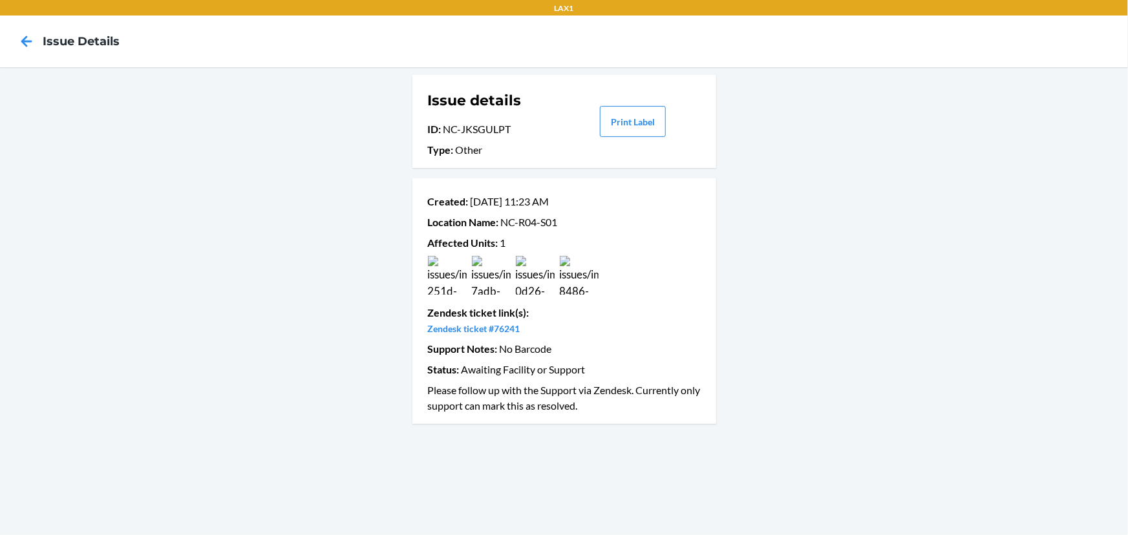
click at [560, 272] on img at bounding box center [579, 275] width 39 height 39
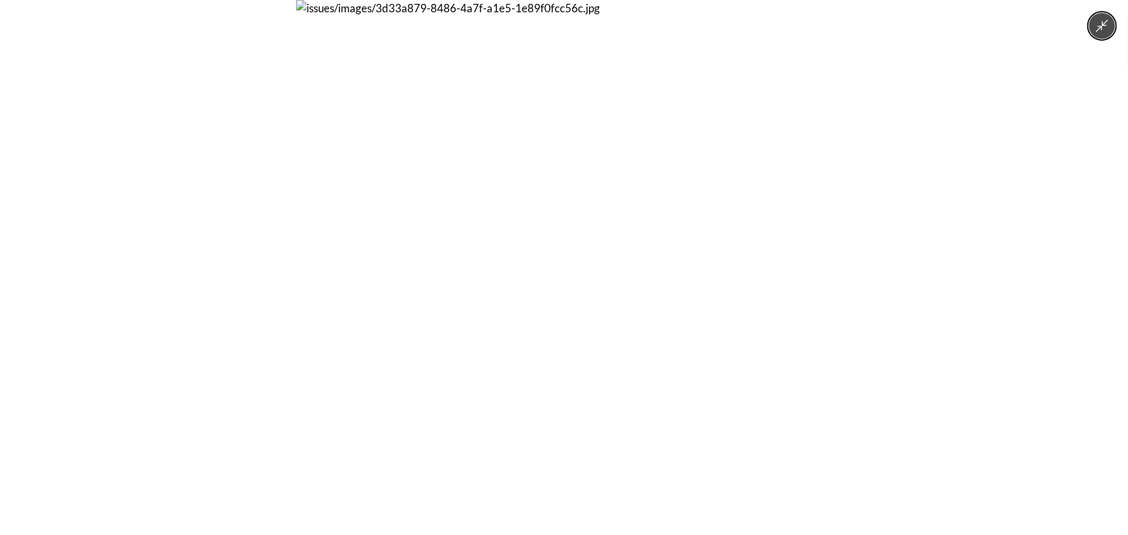
click at [848, 262] on div at bounding box center [564, 267] width 1128 height 535
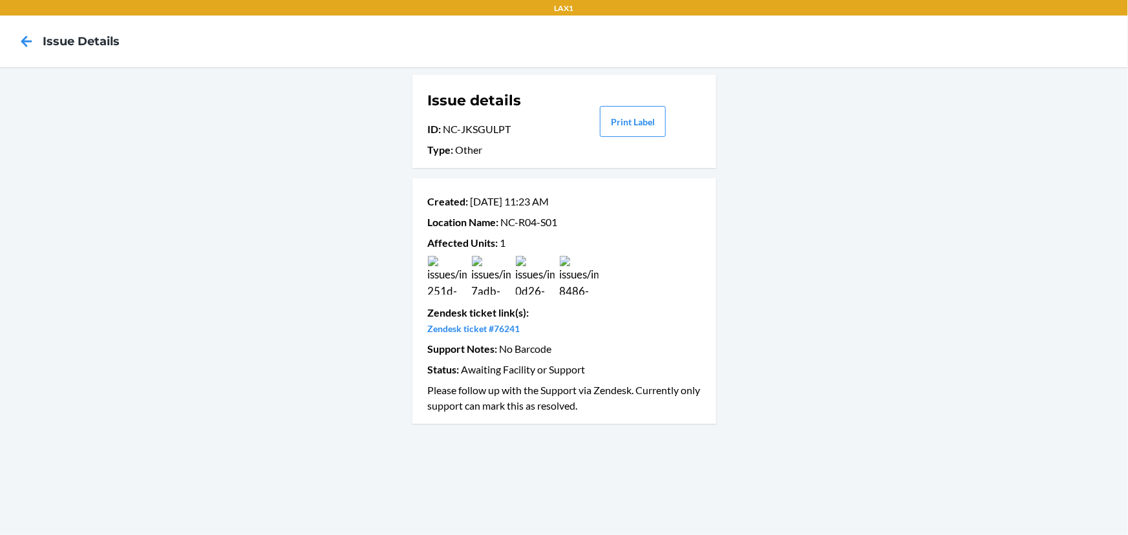
click at [588, 287] on img at bounding box center [579, 275] width 39 height 39
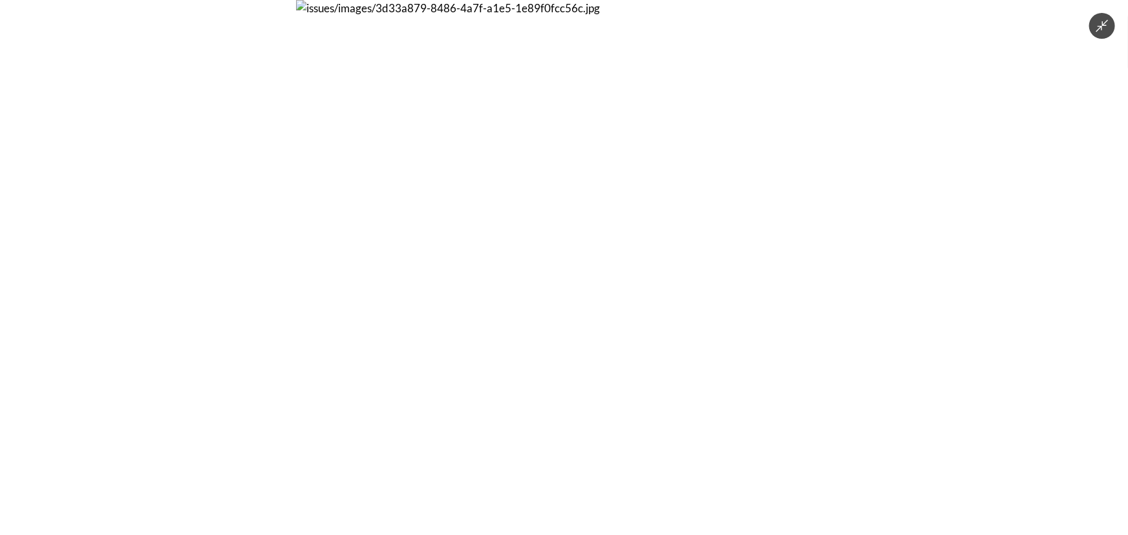
drag, startPoint x: 1035, startPoint y: 265, endPoint x: 341, endPoint y: 52, distance: 725.9
click at [1035, 265] on div at bounding box center [564, 267] width 1128 height 535
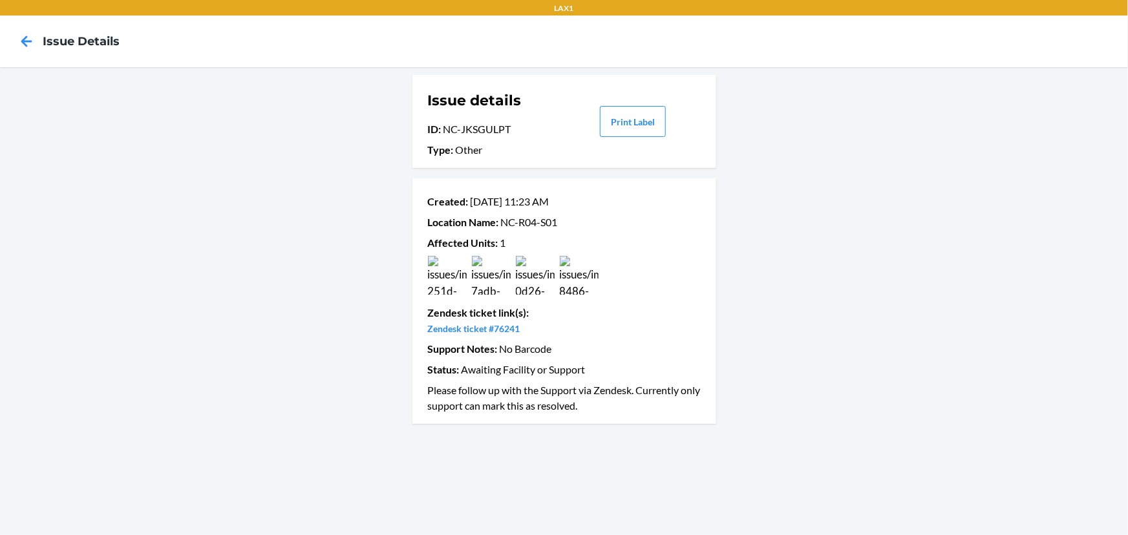
drag, startPoint x: 518, startPoint y: 127, endPoint x: 443, endPoint y: 135, distance: 74.8
click at [444, 133] on p "ID : NC-JKSGULPT" at bounding box center [495, 129] width 135 height 16
copy p "NC-JKSGULPT"
